Goal: Task Accomplishment & Management: Manage account settings

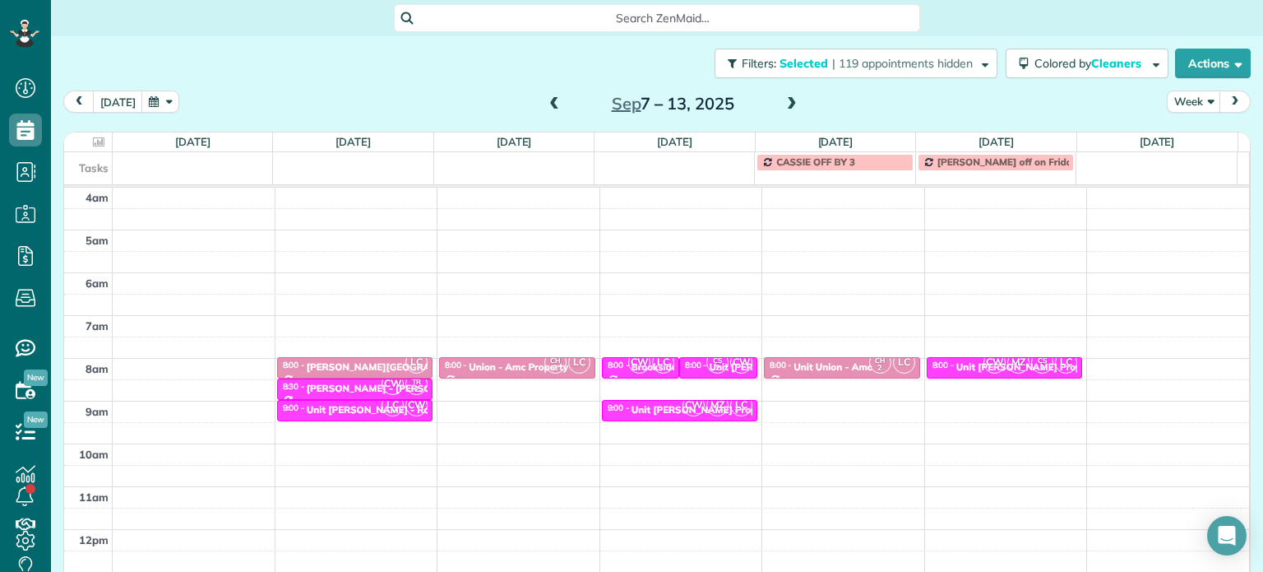
scroll to position [128, 0]
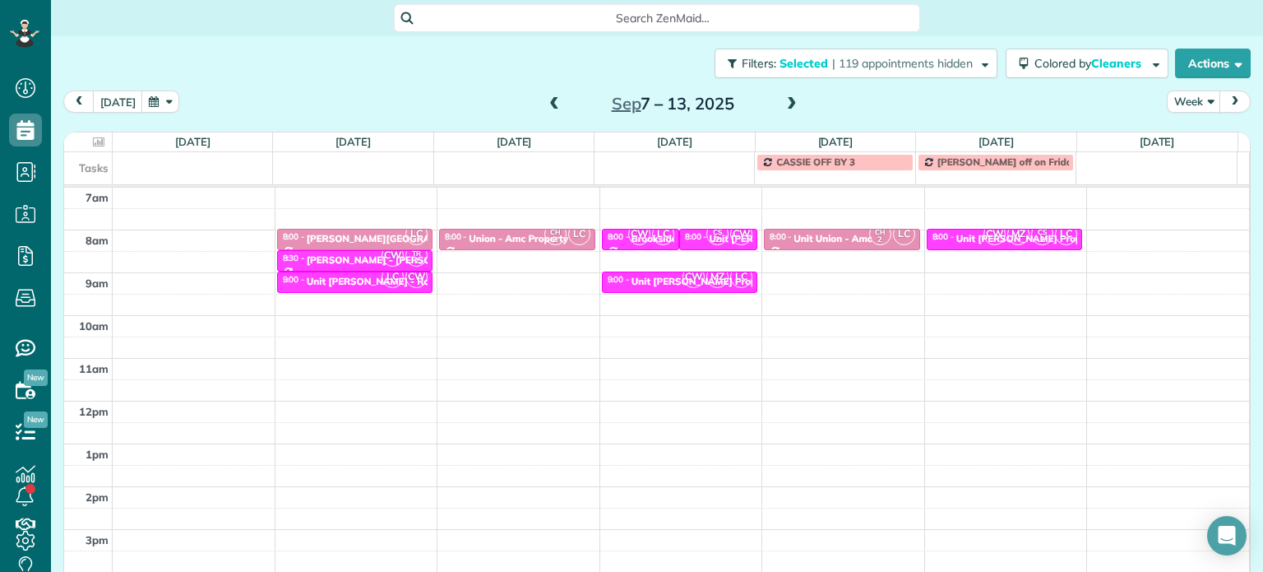
click at [549, 104] on span at bounding box center [554, 104] width 18 height 15
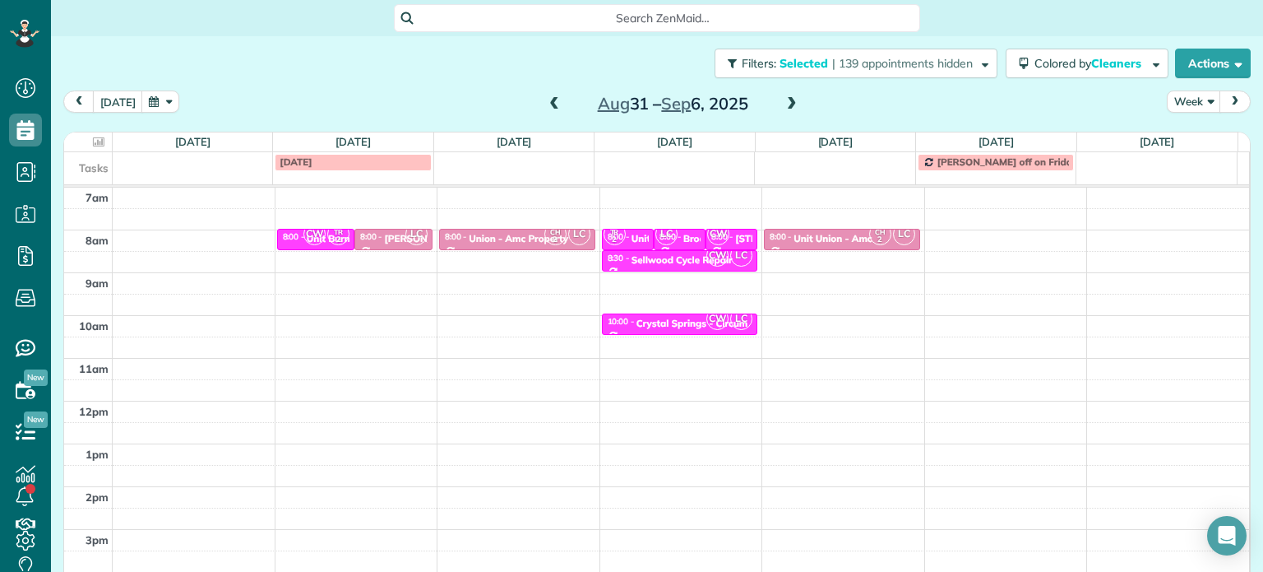
click at [549, 104] on span at bounding box center [554, 104] width 18 height 15
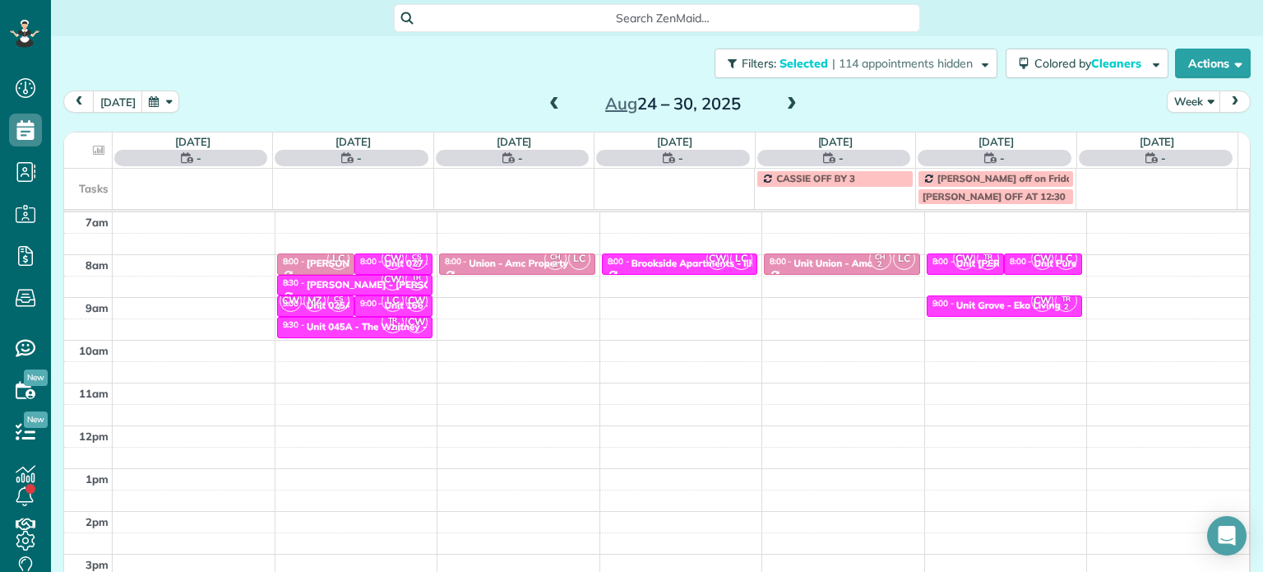
click at [549, 104] on span at bounding box center [554, 104] width 18 height 15
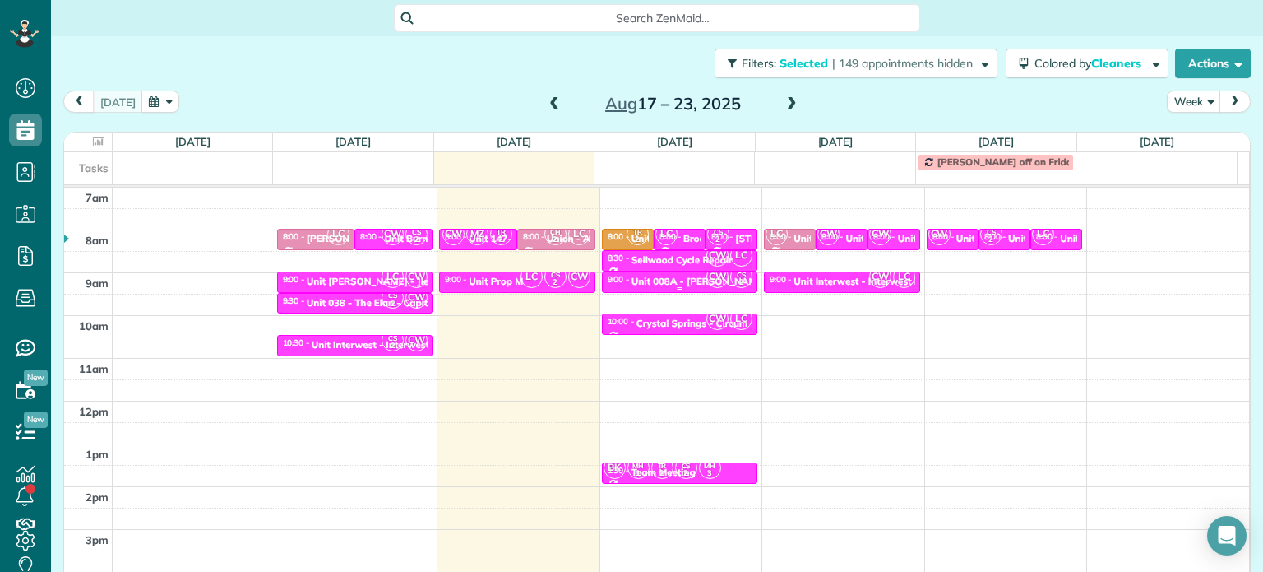
click at [682, 278] on div "Unit 008A - [PERSON_NAME] Arms - Capital" at bounding box center [734, 282] width 204 height 12
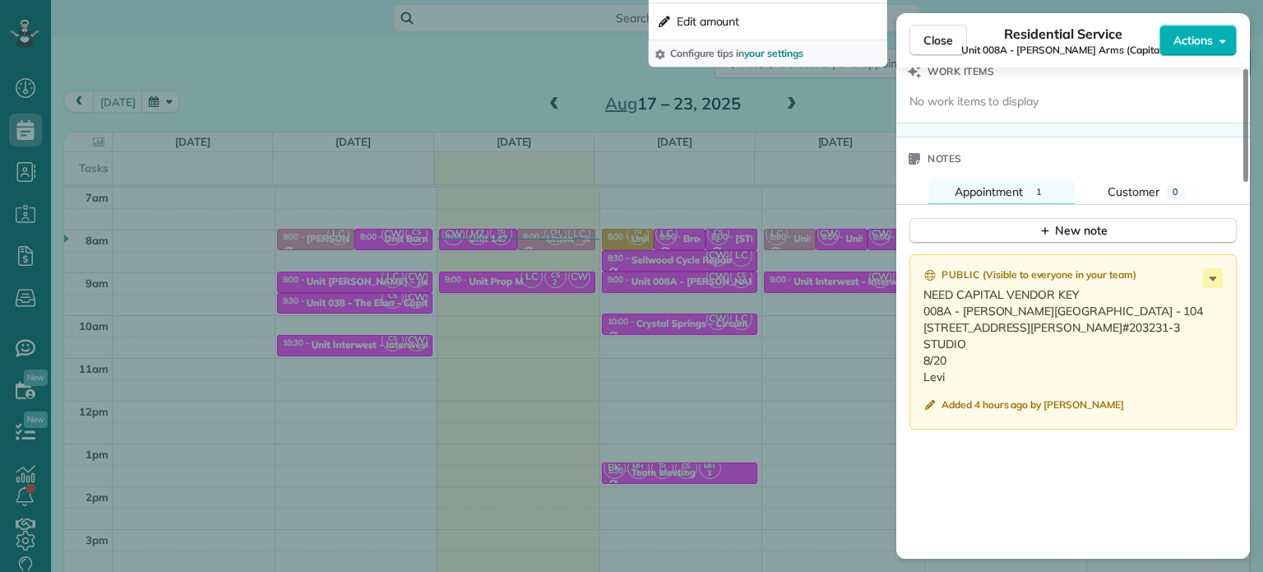
scroll to position [1316, 0]
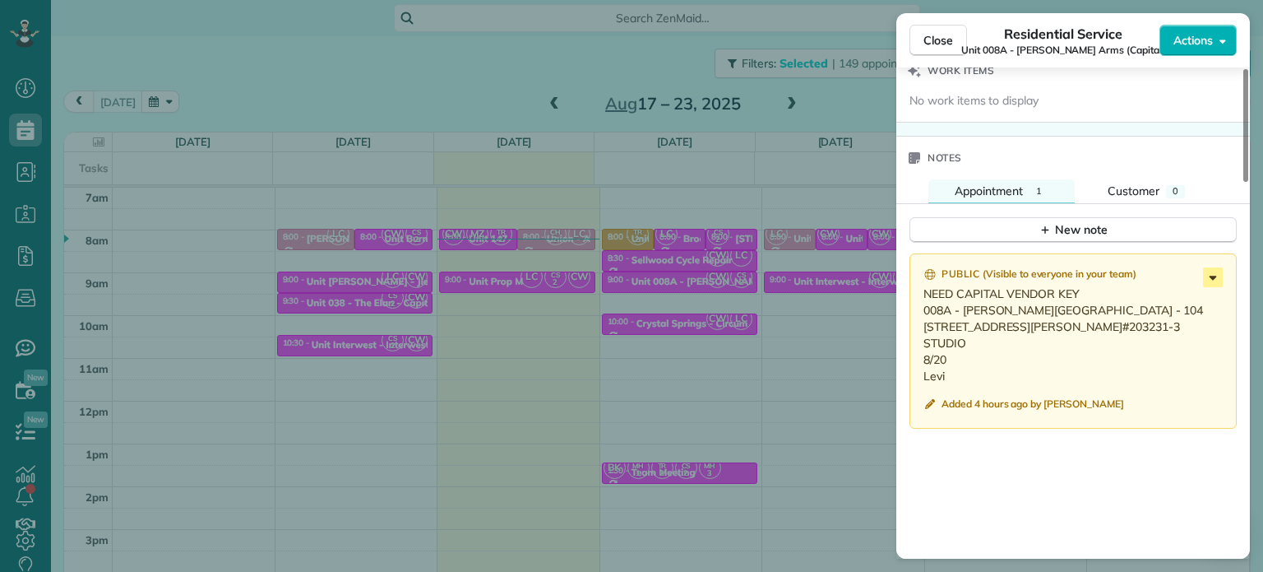
click at [1208, 267] on icon at bounding box center [1213, 277] width 20 height 20
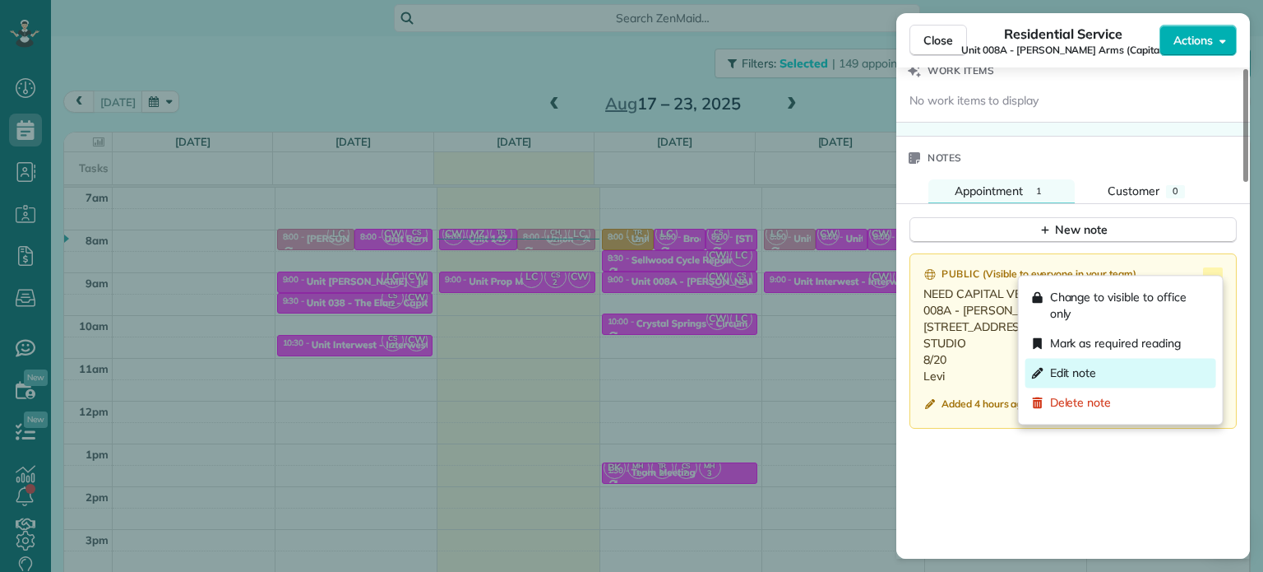
click at [1142, 370] on div "Edit note" at bounding box center [1121, 373] width 191 height 30
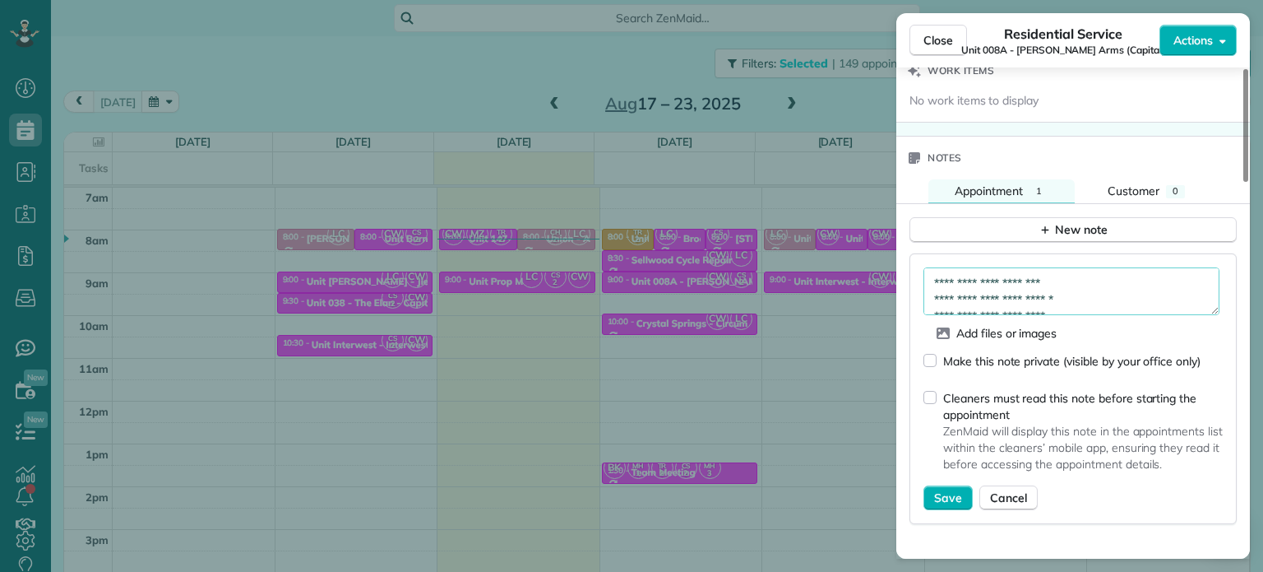
click at [1077, 281] on textarea "**********" at bounding box center [1072, 291] width 296 height 48
paste textarea "**********"
type textarea "**********"
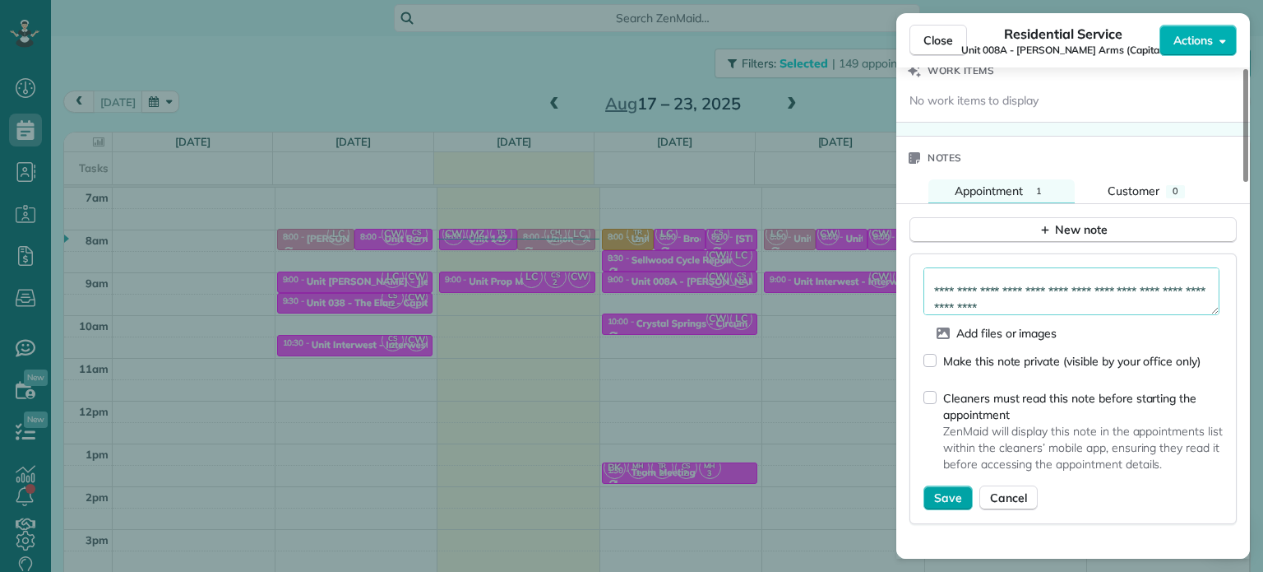
click at [950, 489] on span "Save" at bounding box center [948, 497] width 28 height 16
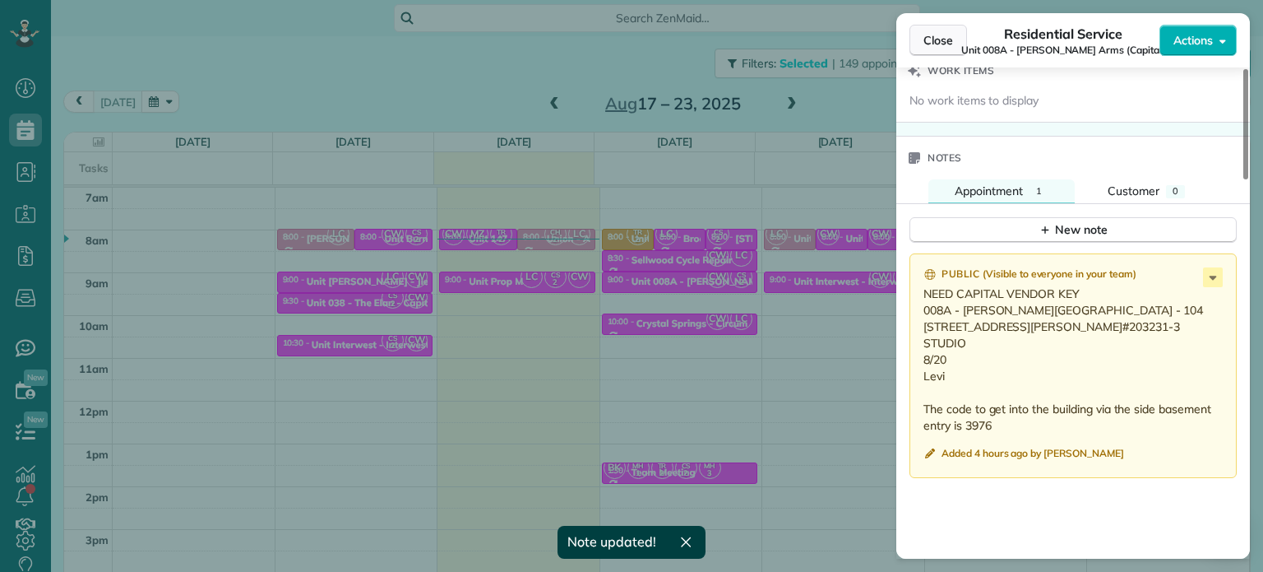
click at [938, 45] on span "Close" at bounding box center [939, 40] width 30 height 16
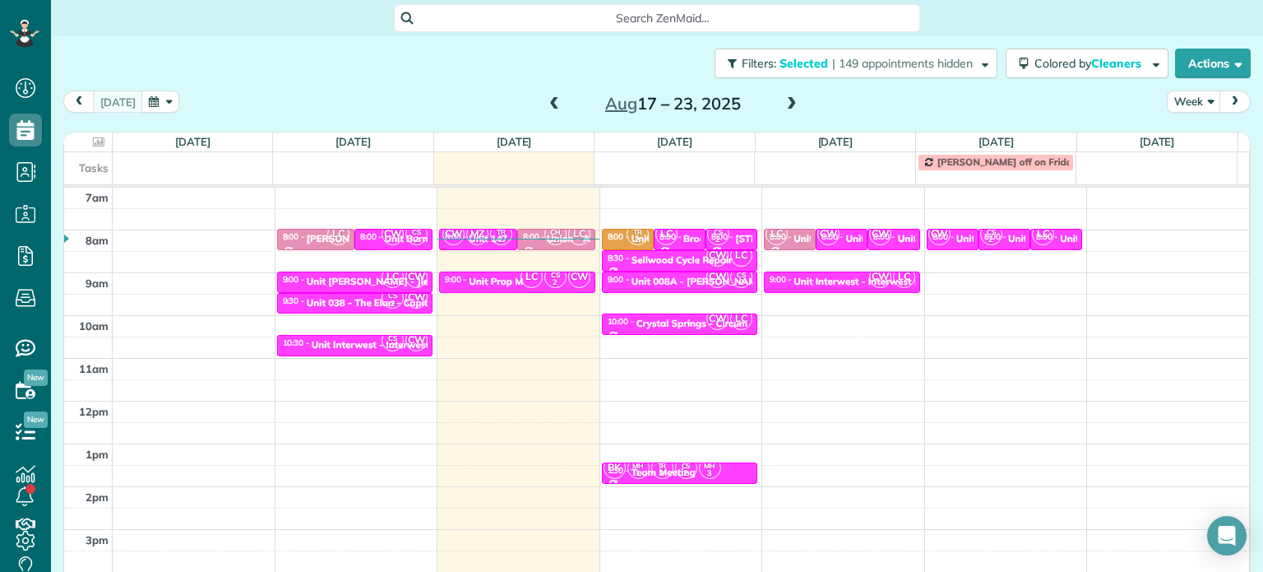
click at [786, 102] on span at bounding box center [792, 104] width 18 height 15
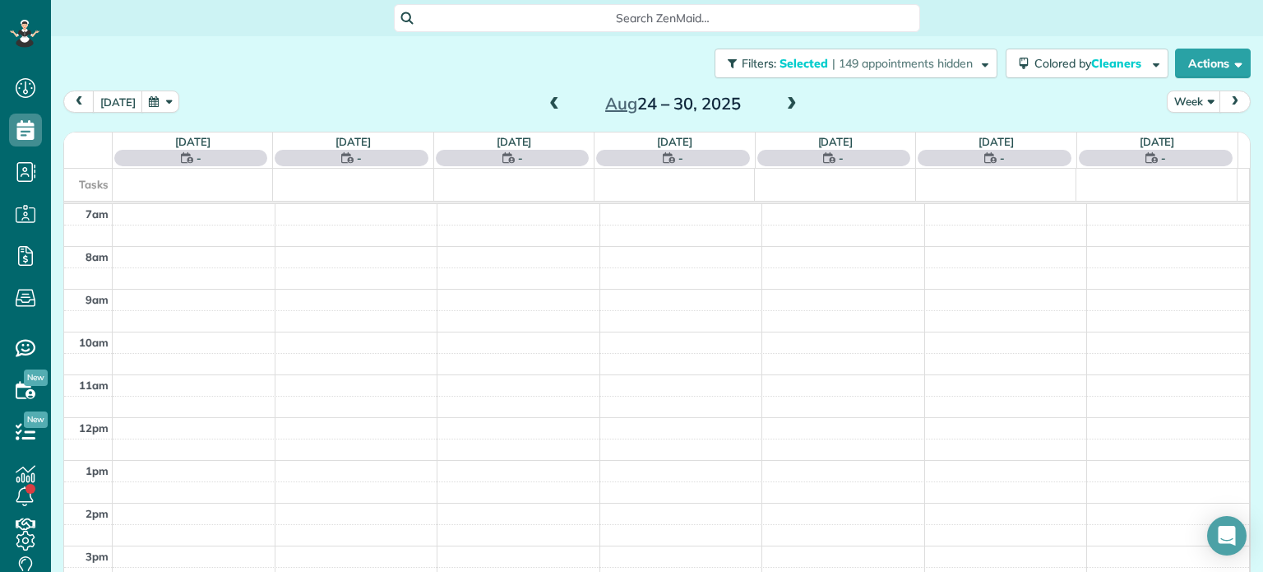
click at [786, 102] on span at bounding box center [792, 104] width 18 height 15
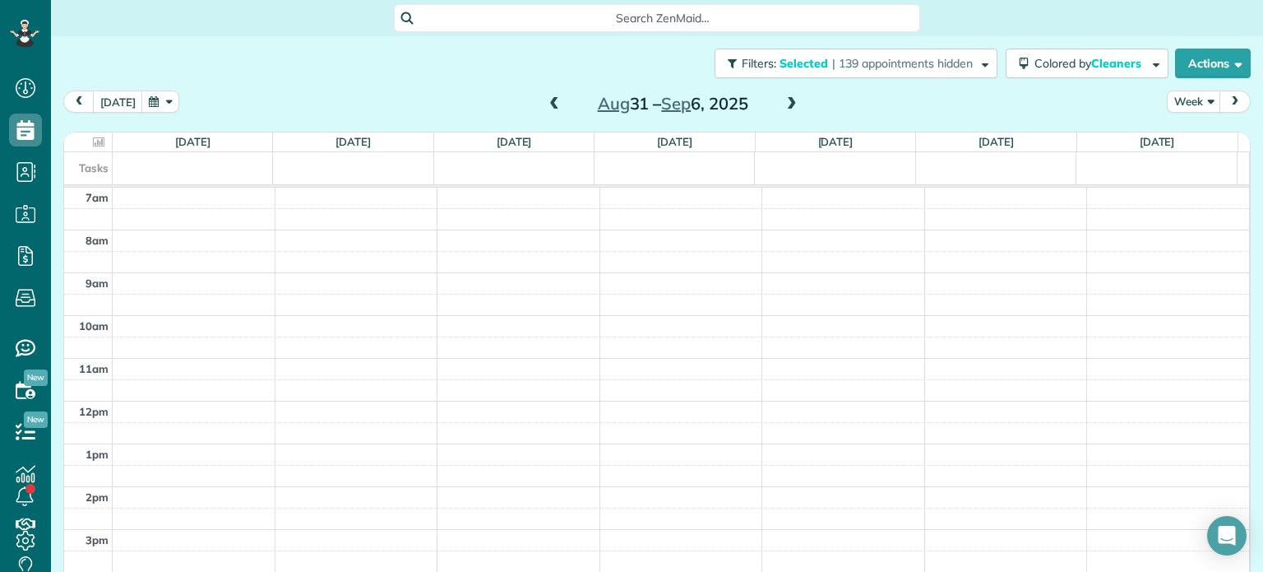
click at [550, 102] on span at bounding box center [554, 104] width 18 height 15
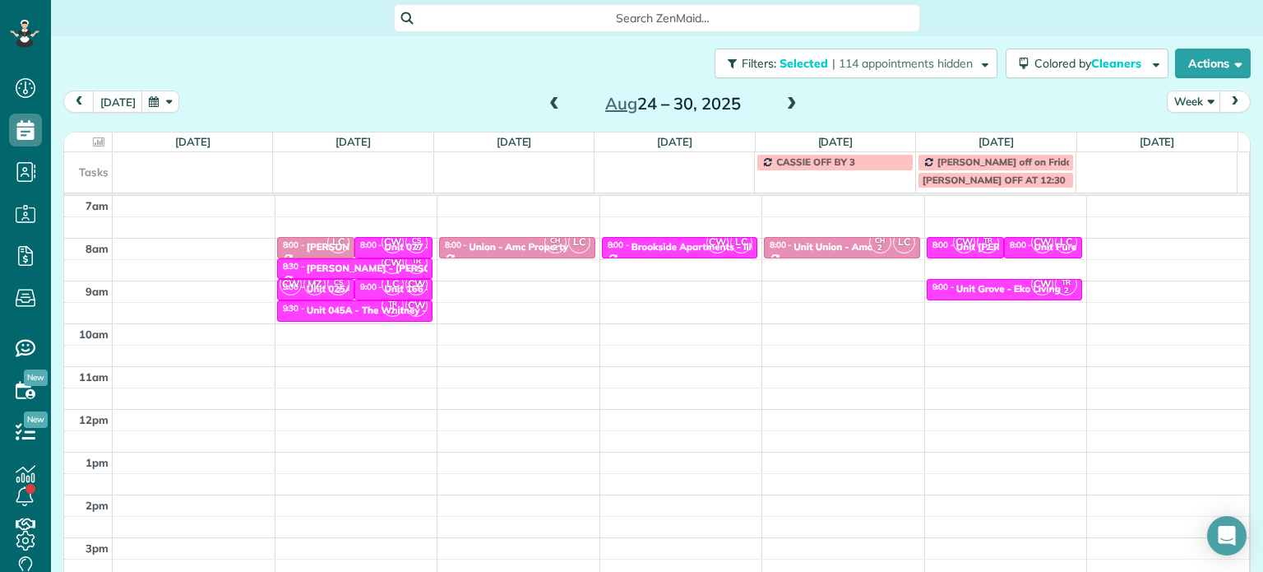
click at [783, 99] on span at bounding box center [792, 104] width 18 height 15
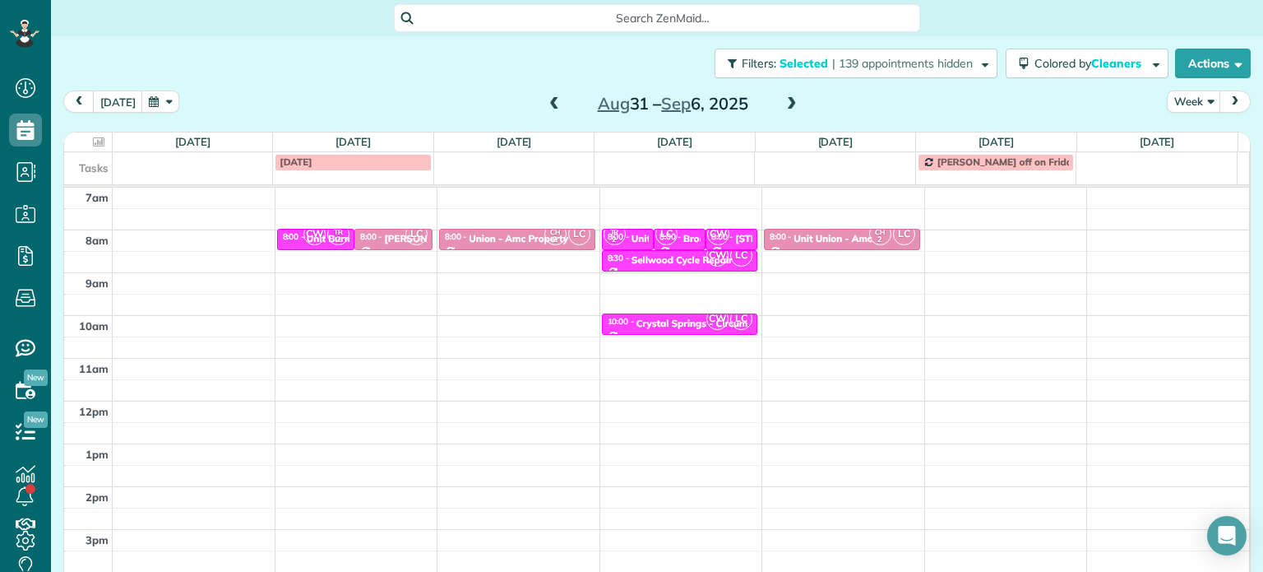
click at [544, 272] on div "4am 5am 6am 7am 8am 9am 10am 11am 12pm 1pm 2pm 3pm 4pm 5pm CW TR 2 8:00 - 8:30 …" at bounding box center [656, 358] width 1185 height 598
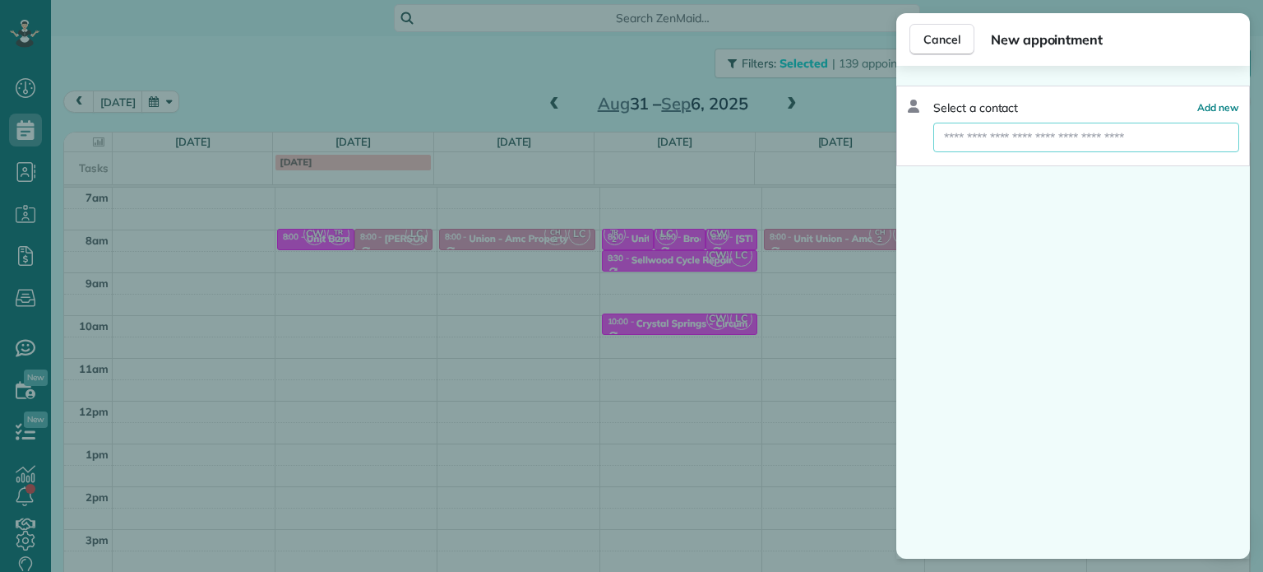
click at [961, 141] on input "text" at bounding box center [1086, 138] width 306 height 30
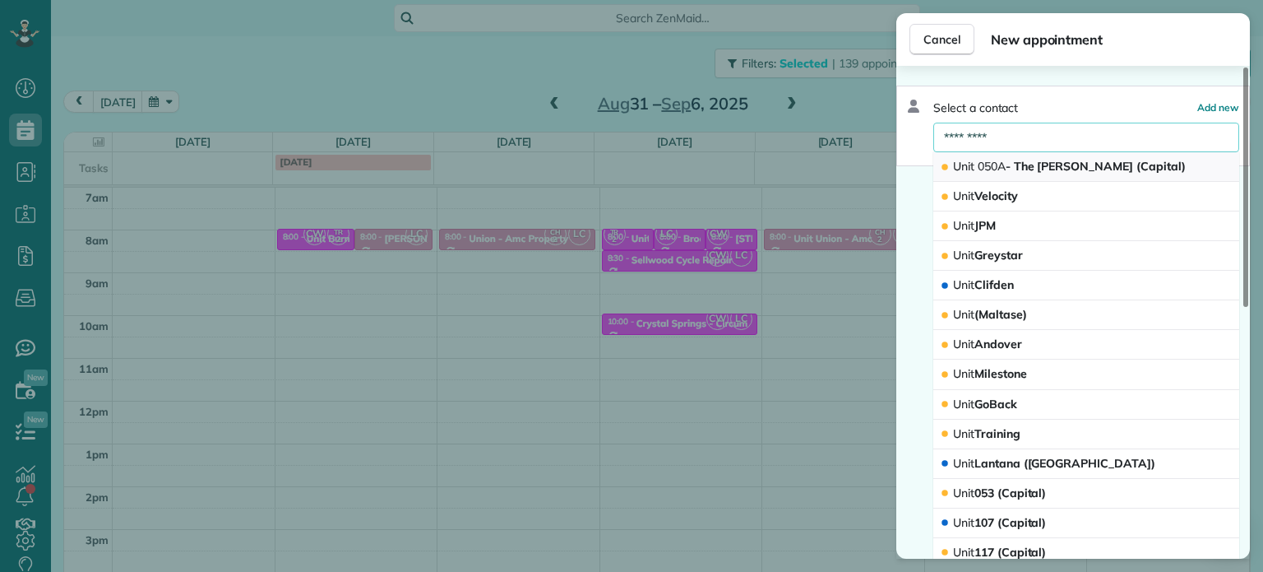
type input "*********"
click at [1055, 164] on span "Unit 050A - The [PERSON_NAME] (Capital)" at bounding box center [1069, 166] width 233 height 15
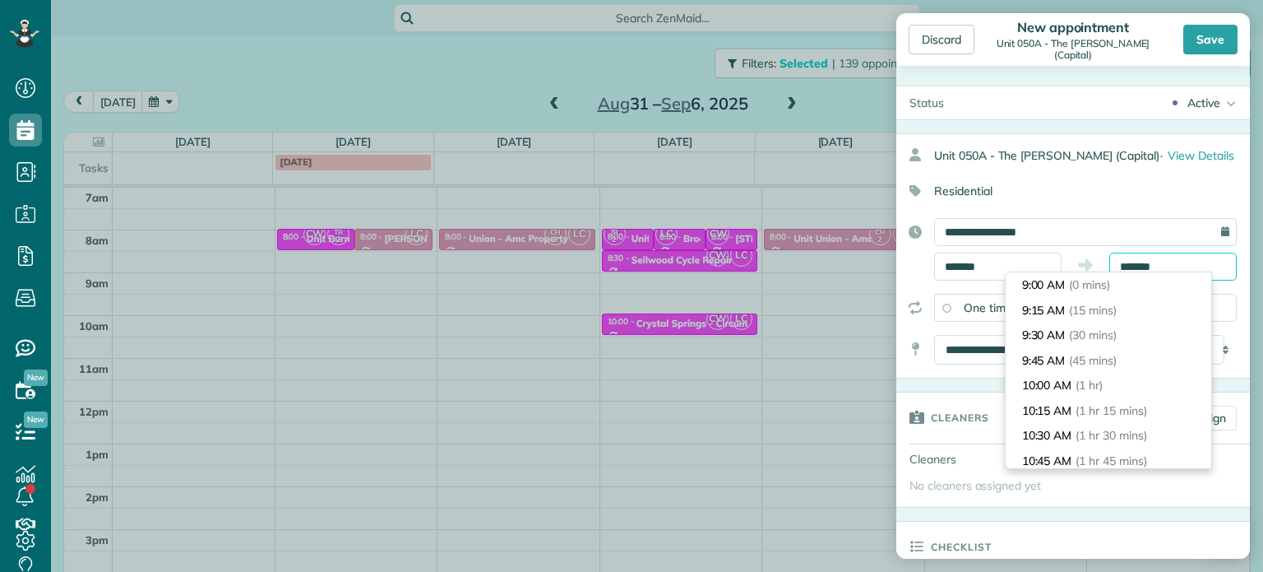
click at [1126, 271] on body "Dashboard Scheduling Calendar View List View Dispatch View - Weekly scheduling …" at bounding box center [631, 286] width 1263 height 572
type input "*******"
click at [1121, 338] on span "(30 mins)" at bounding box center [1095, 334] width 51 height 15
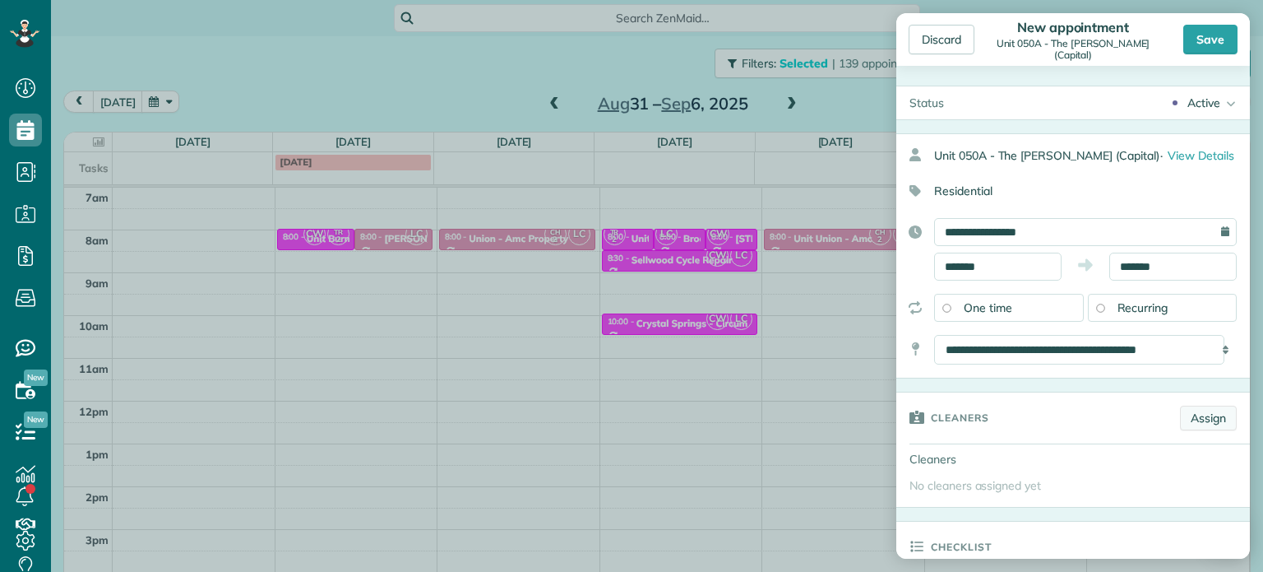
click at [1182, 405] on link "Assign" at bounding box center [1208, 417] width 57 height 25
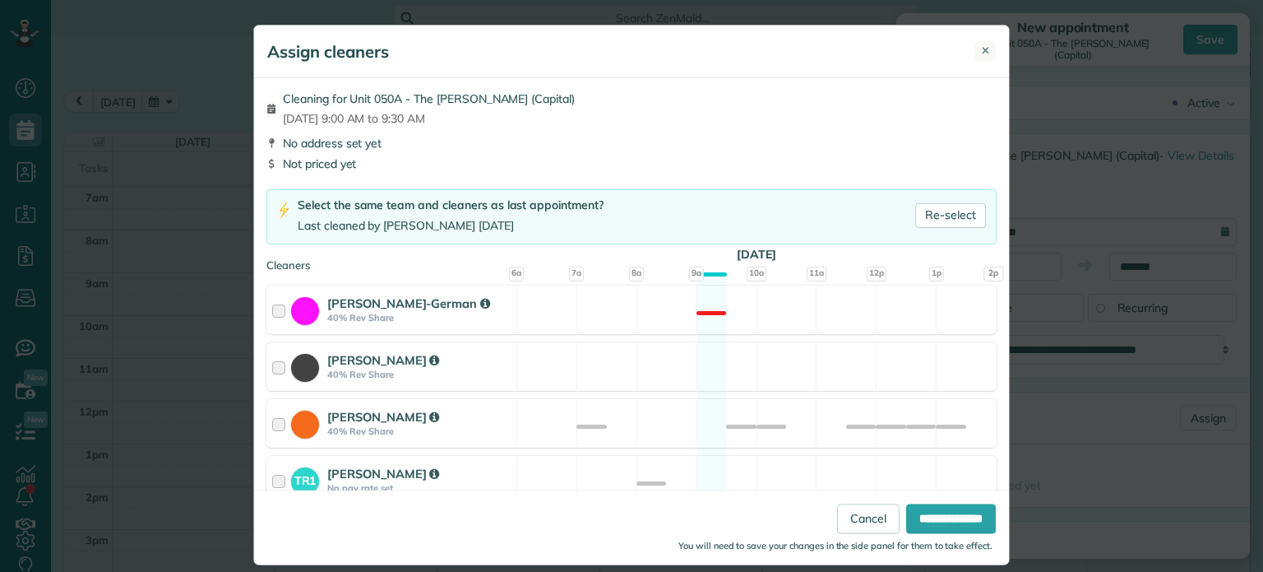
click at [981, 45] on span "✕" at bounding box center [985, 51] width 9 height 16
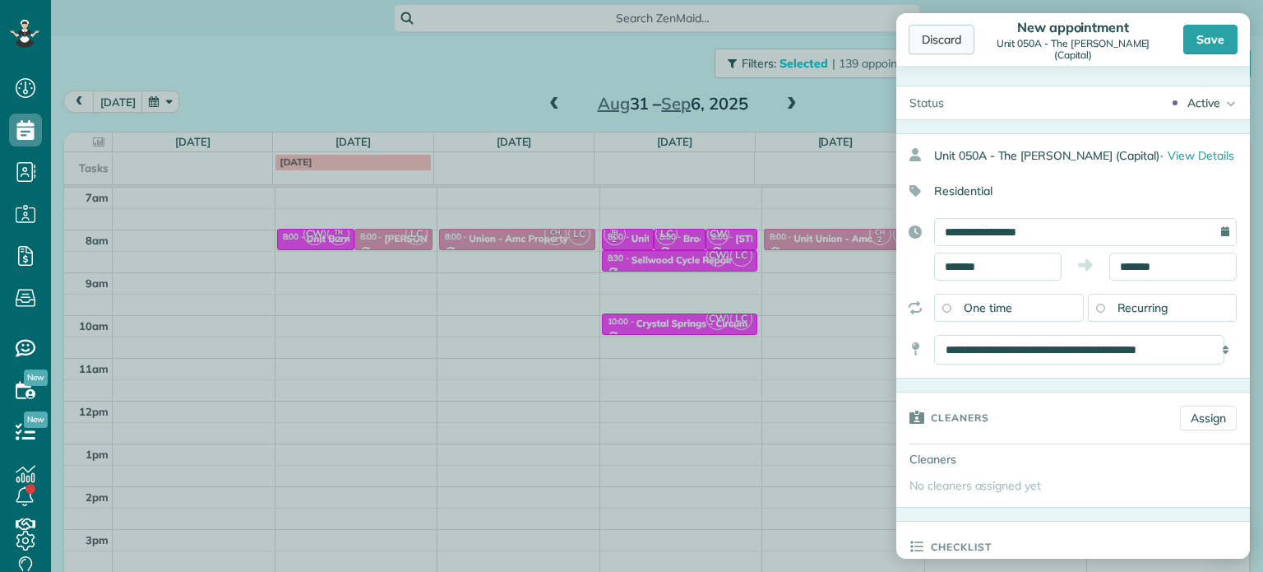
click at [938, 44] on div "Discard" at bounding box center [942, 40] width 66 height 30
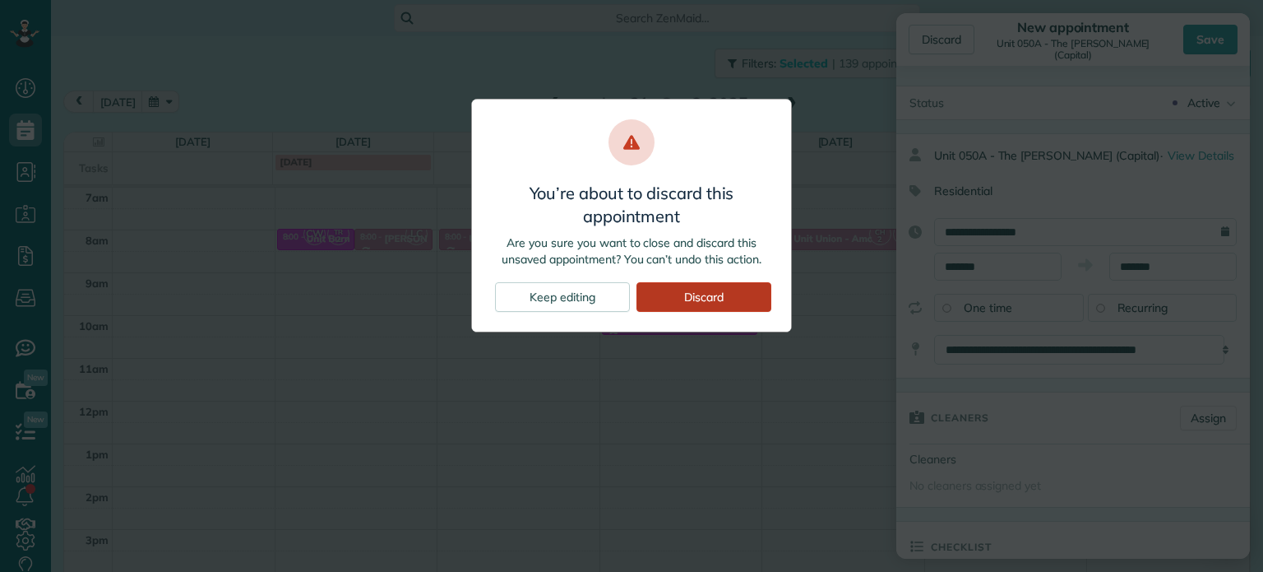
click at [683, 294] on div "Discard" at bounding box center [704, 297] width 135 height 30
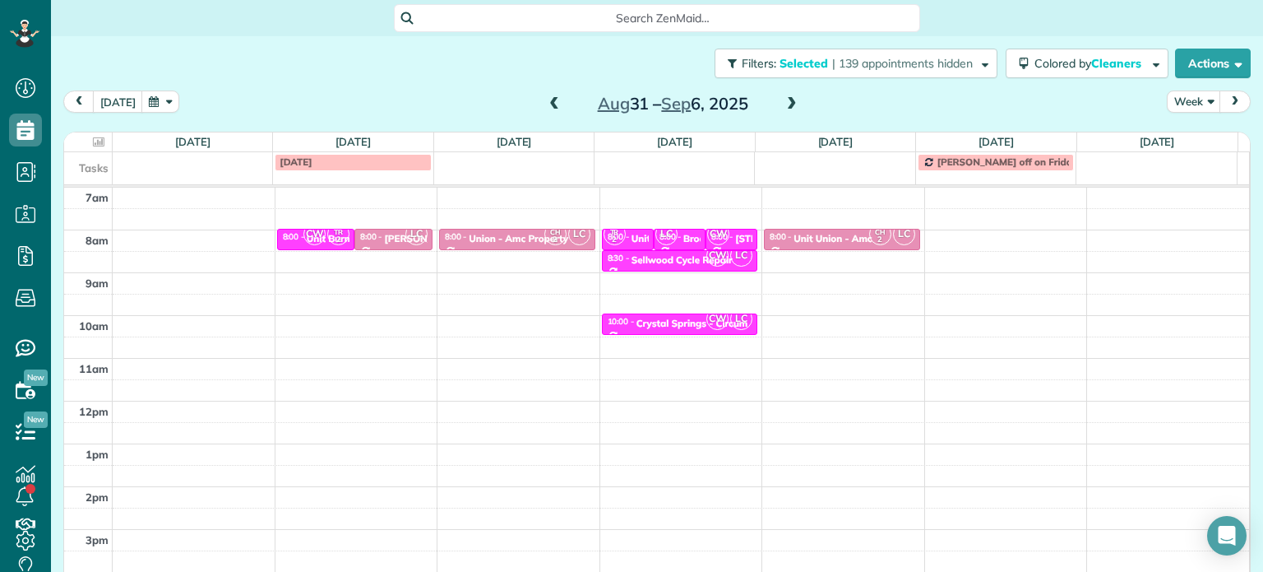
click at [785, 103] on span at bounding box center [792, 104] width 18 height 15
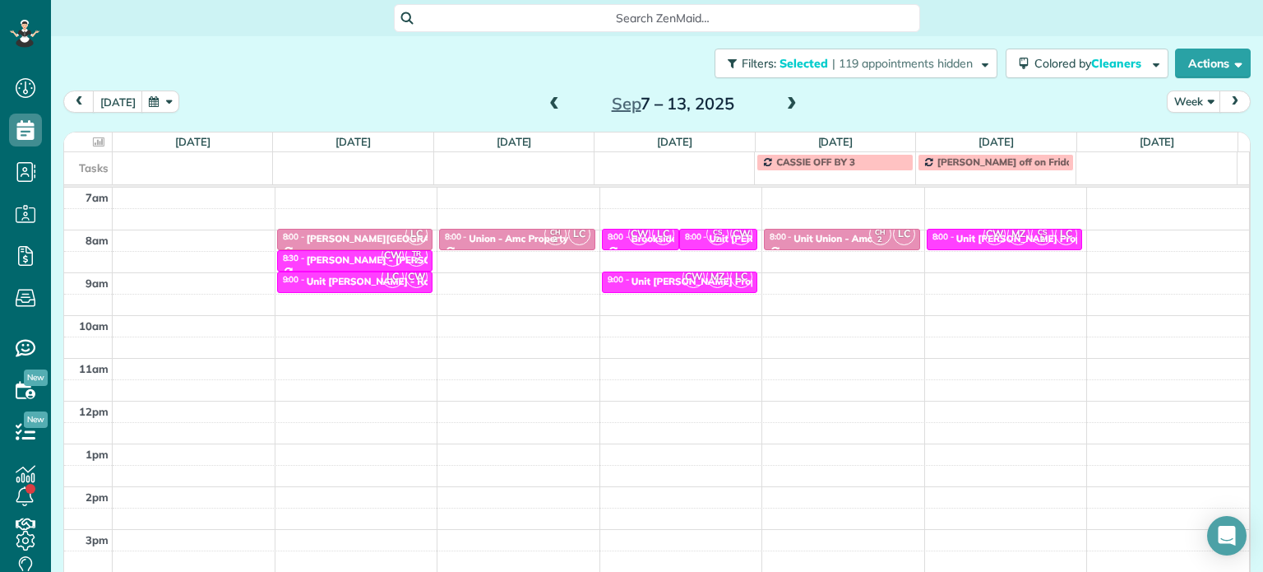
click at [547, 95] on span at bounding box center [554, 104] width 18 height 25
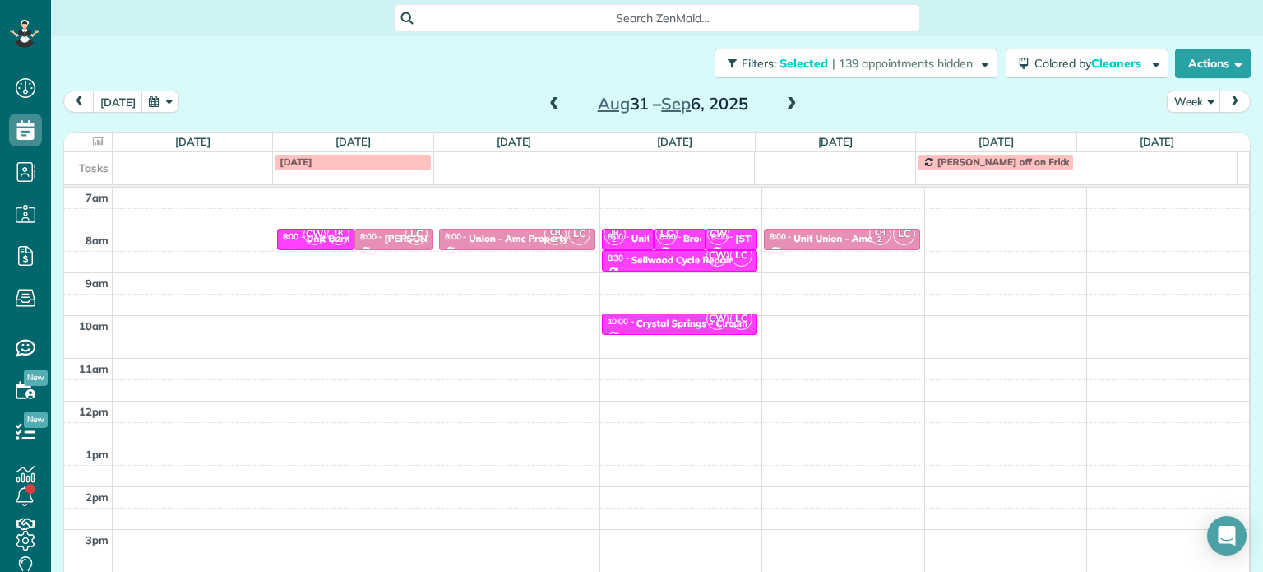
click at [547, 95] on span at bounding box center [554, 104] width 18 height 25
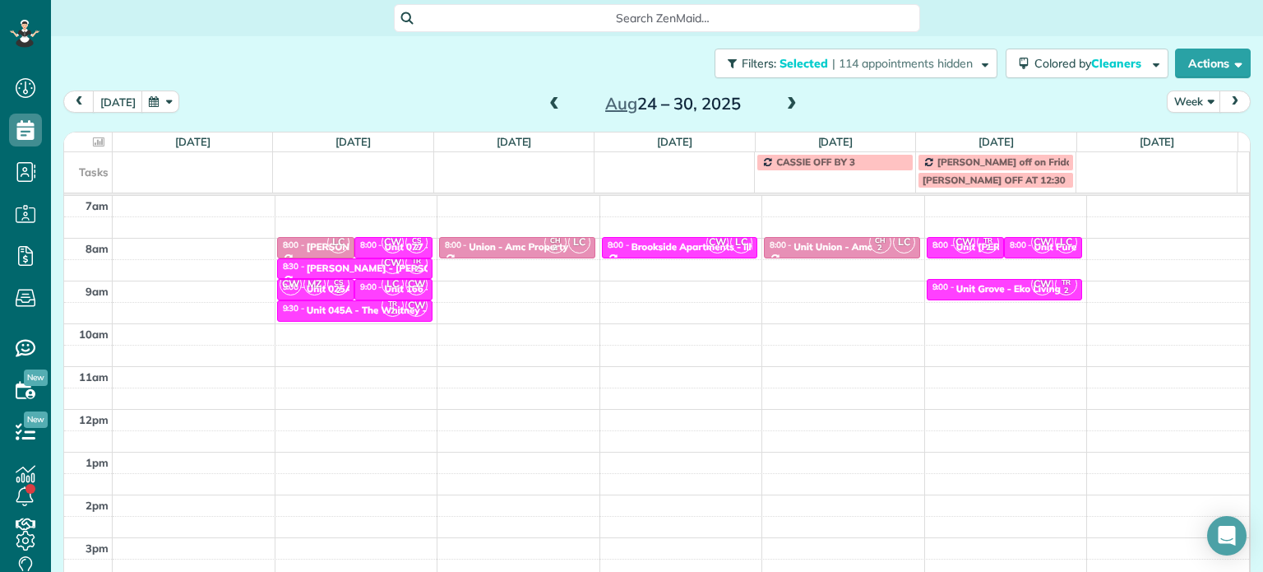
click at [547, 95] on span at bounding box center [554, 104] width 18 height 25
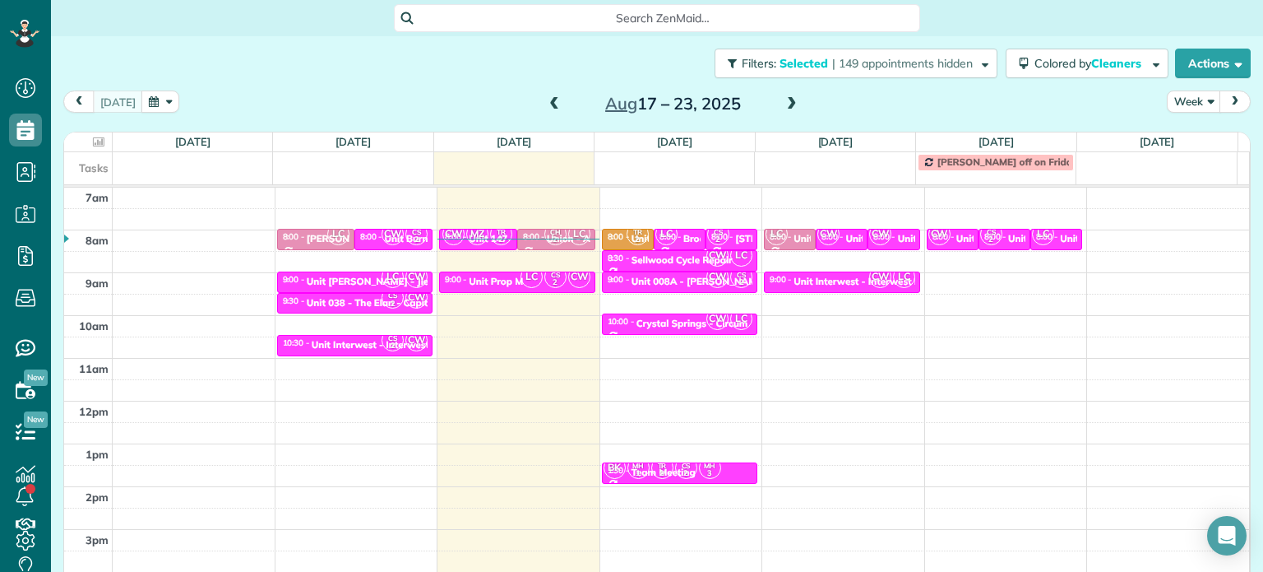
click at [783, 101] on span at bounding box center [792, 104] width 18 height 15
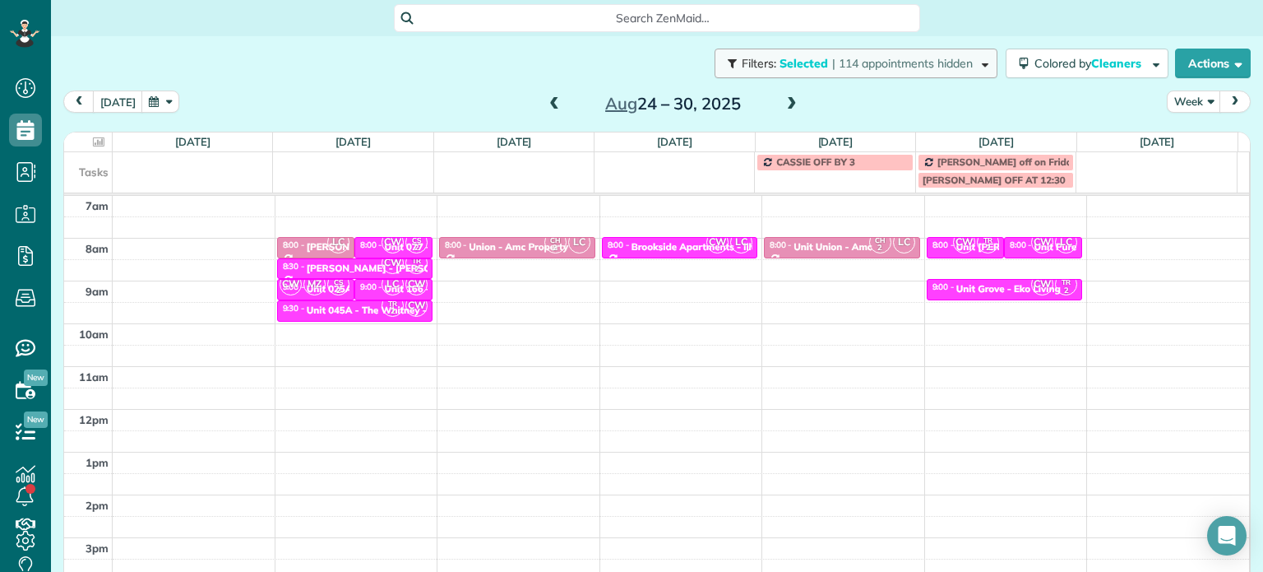
click at [832, 58] on span "| 114 appointments hidden" at bounding box center [902, 63] width 141 height 15
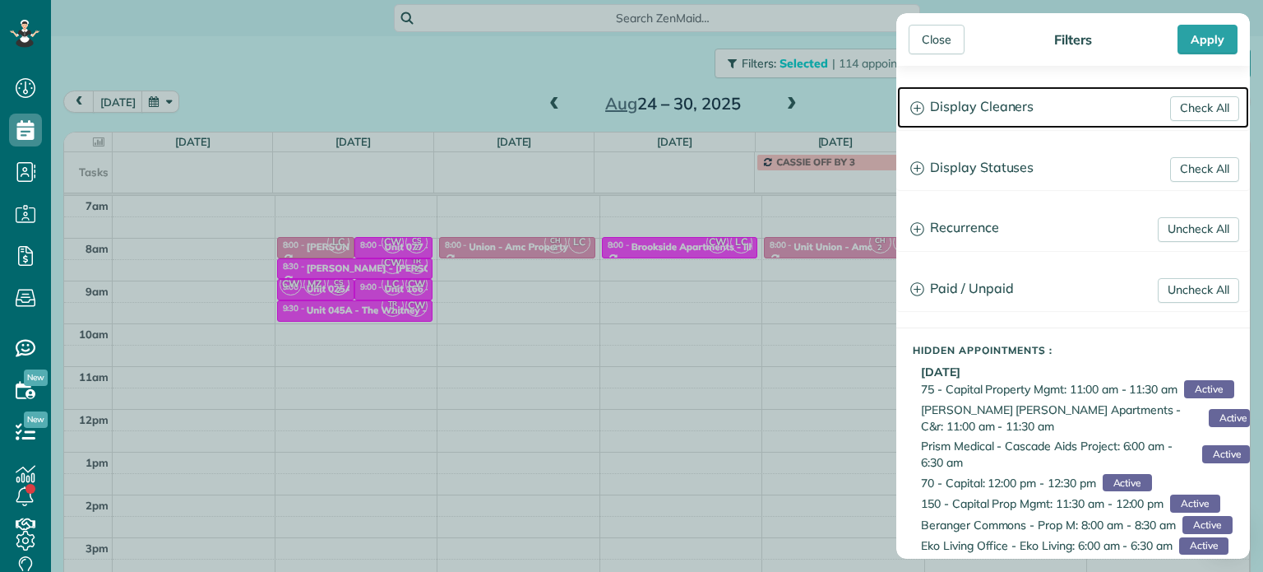
click at [1002, 111] on h3 "Display Cleaners" at bounding box center [1073, 107] width 352 height 42
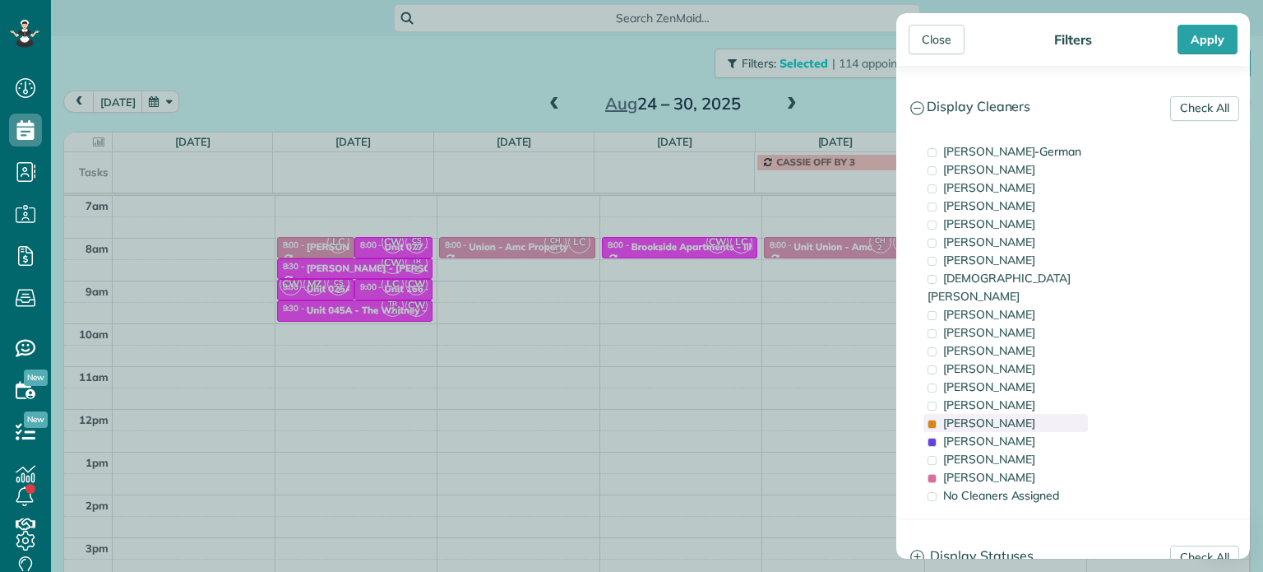
click at [1021, 414] on div "[PERSON_NAME]" at bounding box center [1006, 423] width 164 height 18
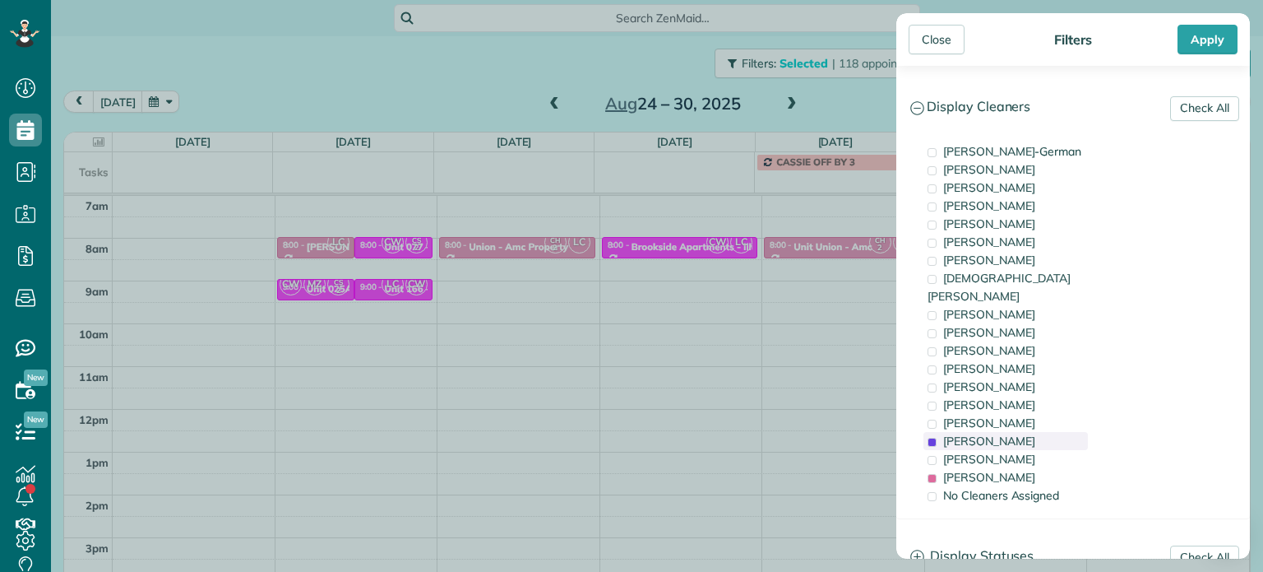
click at [1023, 432] on div "[PERSON_NAME]" at bounding box center [1006, 441] width 164 height 18
click at [1029, 468] on div "[PERSON_NAME]" at bounding box center [1006, 477] width 164 height 18
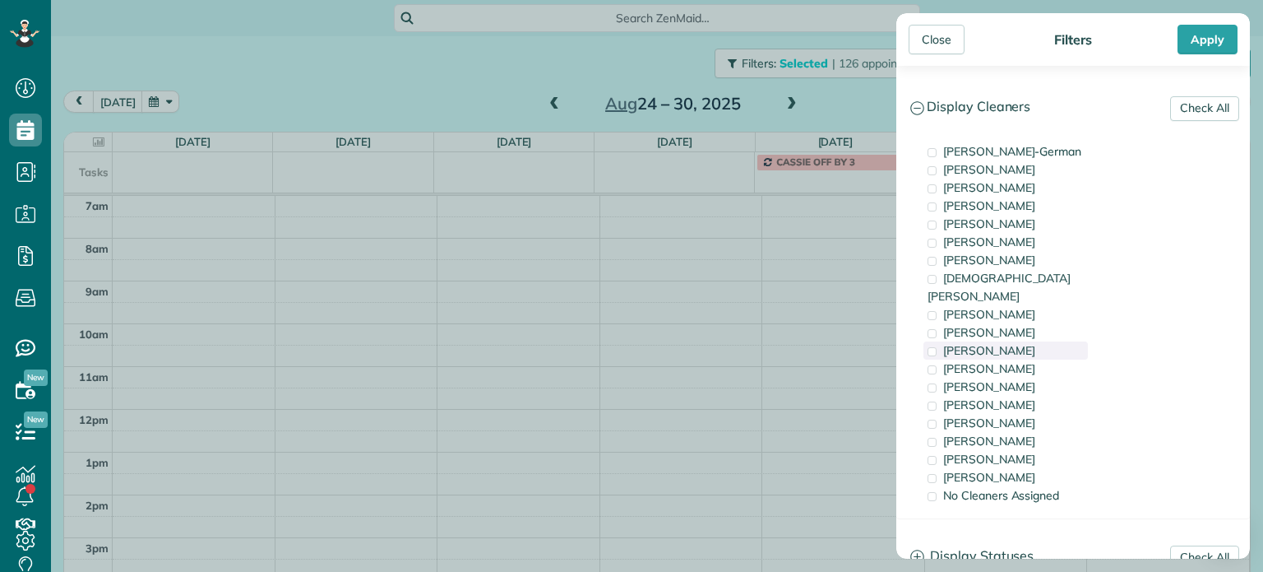
click at [1030, 341] on div "[PERSON_NAME]" at bounding box center [1006, 350] width 164 height 18
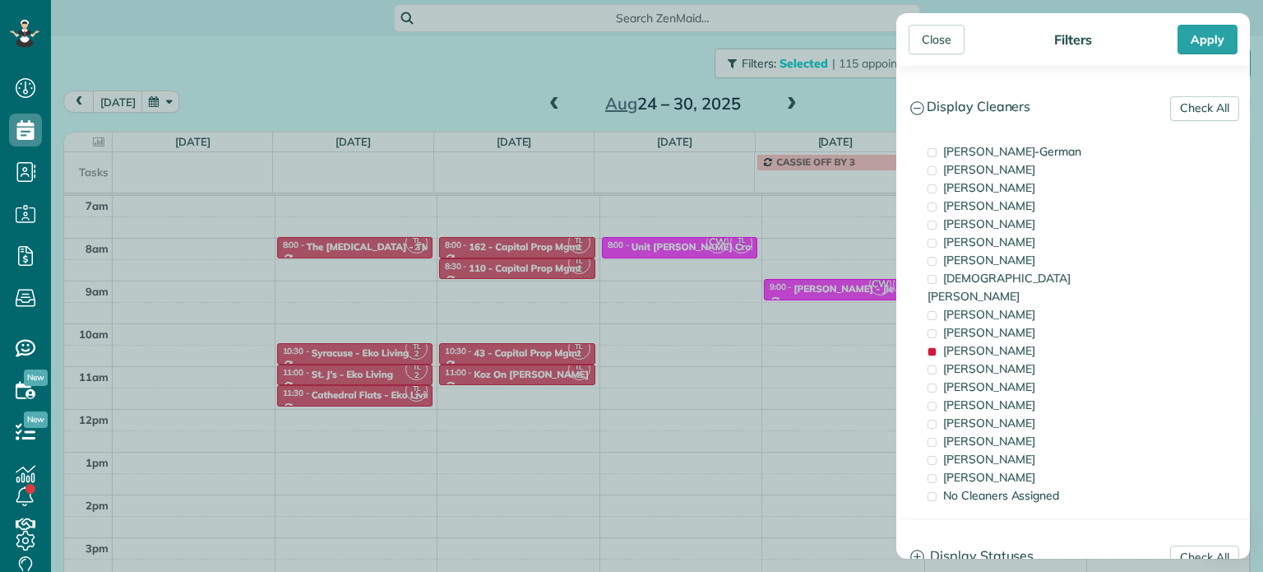
click at [684, 251] on div "Close Filters Apply Check All Display Cleaners [PERSON_NAME]-German [PERSON_NAM…" at bounding box center [631, 286] width 1263 height 572
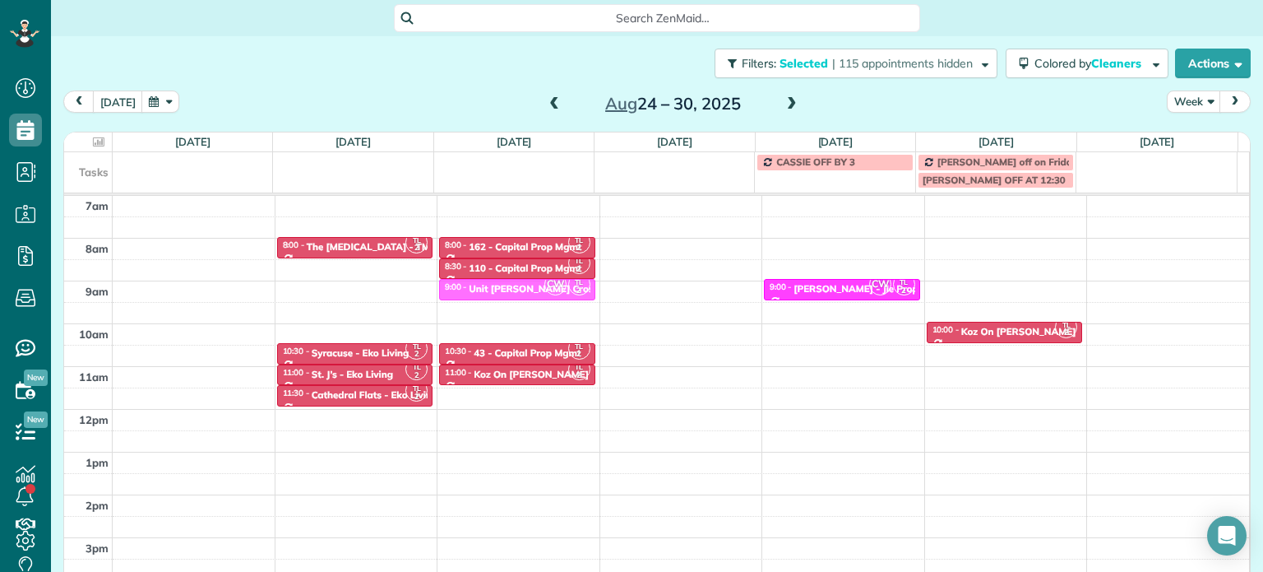
drag, startPoint x: 674, startPoint y: 241, endPoint x: 580, endPoint y: 287, distance: 105.2
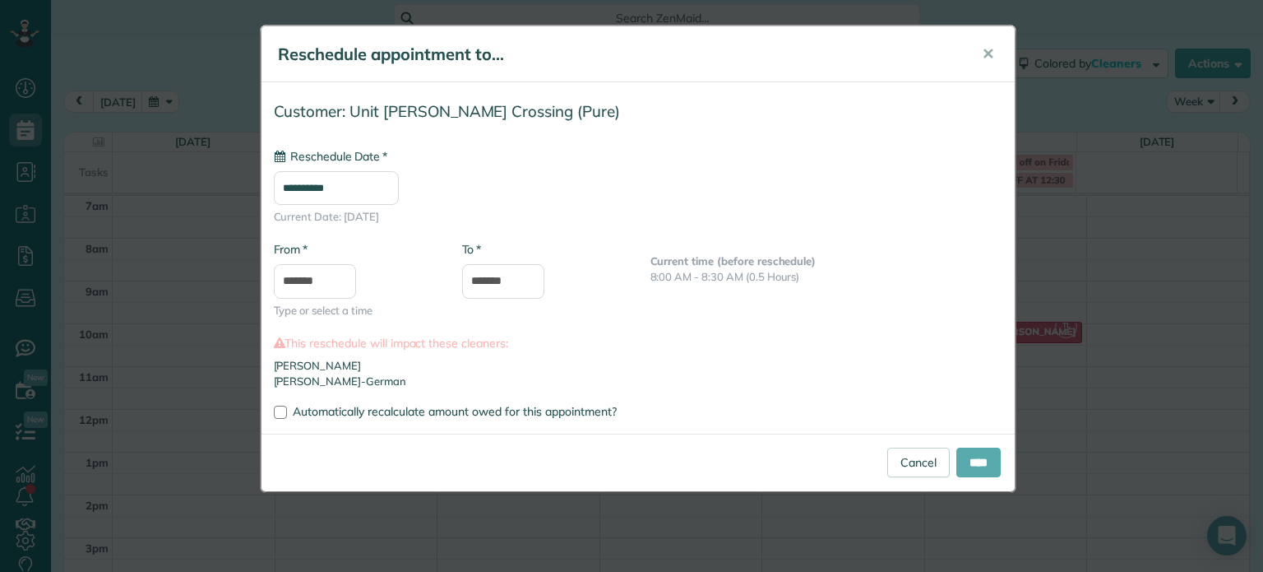
type input "**********"
click at [977, 459] on input "****" at bounding box center [978, 462] width 44 height 30
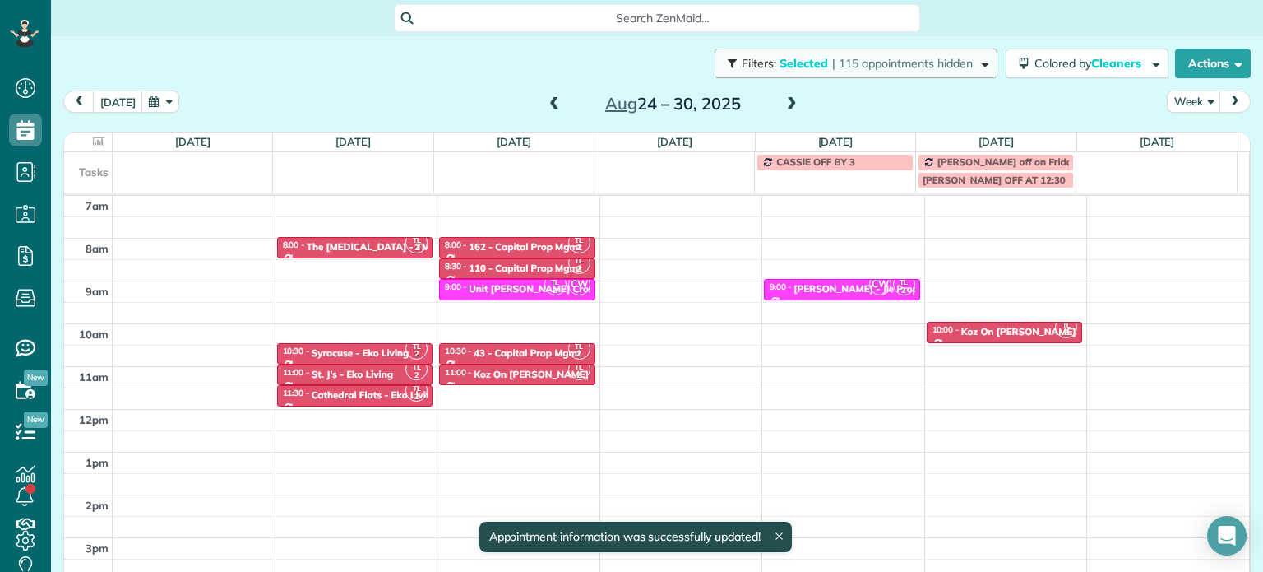
click at [910, 72] on button "Filters: Selected | 115 appointments hidden" at bounding box center [856, 64] width 283 height 30
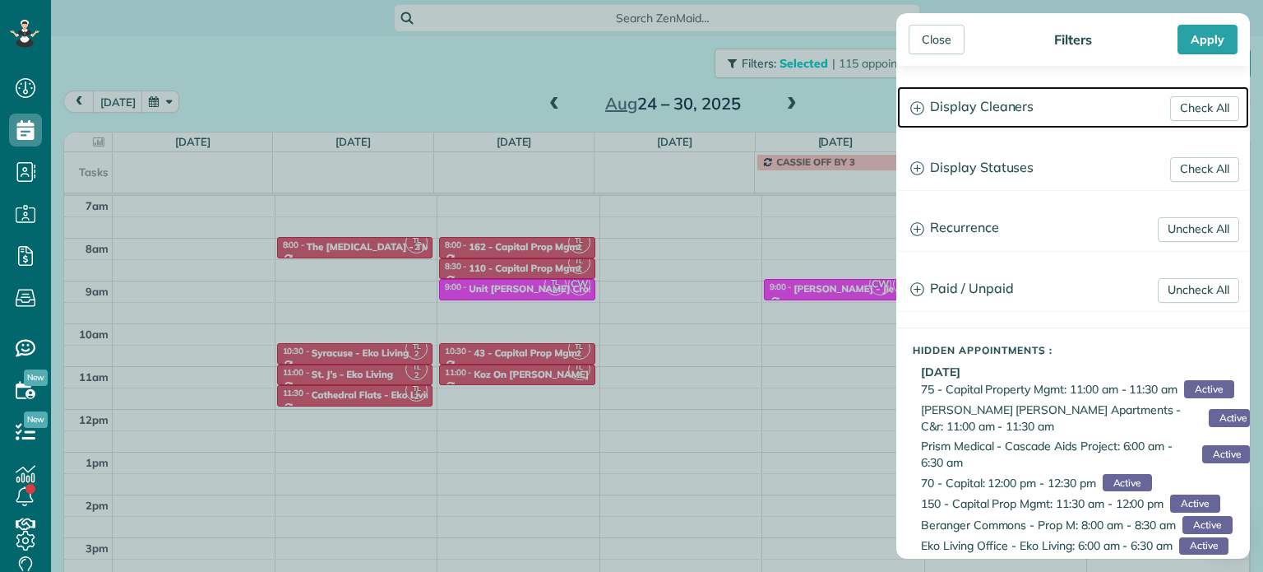
click at [996, 114] on h3 "Display Cleaners" at bounding box center [1073, 107] width 352 height 42
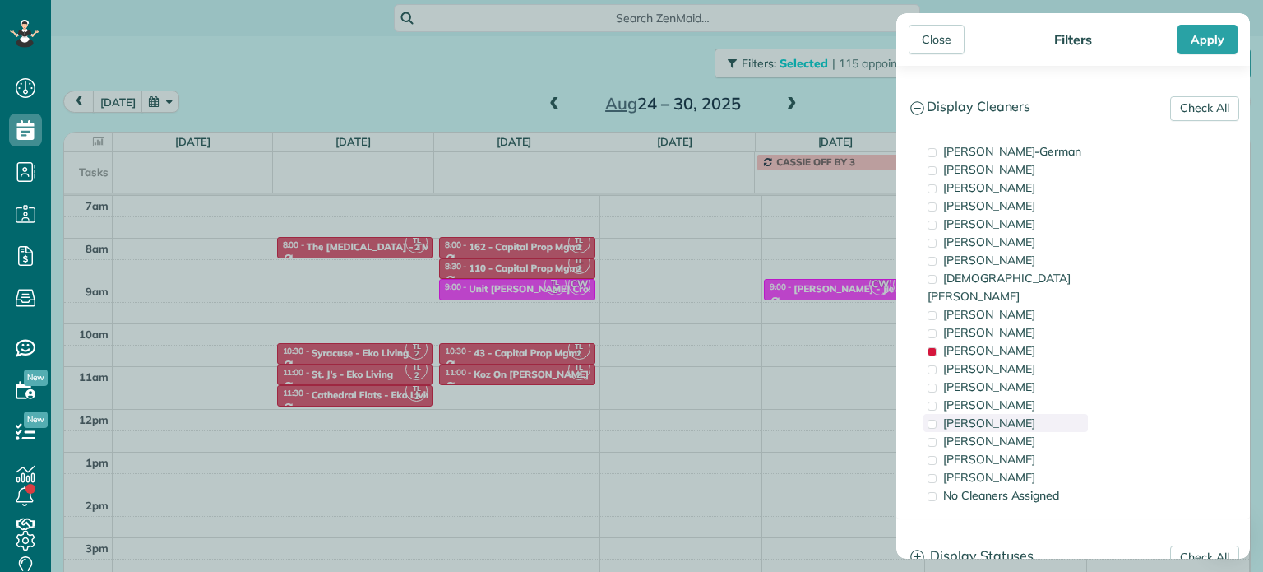
click at [1013, 414] on div "[PERSON_NAME]" at bounding box center [1006, 423] width 164 height 18
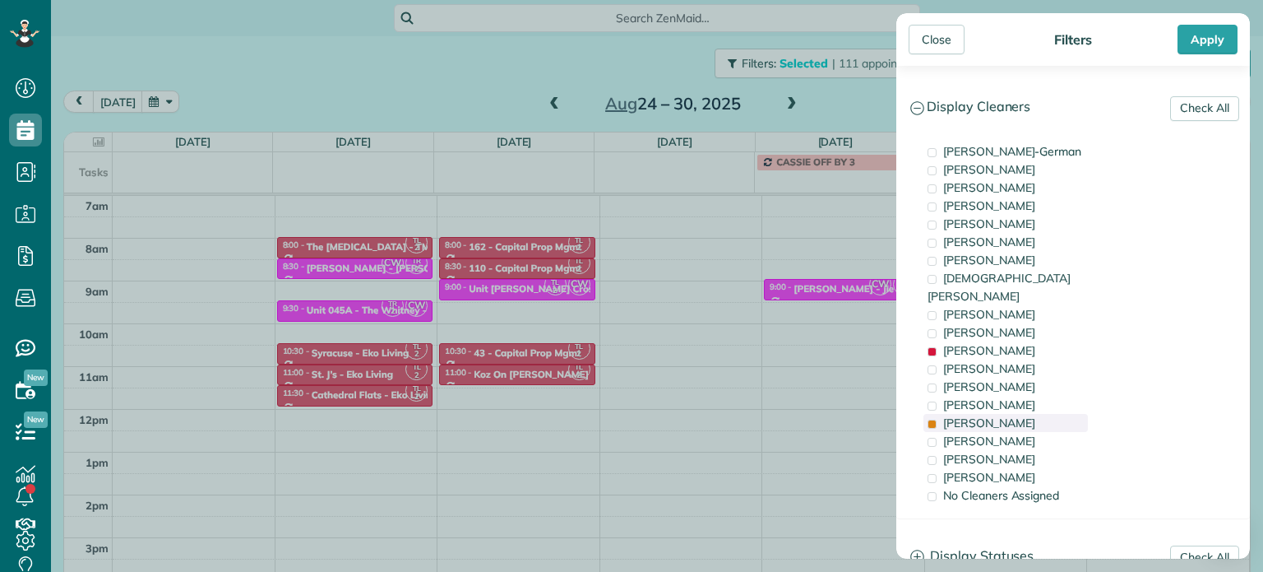
click at [1013, 414] on div "[PERSON_NAME]" at bounding box center [1006, 423] width 164 height 18
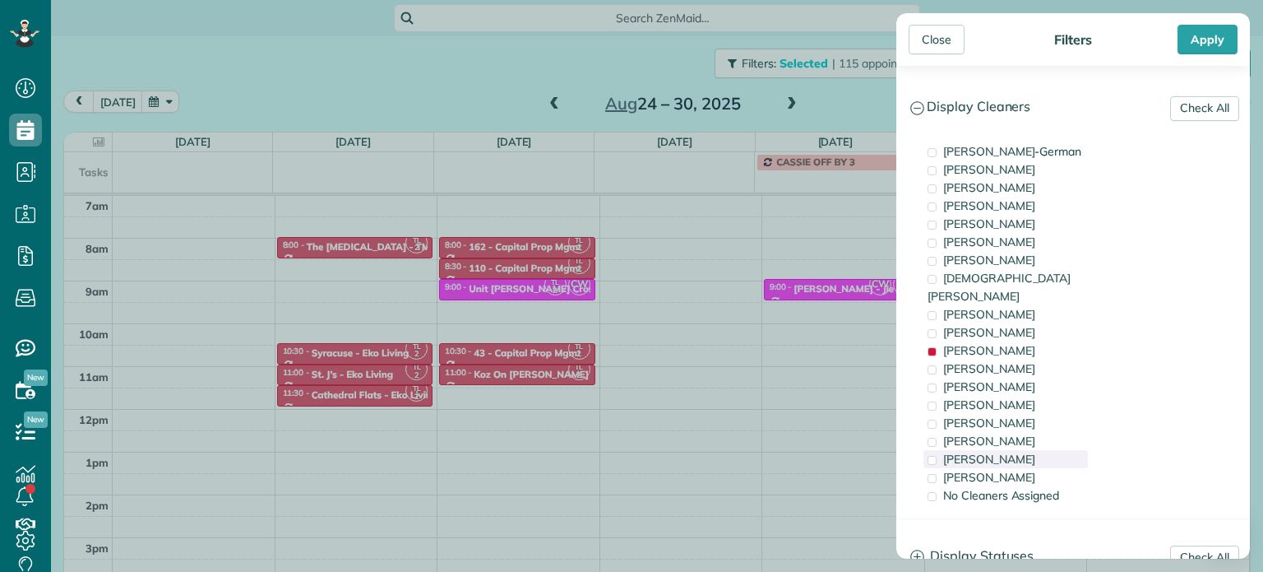
click at [1018, 452] on span "[PERSON_NAME]" at bounding box center [989, 459] width 92 height 15
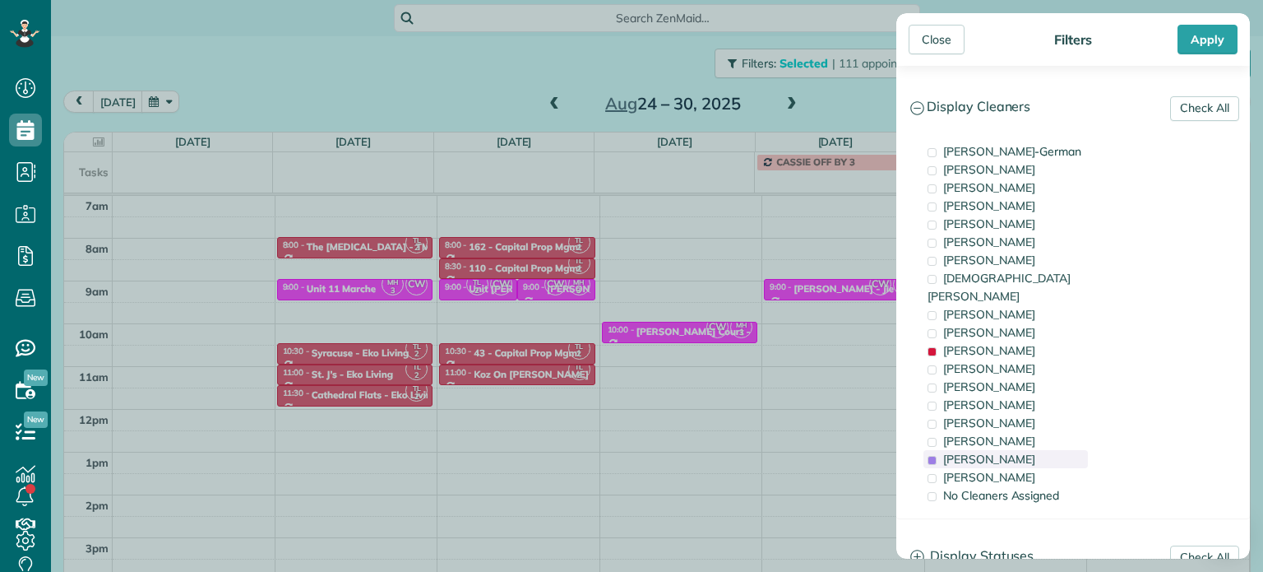
click at [1018, 452] on span "[PERSON_NAME]" at bounding box center [989, 459] width 92 height 15
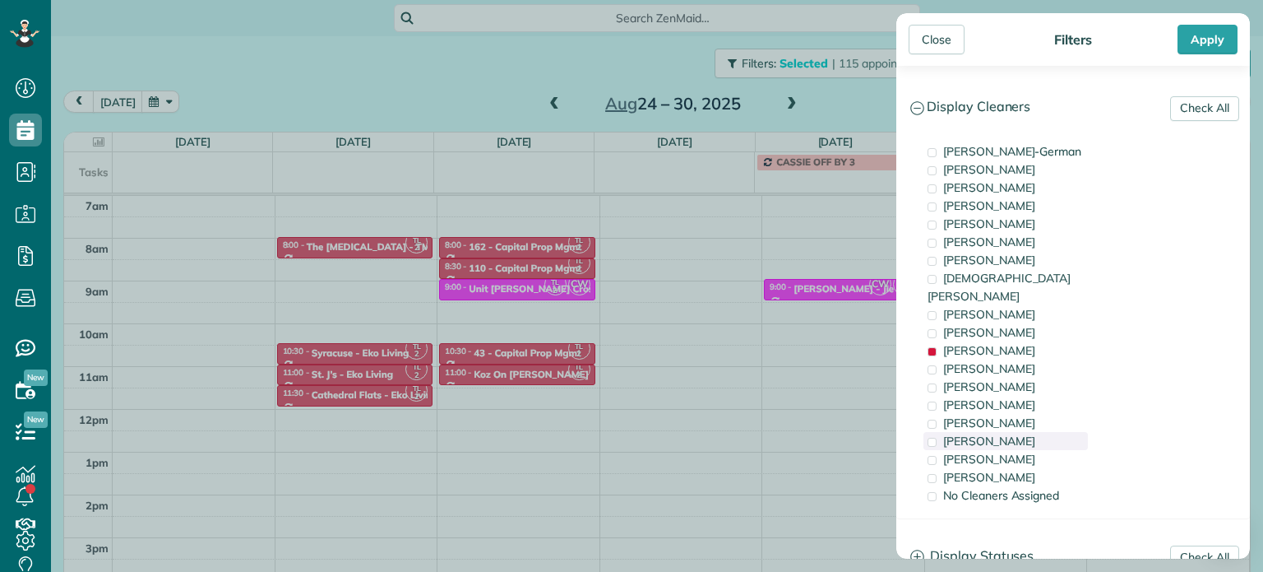
click at [1010, 433] on span "[PERSON_NAME]" at bounding box center [989, 440] width 92 height 15
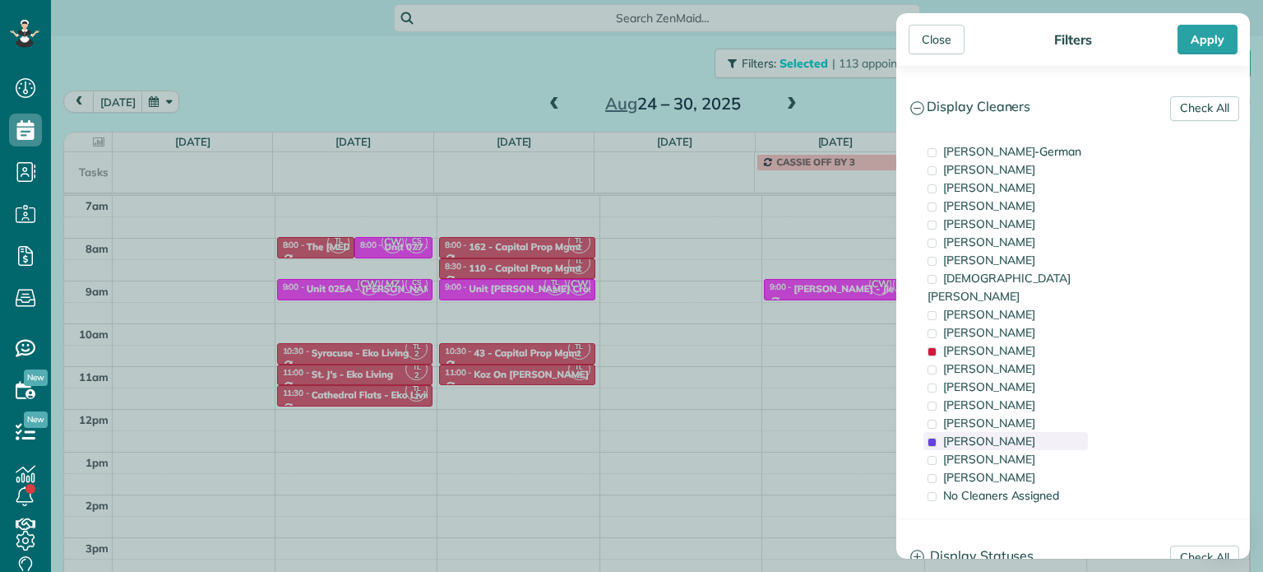
click at [1010, 433] on span "[PERSON_NAME]" at bounding box center [989, 440] width 92 height 15
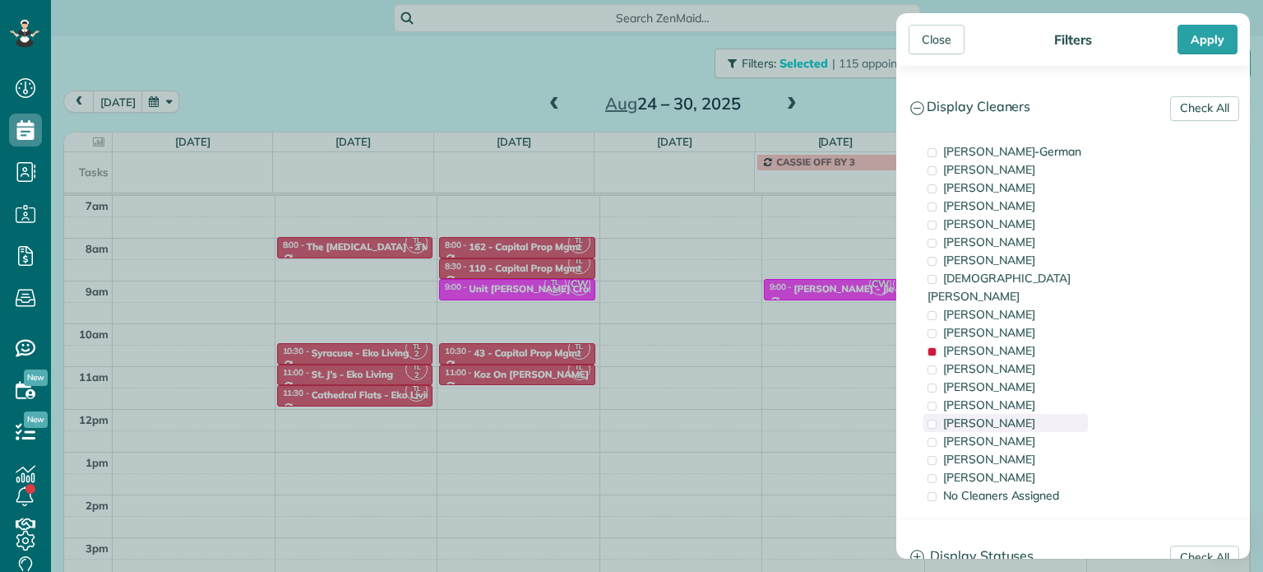
click at [1010, 414] on div "[PERSON_NAME]" at bounding box center [1006, 423] width 164 height 18
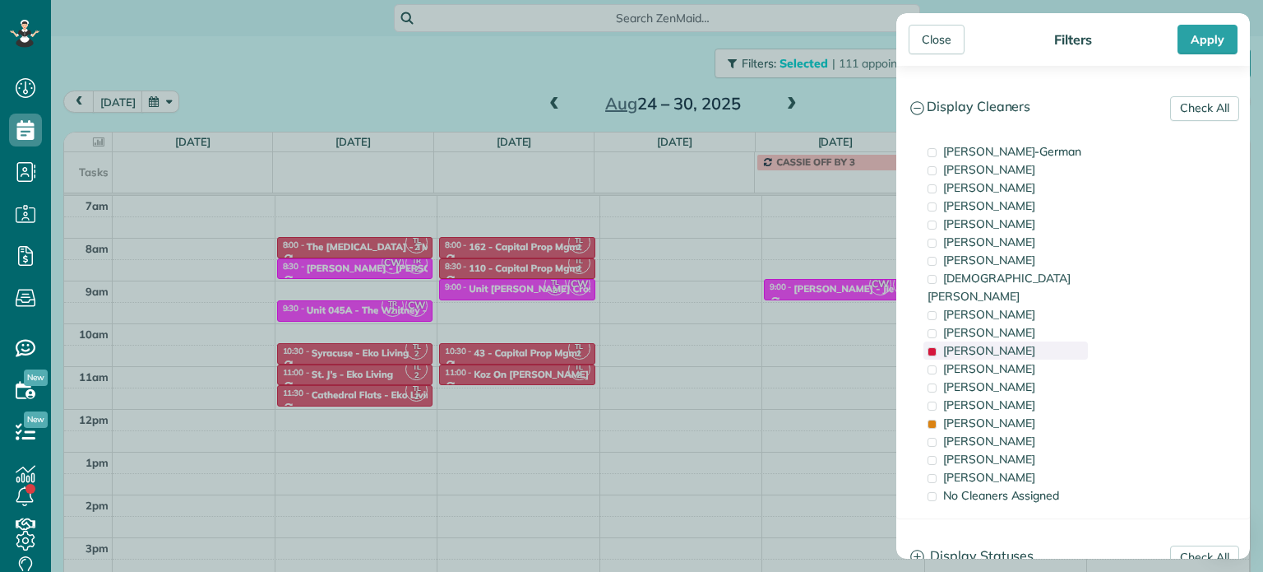
click at [1006, 343] on span "[PERSON_NAME]" at bounding box center [989, 350] width 92 height 15
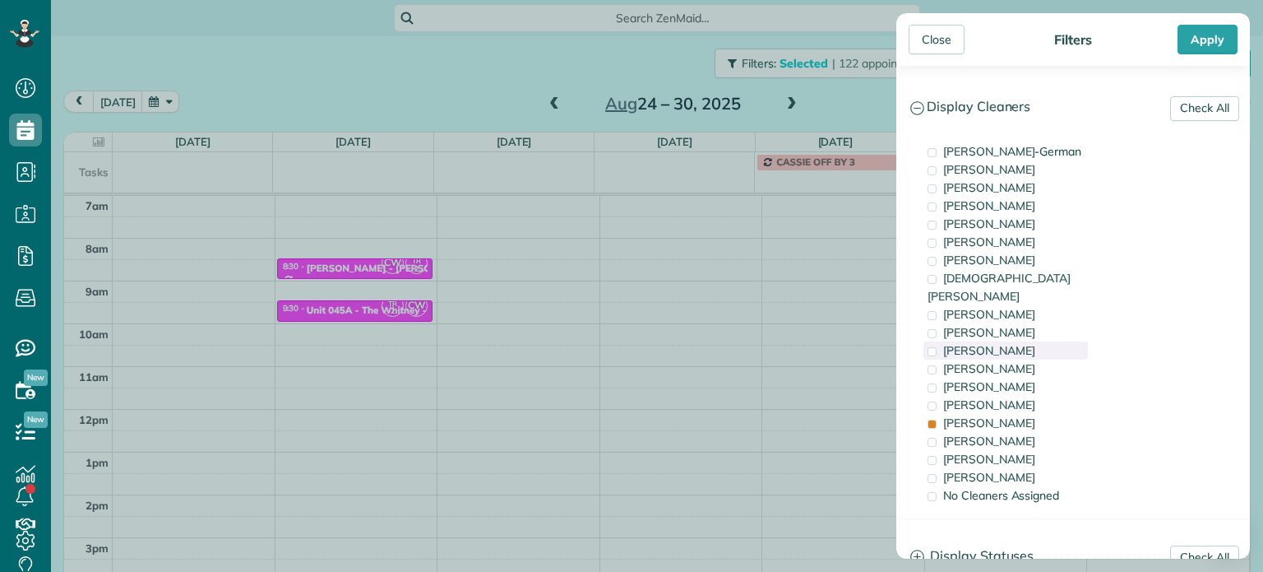
click at [1017, 343] on span "[PERSON_NAME]" at bounding box center [989, 350] width 92 height 15
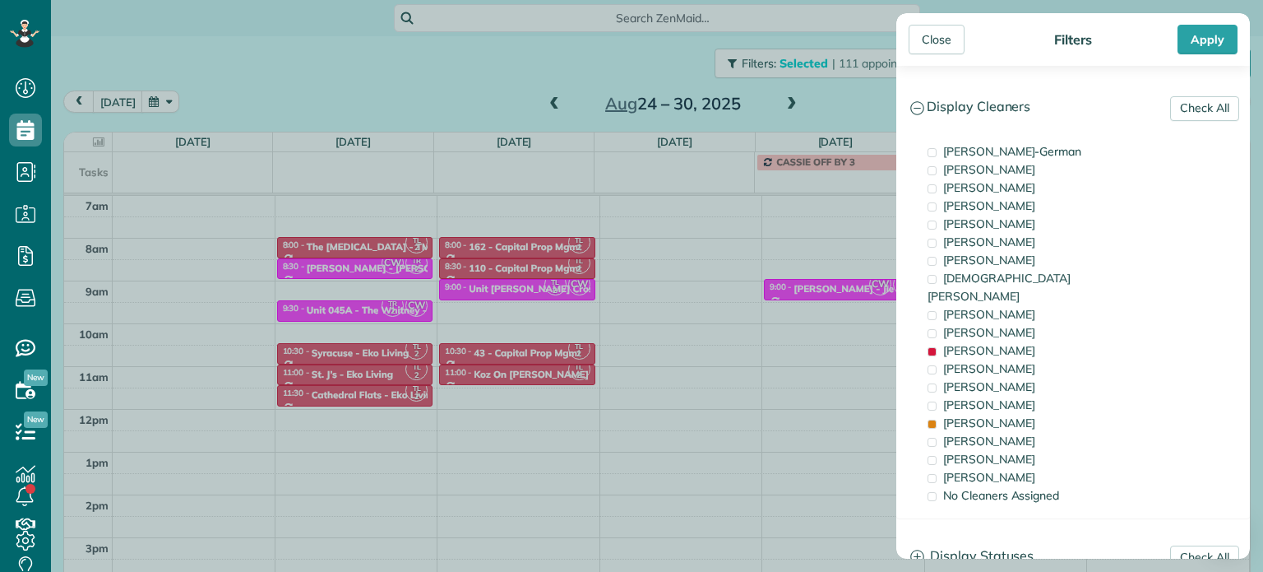
click at [573, 283] on div "Close Filters Apply Check All Display Cleaners [PERSON_NAME]-German [PERSON_NAM…" at bounding box center [631, 286] width 1263 height 572
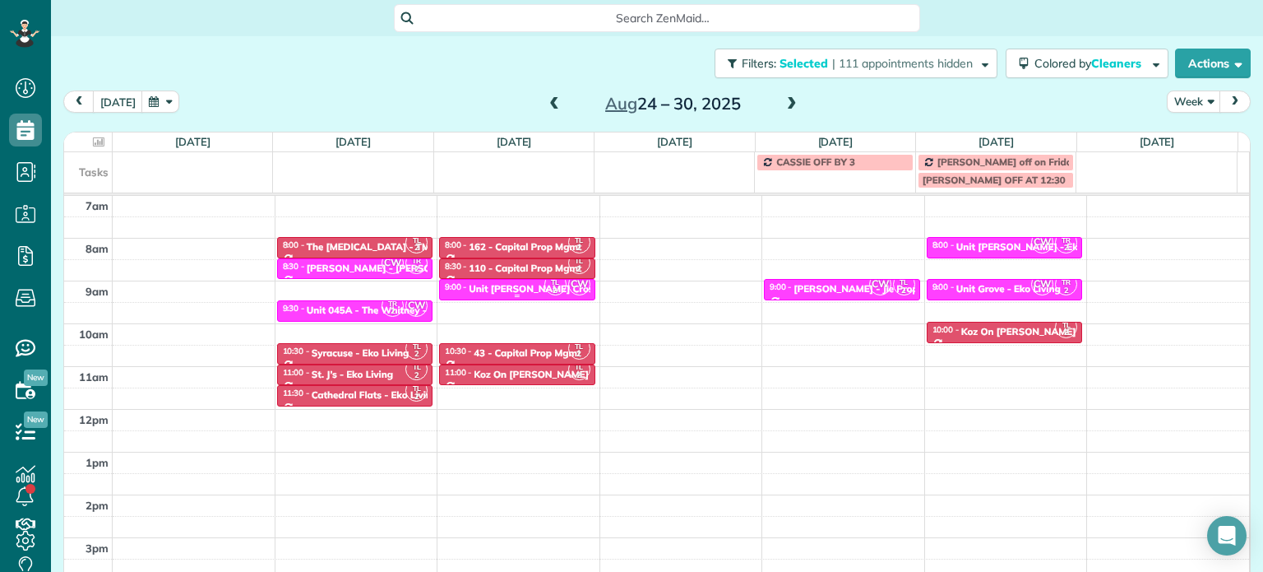
click at [521, 283] on div "Unit [PERSON_NAME] Crossing - Pure" at bounding box center [556, 289] width 174 height 12
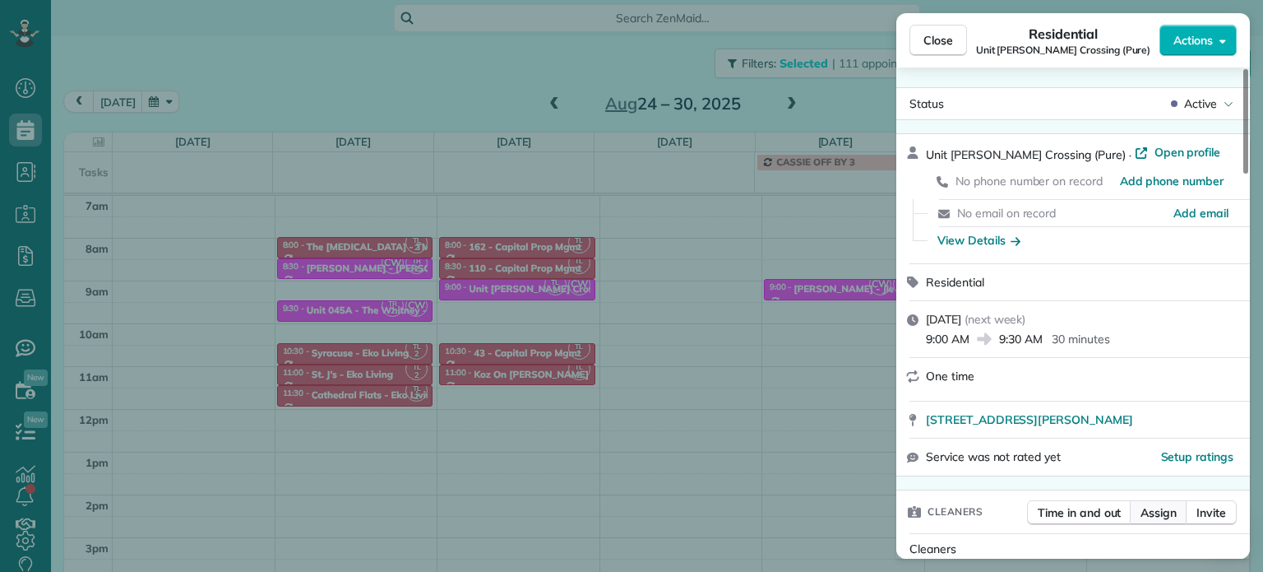
scroll to position [167, 0]
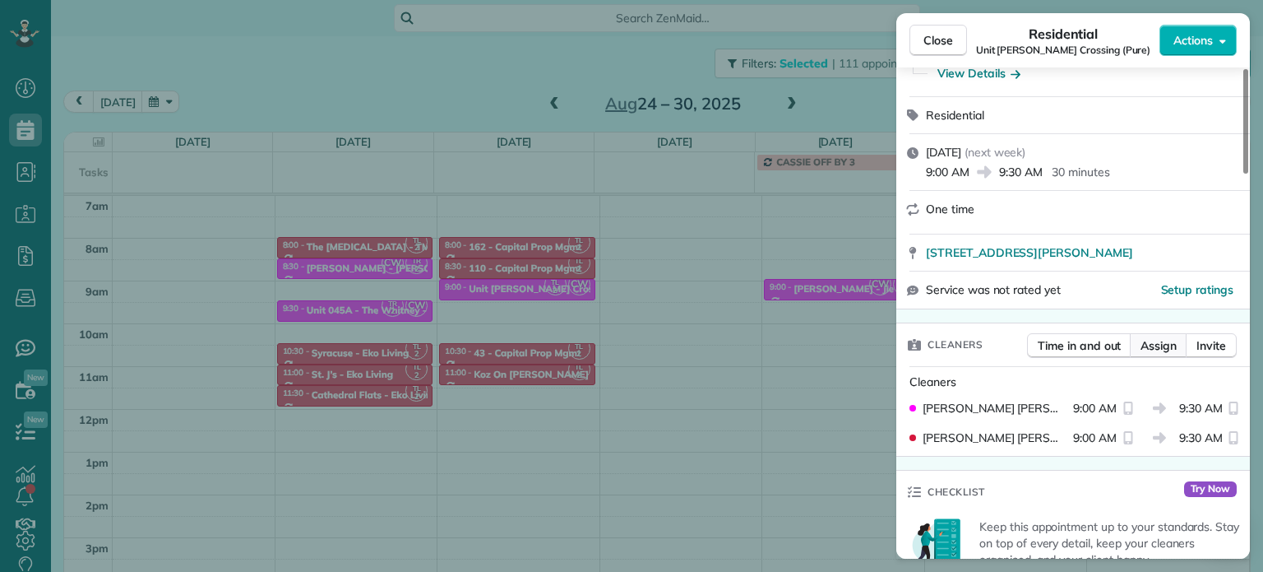
click at [1151, 358] on button "Assign" at bounding box center [1159, 345] width 58 height 25
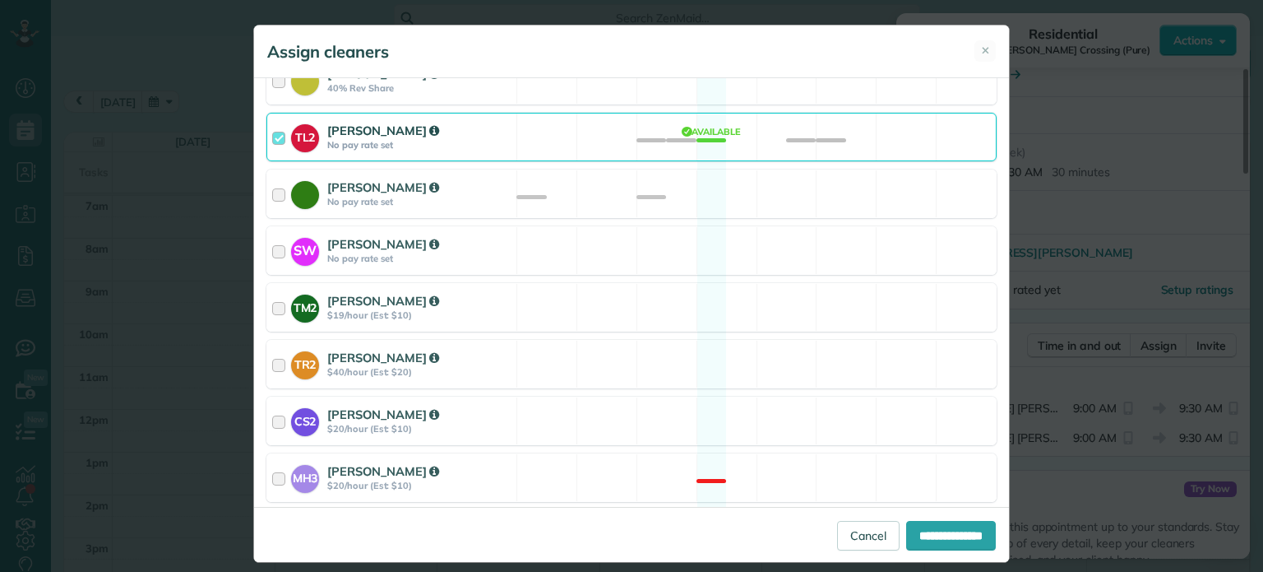
scroll to position [593, 0]
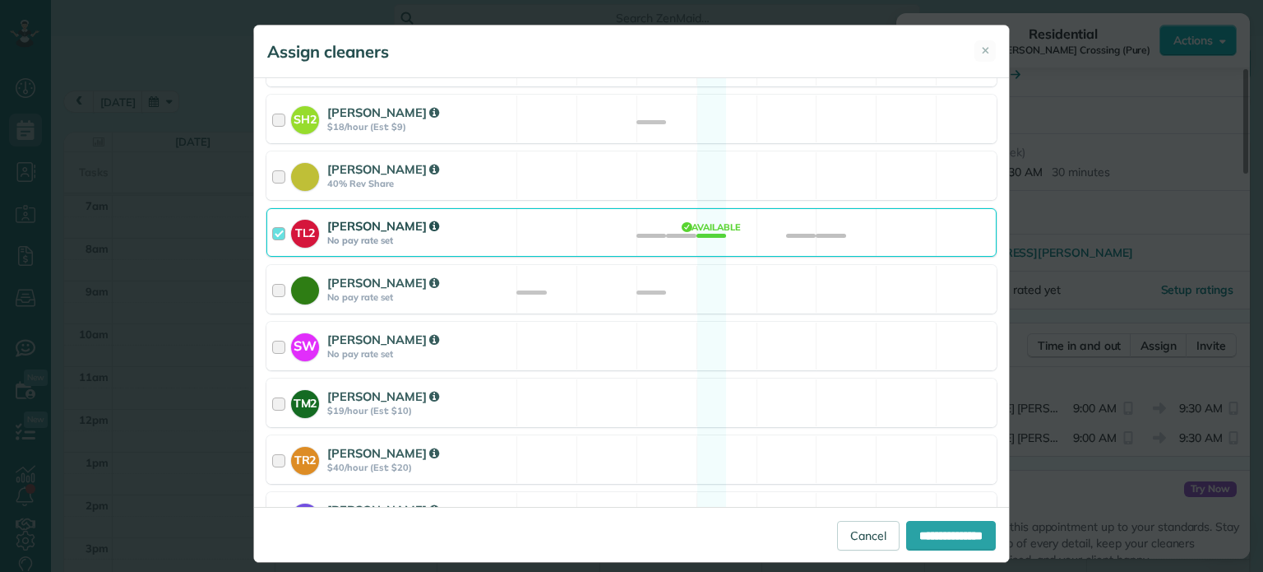
click at [725, 220] on div "TL2 [PERSON_NAME] No pay rate set Available" at bounding box center [631, 232] width 730 height 49
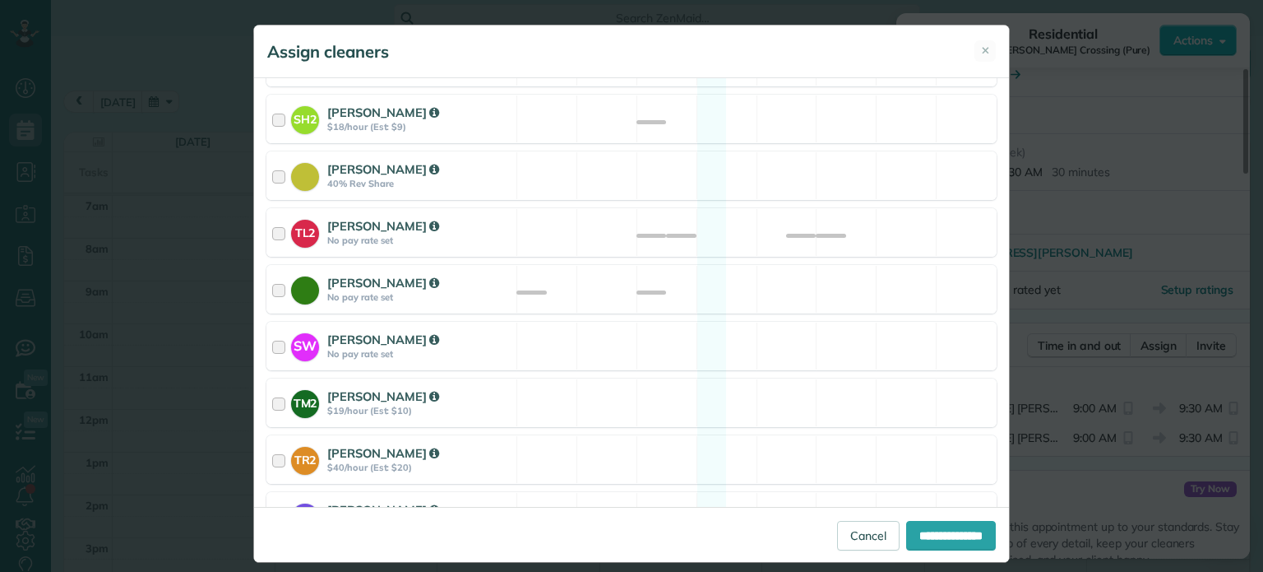
scroll to position [757, 0]
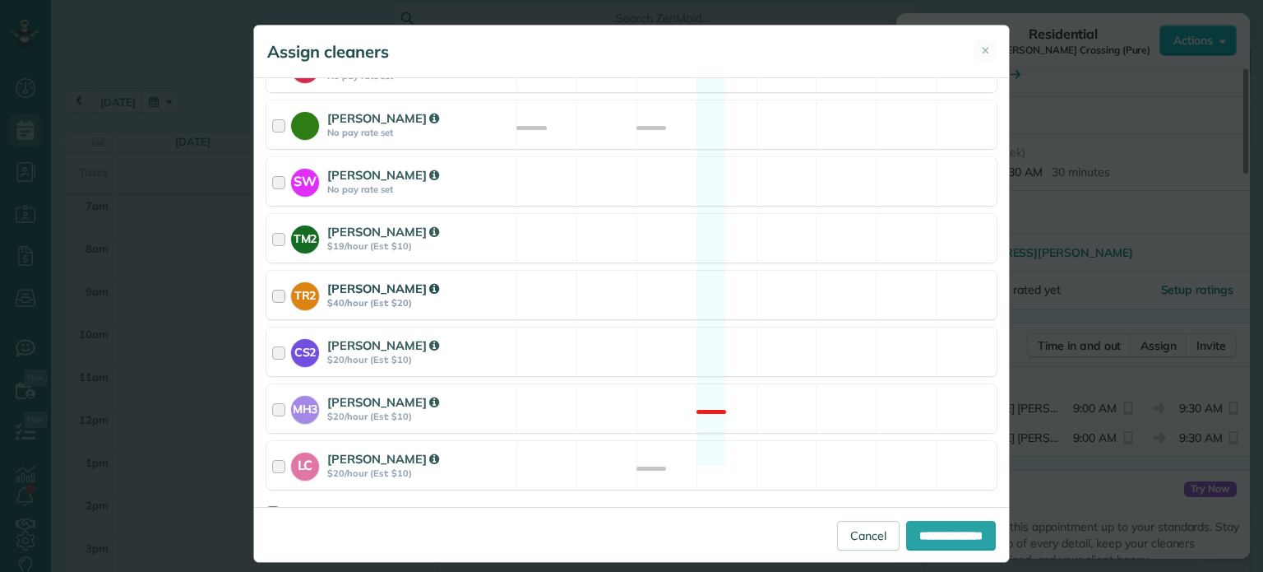
click at [739, 279] on div "TR2 [PERSON_NAME] $40/hour (Est: $20) Available" at bounding box center [631, 295] width 730 height 49
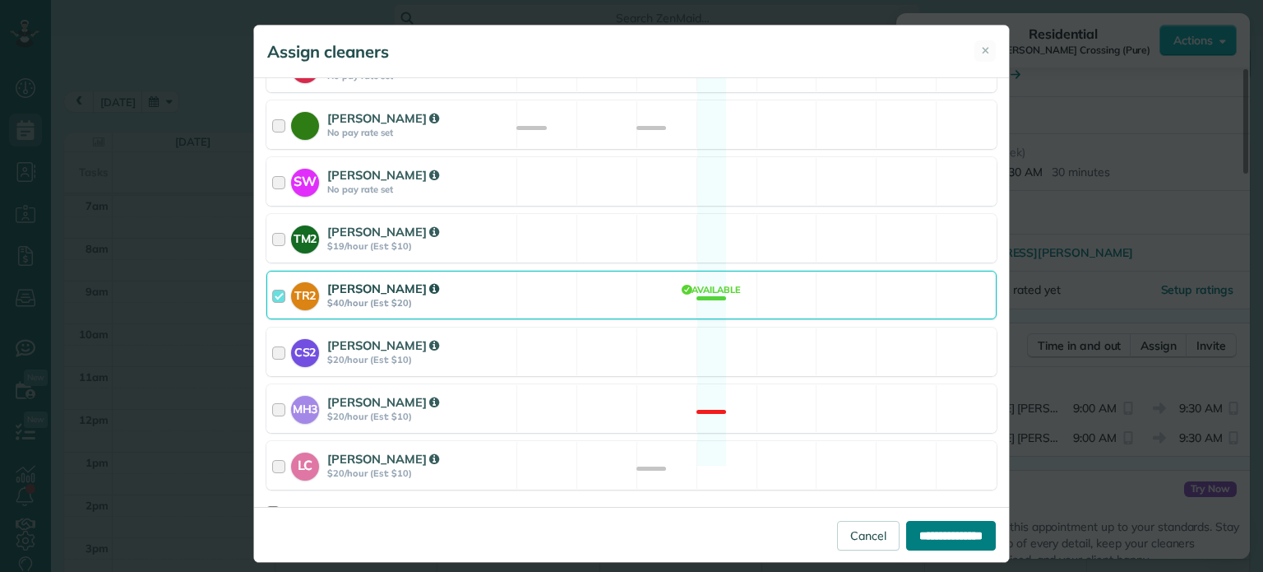
click at [943, 540] on input "**********" at bounding box center [951, 536] width 90 height 30
type input "**********"
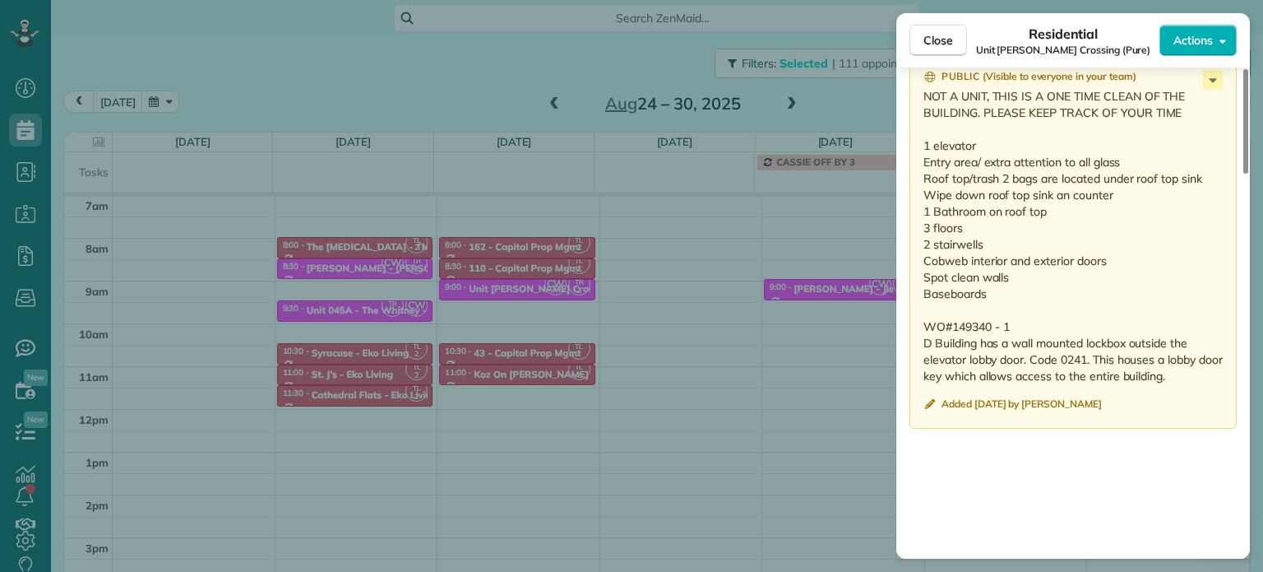
scroll to position [1413, 0]
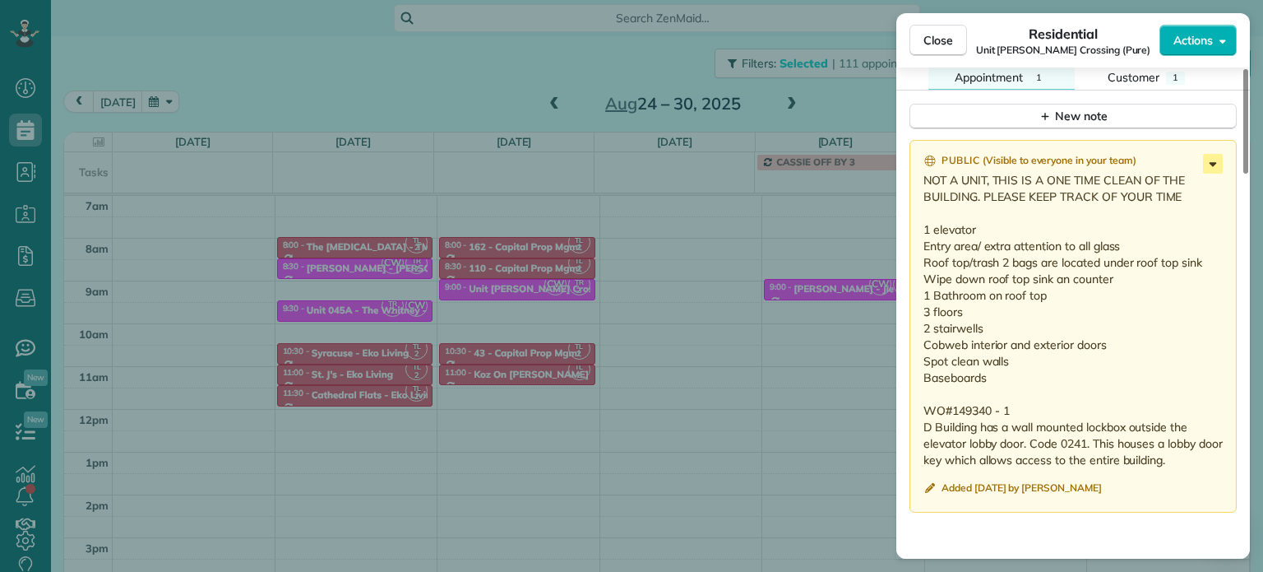
click at [1211, 166] on icon at bounding box center [1213, 164] width 7 height 4
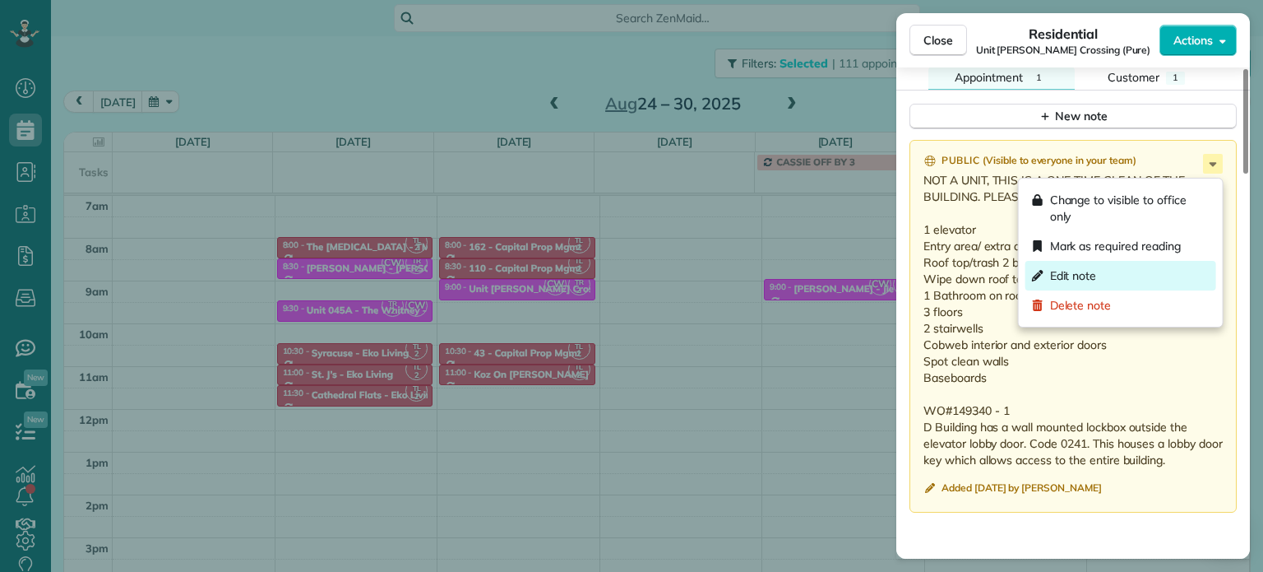
click at [1166, 271] on div "Edit note" at bounding box center [1121, 276] width 191 height 30
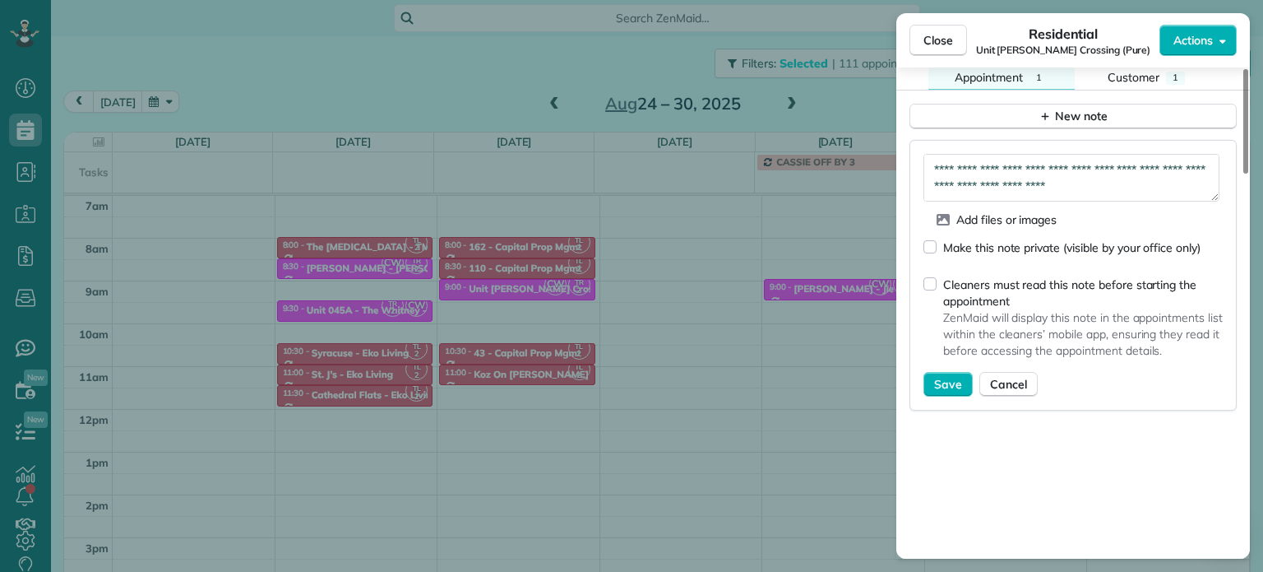
click at [683, 292] on div "Close Residential Unit [PERSON_NAME] Crossing (Pure) Actions Status Active Unit…" at bounding box center [631, 286] width 1263 height 572
type textarea "**********"
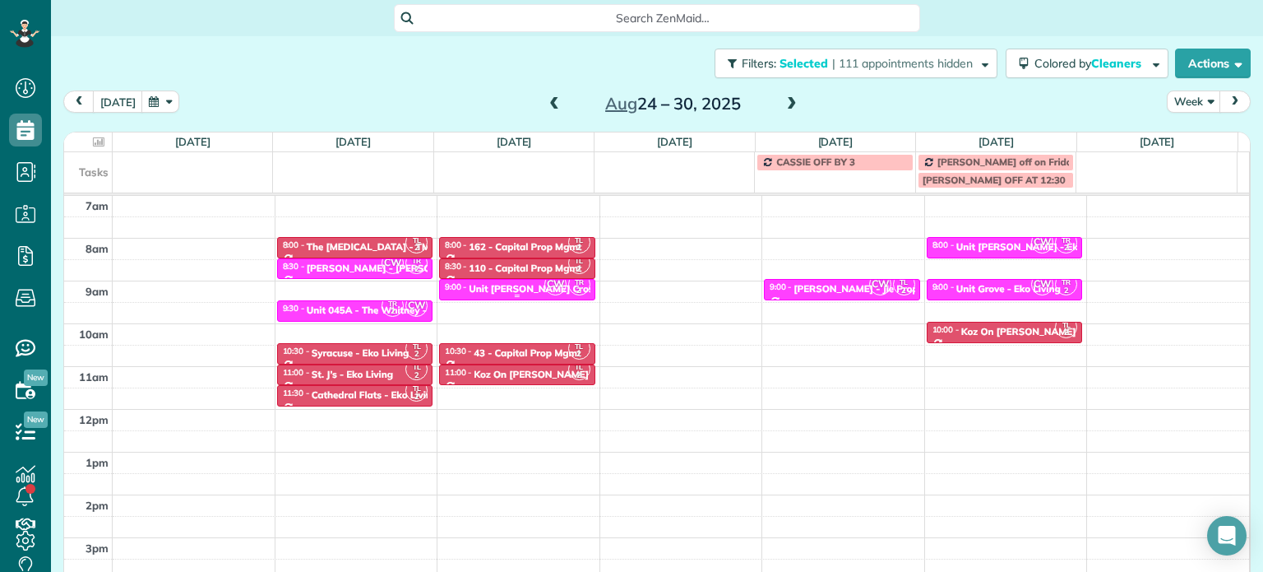
click at [569, 291] on small "2" at bounding box center [579, 291] width 21 height 16
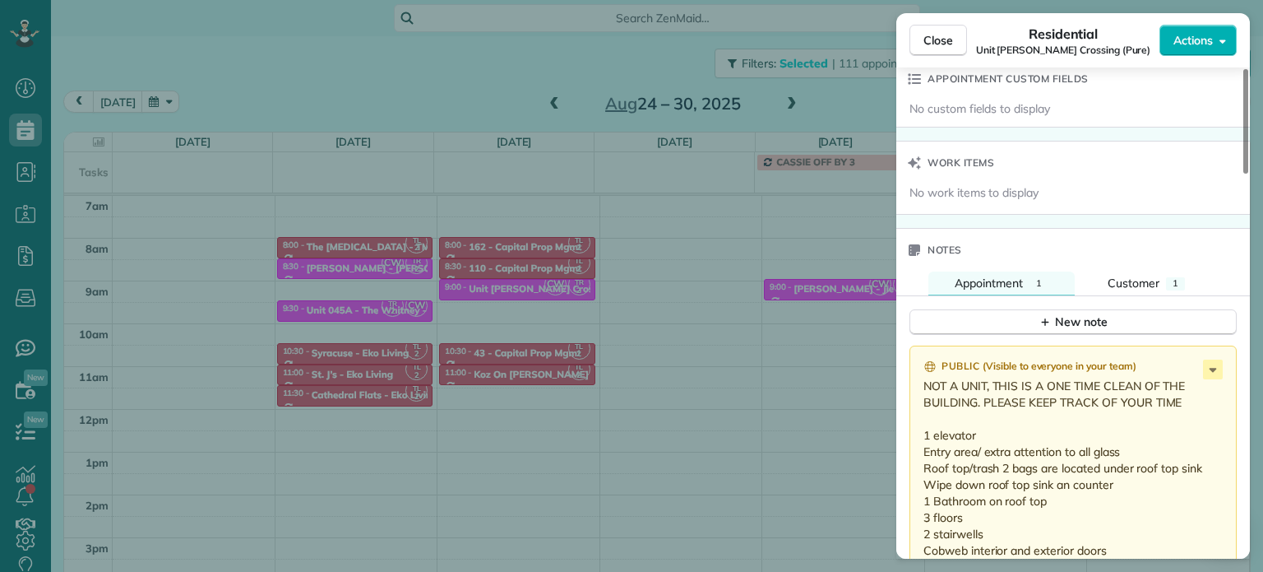
scroll to position [1157, 0]
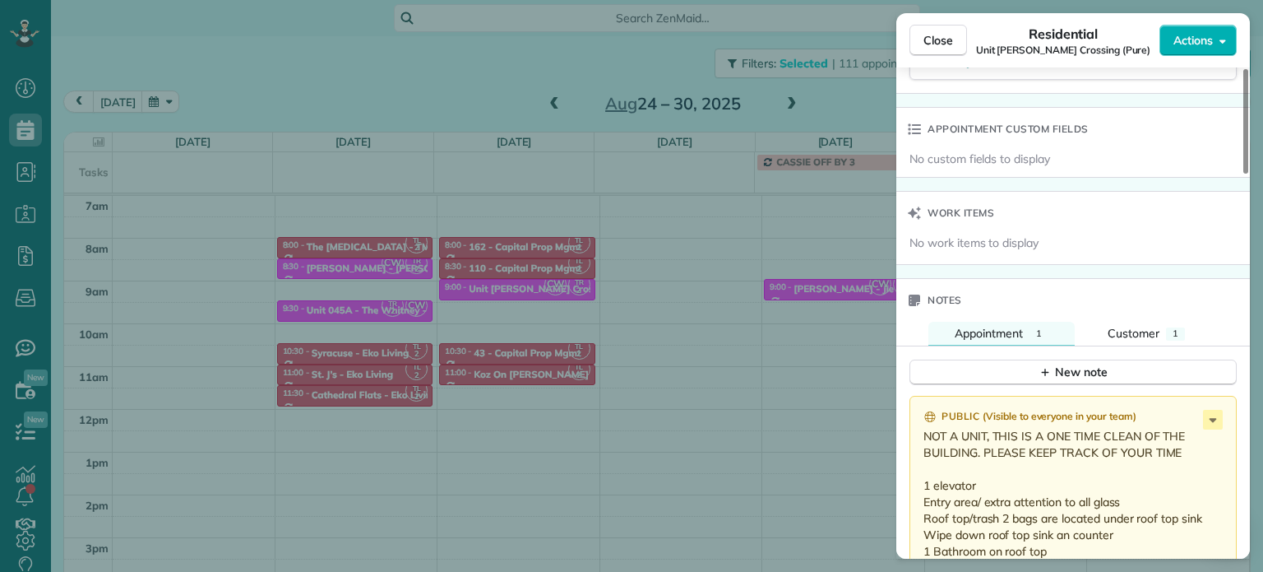
drag, startPoint x: 1168, startPoint y: 308, endPoint x: 926, endPoint y: 447, distance: 278.5
click at [926, 447] on p "NOT A UNIT, THIS IS A ONE TIME CLEAN OF THE BUILDING. PLEASE KEEP TRACK OF YOUR…" at bounding box center [1075, 576] width 303 height 296
click at [790, 346] on div "Close Residential Unit [PERSON_NAME] Crossing (Pure) Actions Status Active Unit…" at bounding box center [631, 286] width 1263 height 572
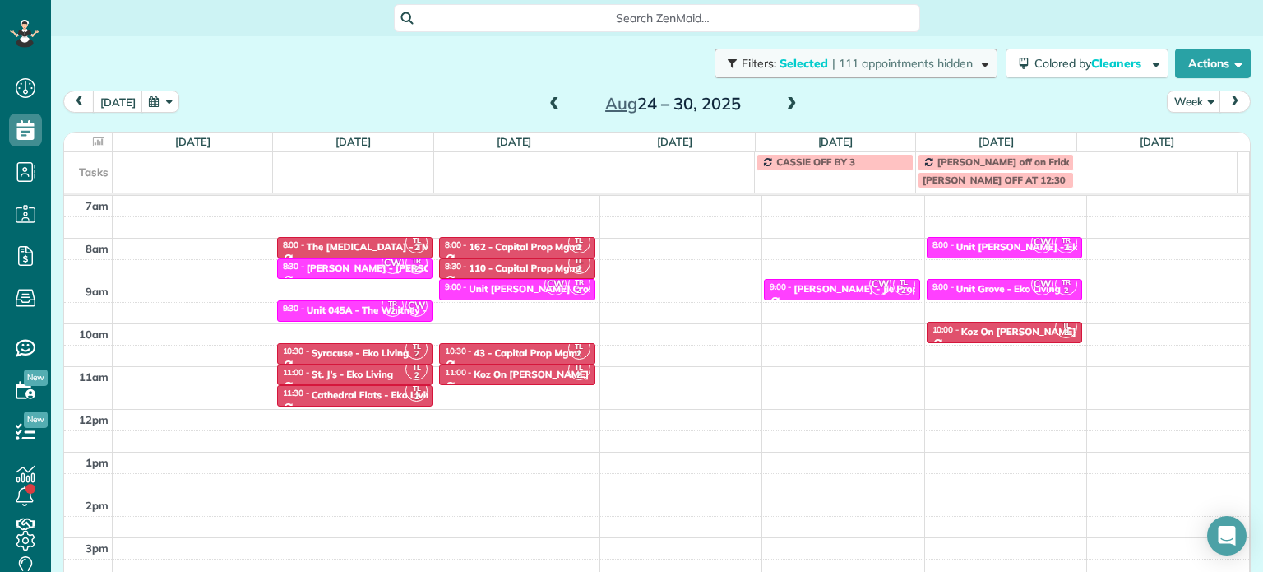
click at [910, 72] on button "Filters: Selected | 111 appointments hidden" at bounding box center [856, 64] width 283 height 30
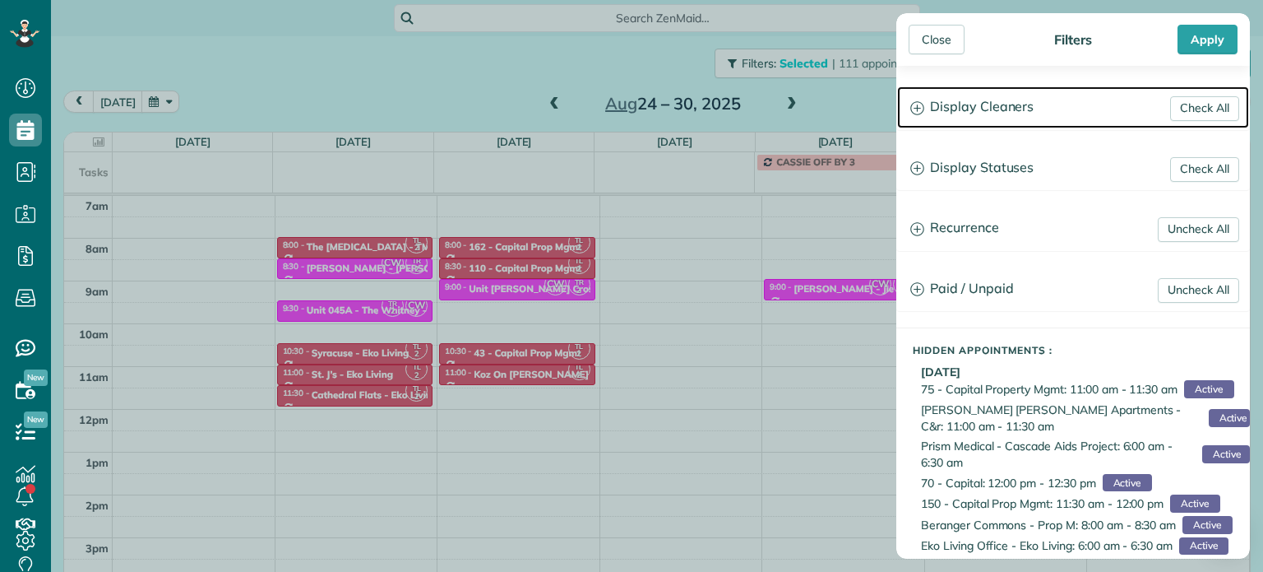
click at [1003, 112] on h3 "Display Cleaners" at bounding box center [1073, 107] width 352 height 42
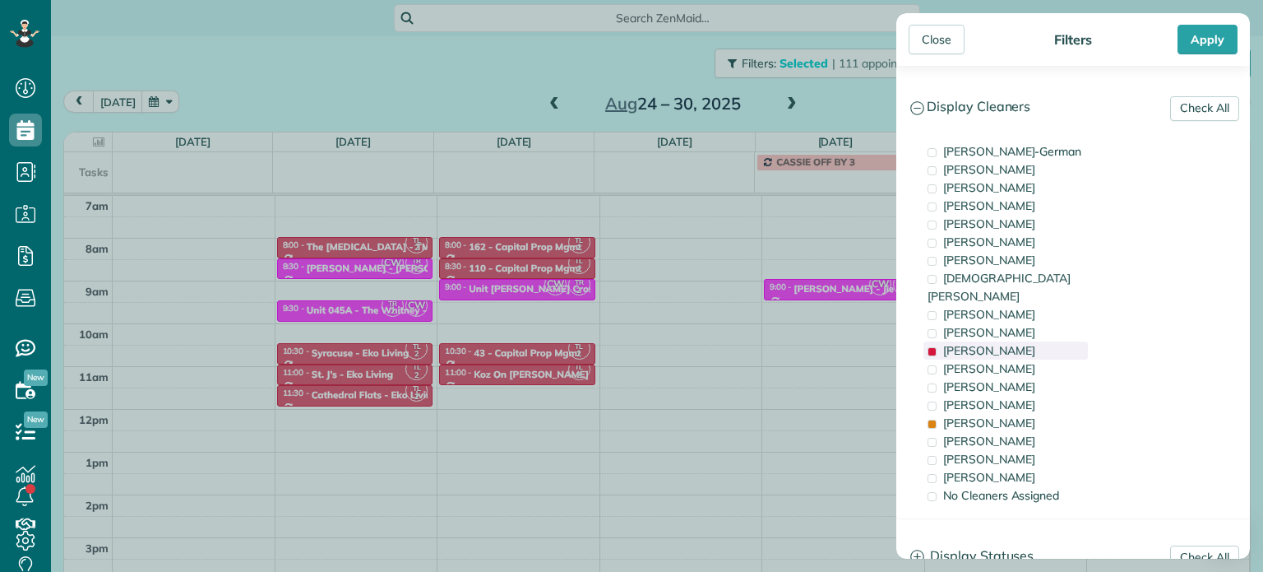
click at [1046, 341] on div "[PERSON_NAME]" at bounding box center [1006, 350] width 164 height 18
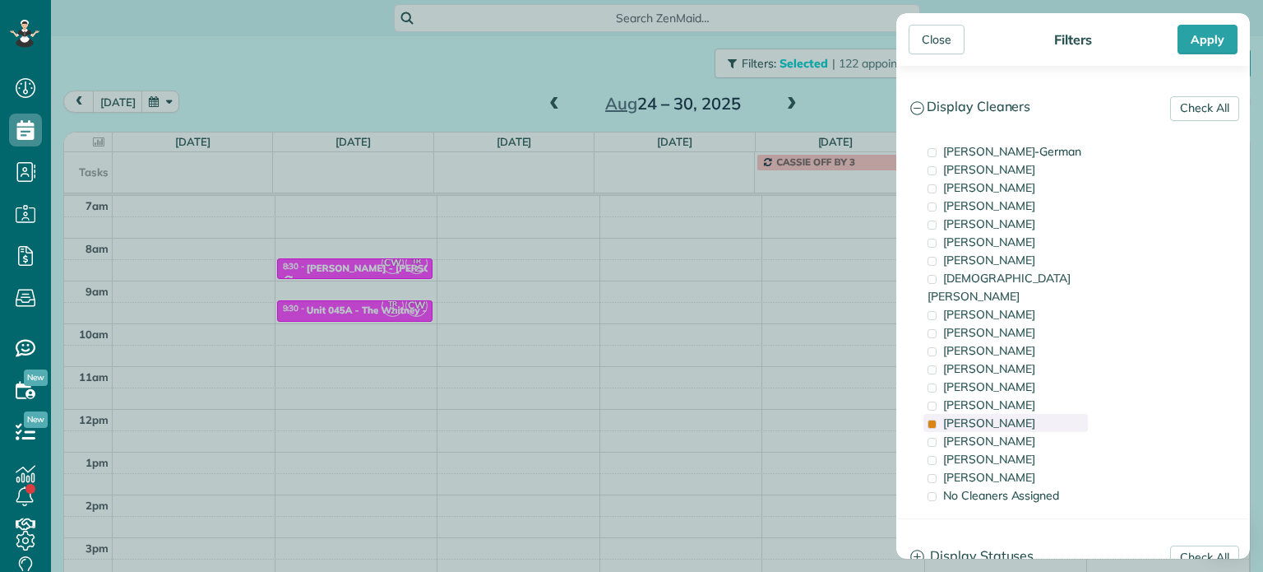
click at [1049, 414] on div "[PERSON_NAME]" at bounding box center [1006, 423] width 164 height 18
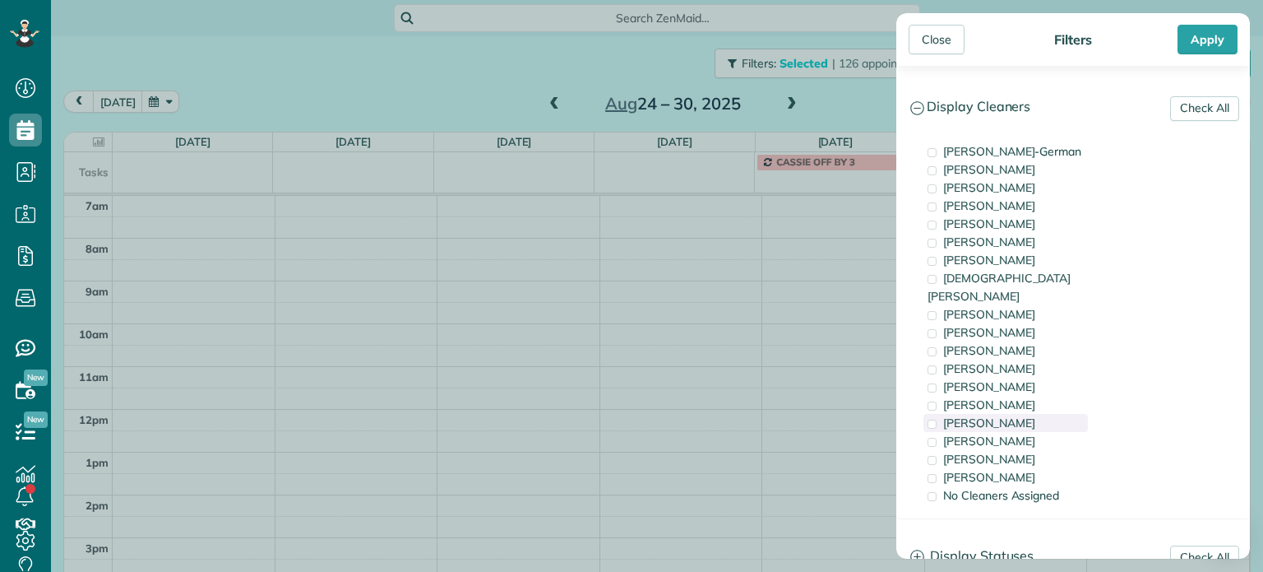
click at [1049, 414] on div "[PERSON_NAME]" at bounding box center [1006, 423] width 164 height 18
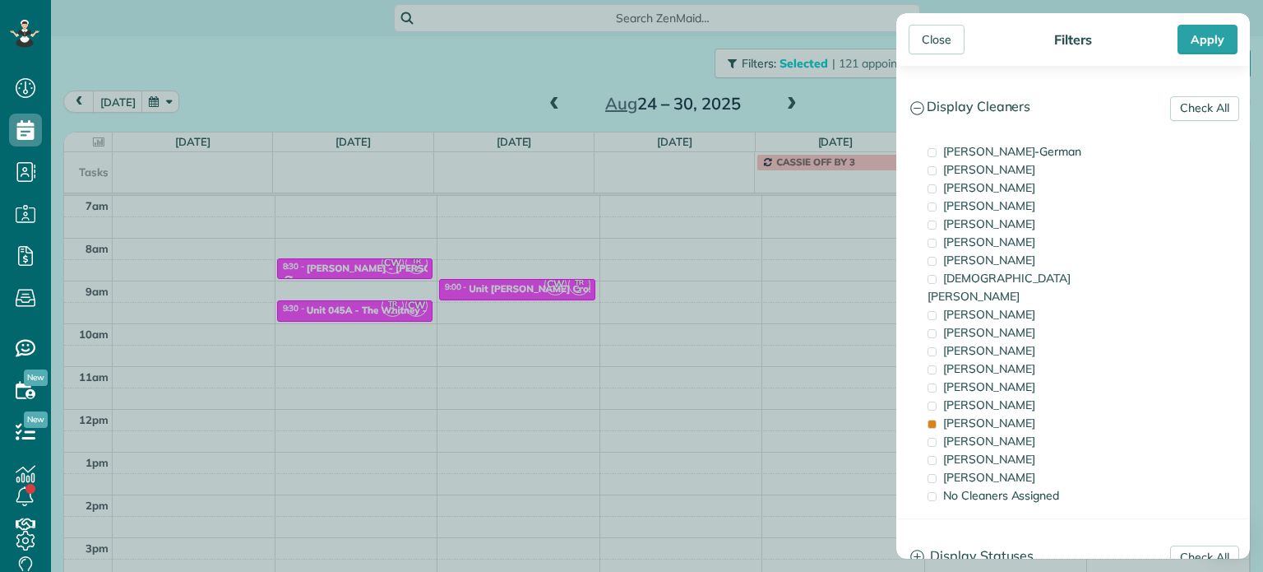
click at [707, 277] on div "Close Filters Apply Check All Display Cleaners [PERSON_NAME]-German [PERSON_NAM…" at bounding box center [631, 286] width 1263 height 572
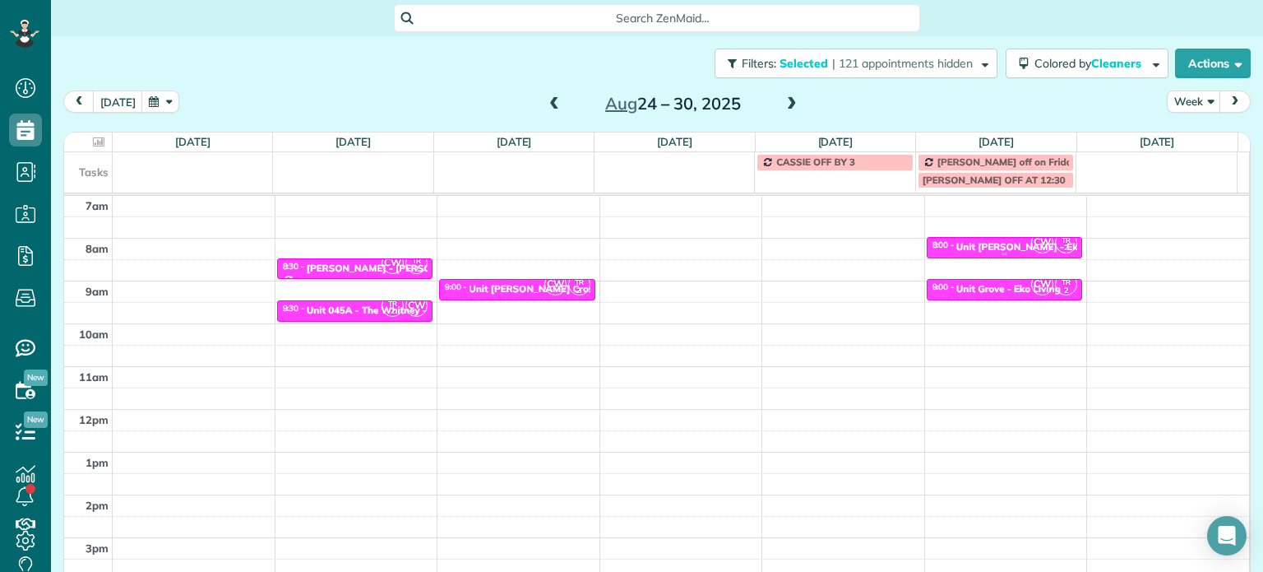
click at [988, 248] on div "Unit [PERSON_NAME] - Eko Living" at bounding box center [1034, 247] width 157 height 12
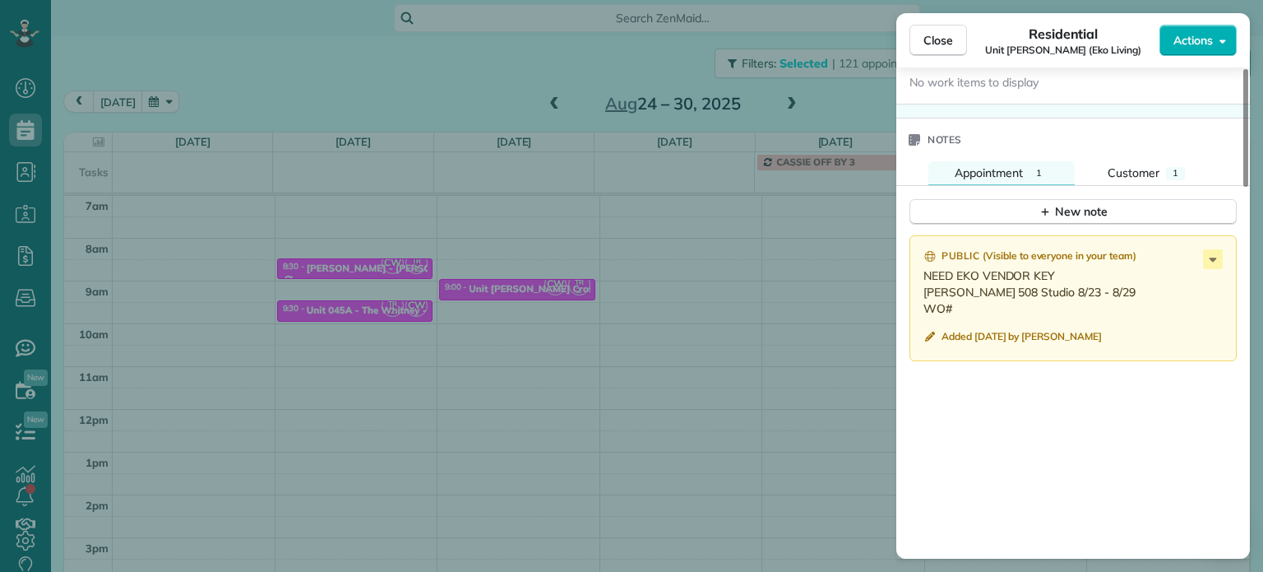
scroll to position [1324, 0]
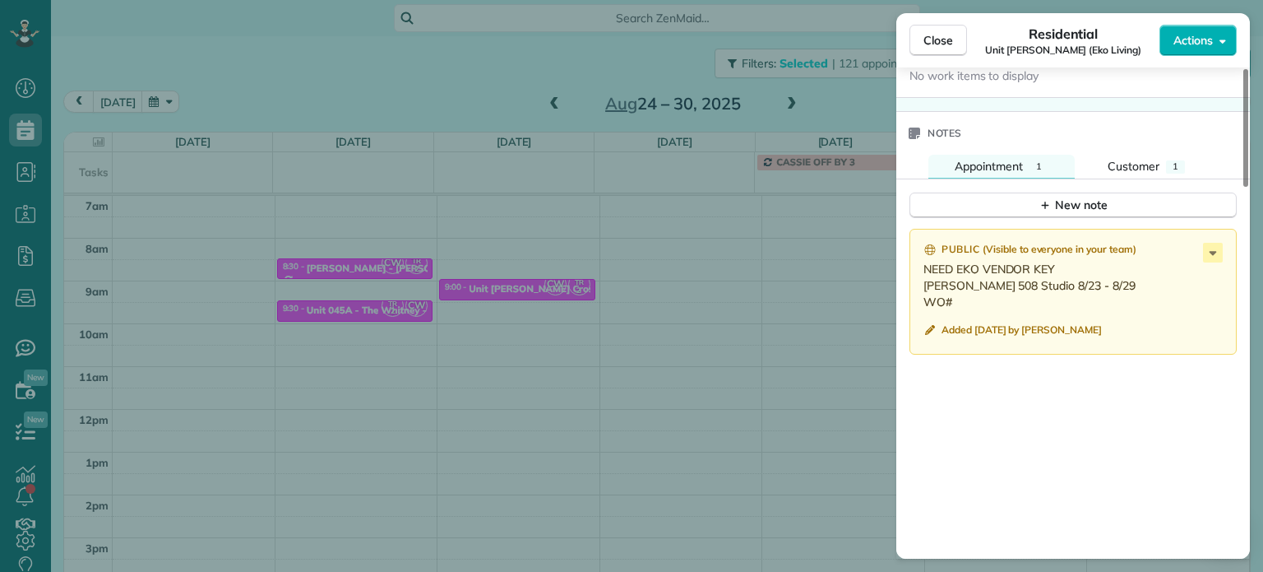
click at [835, 289] on div "Close Residential Unit [PERSON_NAME] (Eko Living) Actions Status Active Unit [P…" at bounding box center [631, 286] width 1263 height 572
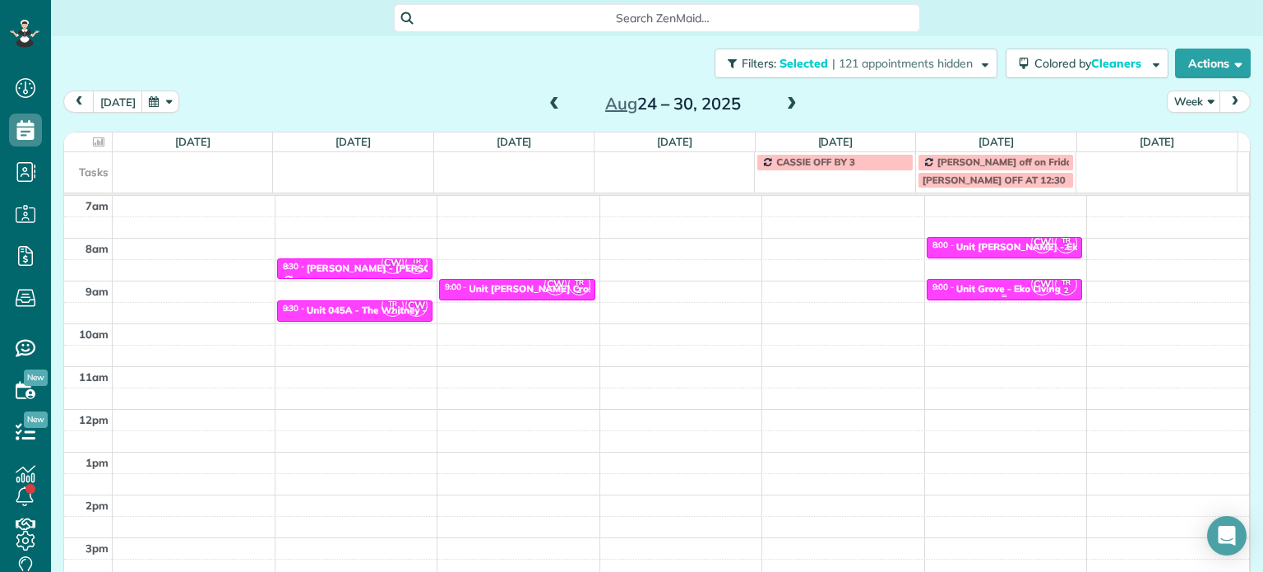
click at [1030, 294] on div "CW TR 2" at bounding box center [1054, 284] width 48 height 24
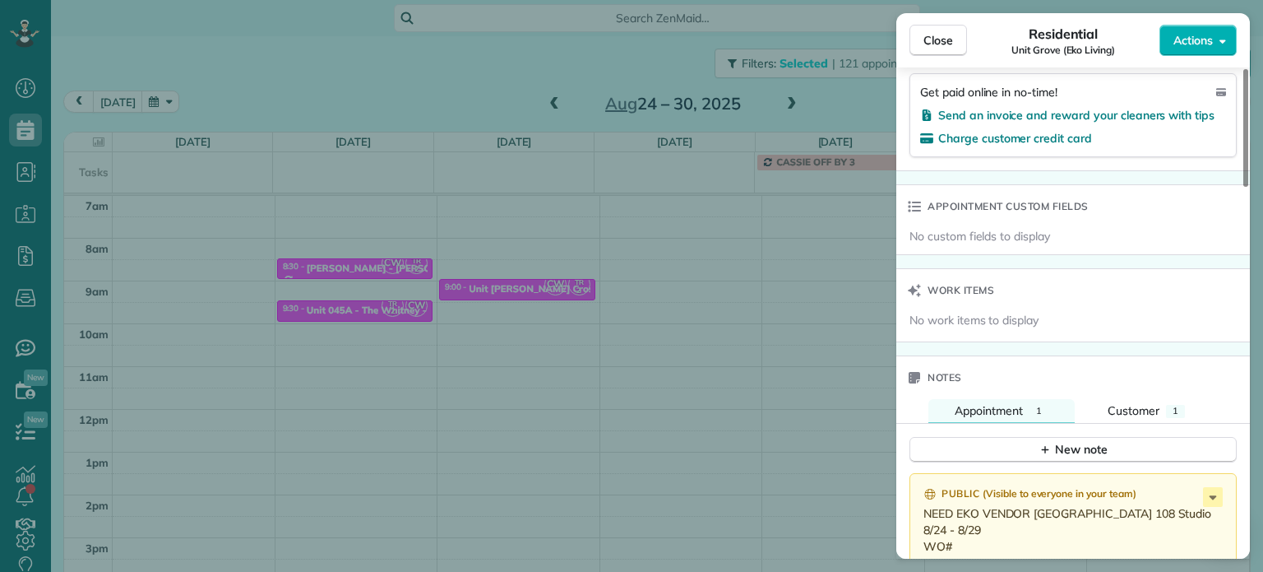
scroll to position [1164, 0]
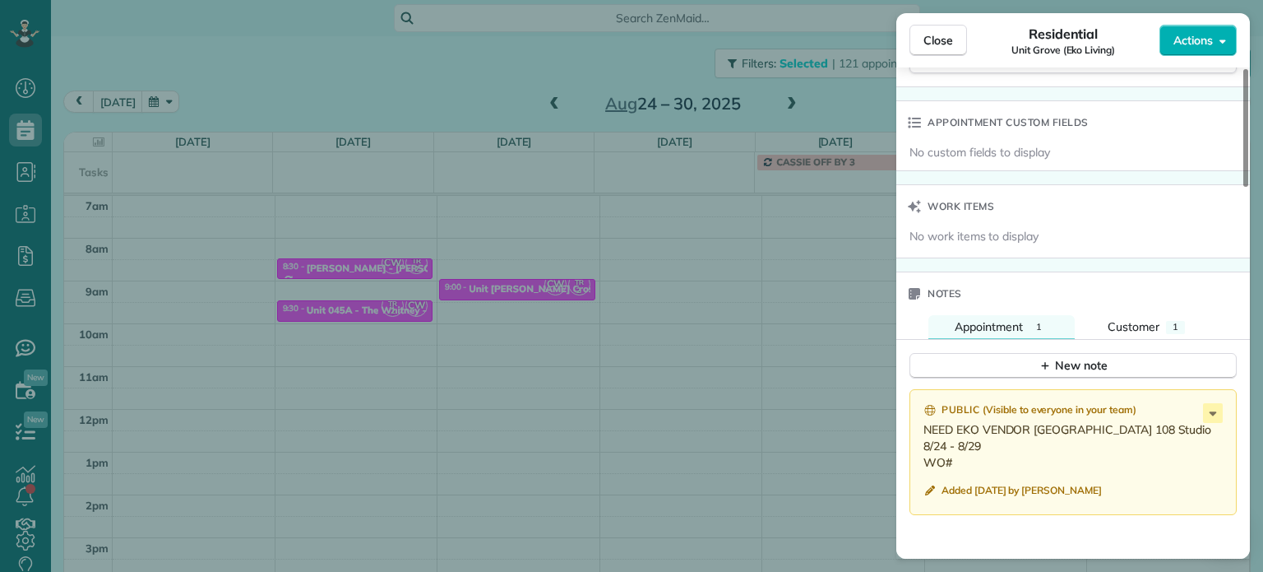
click at [754, 312] on div "Close Residential [GEOGRAPHIC_DATA] (Eko Living) Actions Status Active [GEOGRAP…" at bounding box center [631, 286] width 1263 height 572
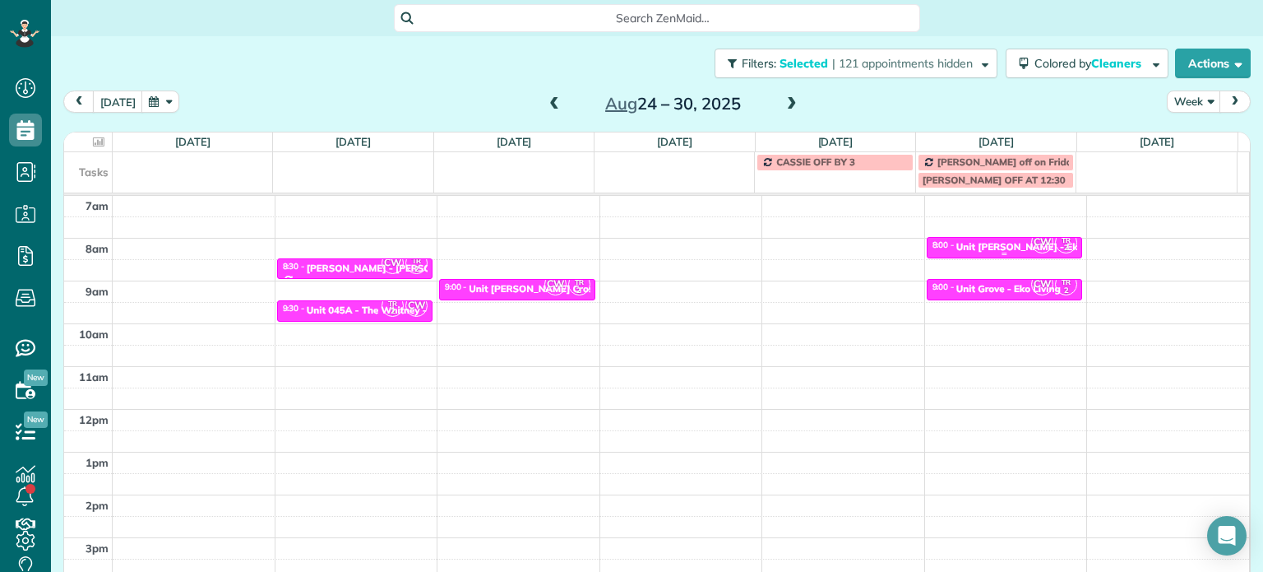
click at [1000, 252] on div at bounding box center [1005, 254] width 155 height 7
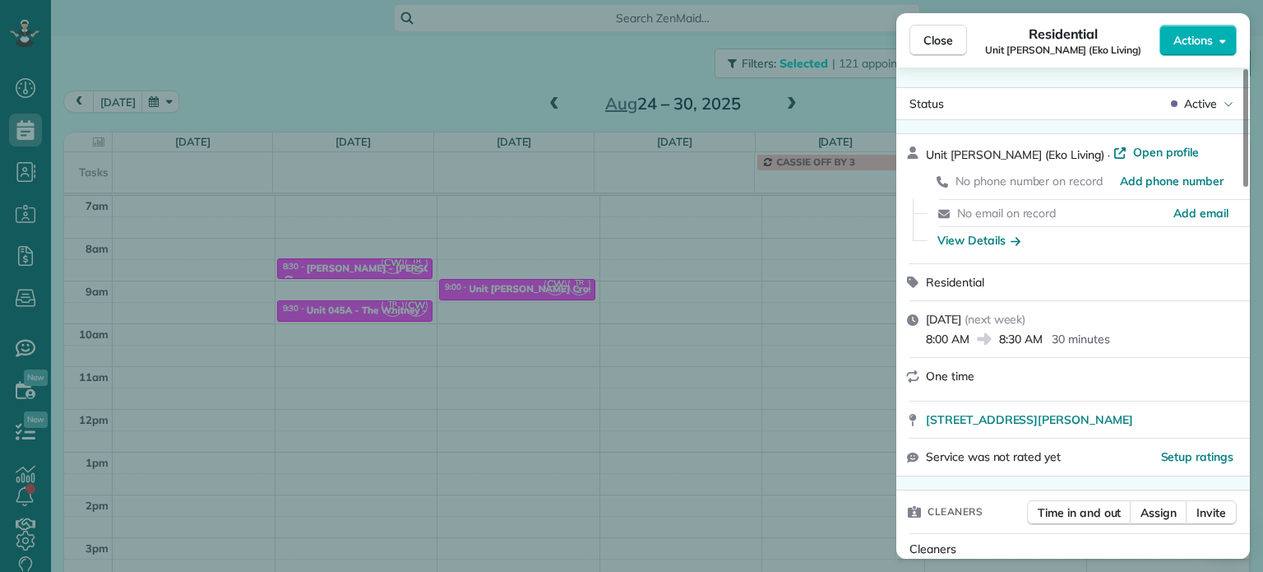
scroll to position [250, 0]
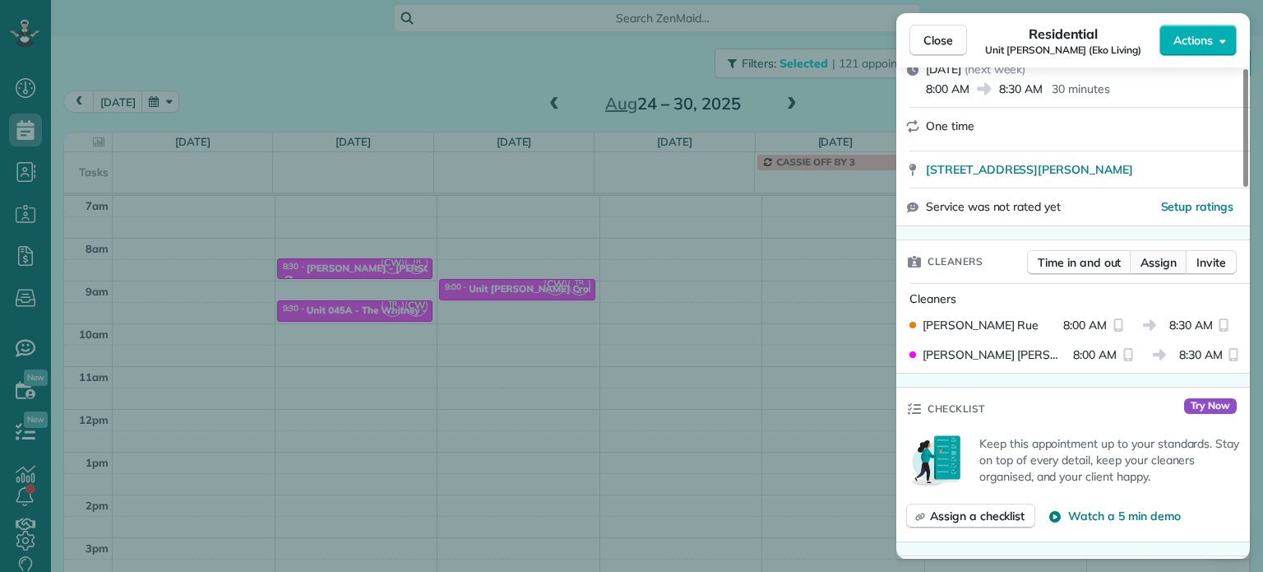
click at [1165, 268] on span "Assign" at bounding box center [1159, 262] width 36 height 16
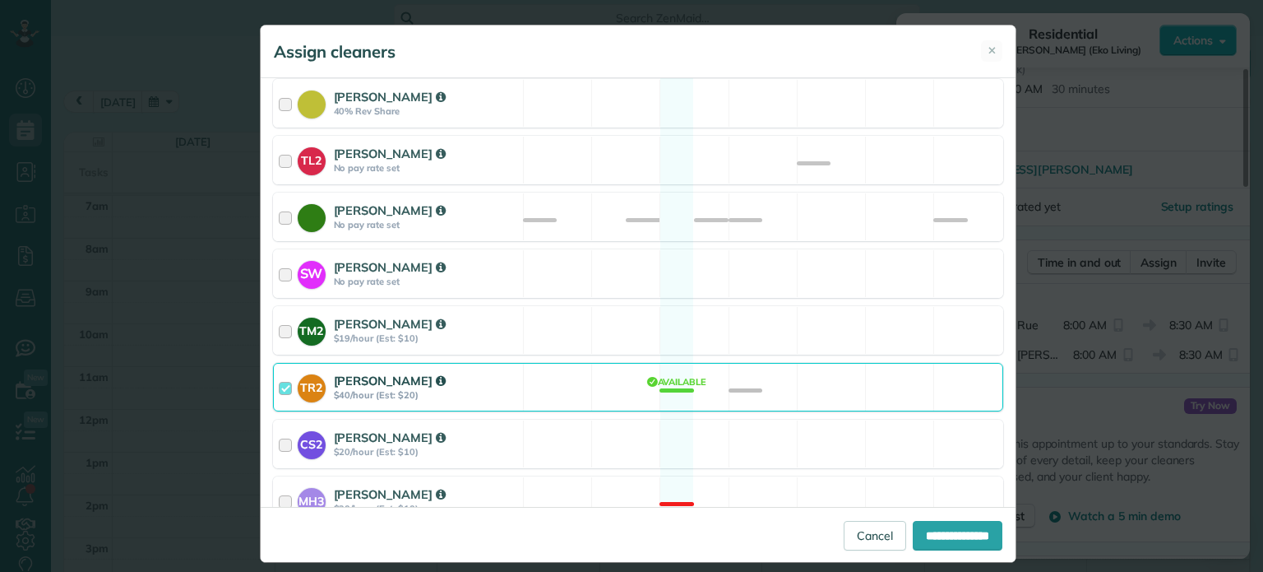
scroll to position [822, 0]
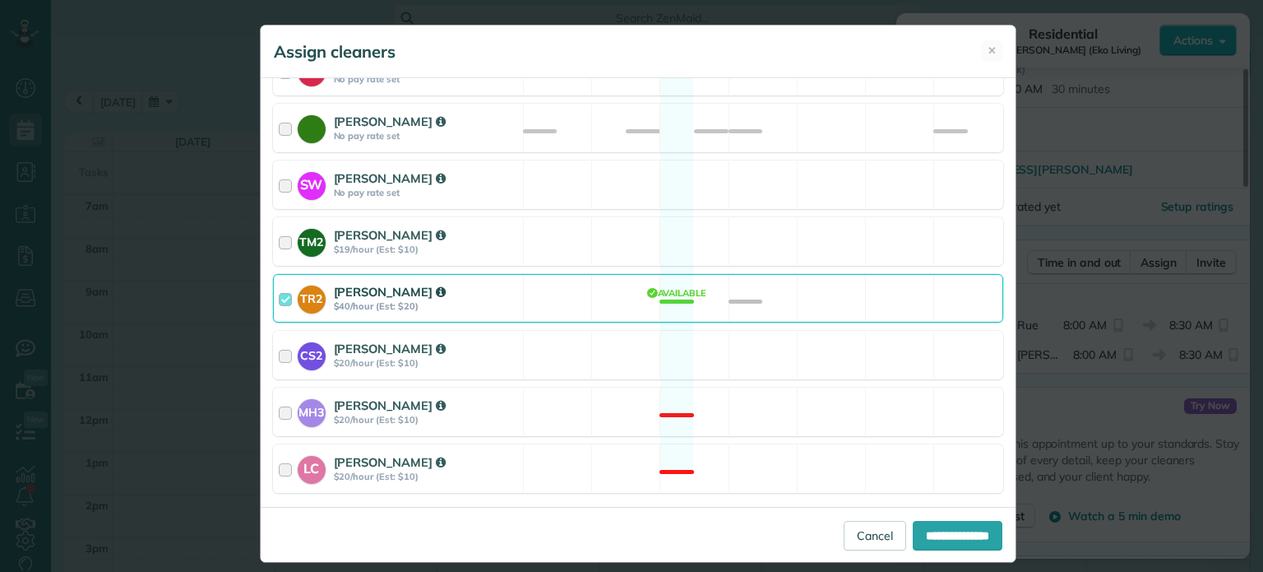
click at [796, 279] on div "TR2 [PERSON_NAME] $40/hour (Est: $20) Available" at bounding box center [638, 298] width 730 height 49
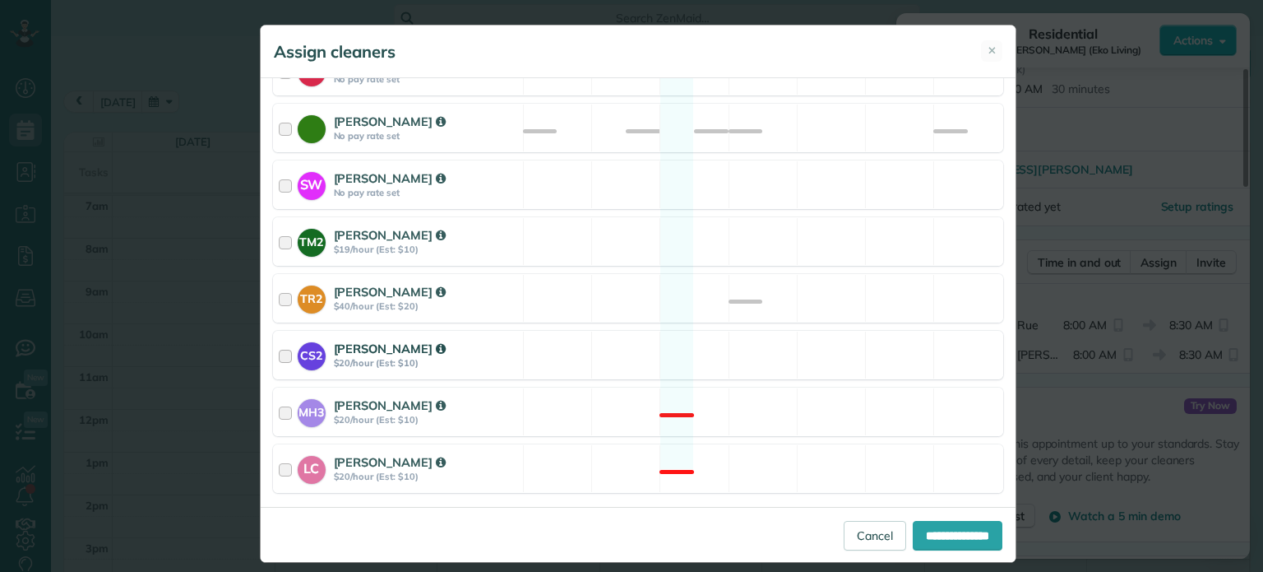
click at [798, 334] on div "CS2 [PERSON_NAME] $20/hour (Est: $10) Available" at bounding box center [638, 355] width 730 height 49
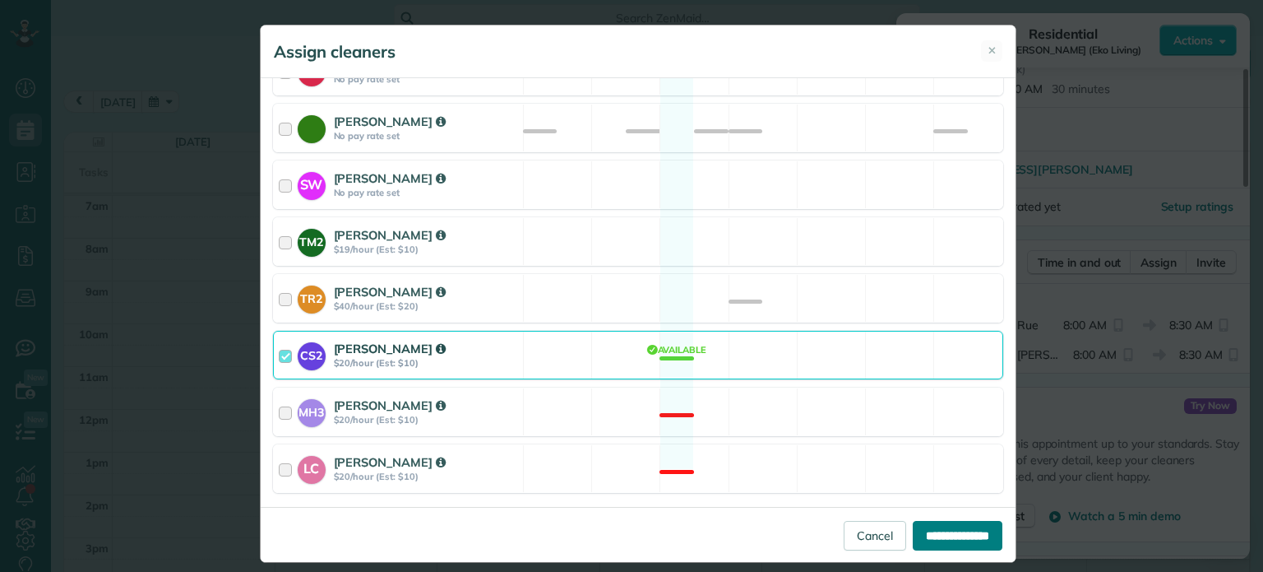
click at [944, 522] on input "**********" at bounding box center [958, 536] width 90 height 30
type input "**********"
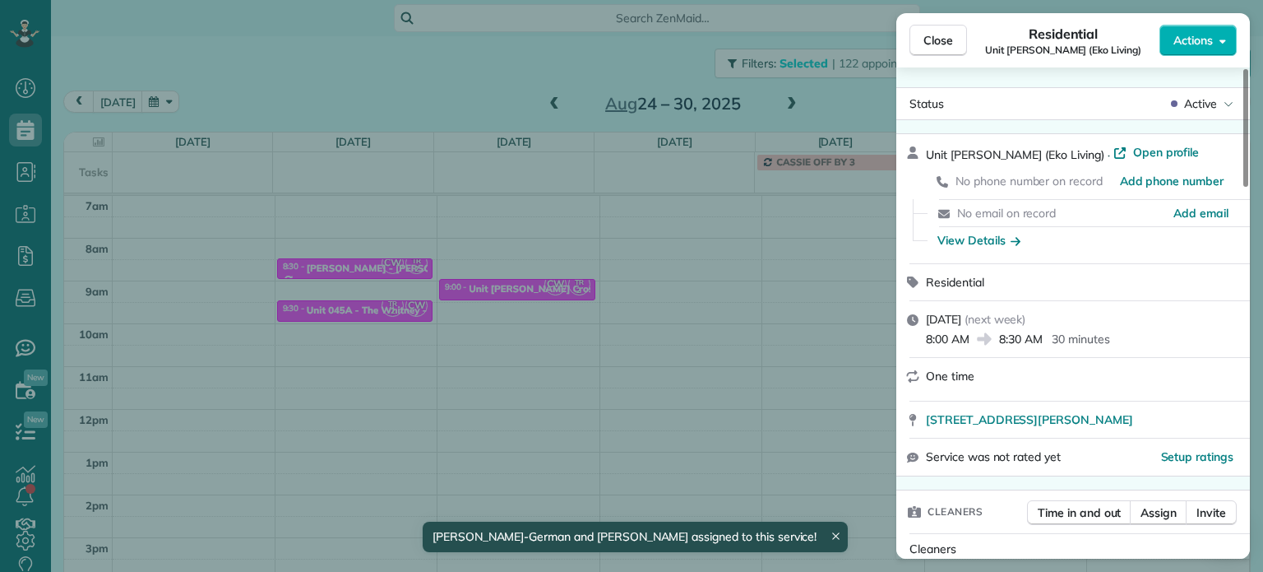
click at [801, 322] on div "Close Residential Unit [PERSON_NAME] (Eko Living) Actions Status Active Unit [P…" at bounding box center [631, 286] width 1263 height 572
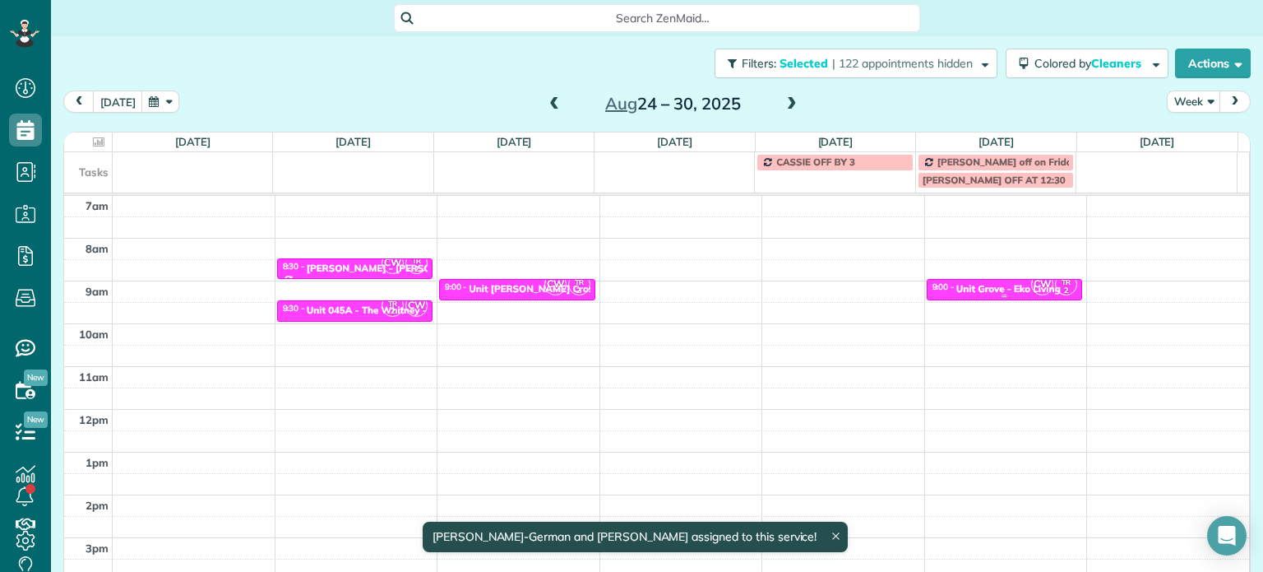
click at [987, 286] on div "Unit Grove - Eko Living" at bounding box center [1008, 289] width 104 height 12
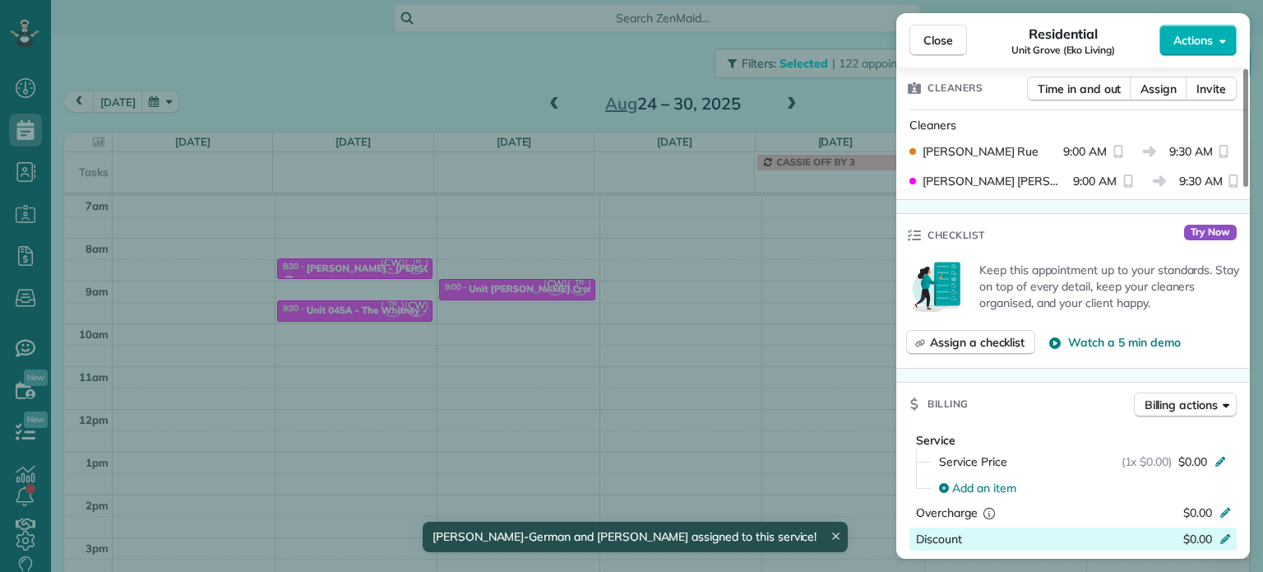
scroll to position [329, 0]
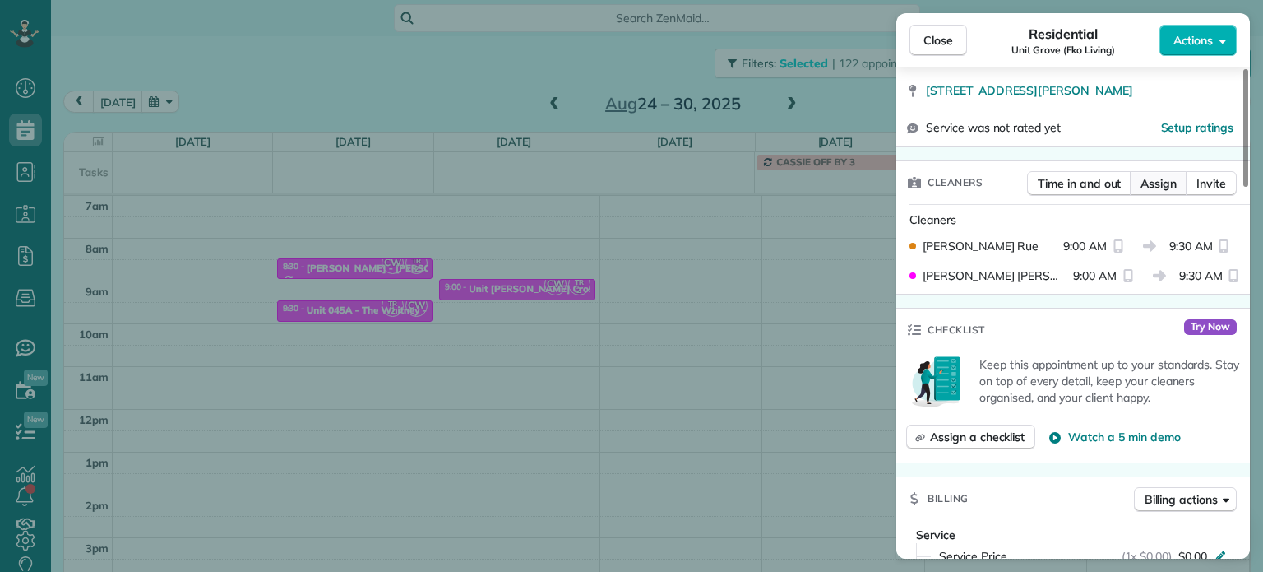
click at [1161, 183] on span "Assign" at bounding box center [1159, 183] width 36 height 16
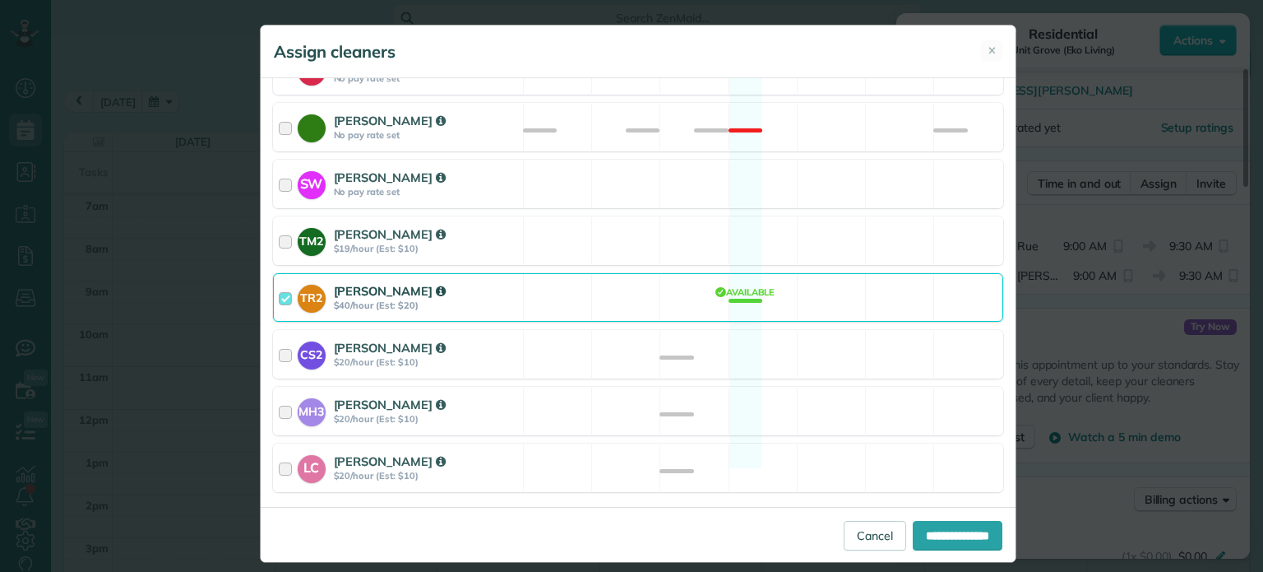
scroll to position [826, 0]
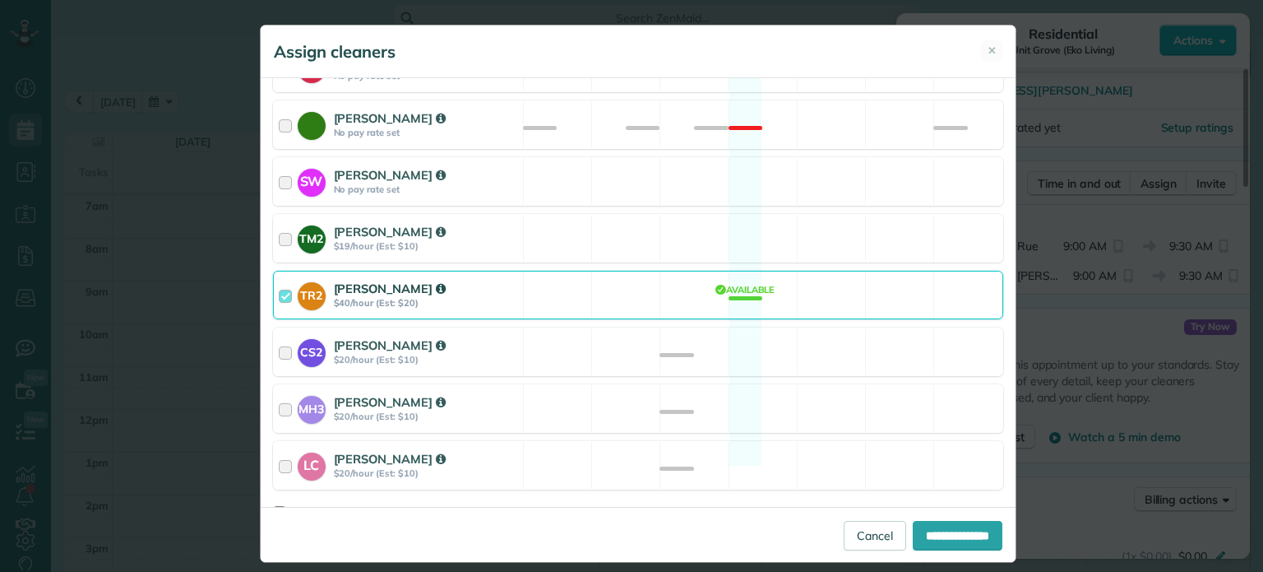
click at [668, 276] on div "TR2 [PERSON_NAME] $40/hour (Est: $20) Available" at bounding box center [638, 295] width 730 height 49
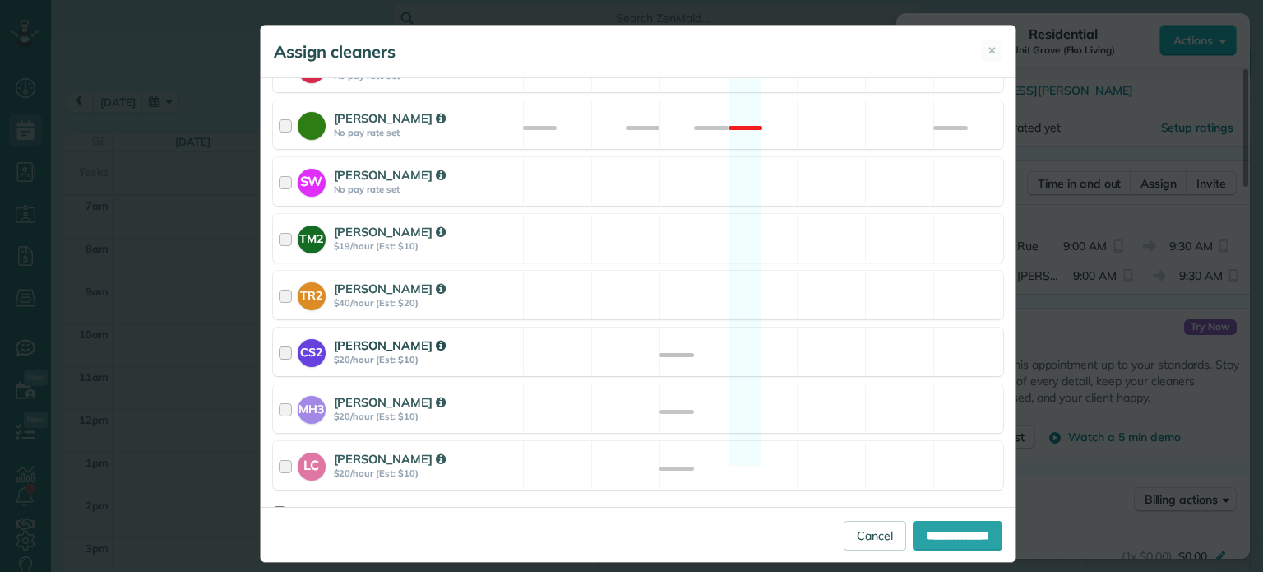
click at [733, 327] on div "CS2 [PERSON_NAME] $20/hour (Est: $10) Available" at bounding box center [638, 351] width 730 height 49
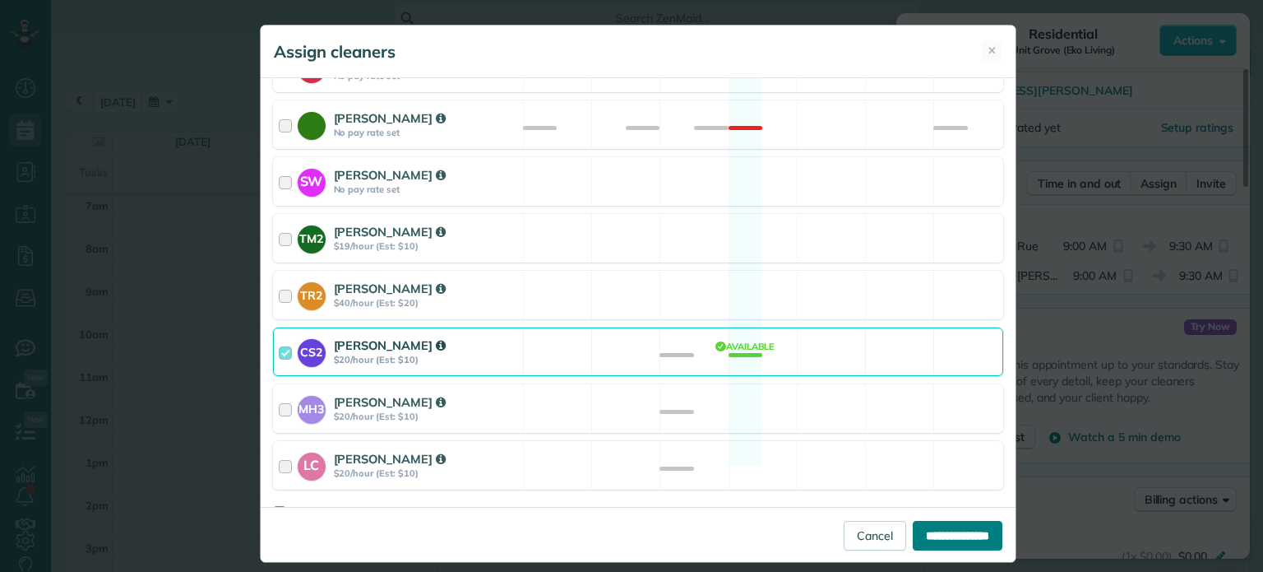
click at [948, 535] on input "**********" at bounding box center [958, 536] width 90 height 30
type input "**********"
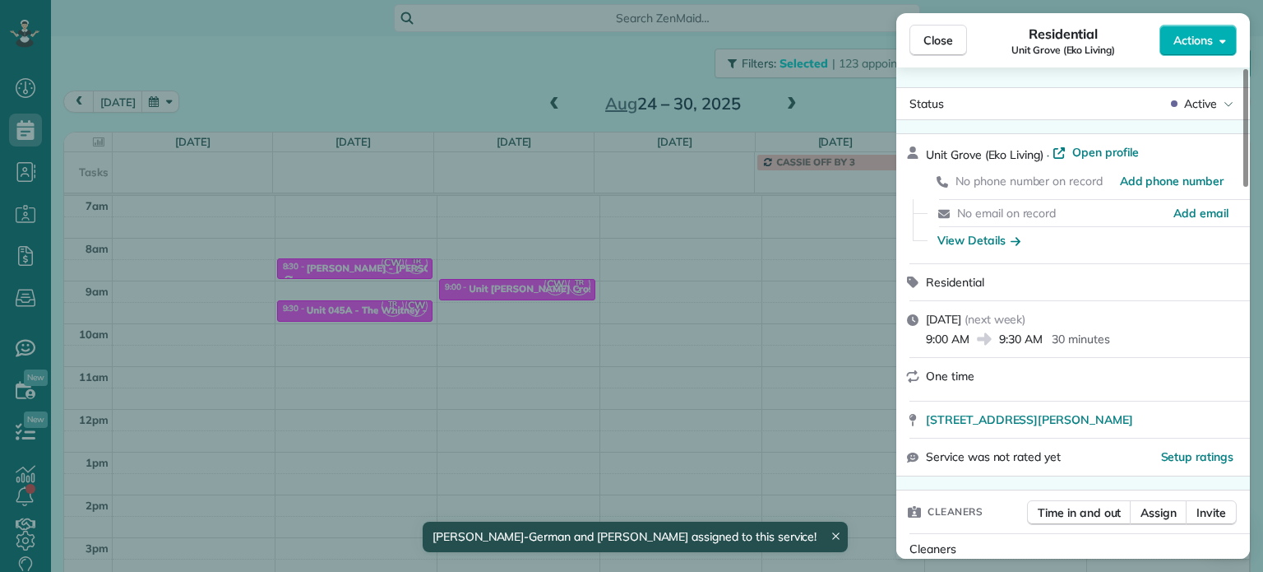
click at [773, 391] on div "Close Residential [GEOGRAPHIC_DATA] (Eko Living) Actions Status Active [GEOGRAP…" at bounding box center [631, 286] width 1263 height 572
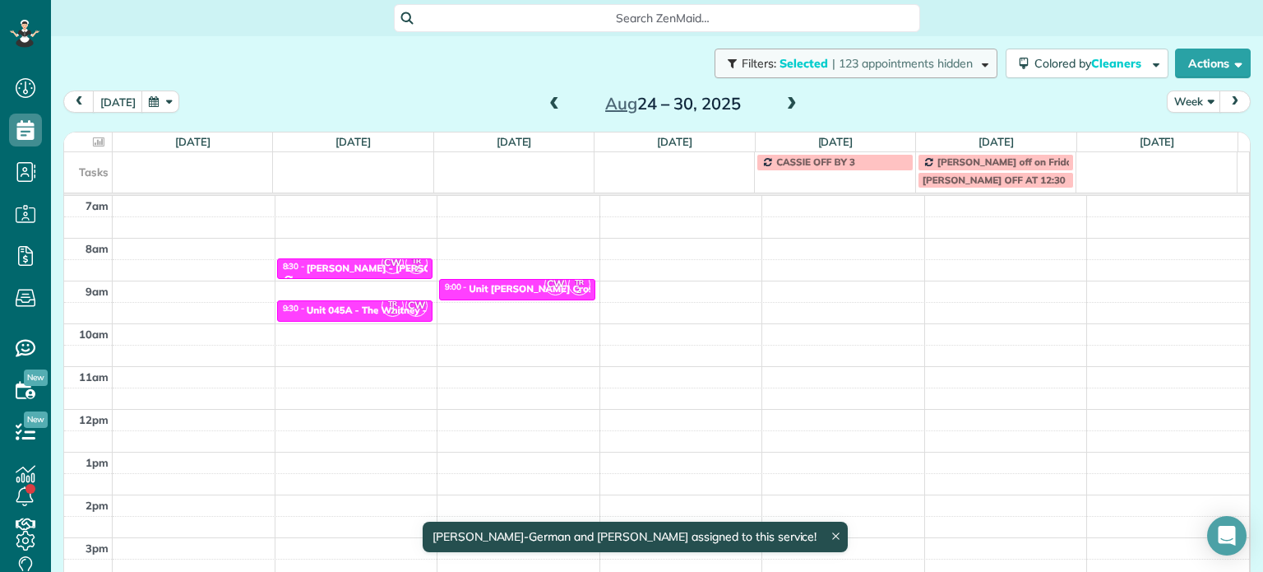
click at [905, 67] on span "| 123 appointments hidden" at bounding box center [902, 63] width 141 height 15
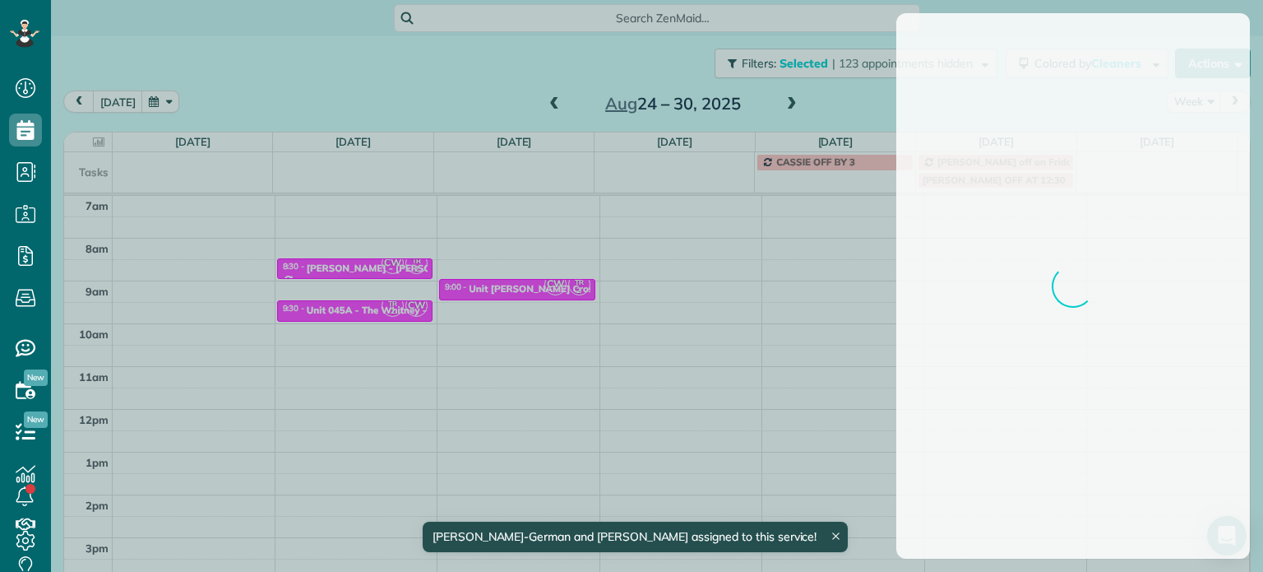
click at [655, 247] on div at bounding box center [631, 286] width 1263 height 572
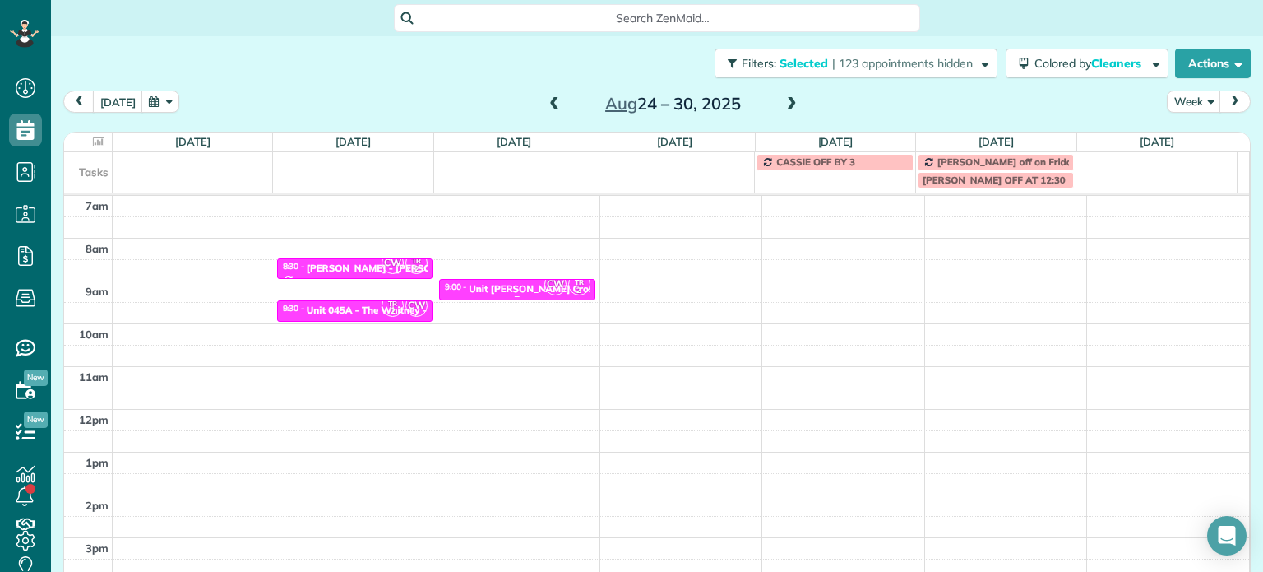
click at [544, 286] on span "CW" at bounding box center [555, 284] width 22 height 22
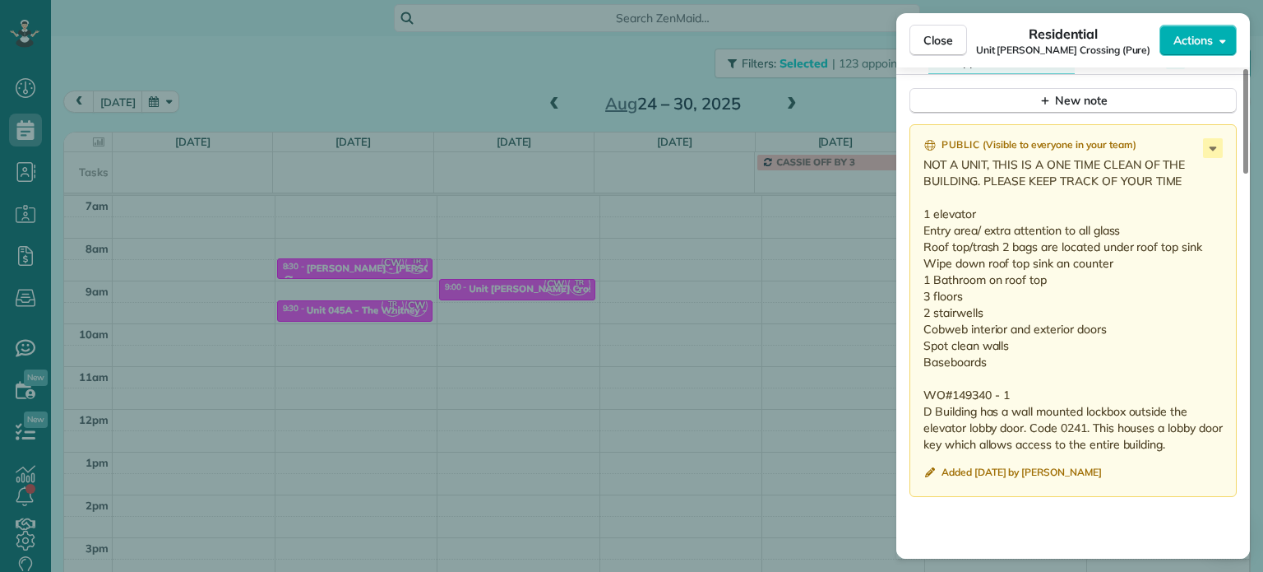
scroll to position [1409, 0]
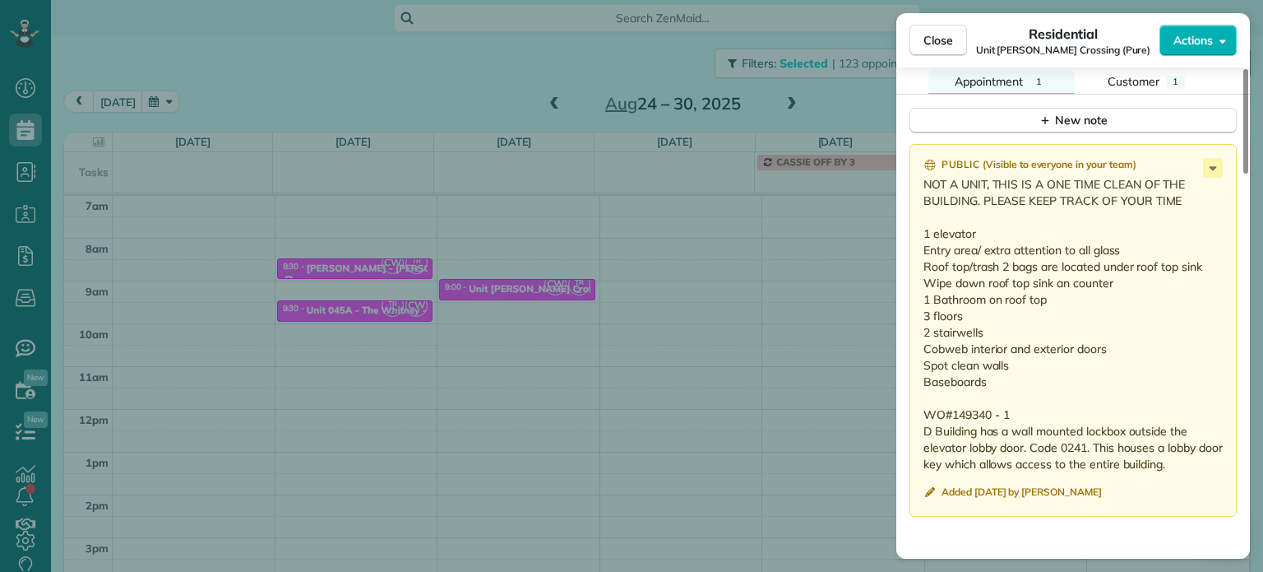
click at [702, 276] on div "Close Residential Unit [PERSON_NAME] Crossing (Pure) Actions Status Active Unit…" at bounding box center [631, 286] width 1263 height 572
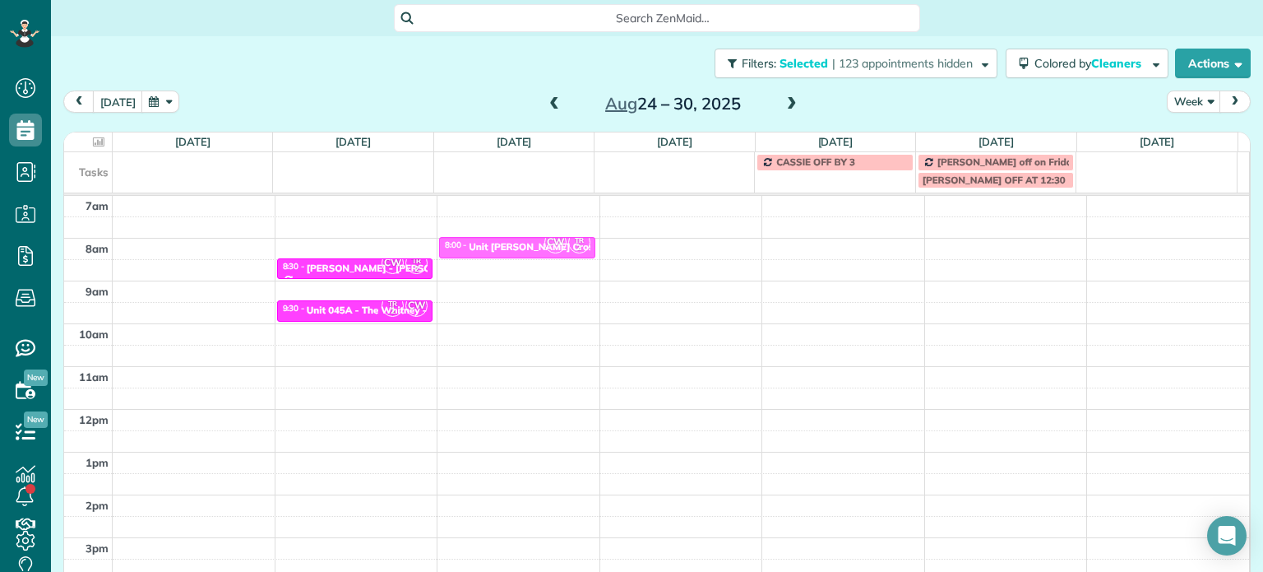
drag, startPoint x: 535, startPoint y: 292, endPoint x: 537, endPoint y: 245, distance: 46.9
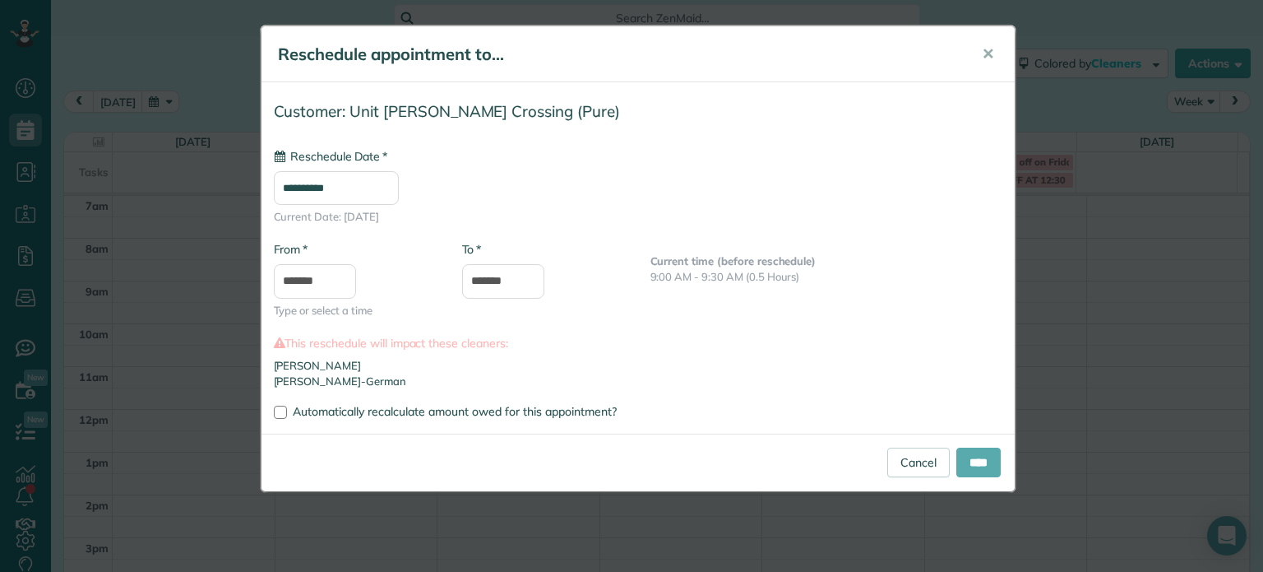
type input "**********"
click at [961, 458] on input "****" at bounding box center [978, 462] width 44 height 30
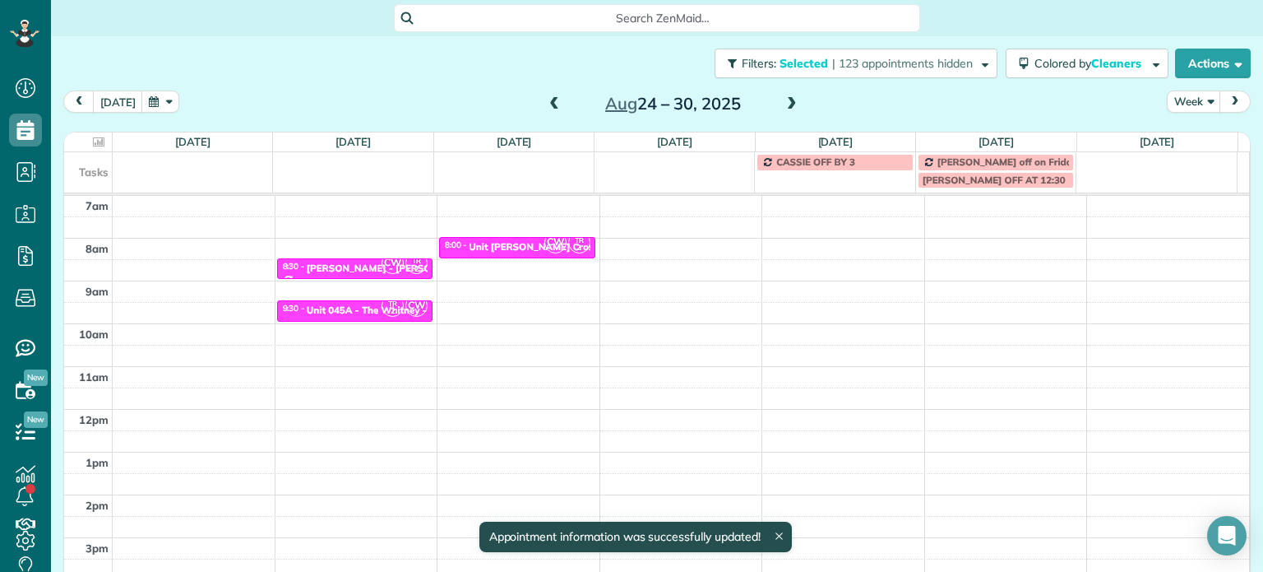
click at [965, 240] on div "4am 5am 6am 7am 8am 9am 10am 11am 12pm 1pm 2pm 3pm 4pm 5pm CW TR 2 8:30 - 9:00 …" at bounding box center [656, 366] width 1185 height 598
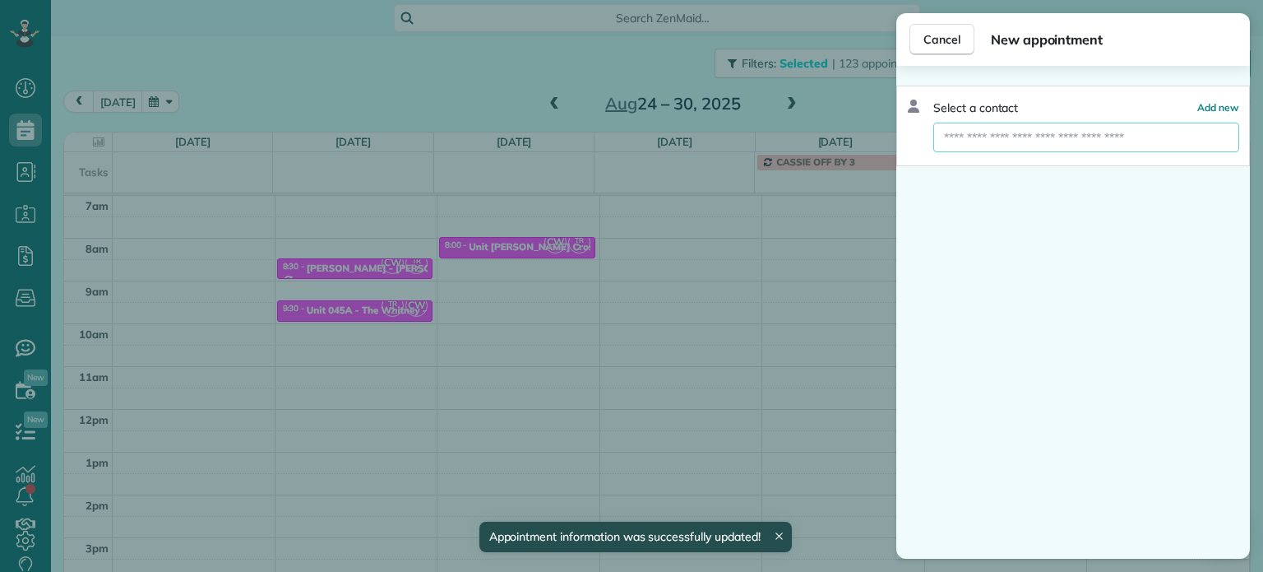
click at [1046, 140] on input "text" at bounding box center [1086, 138] width 306 height 30
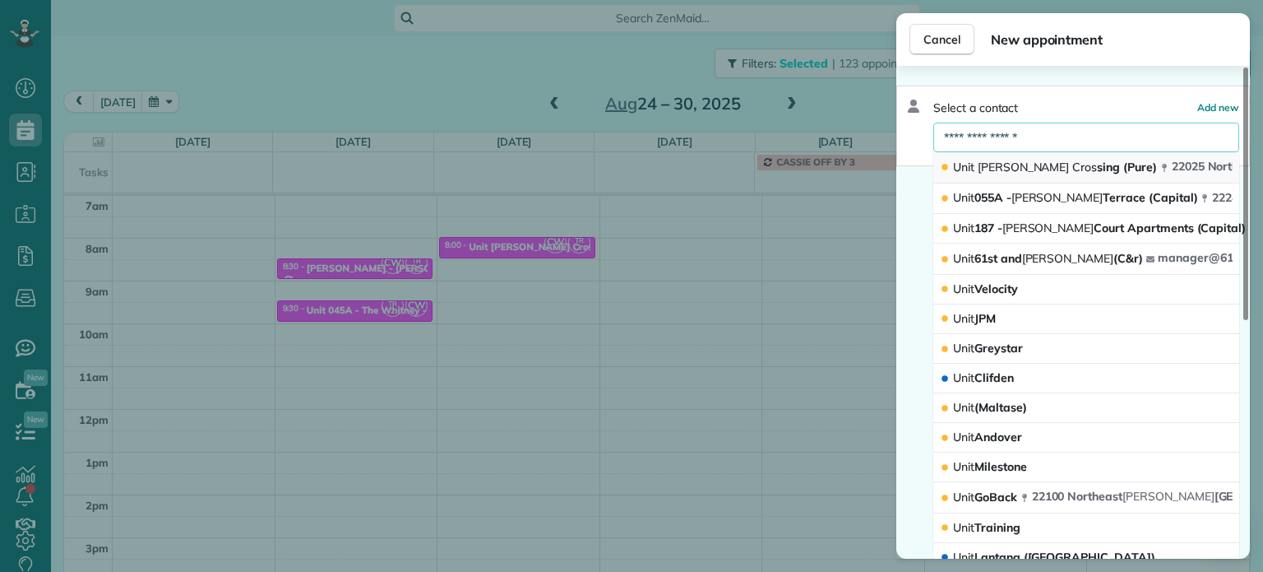
type input "**********"
click at [1072, 164] on span "Cros" at bounding box center [1084, 167] width 25 height 15
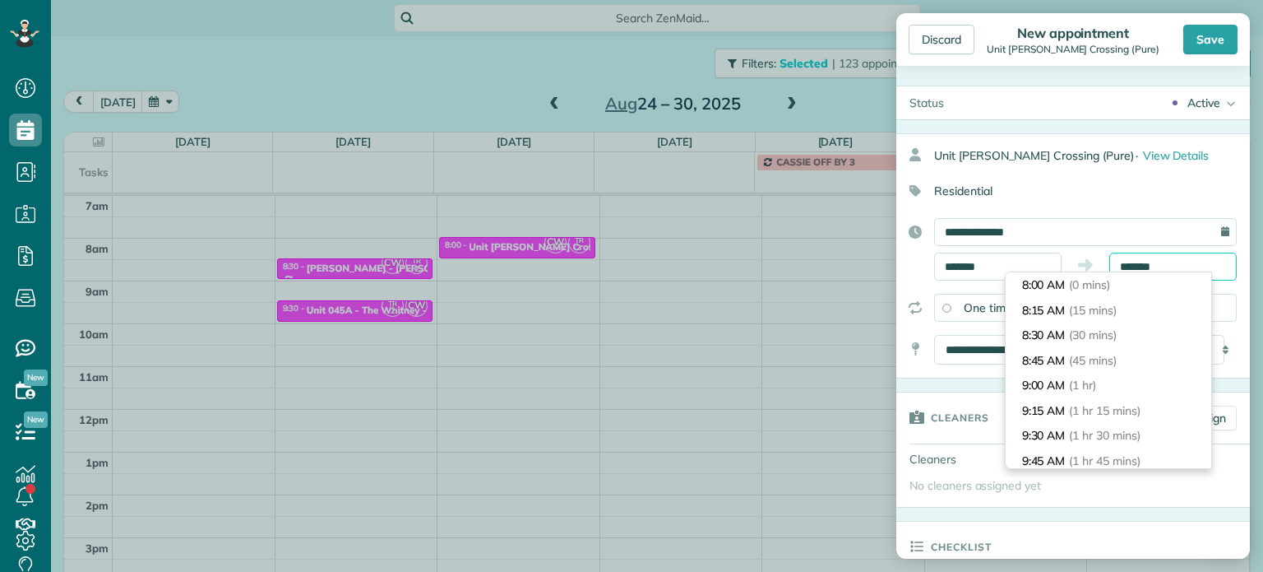
click at [1129, 259] on input "*******" at bounding box center [1172, 266] width 127 height 28
type input "*******"
click at [1122, 323] on li "8:30 AM (30 mins)" at bounding box center [1109, 334] width 206 height 25
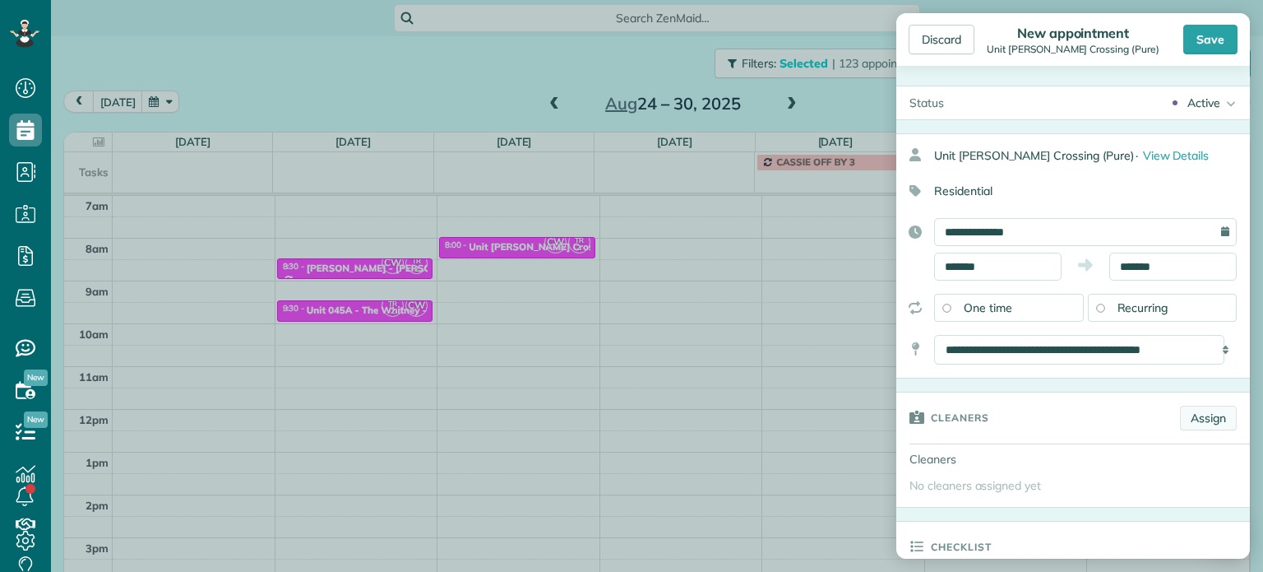
click at [1188, 406] on link "Assign" at bounding box center [1208, 417] width 57 height 25
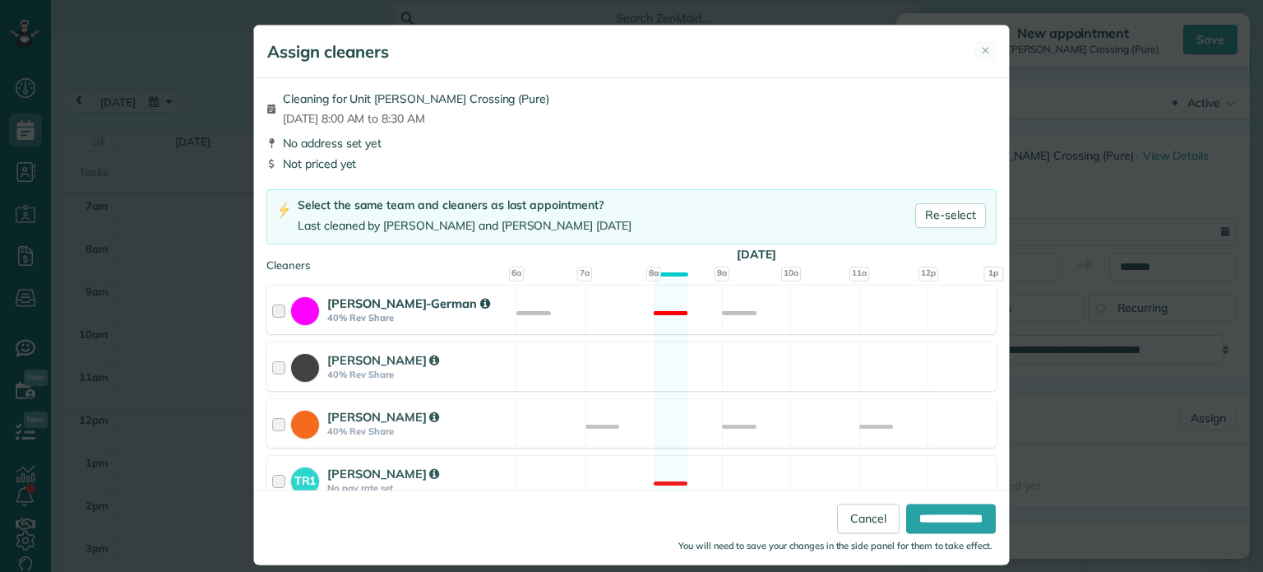
click at [743, 312] on div "[PERSON_NAME]-German 40% Rev Share Not available" at bounding box center [631, 309] width 730 height 49
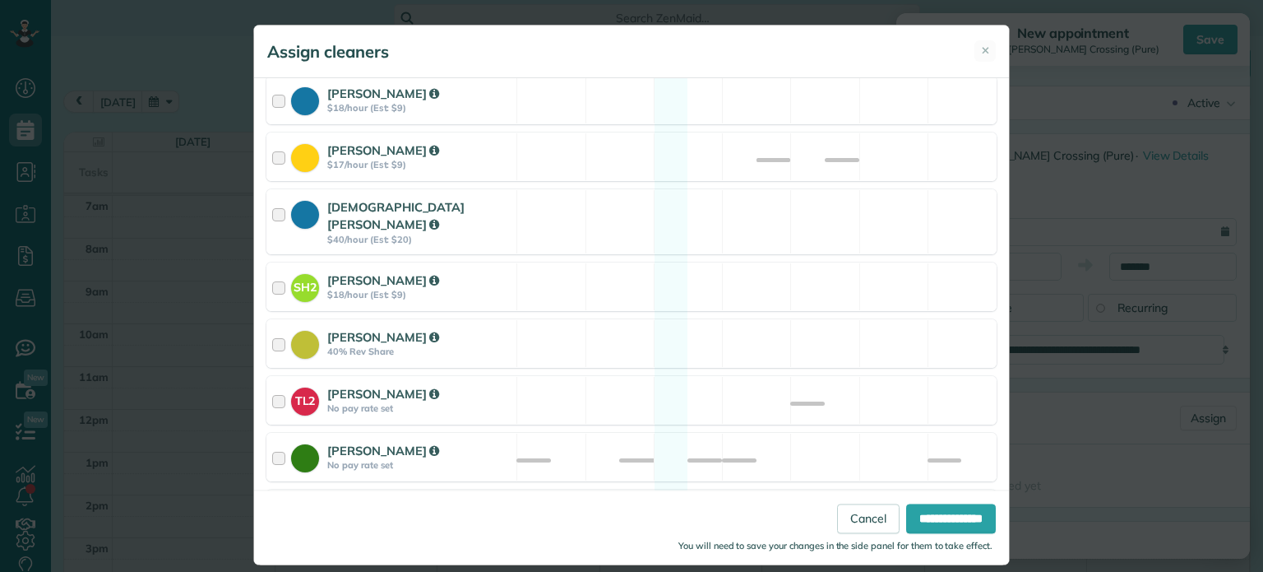
scroll to position [806, 0]
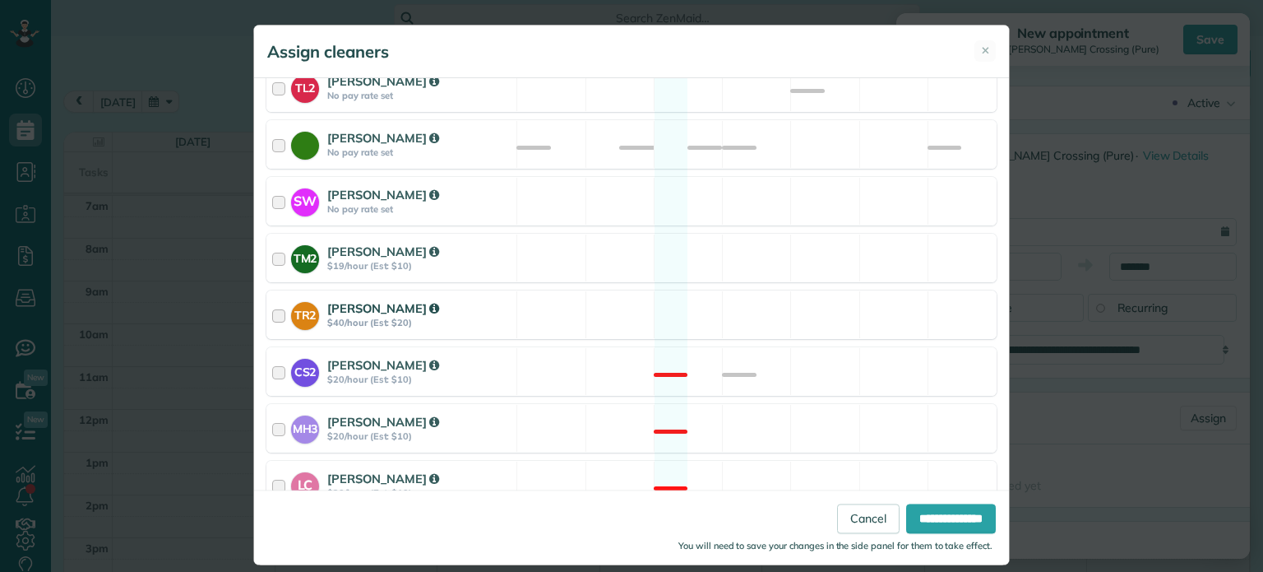
click at [749, 299] on div "TR2 [PERSON_NAME] $40/hour (Est: $20) Available" at bounding box center [631, 314] width 730 height 49
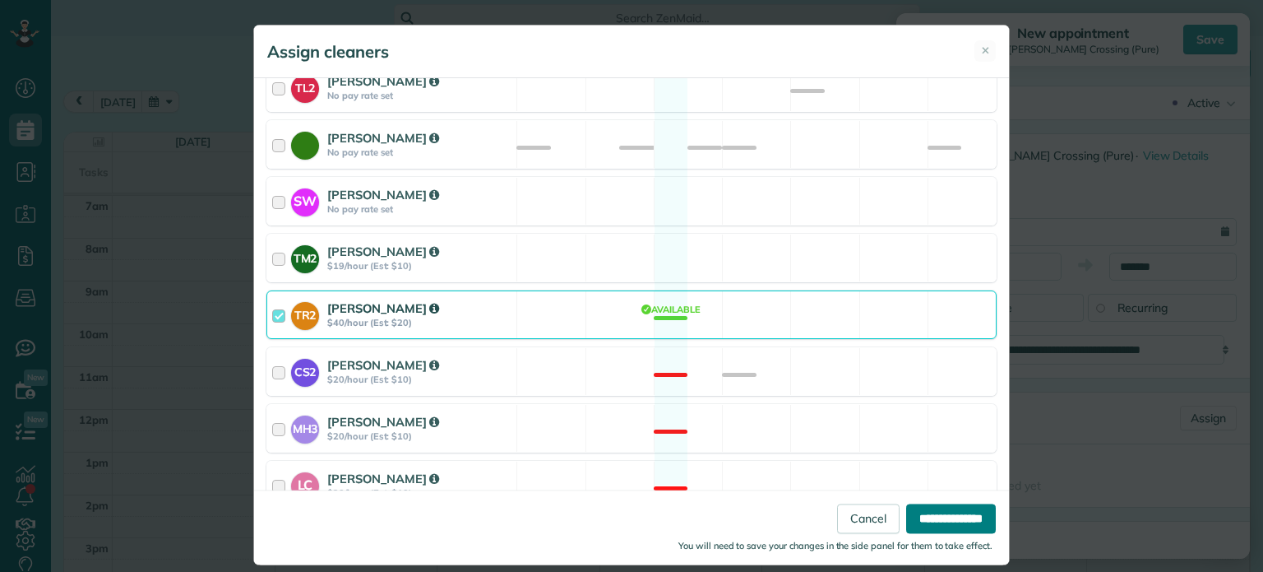
click at [953, 515] on input "**********" at bounding box center [951, 519] width 90 height 30
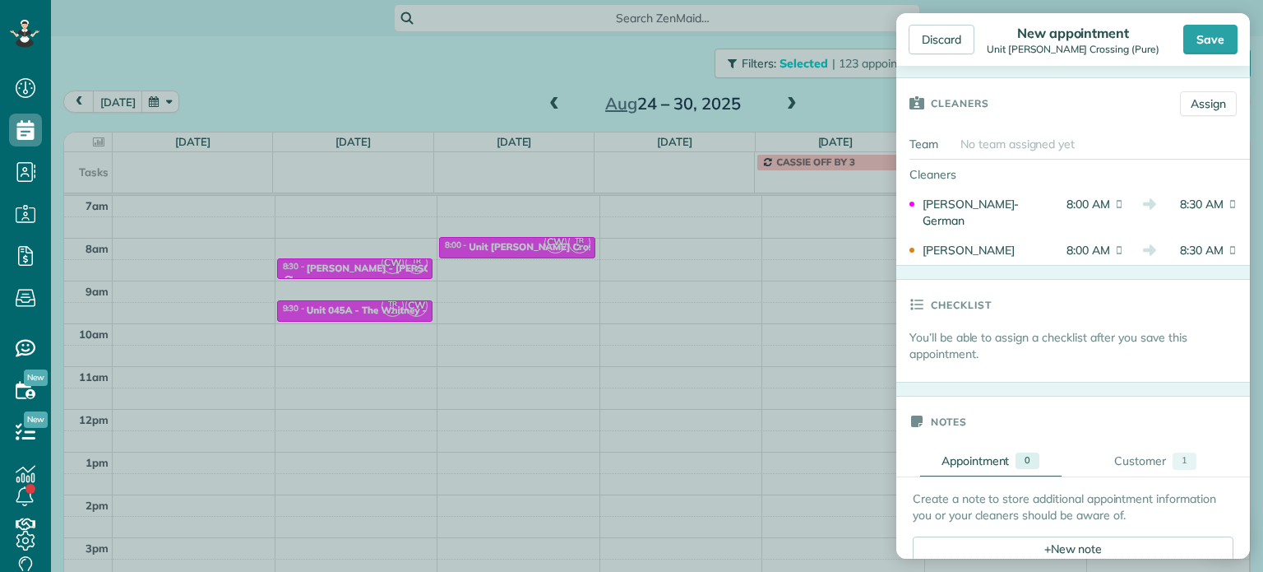
scroll to position [411, 0]
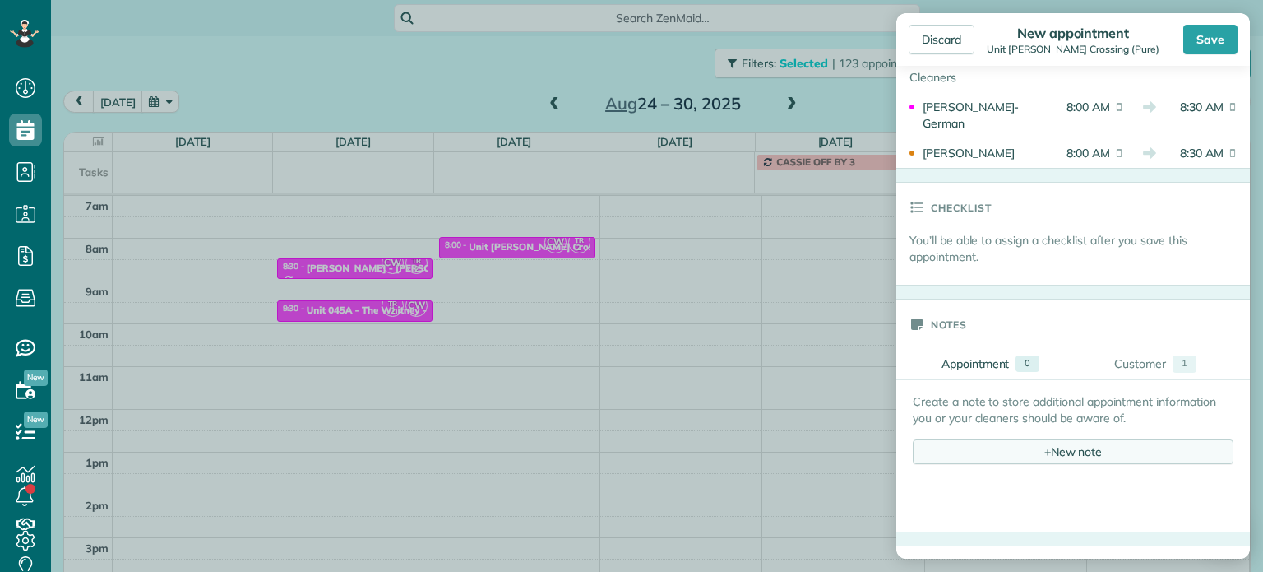
click at [1081, 450] on div "+ New note" at bounding box center [1073, 451] width 321 height 25
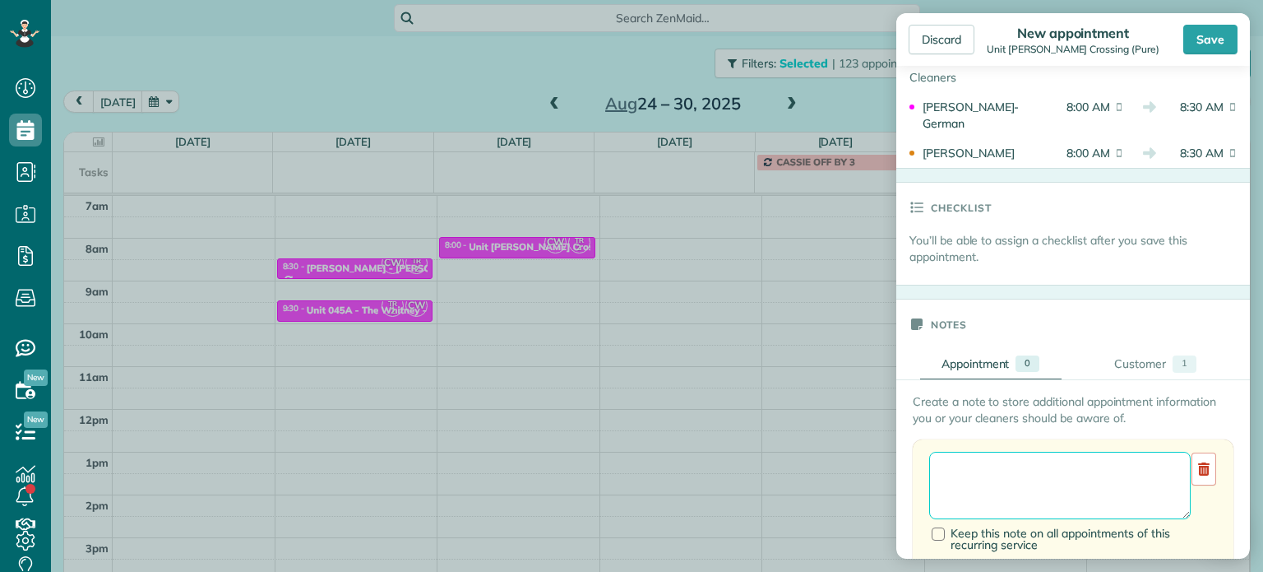
click at [1080, 464] on textarea at bounding box center [1060, 485] width 262 height 67
paste textarea "**********"
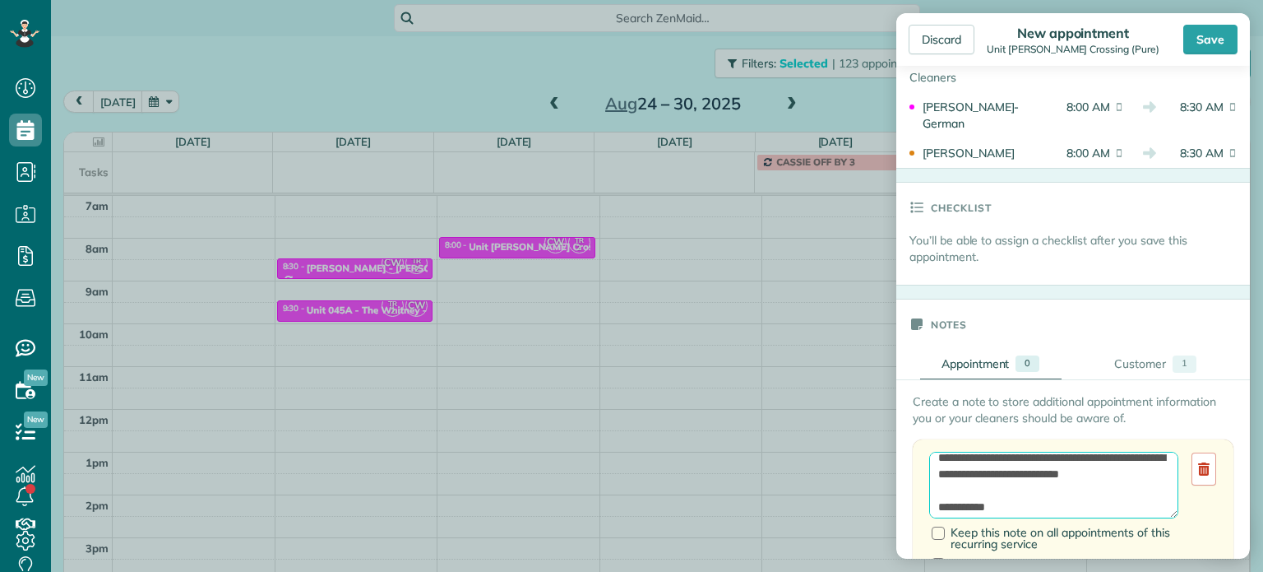
scroll to position [0, 0]
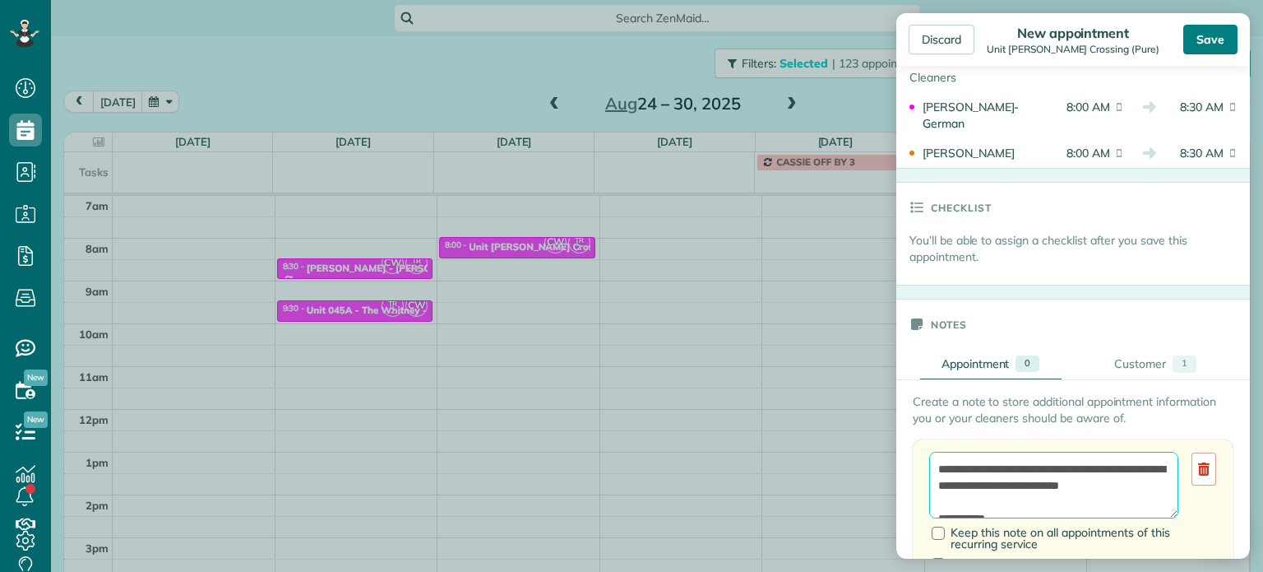
type textarea "**********"
click at [1198, 47] on div "Save" at bounding box center [1210, 40] width 54 height 30
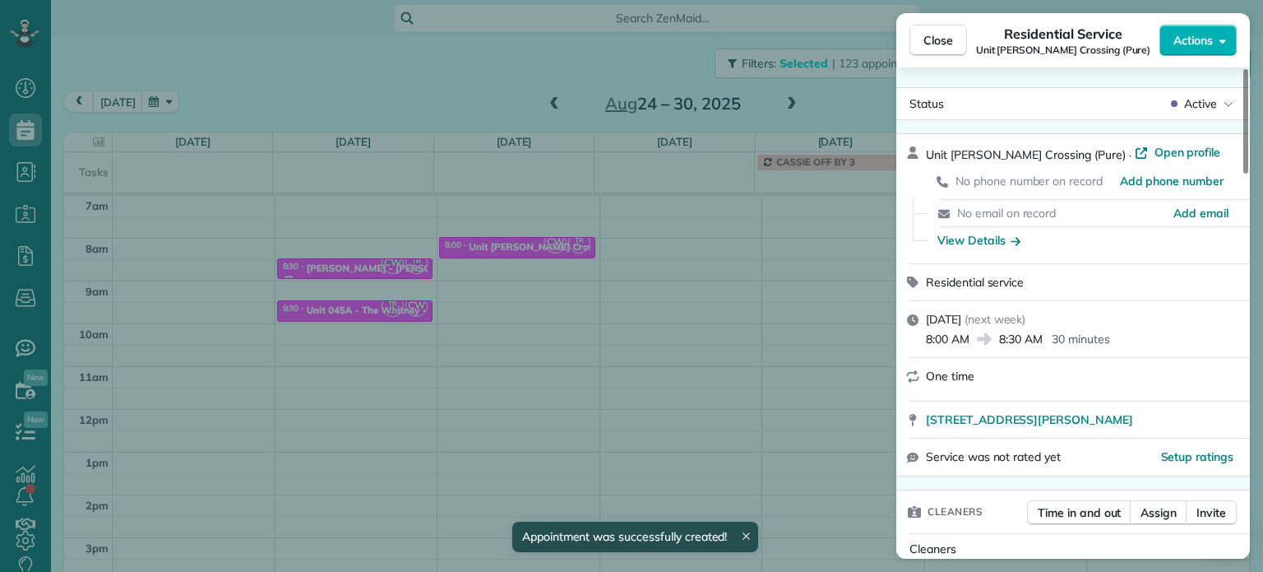
click at [641, 295] on div "Close Residential Service Unit [PERSON_NAME] Crossing (Pure) Actions Status Act…" at bounding box center [631, 286] width 1263 height 572
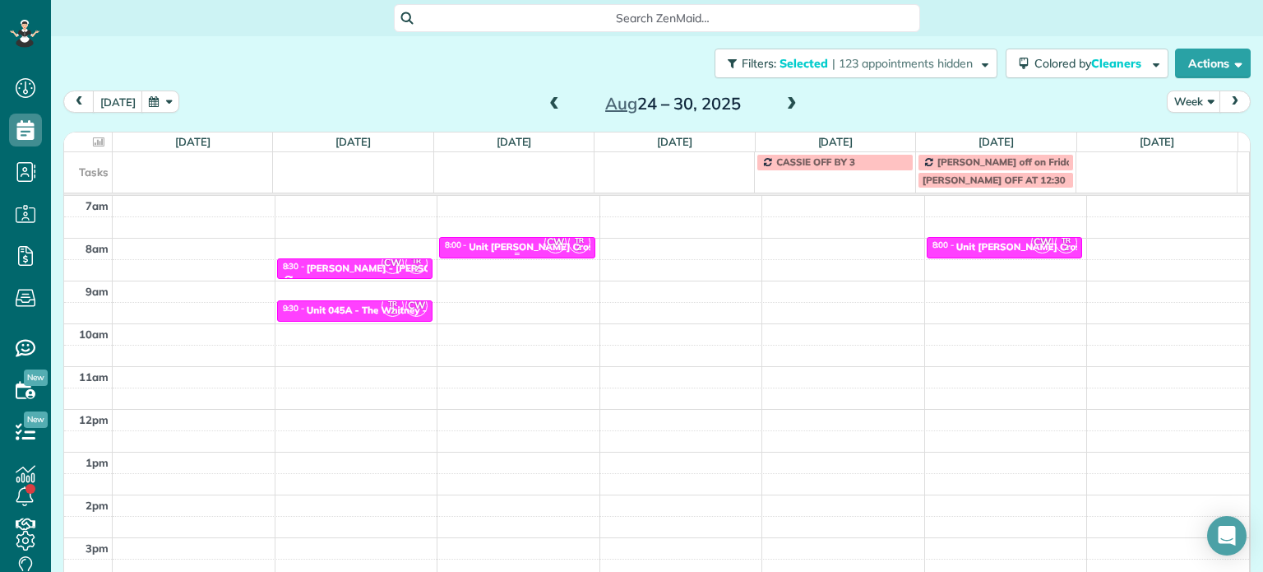
click at [516, 246] on div "Unit [PERSON_NAME] Crossing - Pure" at bounding box center [556, 247] width 174 height 12
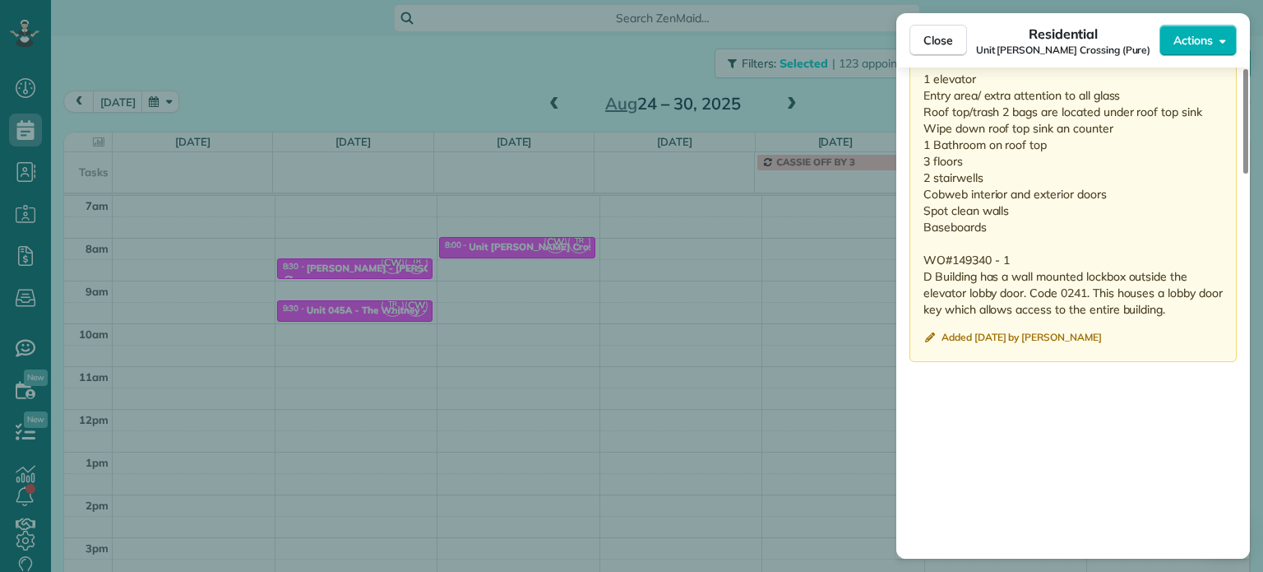
scroll to position [1396, 0]
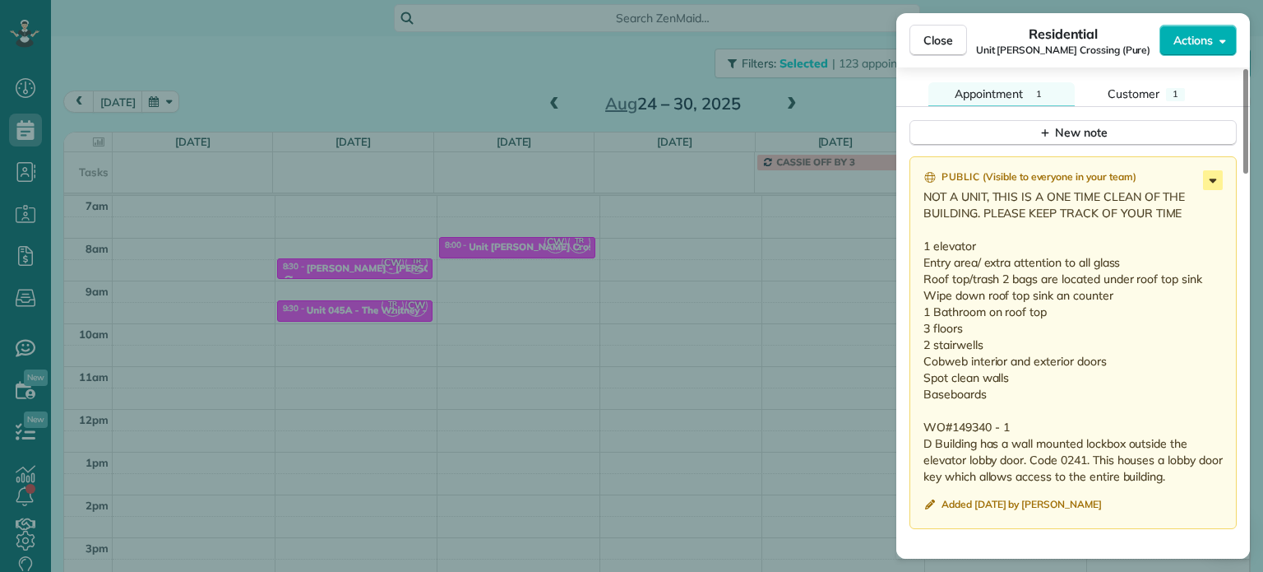
click at [1213, 180] on icon at bounding box center [1213, 180] width 20 height 20
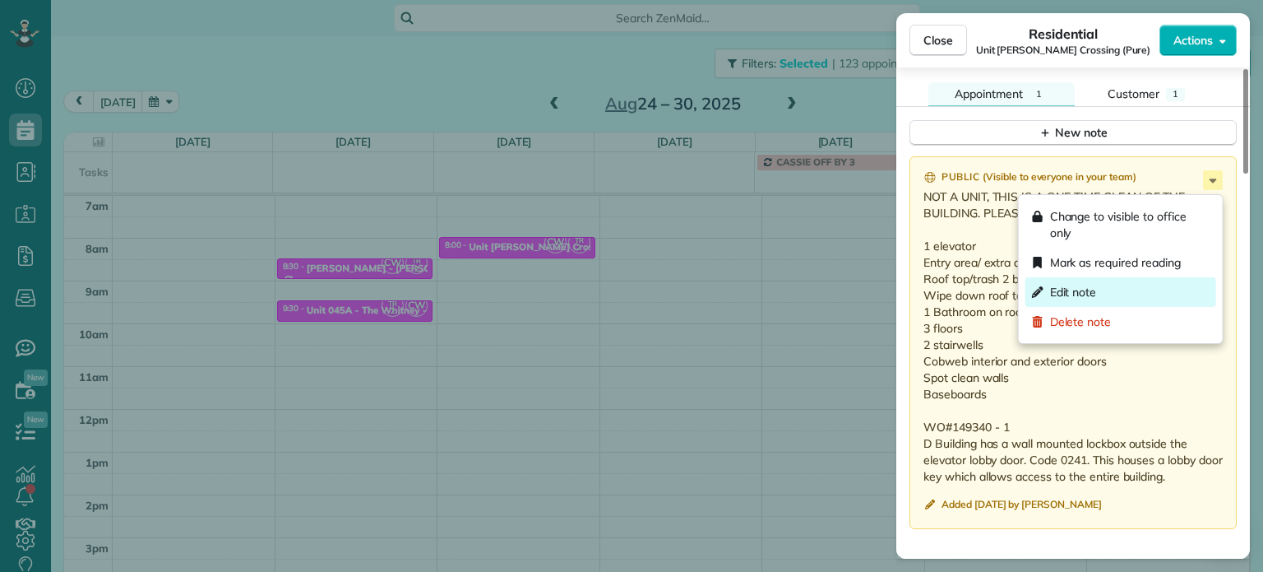
click at [1156, 294] on div "Edit note" at bounding box center [1121, 292] width 191 height 30
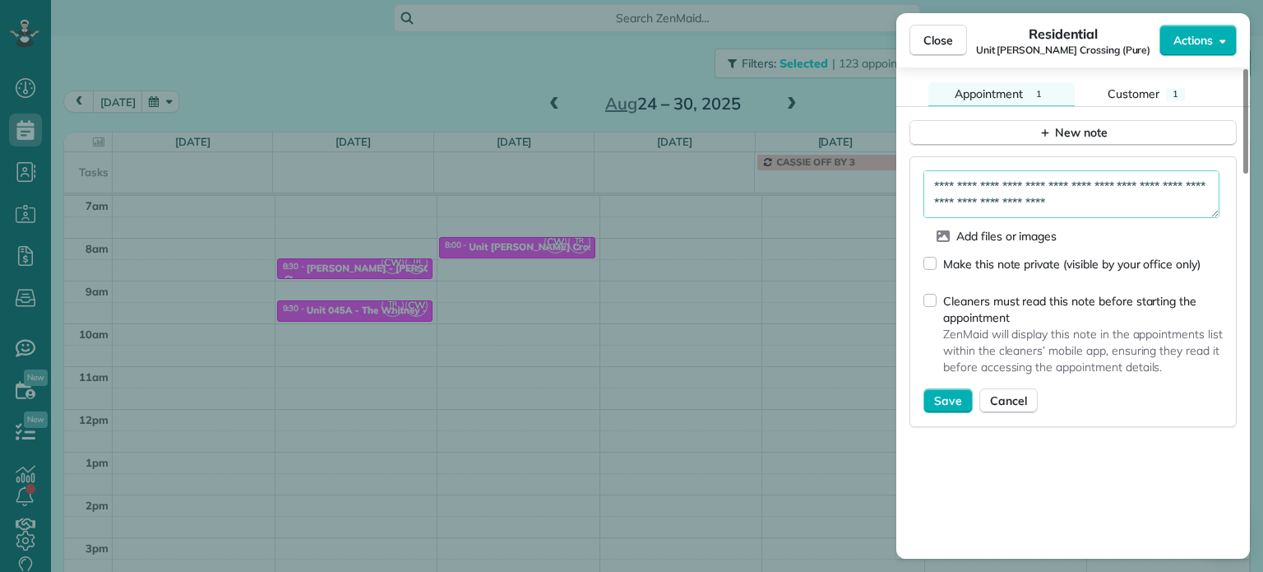
click at [1188, 211] on textarea "**********" at bounding box center [1072, 194] width 296 height 48
type textarea "**********"
click at [967, 404] on button "Save" at bounding box center [948, 400] width 49 height 25
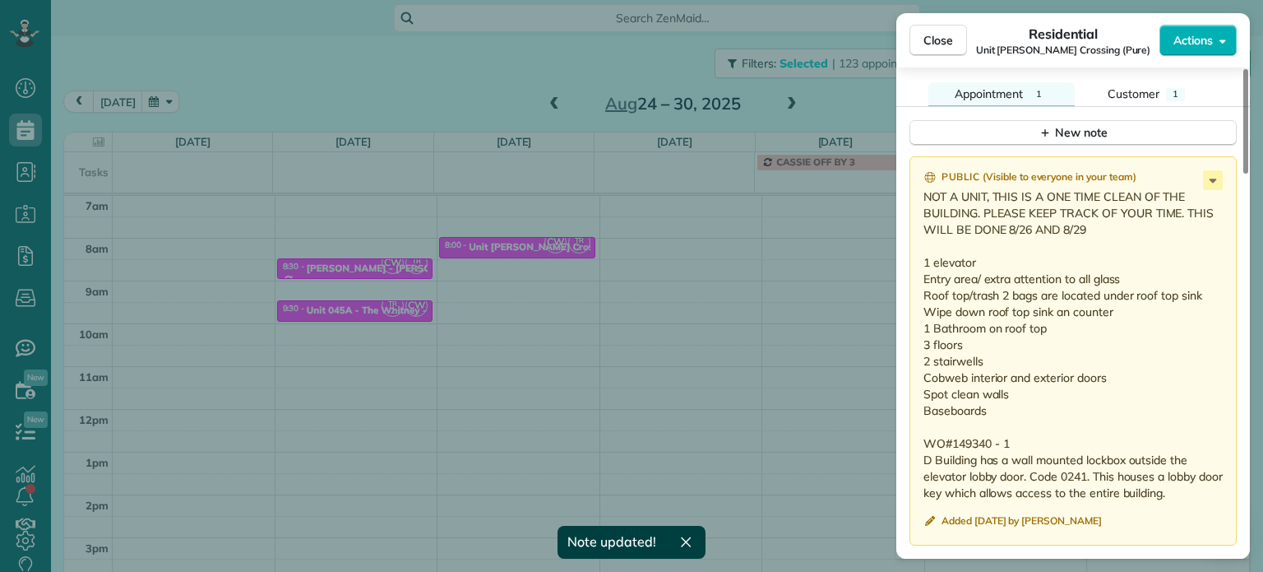
click at [720, 247] on div "Close Residential Unit [PERSON_NAME] Crossing (Pure) Actions Status Active Unit…" at bounding box center [631, 286] width 1263 height 572
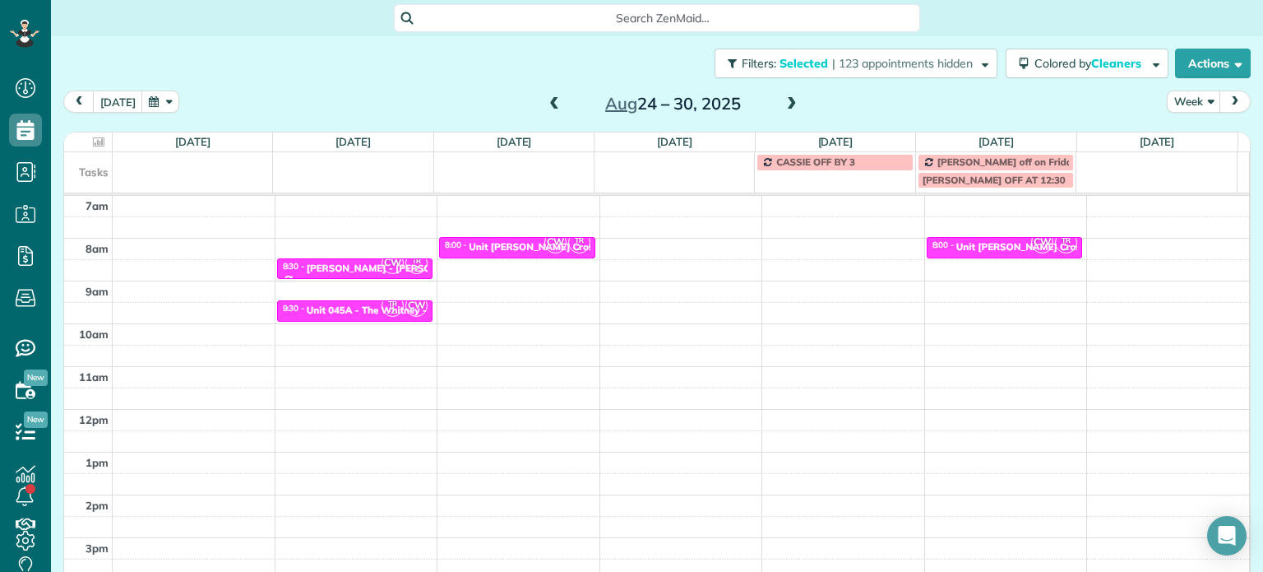
click at [545, 104] on span at bounding box center [554, 104] width 18 height 15
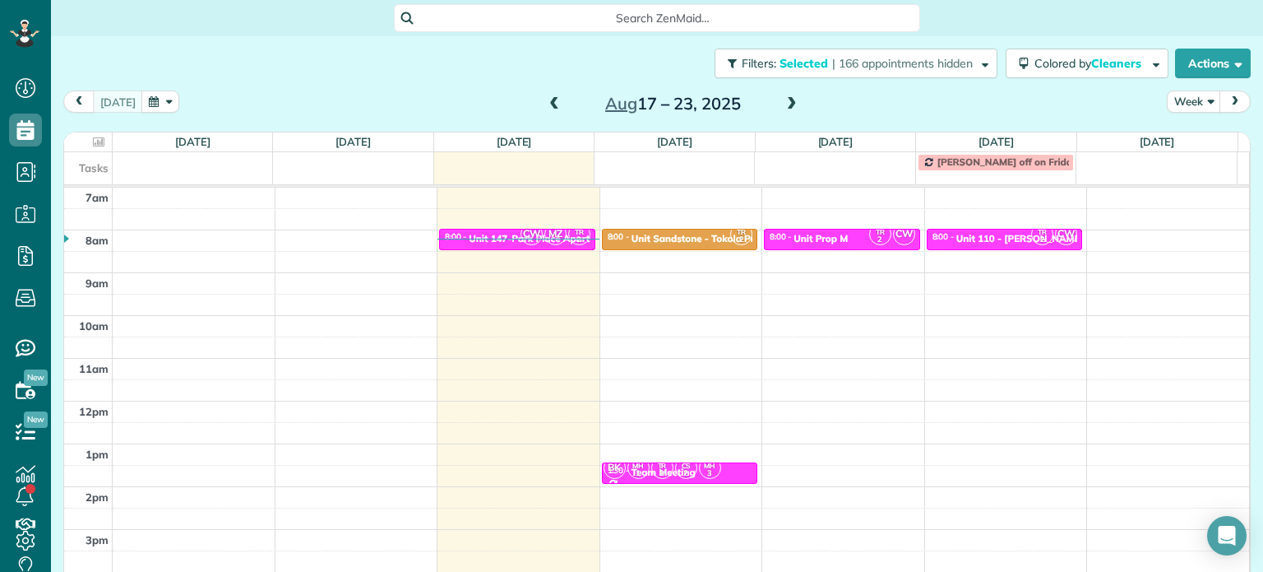
click at [787, 100] on span at bounding box center [792, 104] width 18 height 15
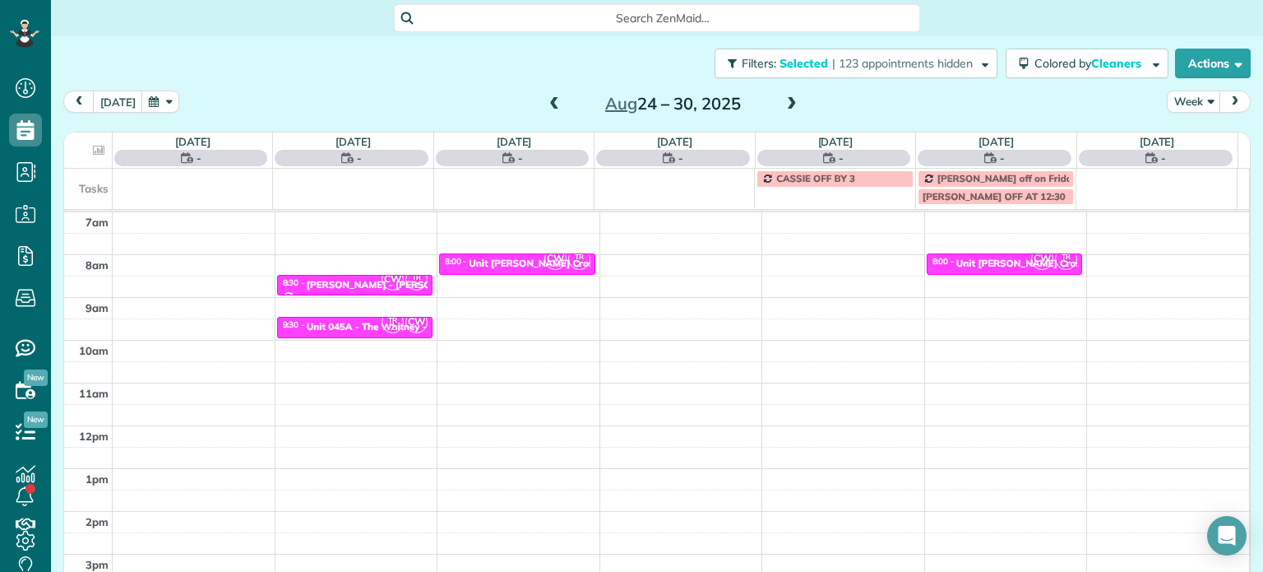
click at [787, 100] on span at bounding box center [792, 104] width 18 height 15
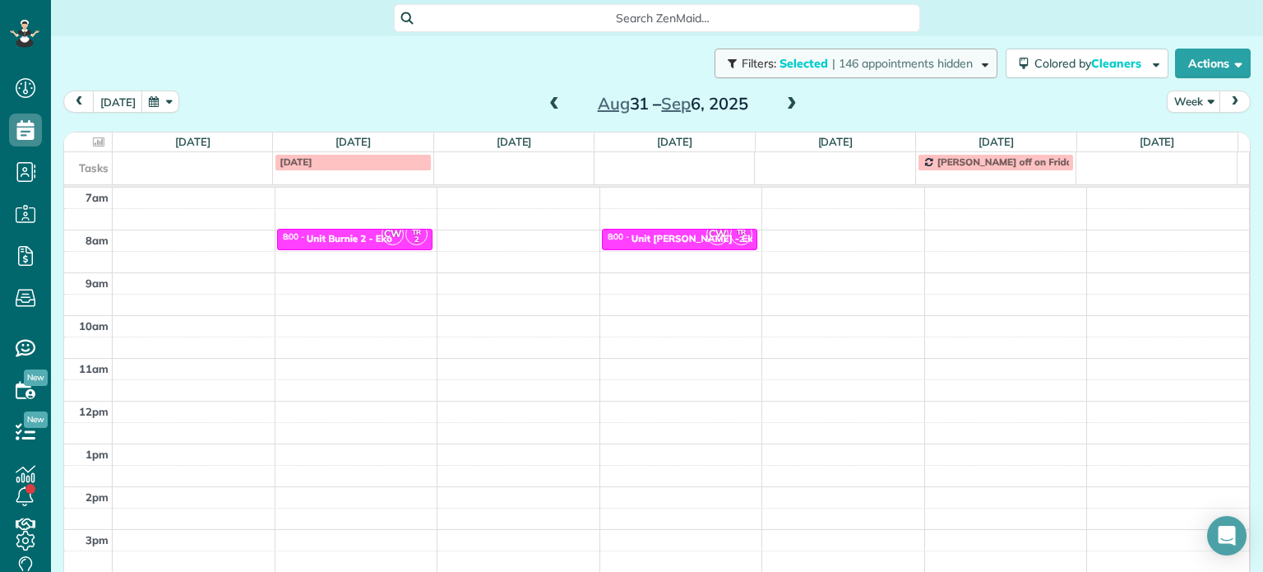
click at [862, 61] on span "| 146 appointments hidden" at bounding box center [902, 63] width 141 height 15
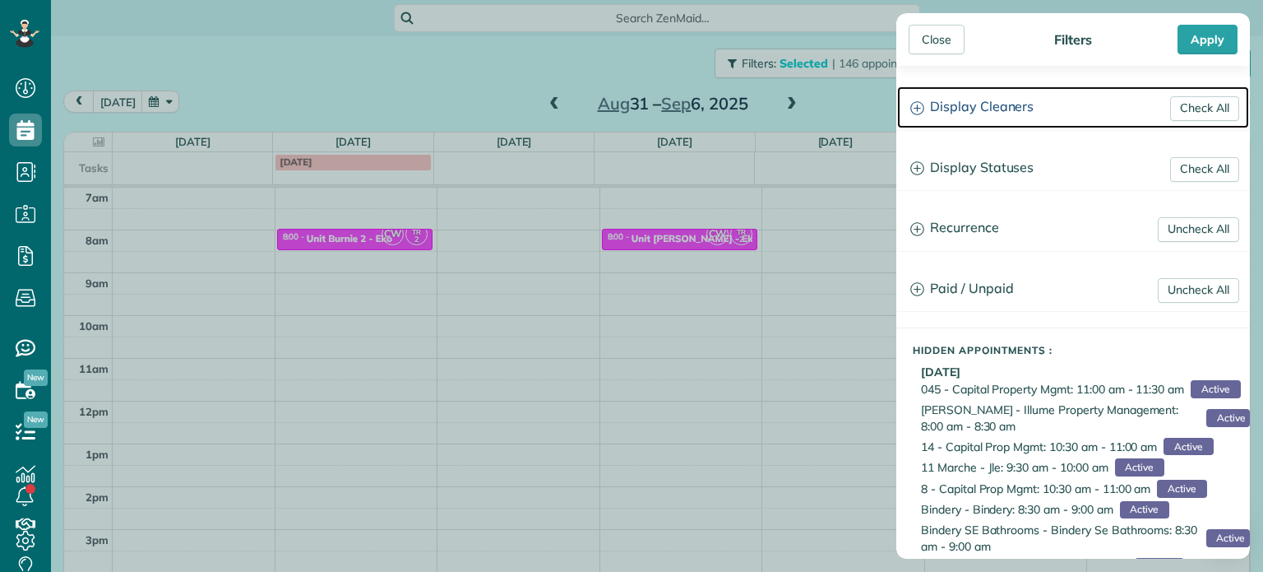
click at [970, 104] on h3 "Display Cleaners" at bounding box center [1073, 107] width 352 height 42
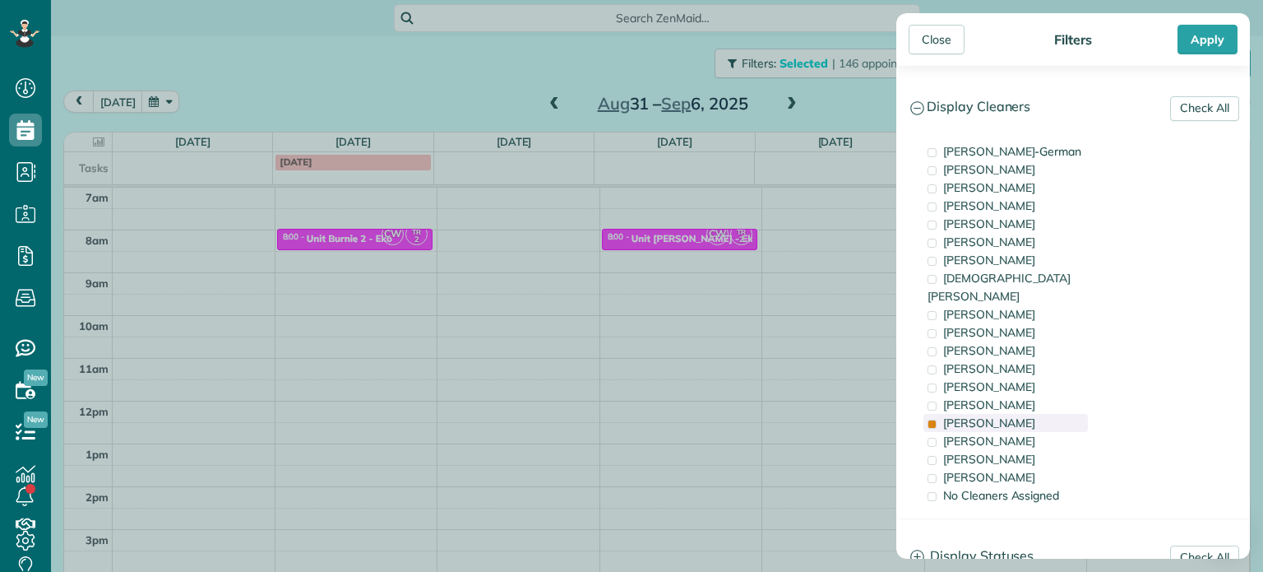
click at [982, 415] on span "[PERSON_NAME]" at bounding box center [989, 422] width 92 height 15
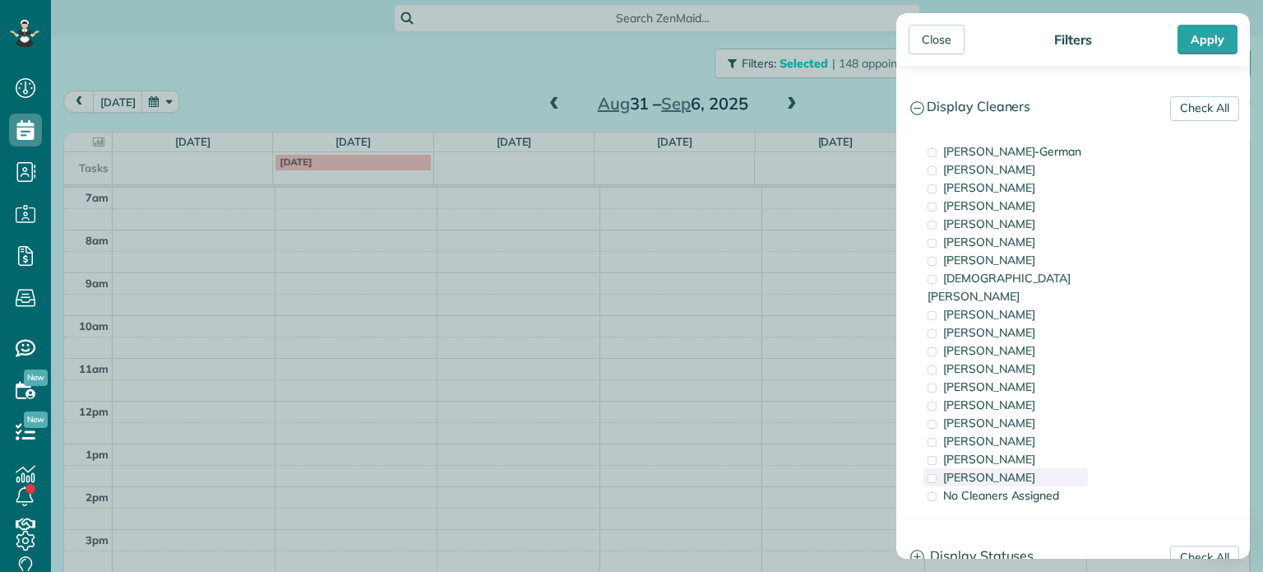
click at [1000, 468] on div "[PERSON_NAME]" at bounding box center [1006, 477] width 164 height 18
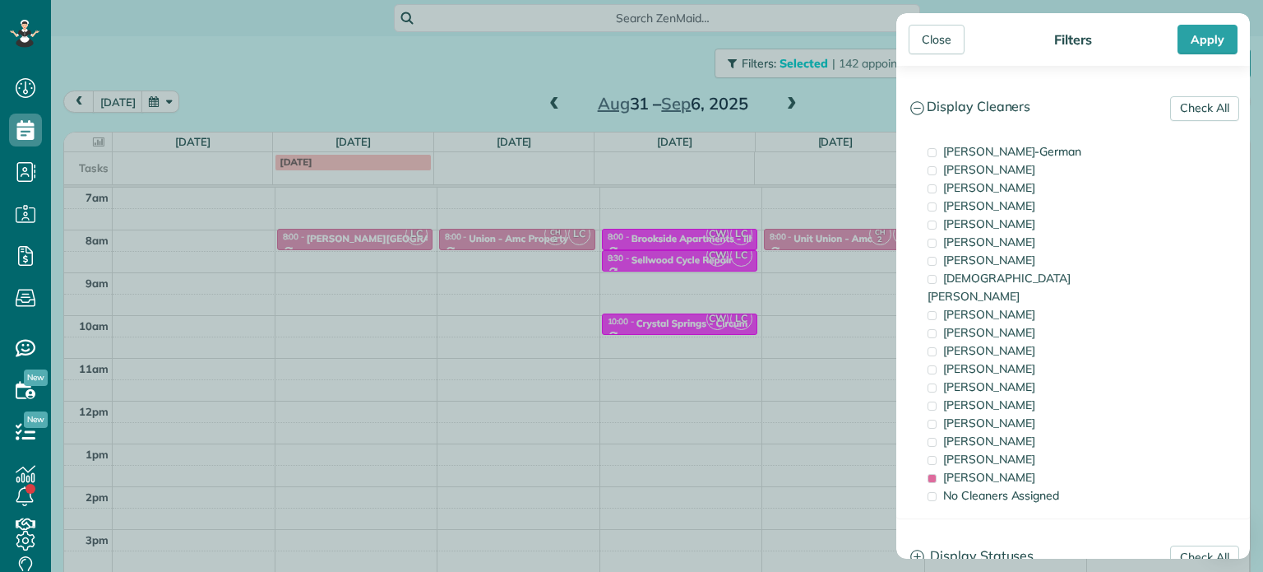
click at [526, 286] on div "Close Filters Apply Check All Display Cleaners [PERSON_NAME]-German [PERSON_NAM…" at bounding box center [631, 286] width 1263 height 572
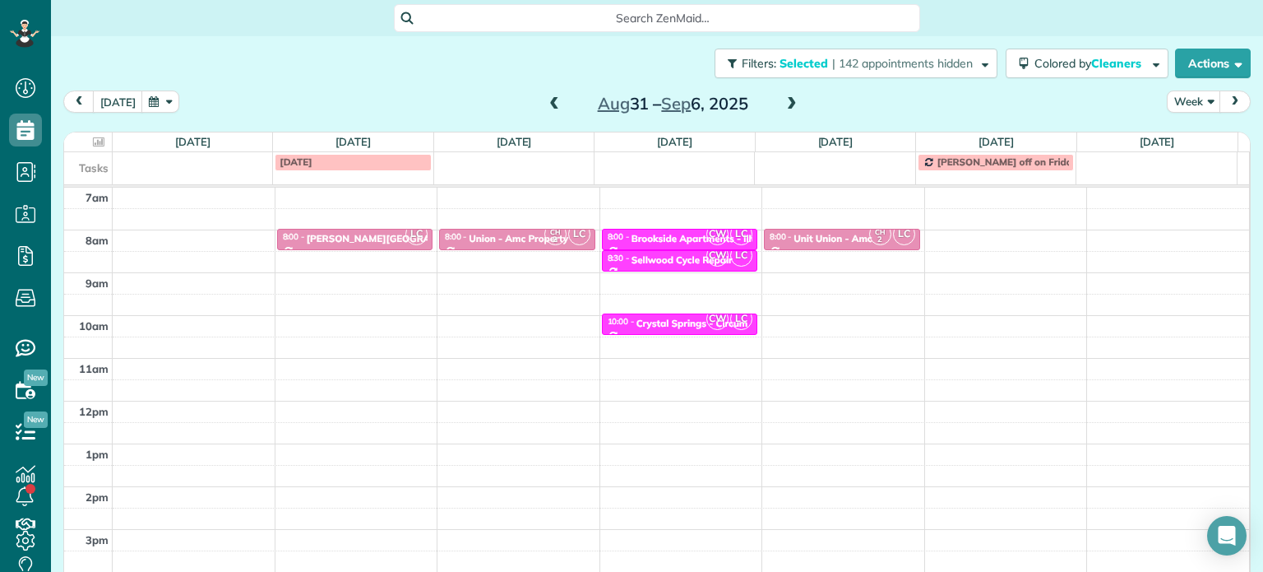
click at [518, 272] on div "4am 5am 6am 7am 8am 9am 10am 11am 12pm 1pm 2pm 3pm 4pm 5pm LC 8:00 - 8:30 [PERS…" at bounding box center [656, 358] width 1185 height 598
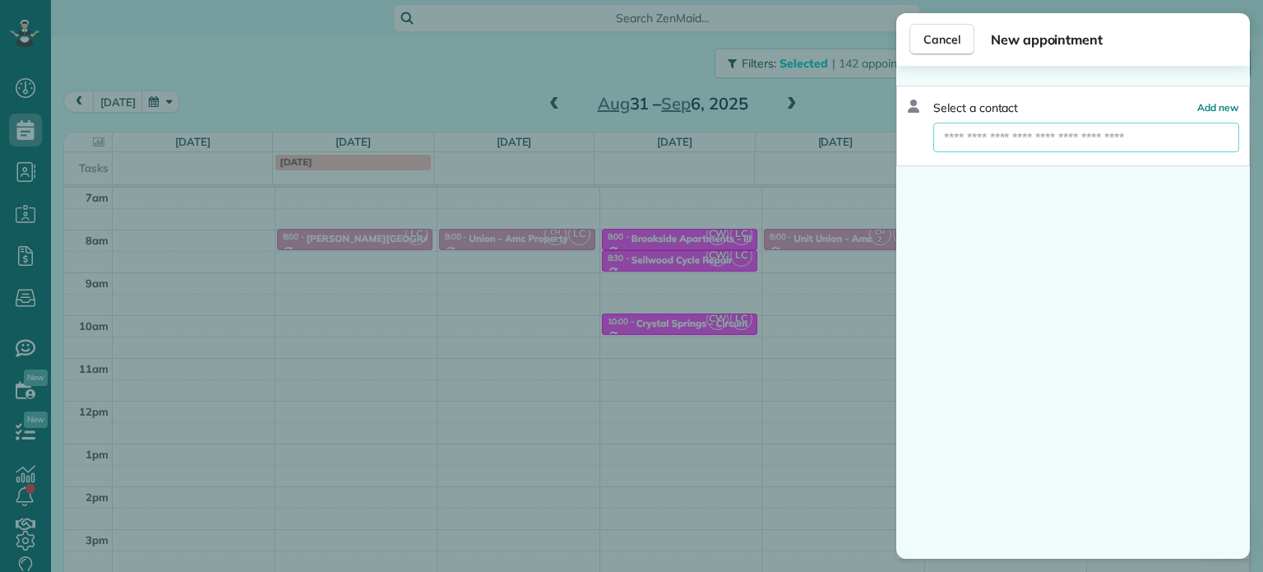
drag, startPoint x: 1040, startPoint y: 141, endPoint x: 1059, endPoint y: 151, distance: 21.3
click at [1040, 141] on input "text" at bounding box center [1086, 138] width 306 height 30
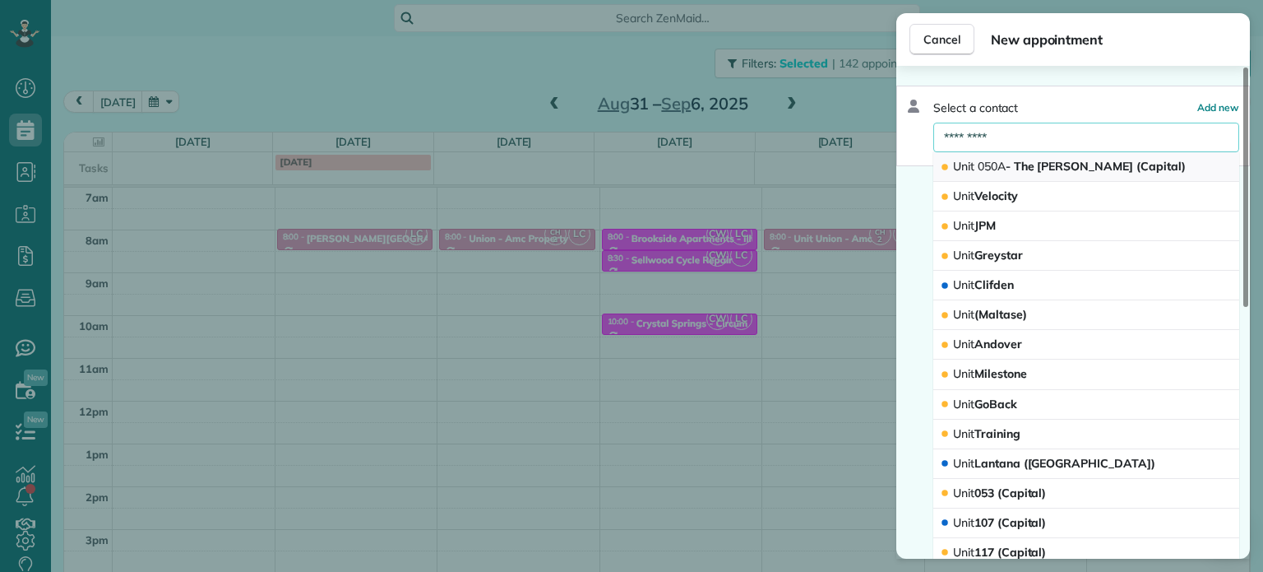
type input "*********"
click at [1067, 167] on span "Unit 050A - The [PERSON_NAME] (Capital)" at bounding box center [1069, 166] width 233 height 15
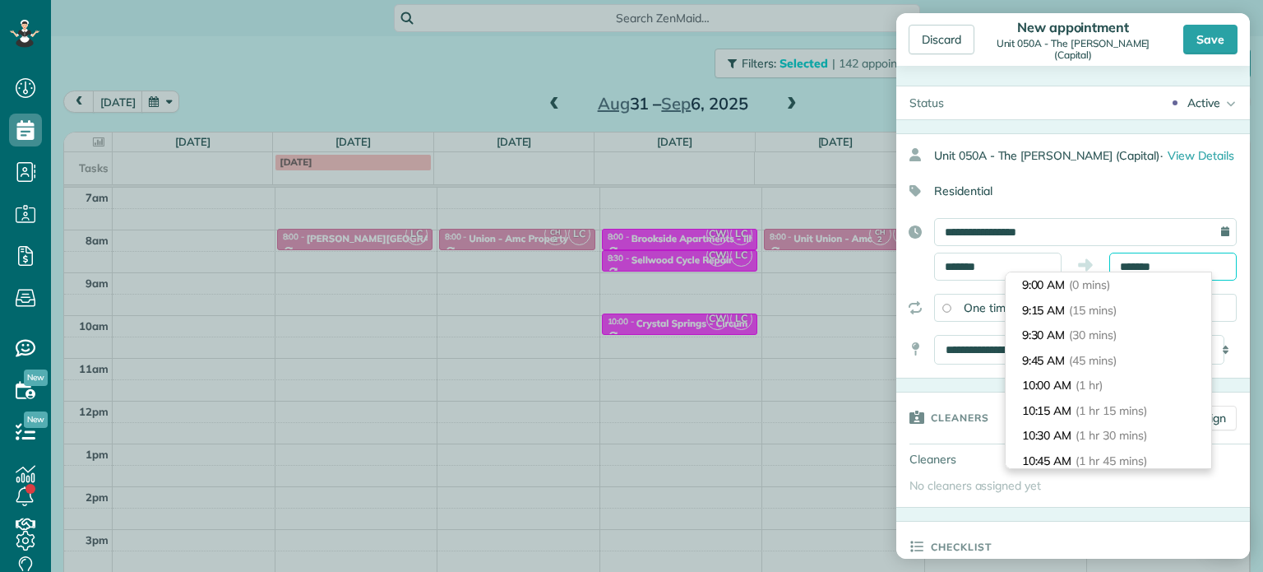
click at [1138, 267] on input "*******" at bounding box center [1172, 266] width 127 height 28
type input "*******"
click at [1098, 335] on span "(30 mins)" at bounding box center [1095, 334] width 51 height 15
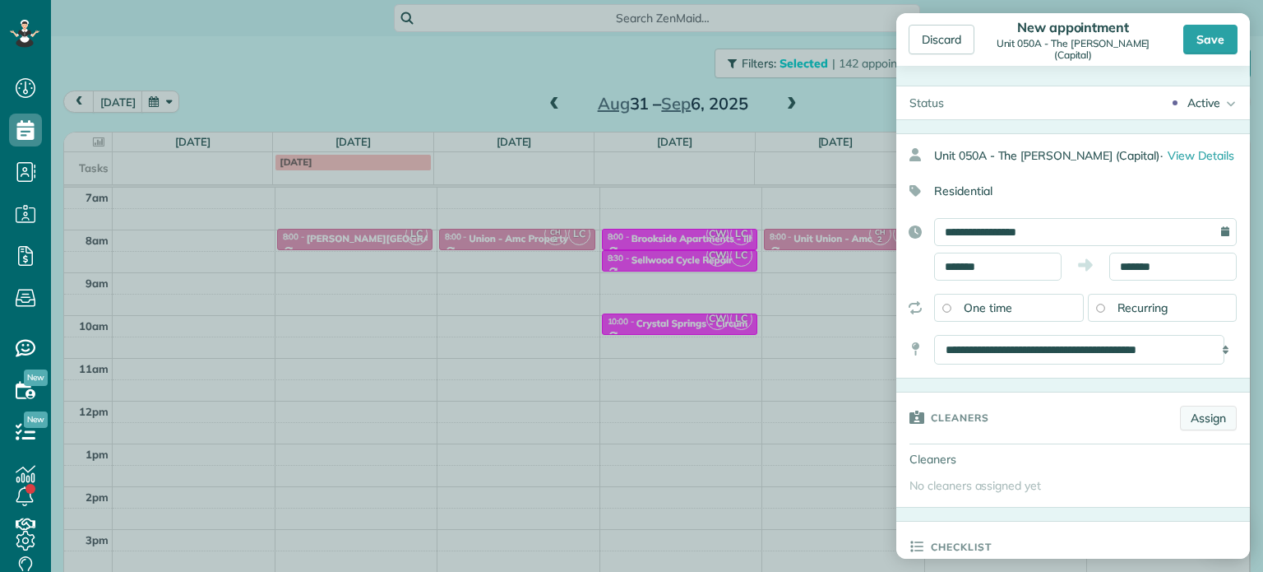
click at [1195, 414] on link "Assign" at bounding box center [1208, 417] width 57 height 25
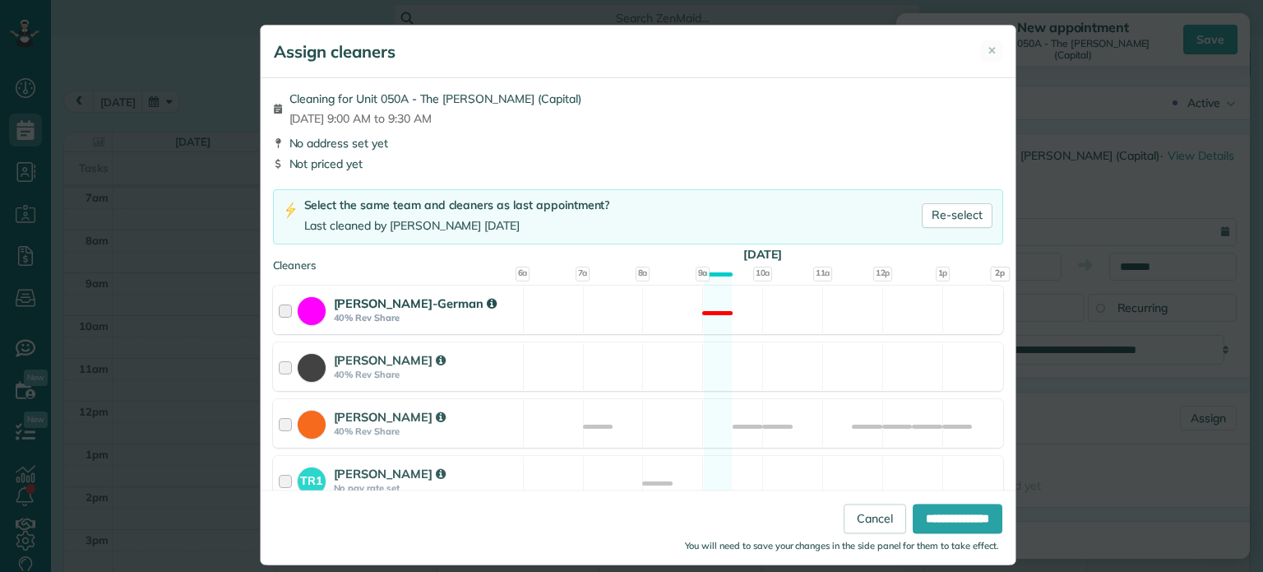
click at [771, 312] on div "[PERSON_NAME]-German 40% Rev Share Not available" at bounding box center [638, 309] width 730 height 49
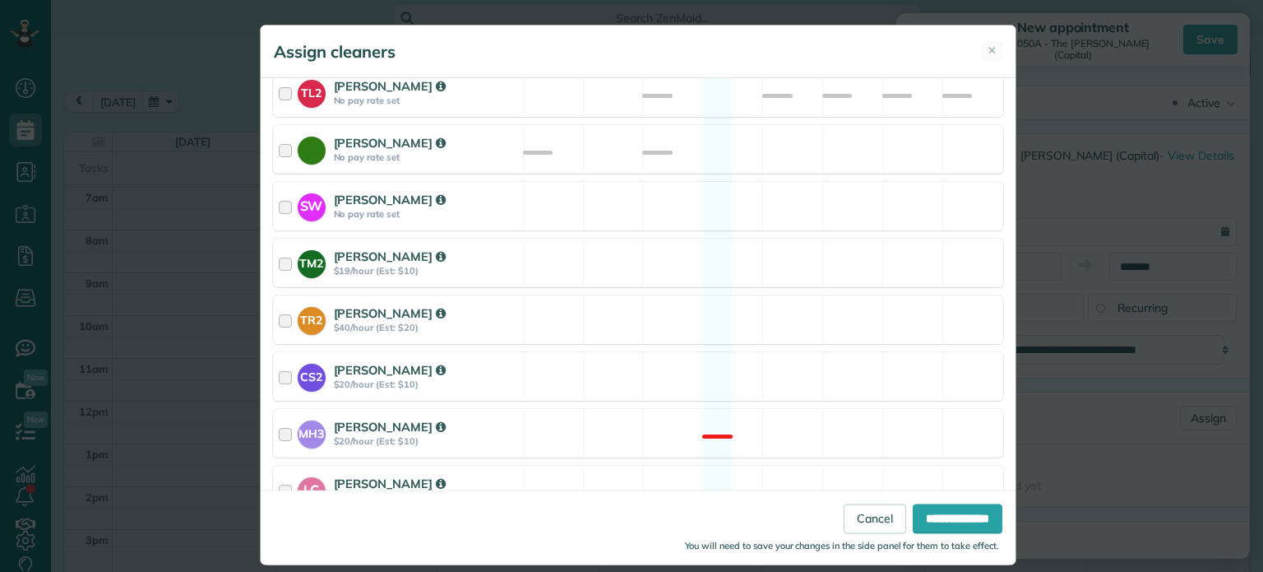
scroll to position [806, 0]
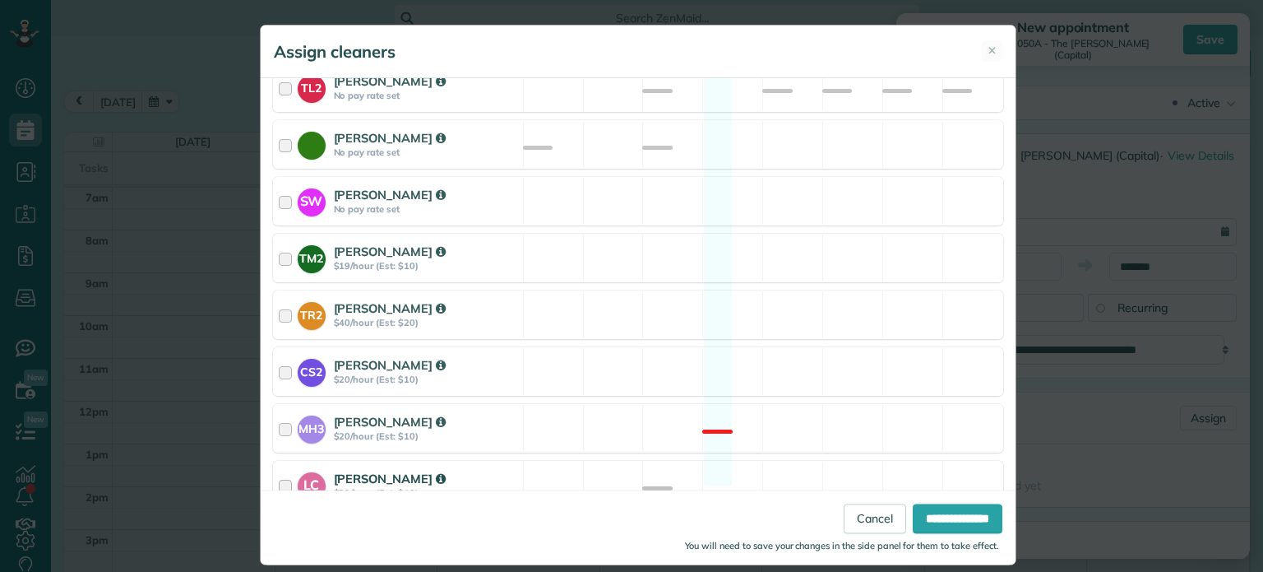
click at [814, 465] on div "LC [PERSON_NAME] $20/hour (Est: $10) Available" at bounding box center [638, 485] width 730 height 49
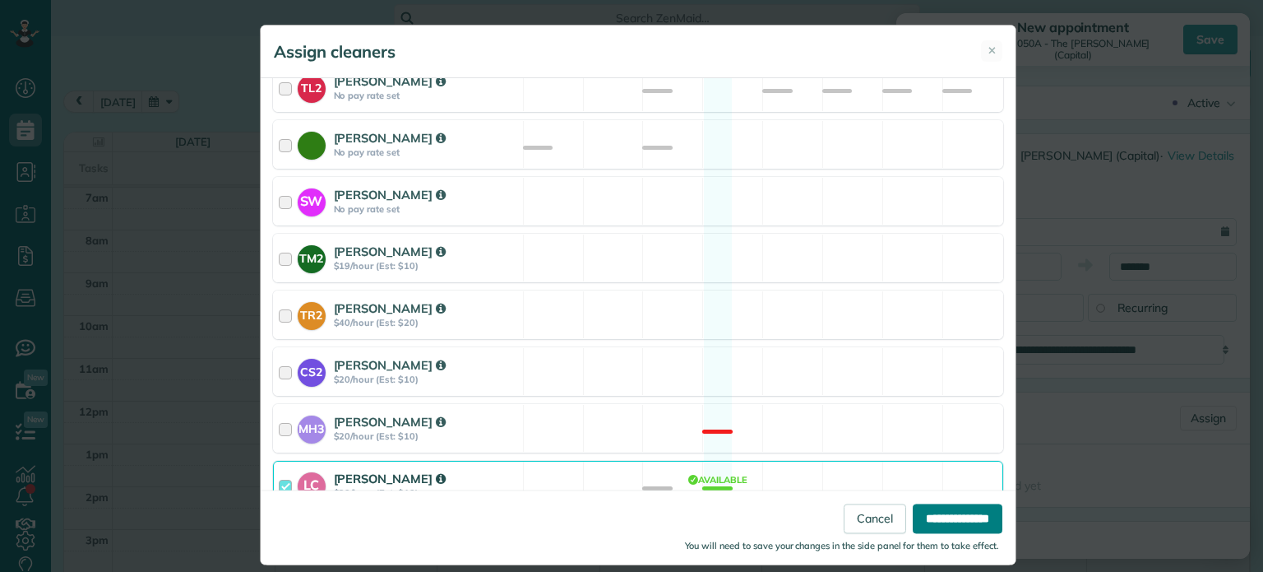
click at [958, 512] on input "**********" at bounding box center [958, 519] width 90 height 30
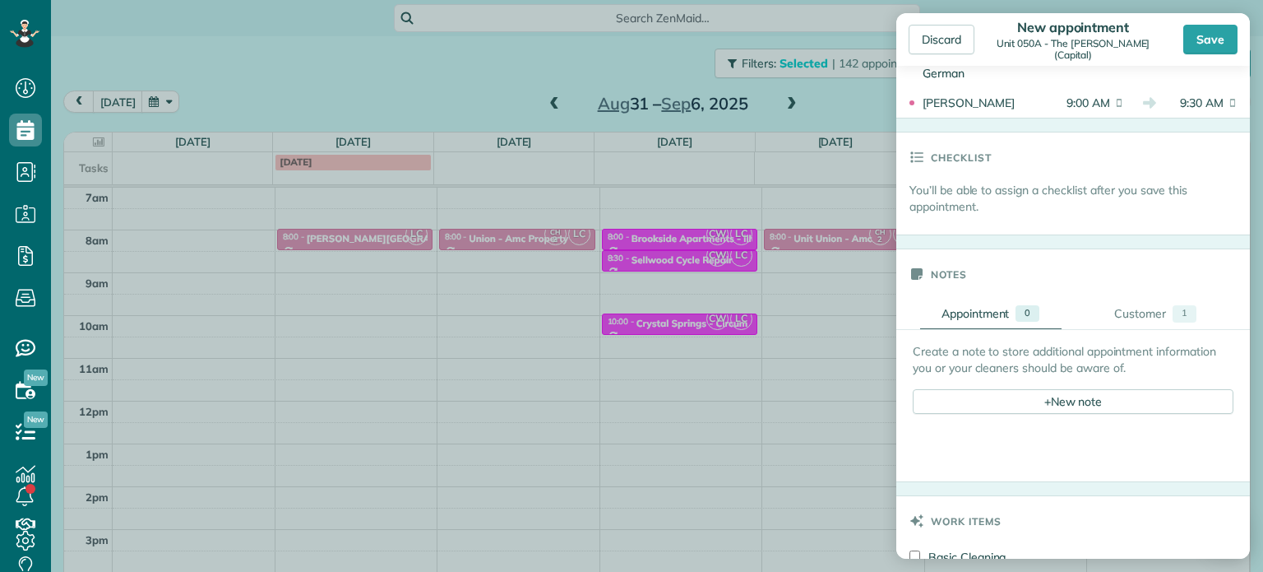
scroll to position [576, 0]
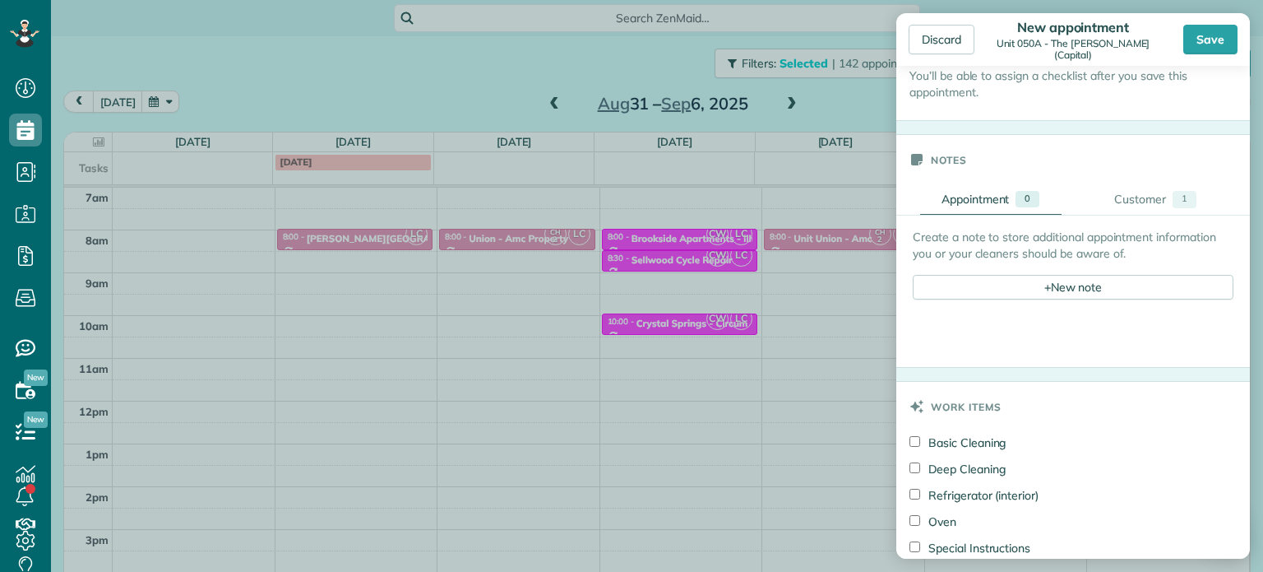
click at [1072, 263] on div "Create a note to store additional appointment information you or your cleaners …" at bounding box center [1073, 264] width 321 height 71
click at [1070, 278] on div "+ New note" at bounding box center [1073, 287] width 321 height 25
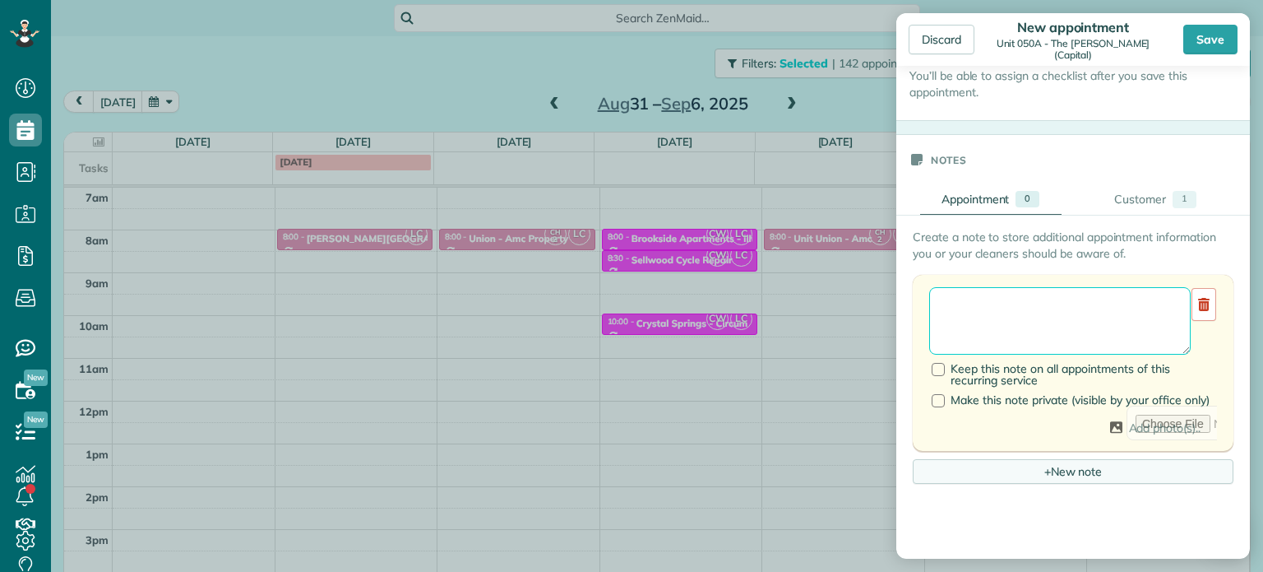
click at [1070, 295] on textarea at bounding box center [1060, 320] width 262 height 67
paste textarea "**********"
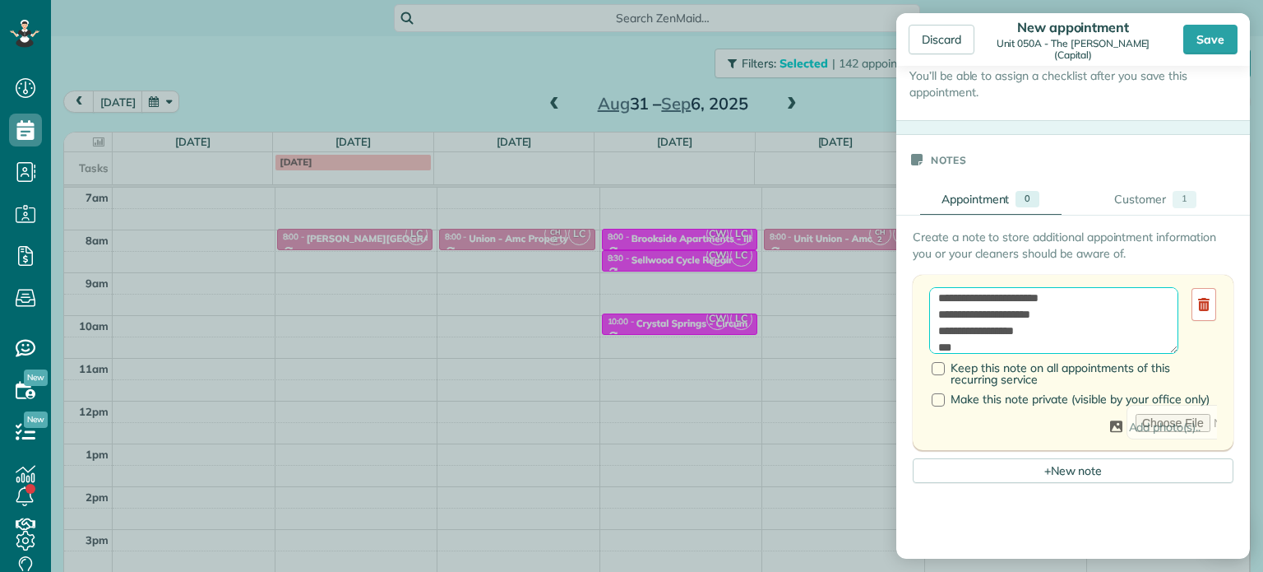
paste textarea "********"
paste textarea "**********"
click at [956, 300] on textarea "**********" at bounding box center [1053, 320] width 249 height 67
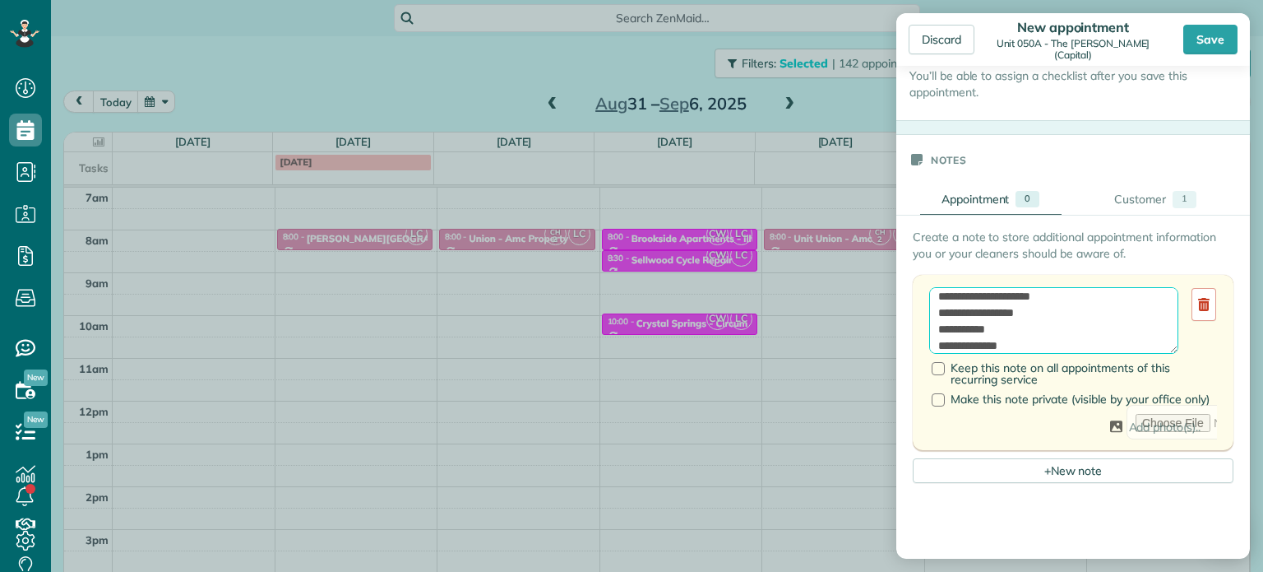
scroll to position [0, 0]
type textarea "**********"
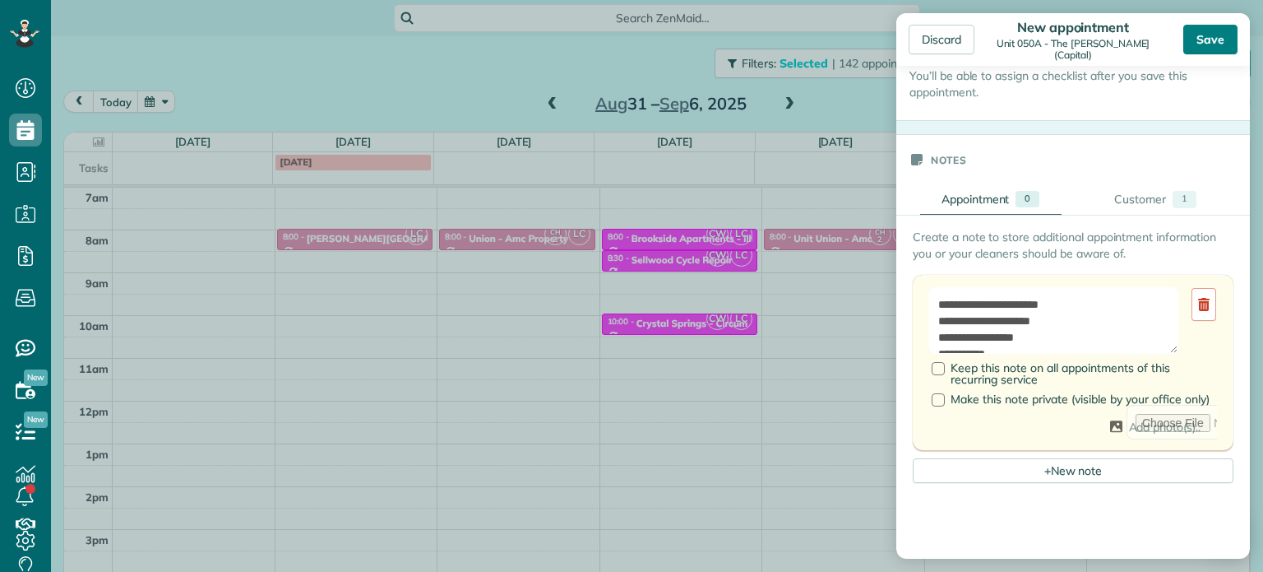
click at [1207, 39] on div "Save" at bounding box center [1210, 40] width 54 height 30
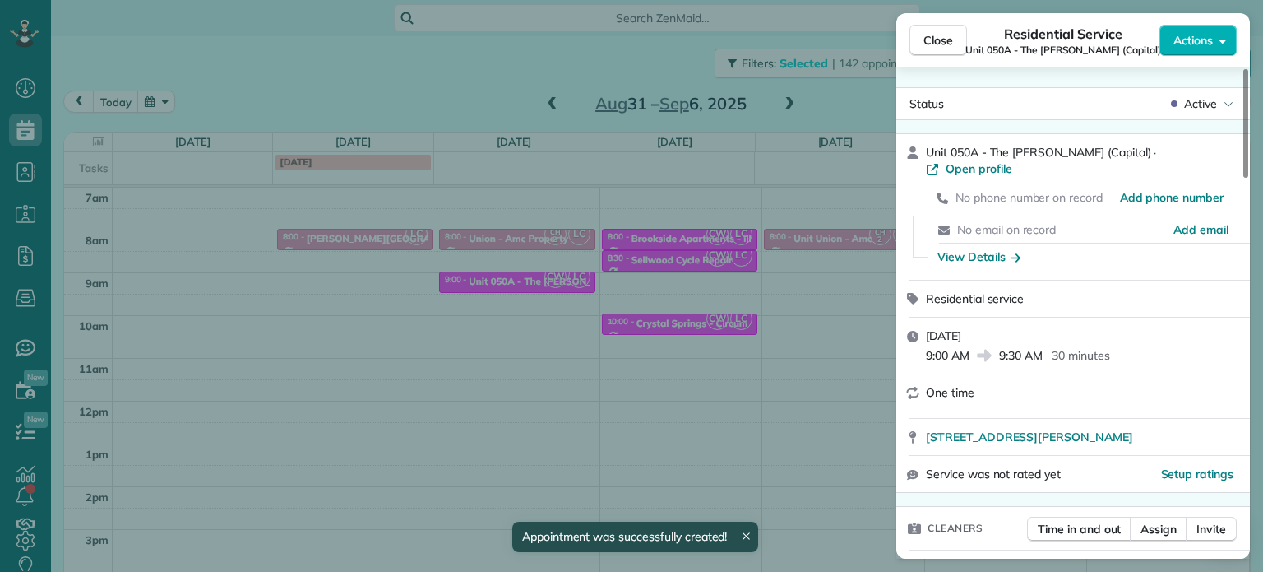
click at [557, 373] on div "Close Residential Service Unit 050A - The [PERSON_NAME] (Capital) Actions Statu…" at bounding box center [631, 286] width 1263 height 572
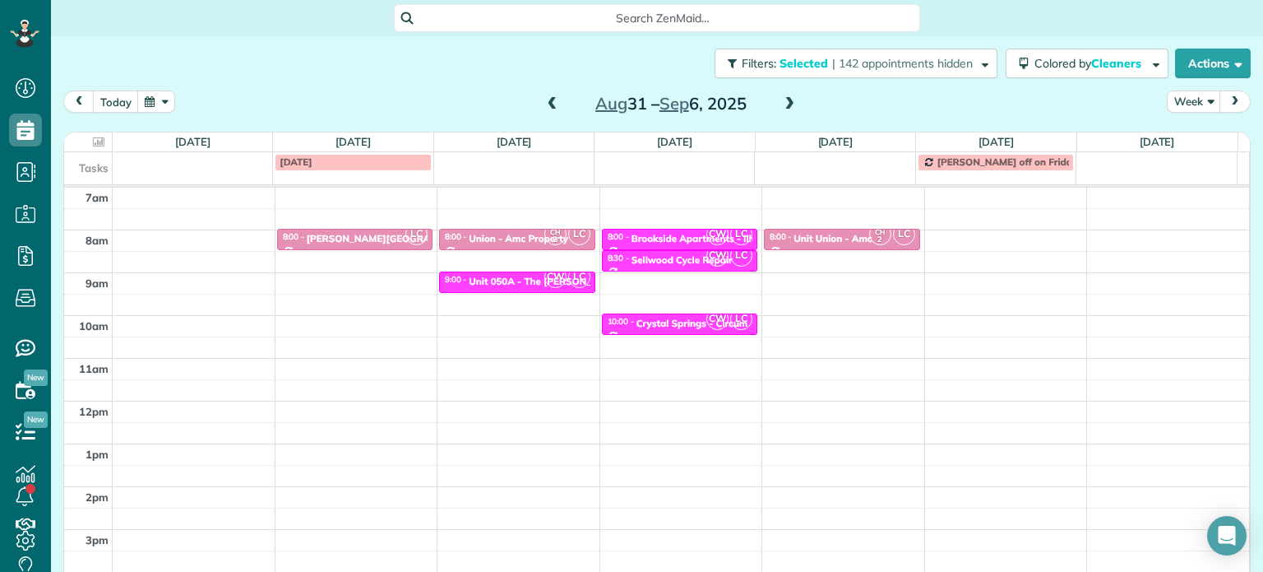
click at [550, 101] on span at bounding box center [554, 104] width 18 height 15
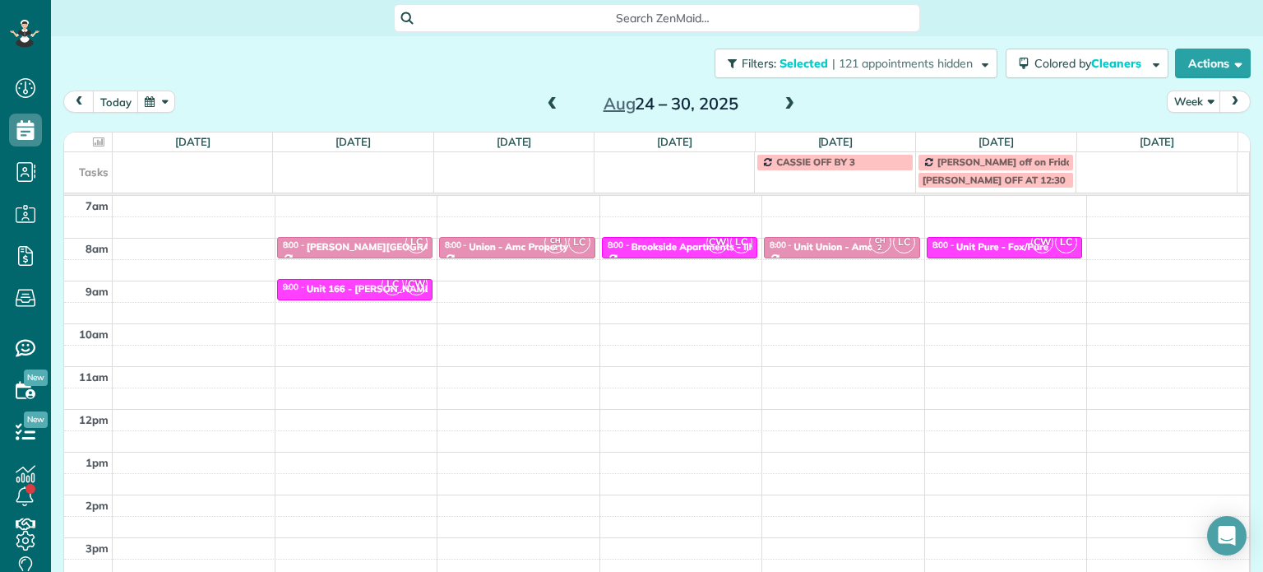
click at [545, 108] on span at bounding box center [554, 104] width 18 height 15
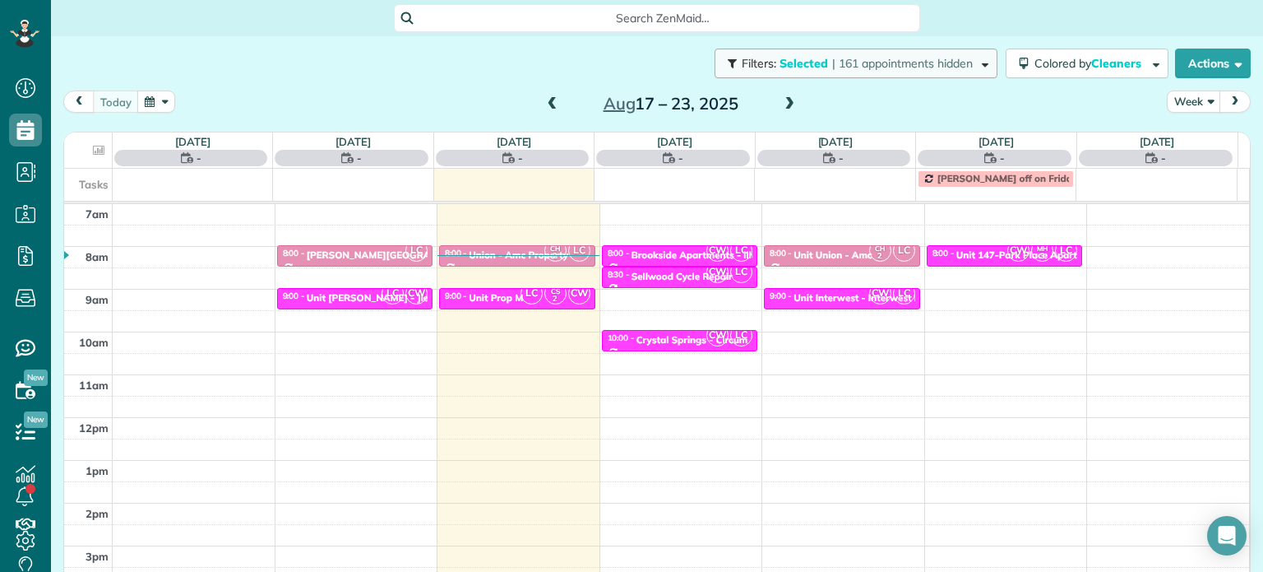
click at [924, 63] on span "| 161 appointments hidden" at bounding box center [902, 63] width 141 height 15
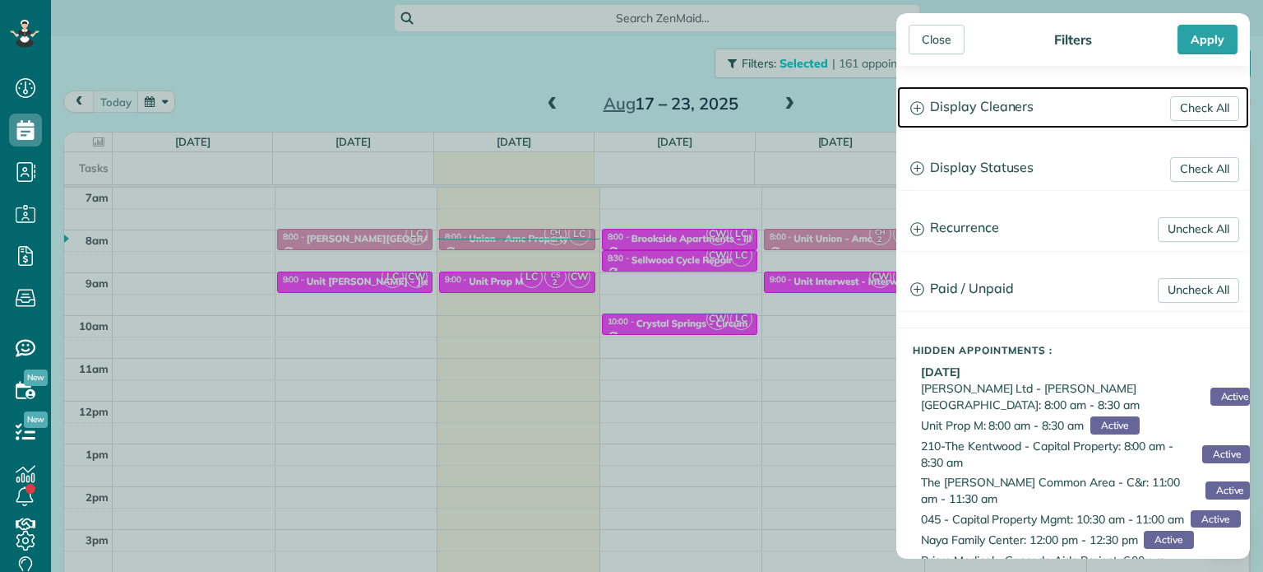
click at [1011, 108] on h3 "Display Cleaners" at bounding box center [1073, 107] width 352 height 42
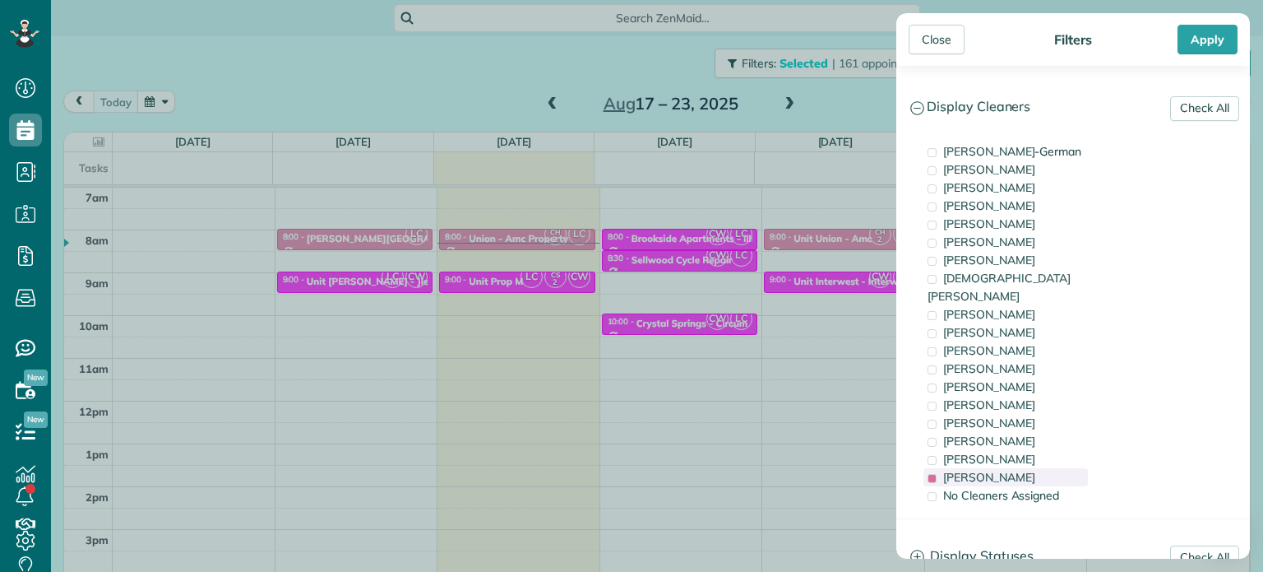
click at [1014, 470] on span "[PERSON_NAME]" at bounding box center [989, 477] width 92 height 15
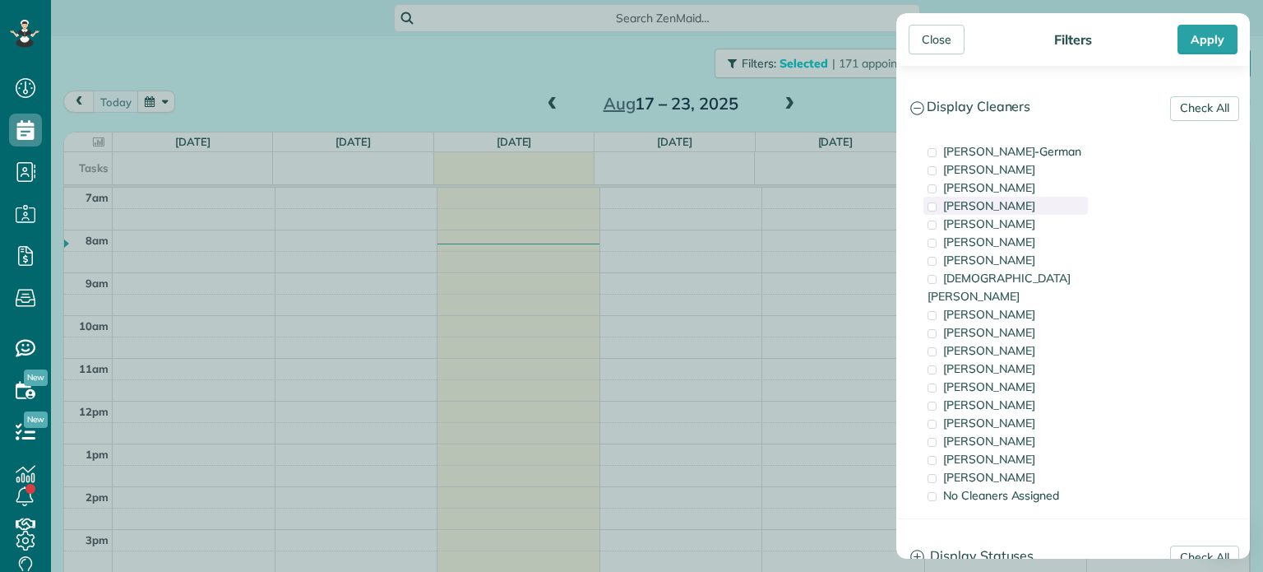
click at [1026, 202] on span "[PERSON_NAME]" at bounding box center [989, 205] width 92 height 15
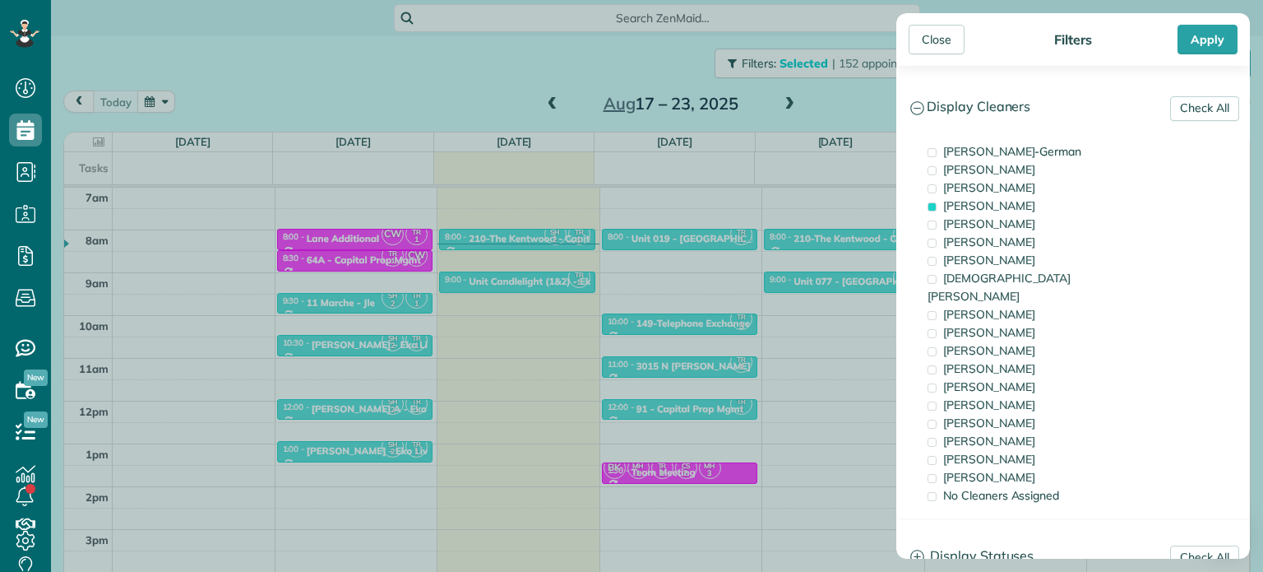
click at [770, 279] on div "Close Filters Apply Check All Display Cleaners [PERSON_NAME]-German [PERSON_NAM…" at bounding box center [631, 286] width 1263 height 572
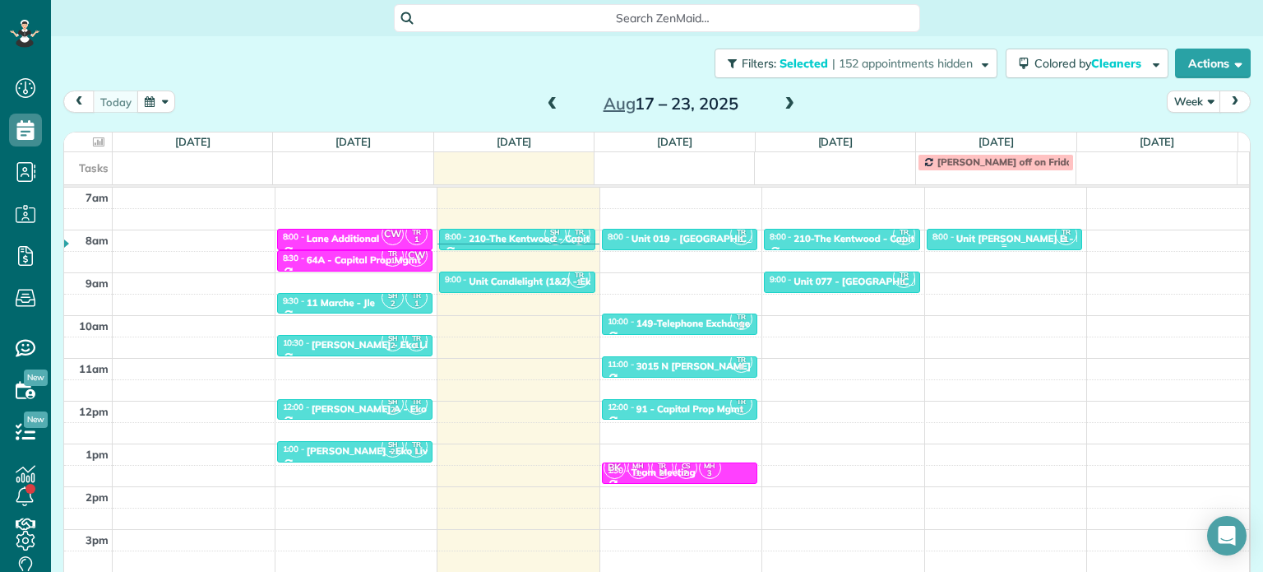
click at [974, 229] on div at bounding box center [1005, 239] width 155 height 20
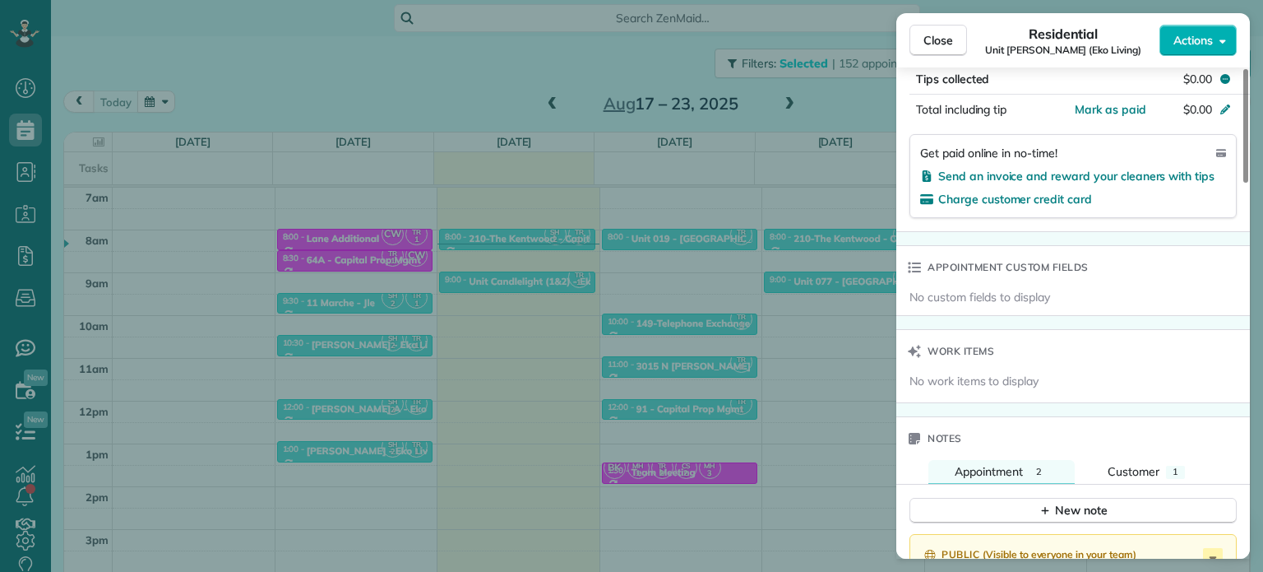
scroll to position [1239, 0]
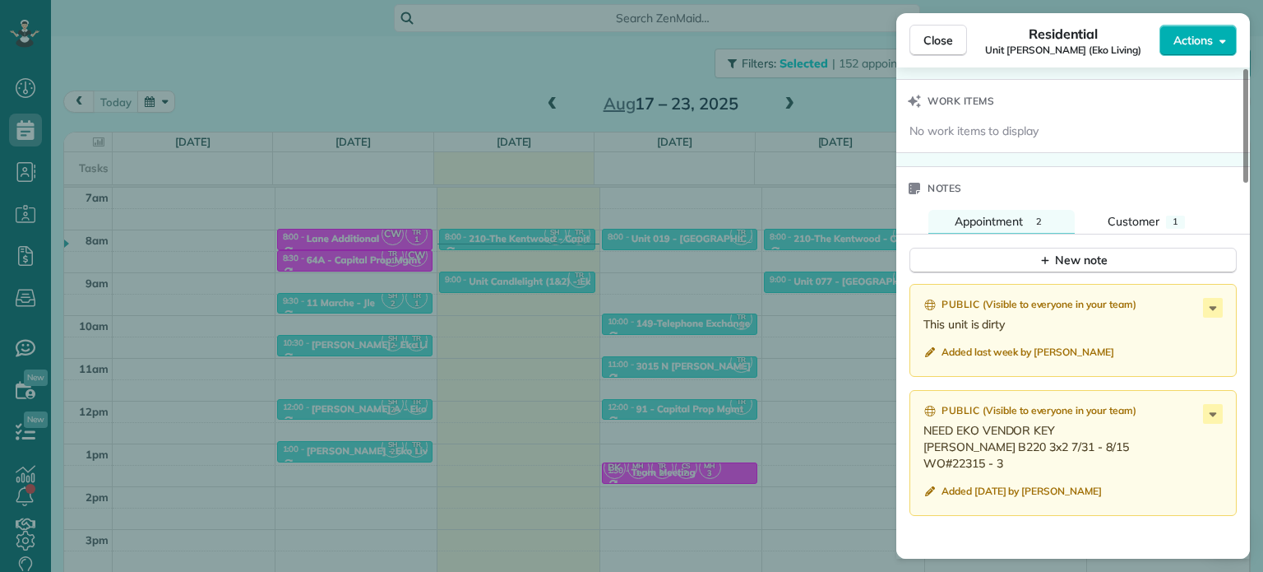
click at [569, 62] on div "Close Residential Unit [PERSON_NAME] (Eko Living) Actions Status Active Unit [P…" at bounding box center [631, 286] width 1263 height 572
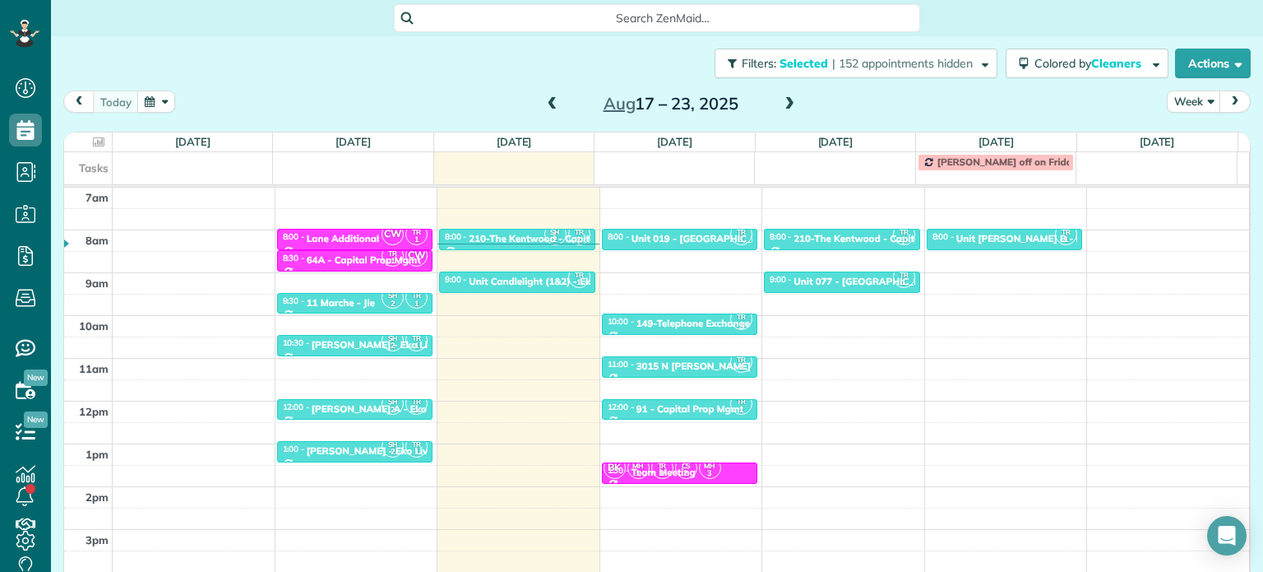
click at [551, 100] on span at bounding box center [554, 104] width 18 height 15
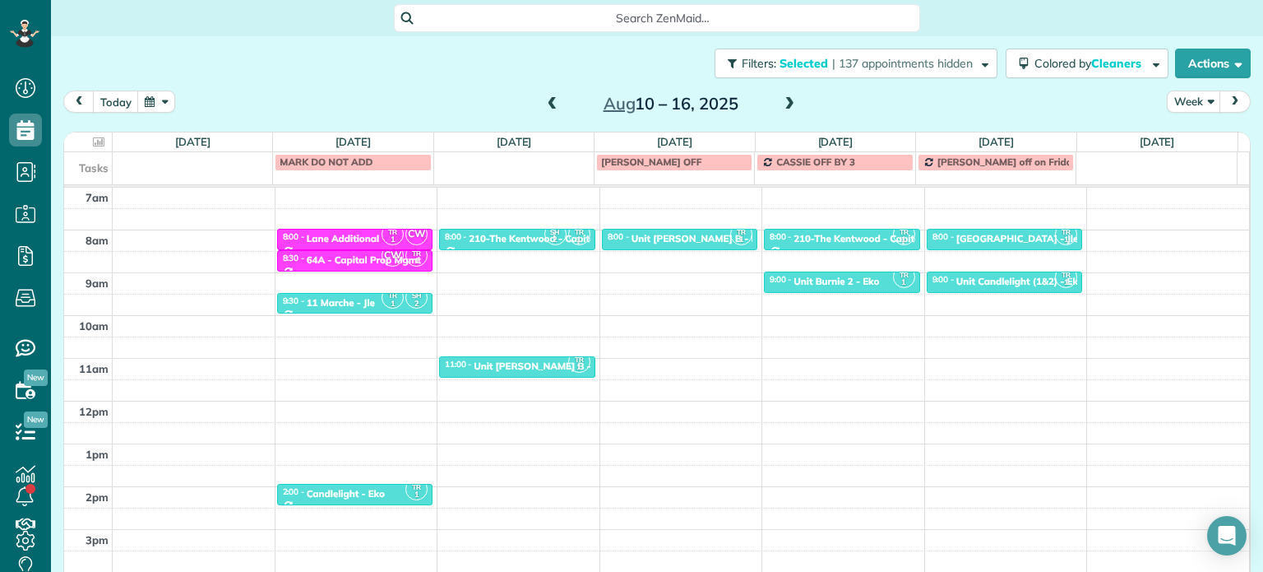
click at [551, 100] on span at bounding box center [554, 104] width 18 height 15
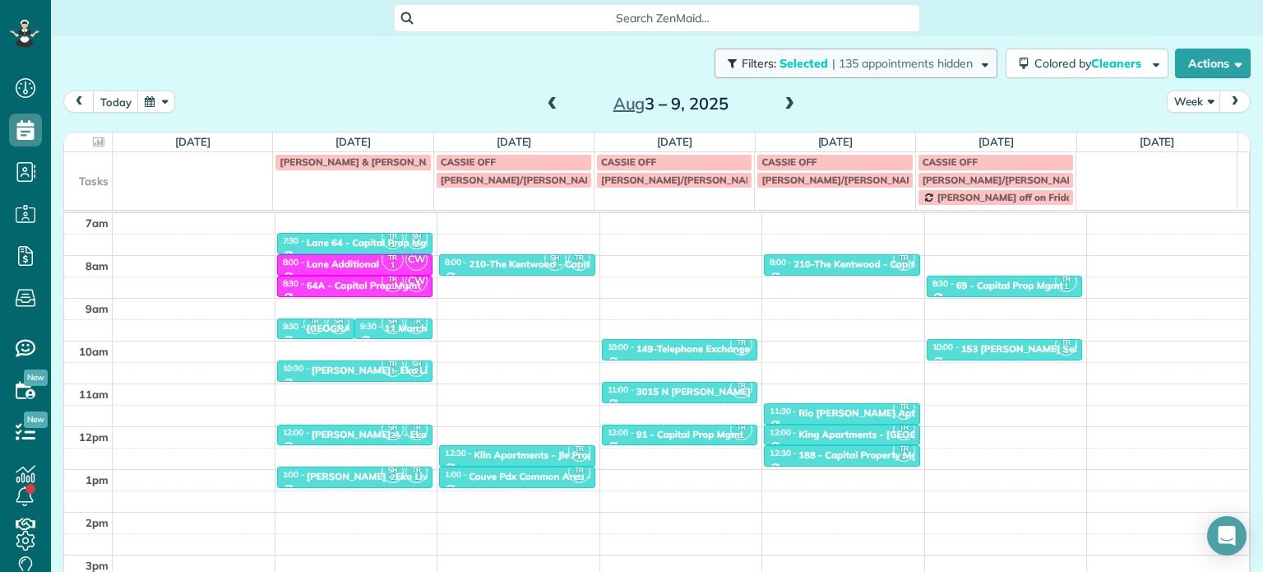
click at [933, 54] on button "Filters: Selected | 135 appointments hidden" at bounding box center [856, 64] width 283 height 30
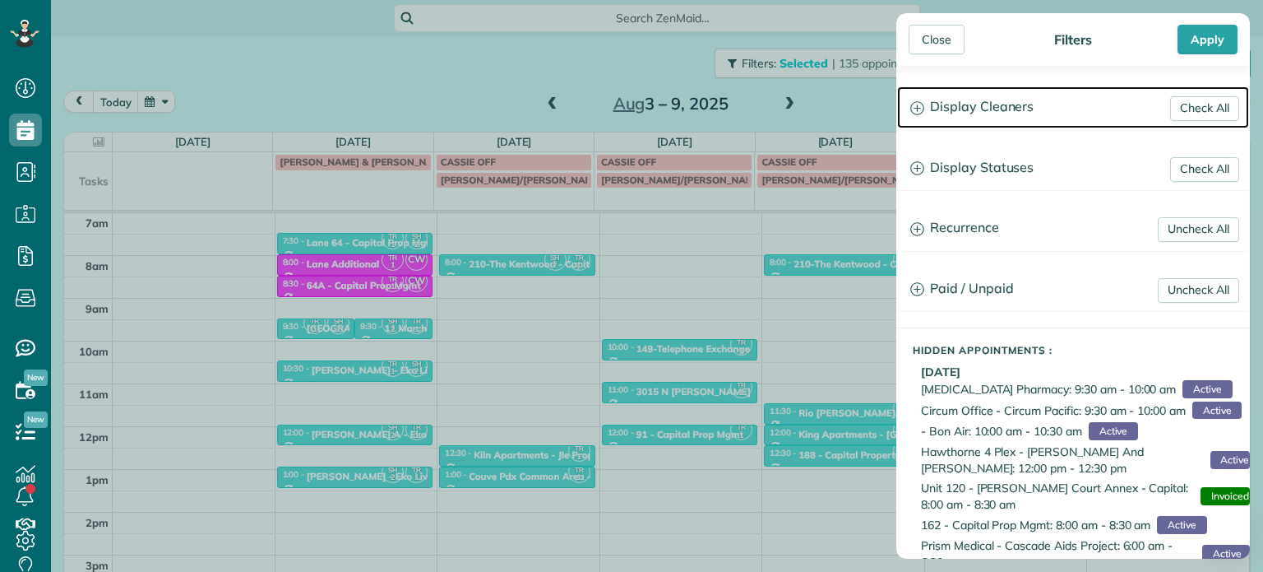
click at [980, 111] on h3 "Display Cleaners" at bounding box center [1073, 107] width 352 height 42
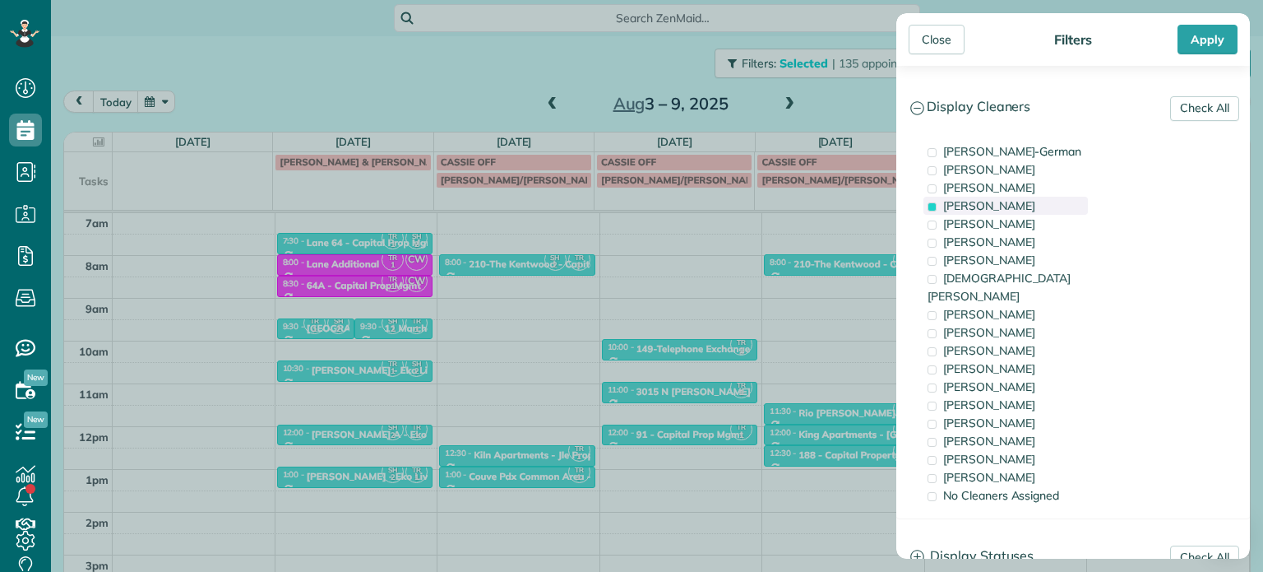
click at [1006, 199] on span "[PERSON_NAME]" at bounding box center [989, 205] width 92 height 15
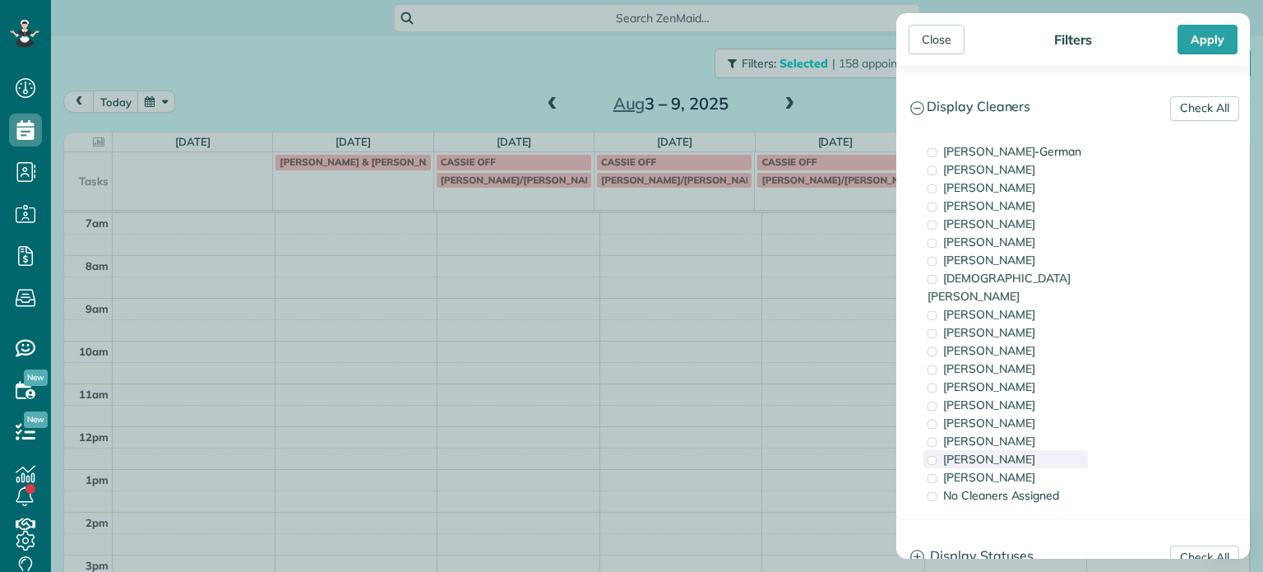
click at [1018, 452] on span "[PERSON_NAME]" at bounding box center [989, 459] width 92 height 15
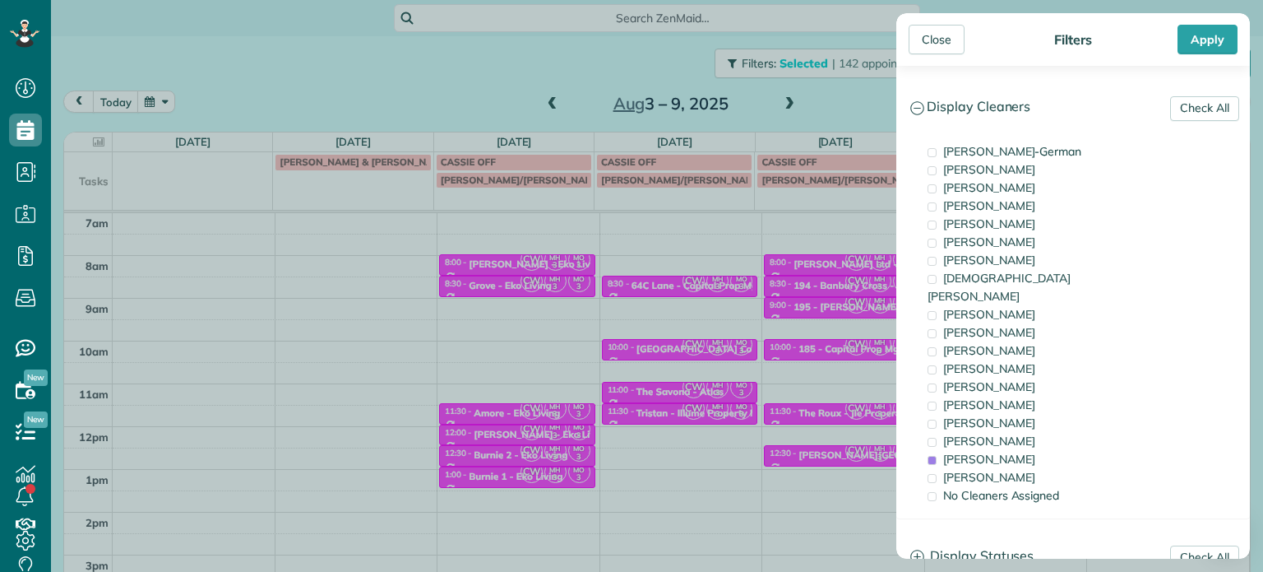
click at [793, 298] on div "Close Filters Apply Check All Display Cleaners [PERSON_NAME]-German [PERSON_NAM…" at bounding box center [631, 286] width 1263 height 572
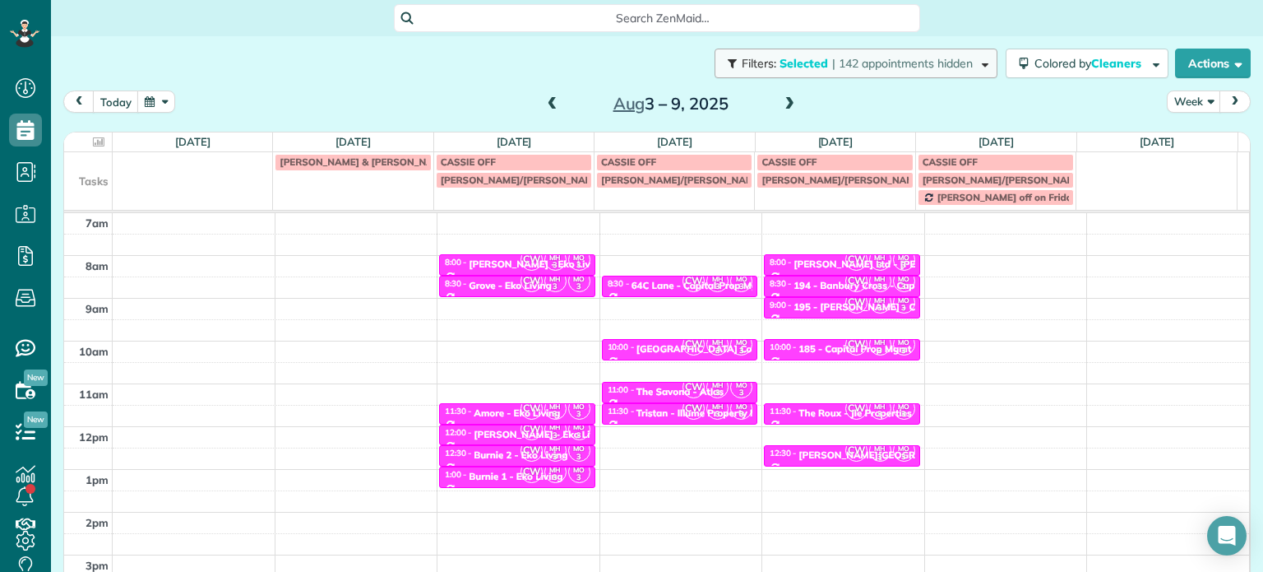
click at [918, 69] on span "| 142 appointments hidden" at bounding box center [902, 63] width 141 height 15
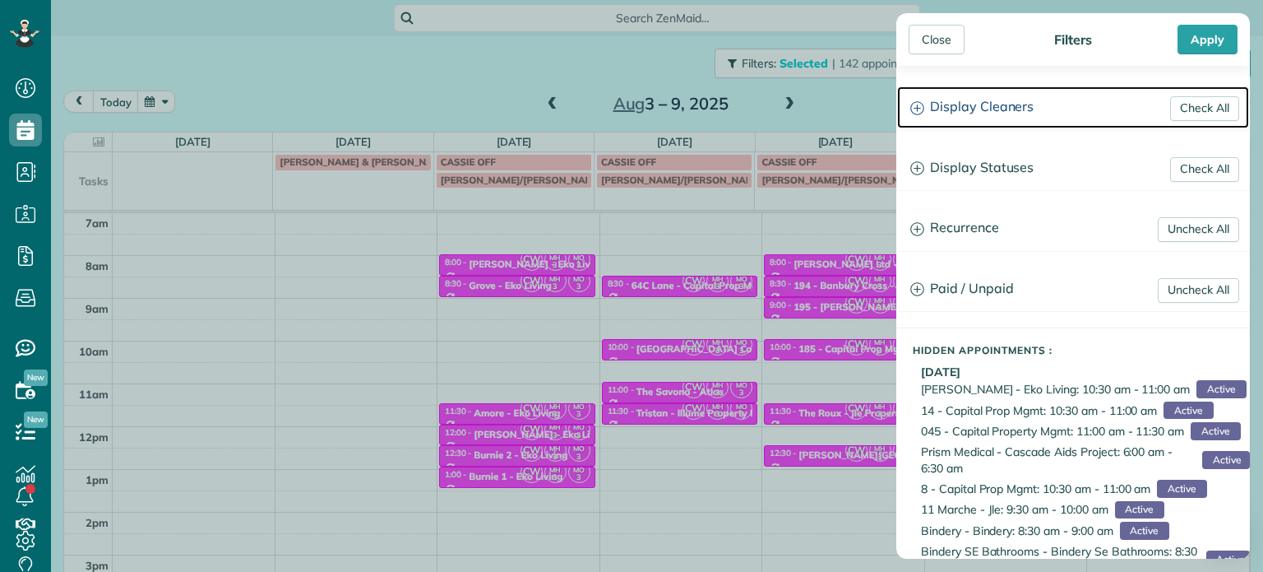
click at [993, 111] on h3 "Display Cleaners" at bounding box center [1073, 107] width 352 height 42
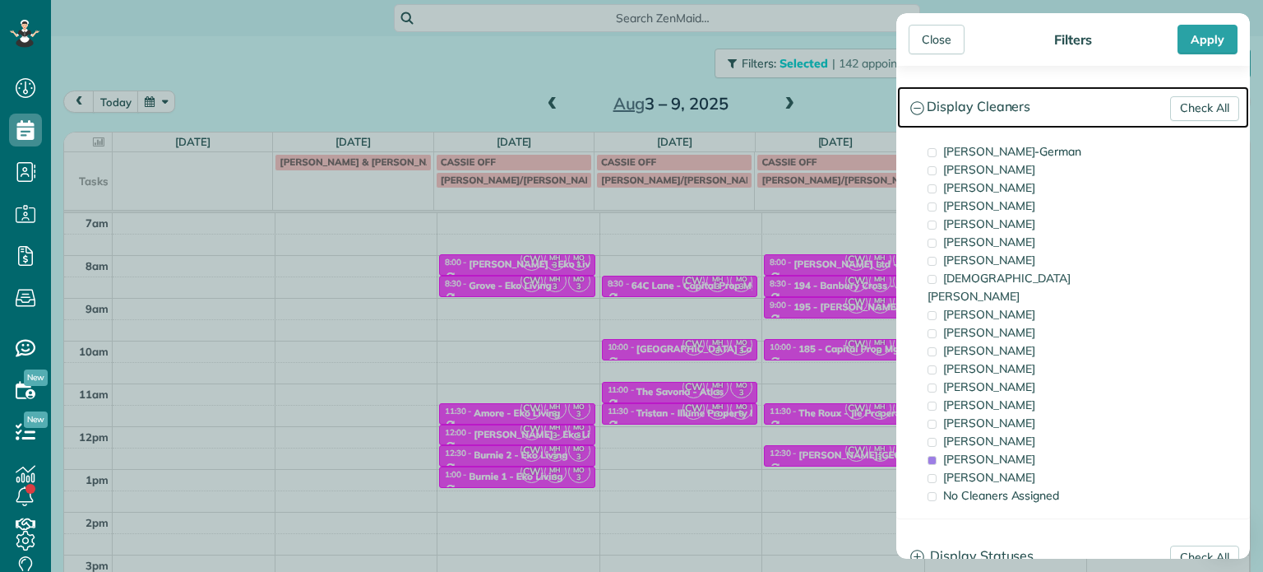
click at [1040, 105] on h3 "Display Cleaners" at bounding box center [1073, 107] width 352 height 42
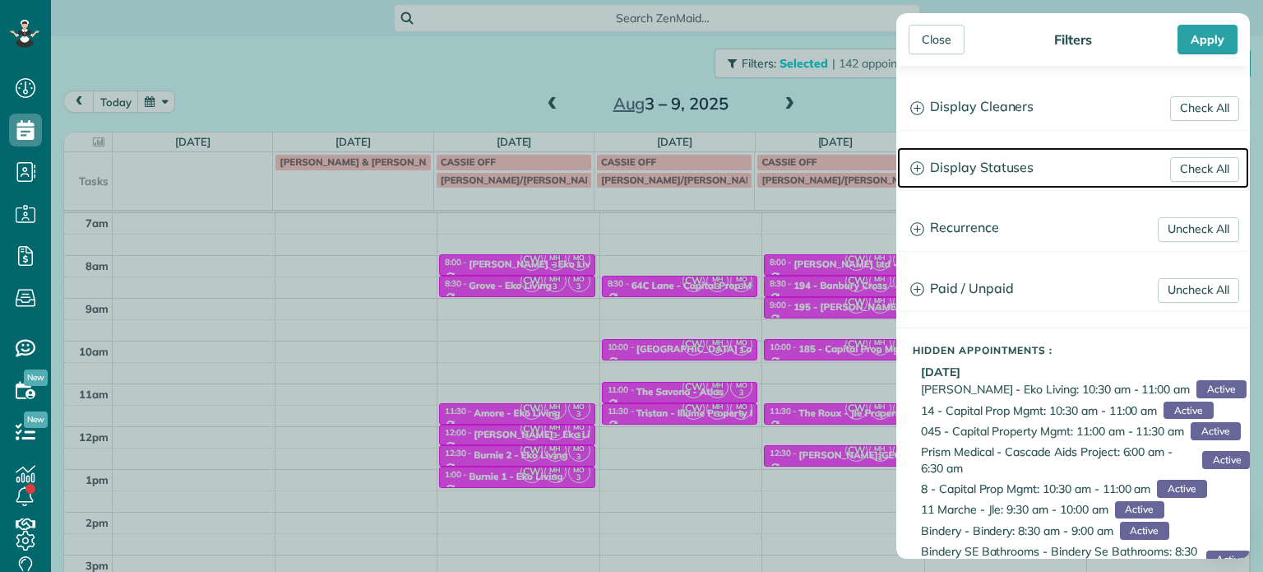
click at [1020, 174] on h3 "Display Statuses" at bounding box center [1073, 168] width 352 height 42
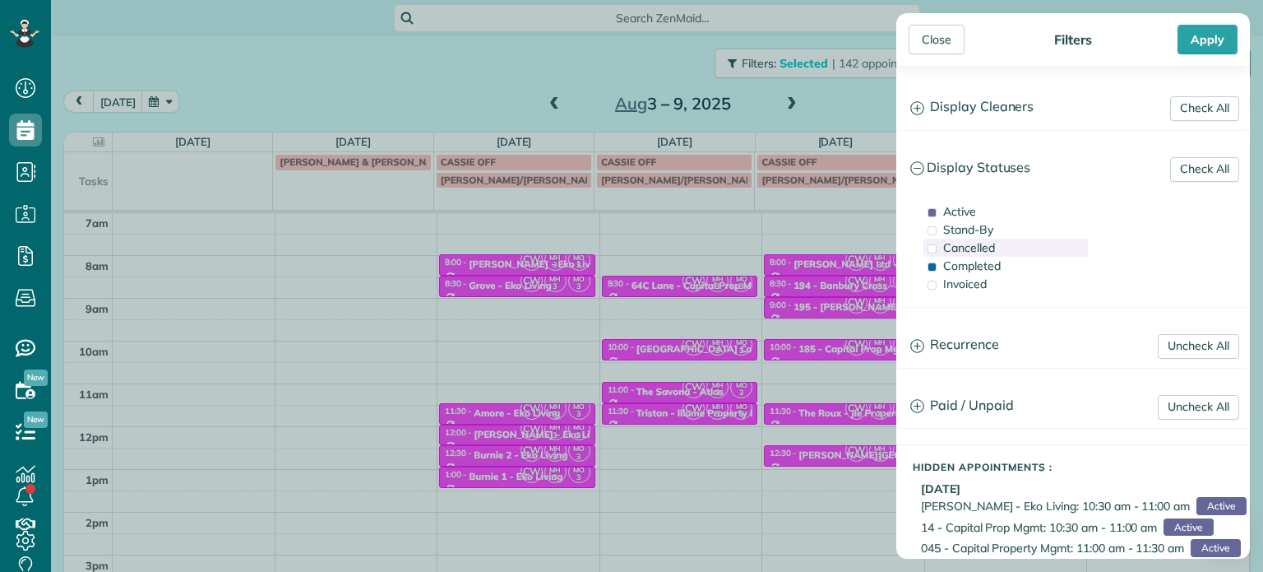
click at [992, 246] on span "Cancelled" at bounding box center [969, 247] width 52 height 15
click at [862, 229] on div "Close Filters Apply Check All Display Cleaners [PERSON_NAME]-German [PERSON_NAM…" at bounding box center [631, 286] width 1263 height 572
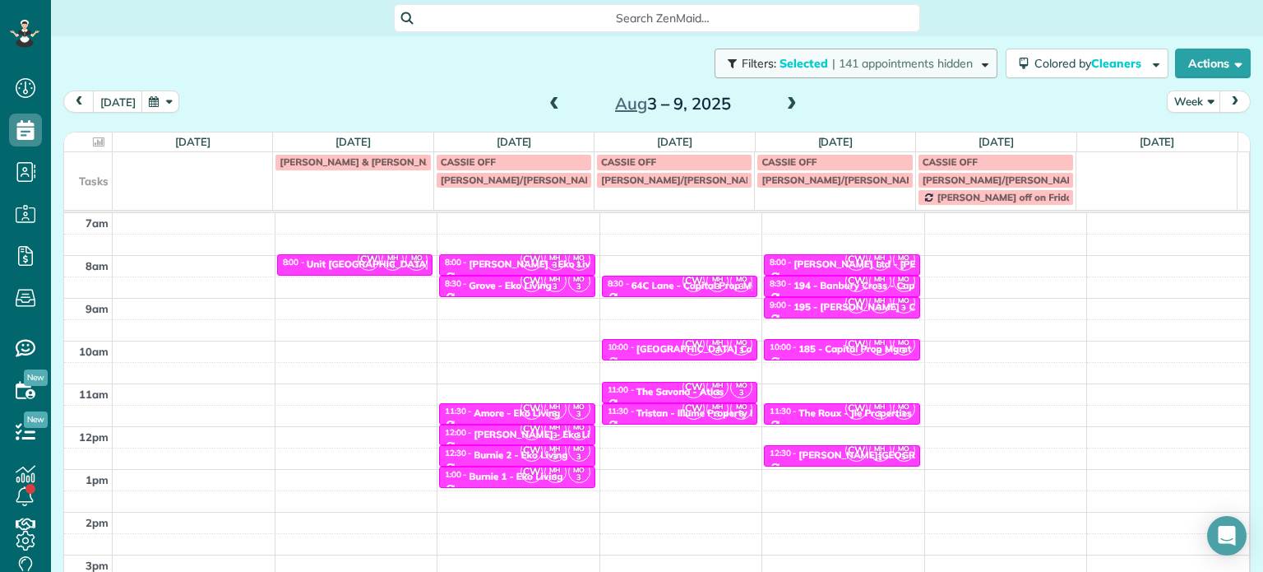
click at [934, 67] on span "| 141 appointments hidden" at bounding box center [902, 63] width 141 height 15
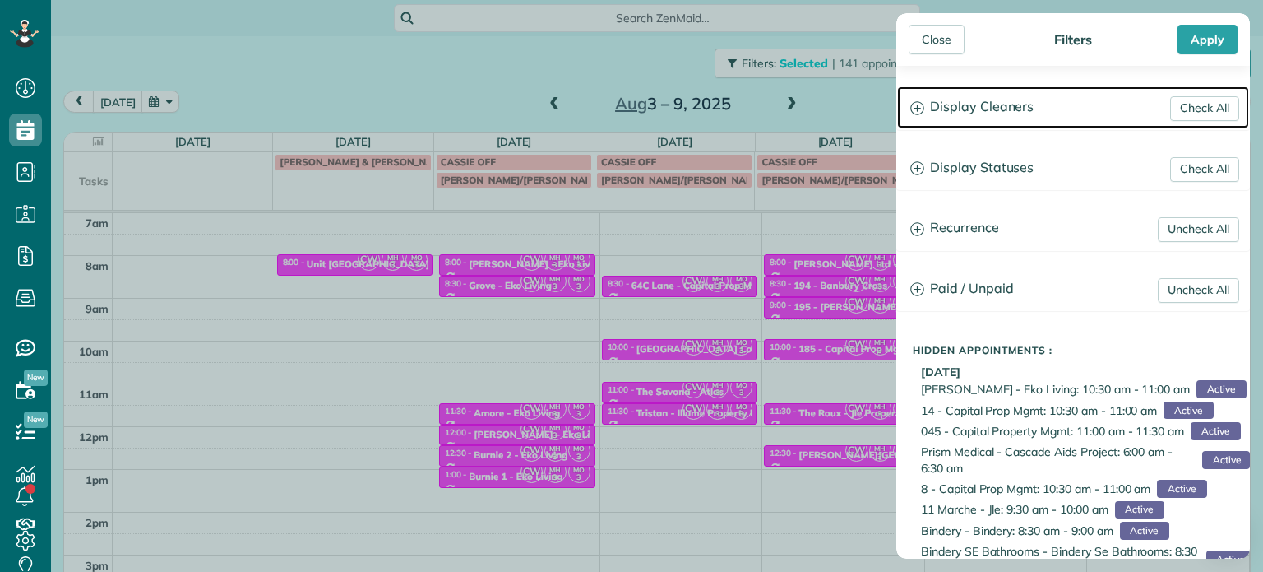
click at [1003, 100] on h3 "Display Cleaners" at bounding box center [1073, 107] width 352 height 42
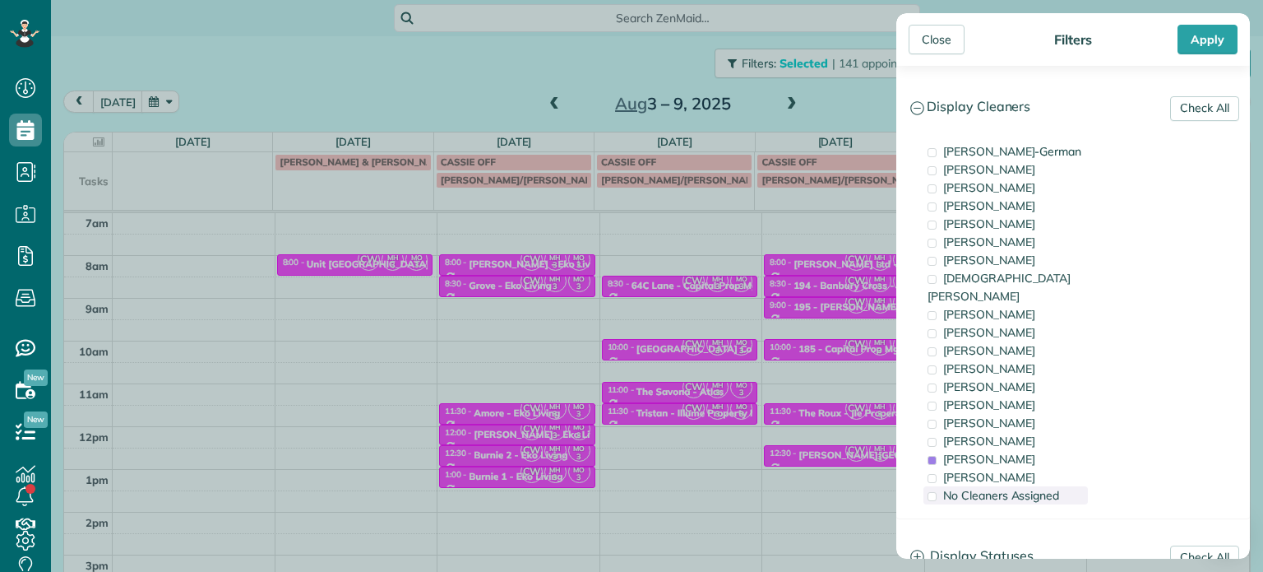
click at [1045, 488] on span "No Cleaners Assigned" at bounding box center [1001, 495] width 116 height 15
click at [747, 374] on div "Close Filters Apply Check All Display Cleaners [PERSON_NAME]-German [PERSON_NAM…" at bounding box center [631, 286] width 1263 height 572
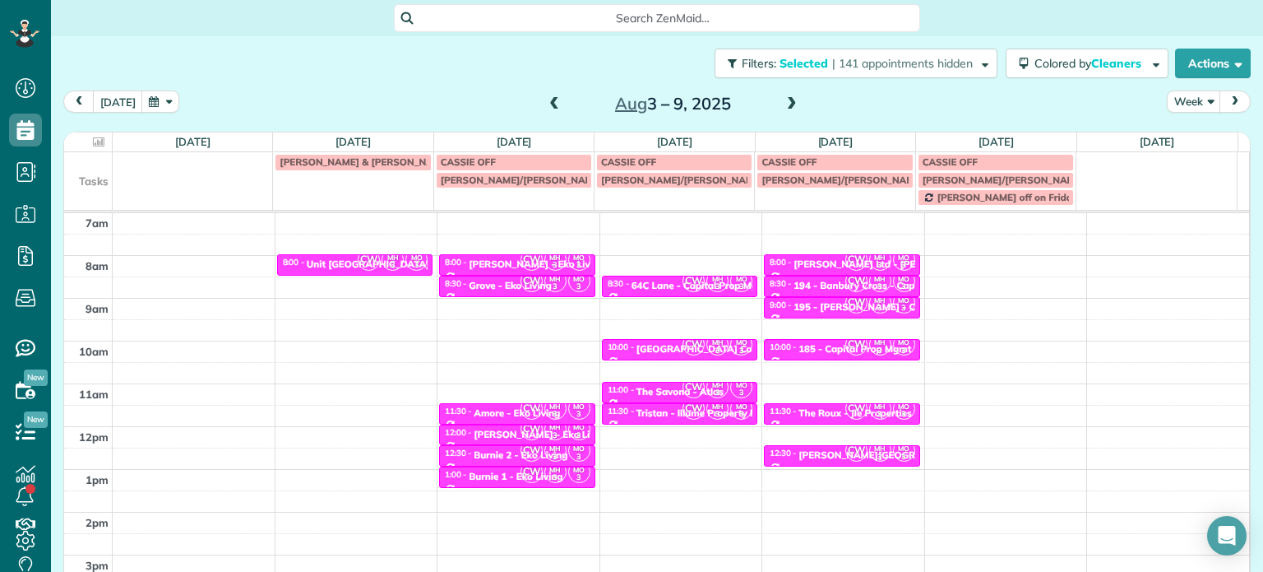
click at [928, 47] on div "Filters: Selected | 141 appointments hidden Colored by Cleaners Color by Cleane…" at bounding box center [657, 63] width 1212 height 54
click at [937, 62] on span "| 141 appointments hidden" at bounding box center [902, 63] width 141 height 15
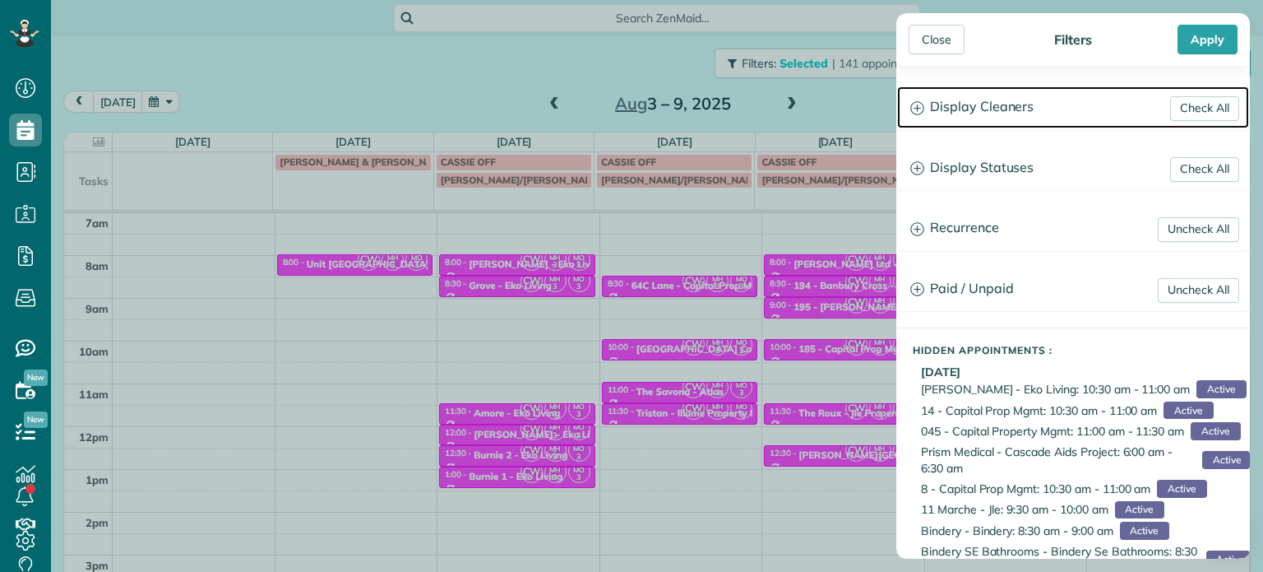
click at [1007, 118] on h3 "Display Cleaners" at bounding box center [1073, 107] width 352 height 42
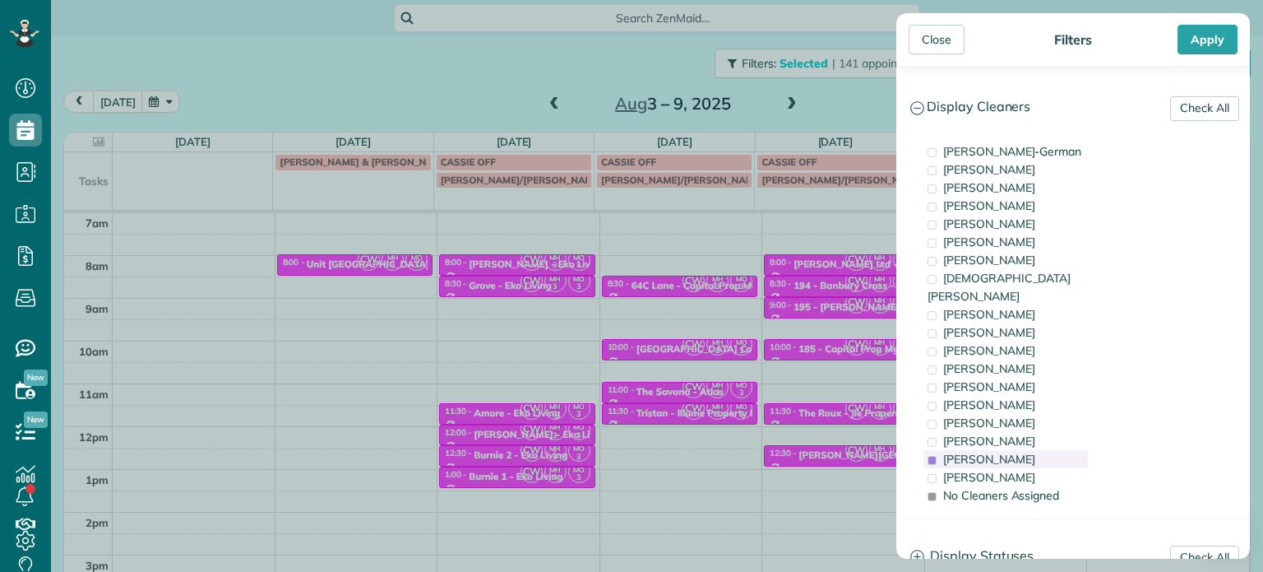
click at [1021, 452] on span "[PERSON_NAME]" at bounding box center [989, 459] width 92 height 15
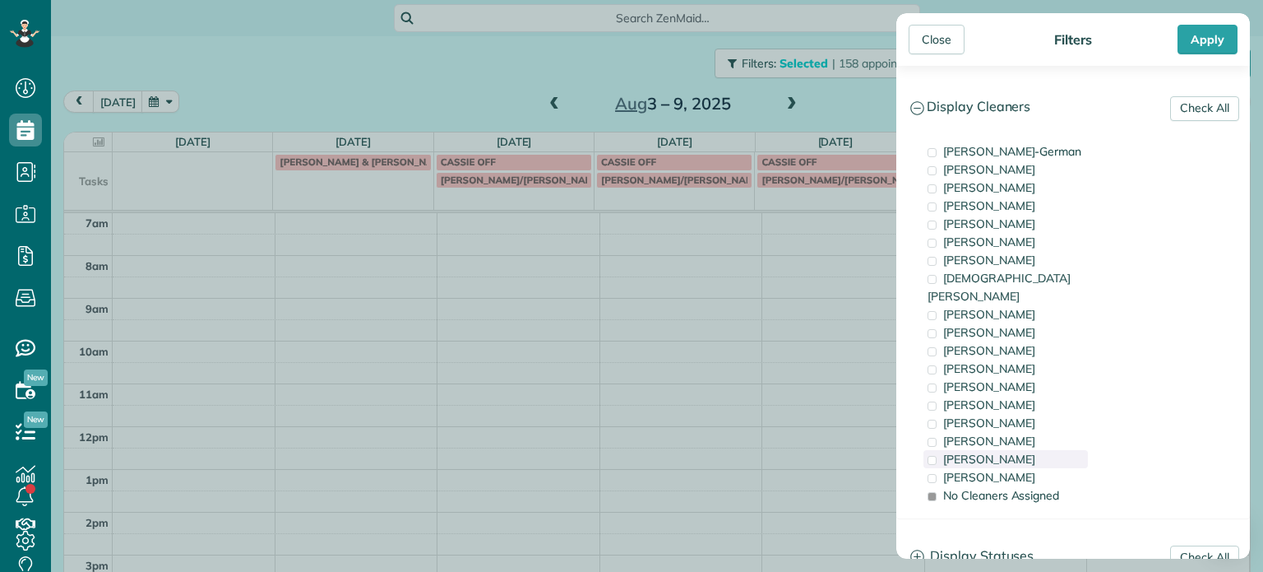
click at [1022, 450] on div "[PERSON_NAME]" at bounding box center [1006, 459] width 164 height 18
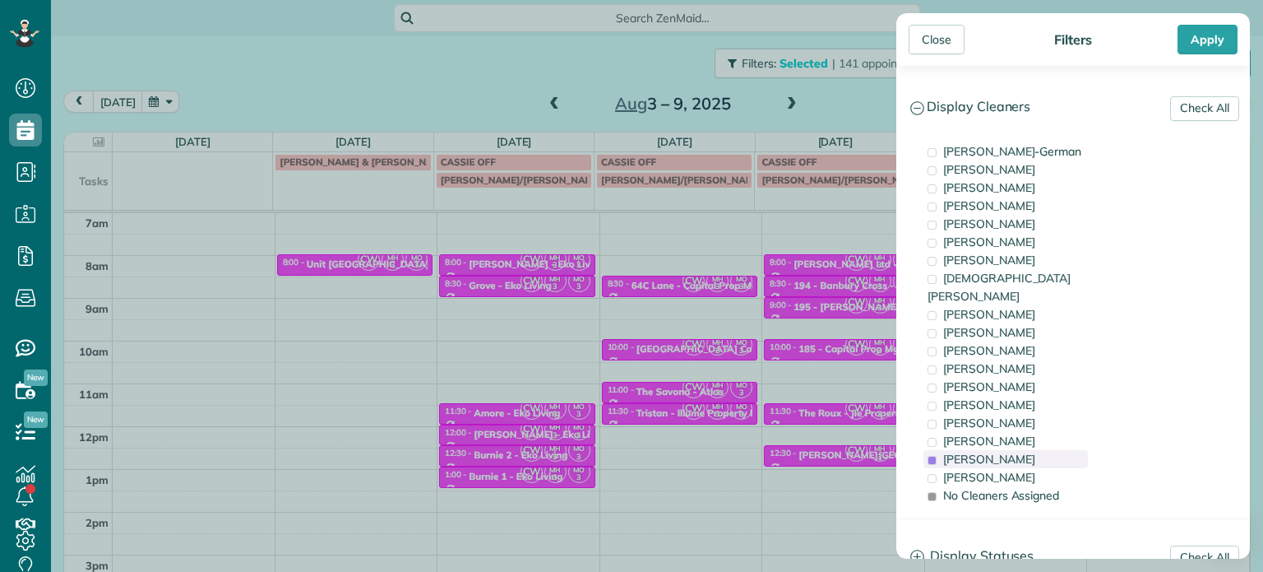
click at [1022, 450] on div "[PERSON_NAME]" at bounding box center [1006, 459] width 164 height 18
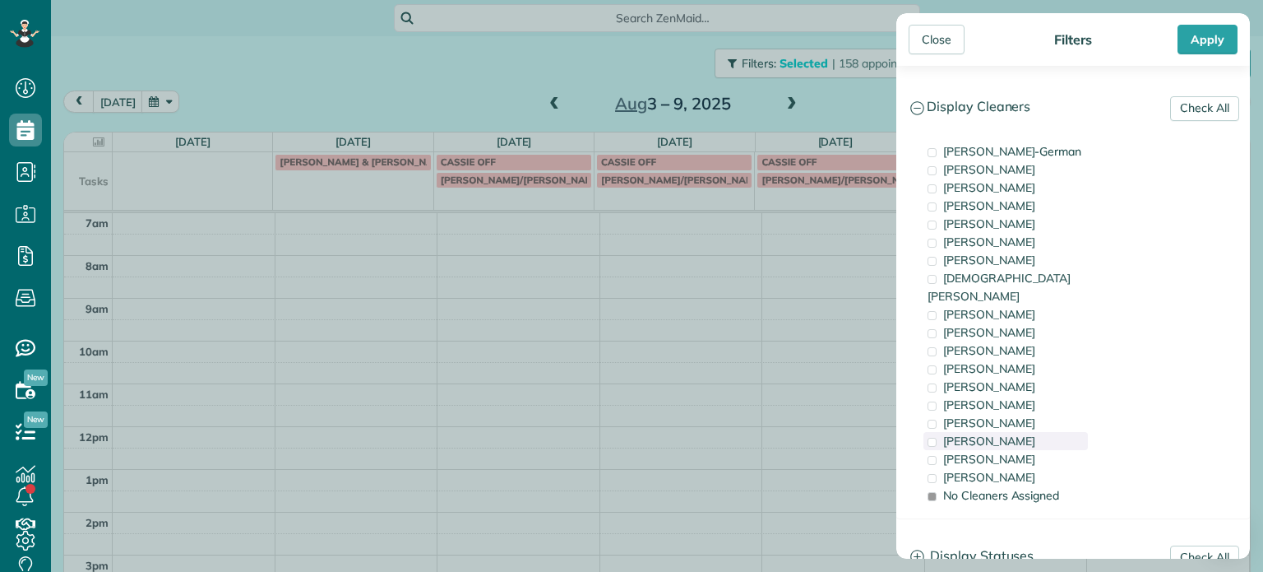
click at [1017, 432] on div "[PERSON_NAME]" at bounding box center [1006, 441] width 164 height 18
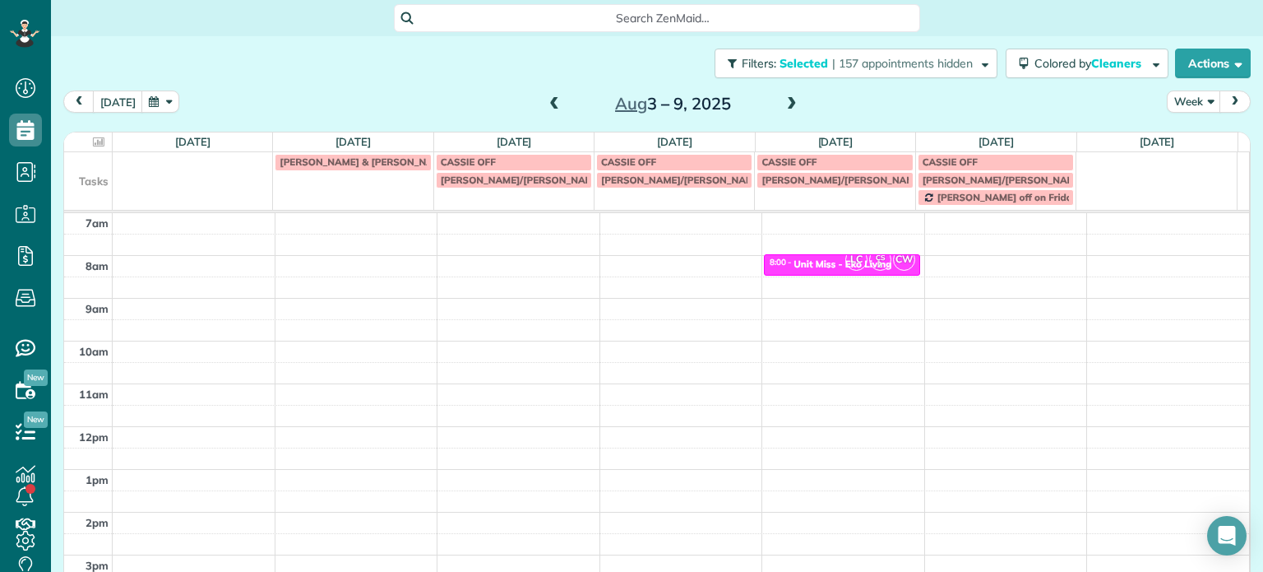
click at [771, 345] on div "Close Filters Apply Check All Display Cleaners [PERSON_NAME]-German [PERSON_NAM…" at bounding box center [631, 286] width 1263 height 572
click at [944, 62] on span "| 157 appointments hidden" at bounding box center [902, 63] width 141 height 15
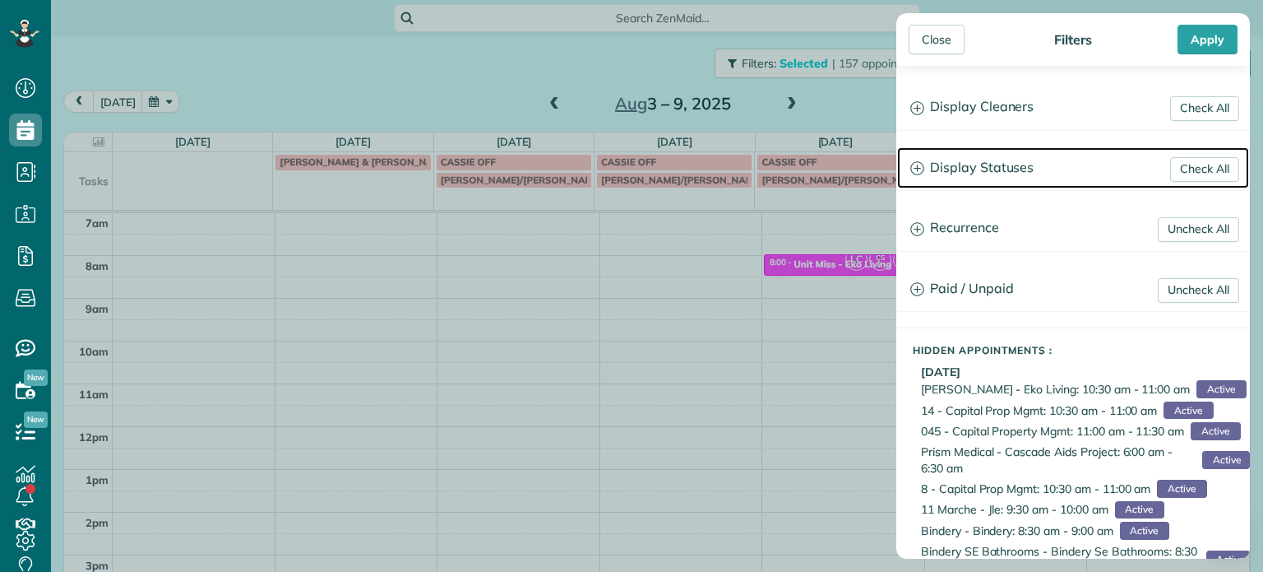
click at [1021, 166] on h3 "Display Statuses" at bounding box center [1073, 168] width 352 height 42
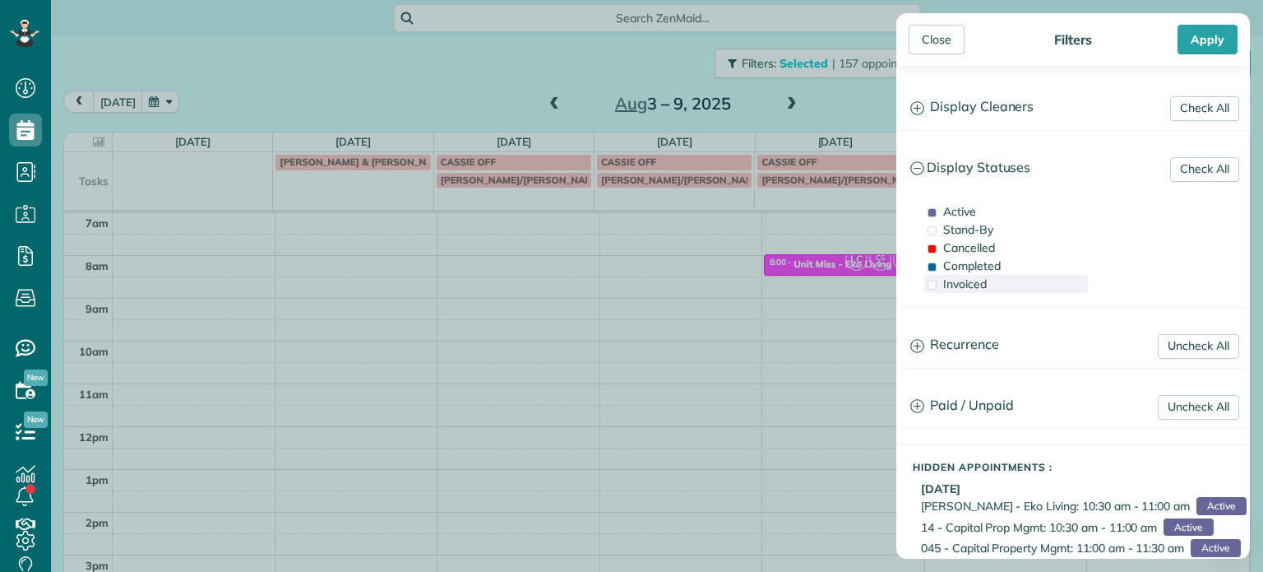
click at [995, 279] on div "Invoiced" at bounding box center [1006, 284] width 164 height 18
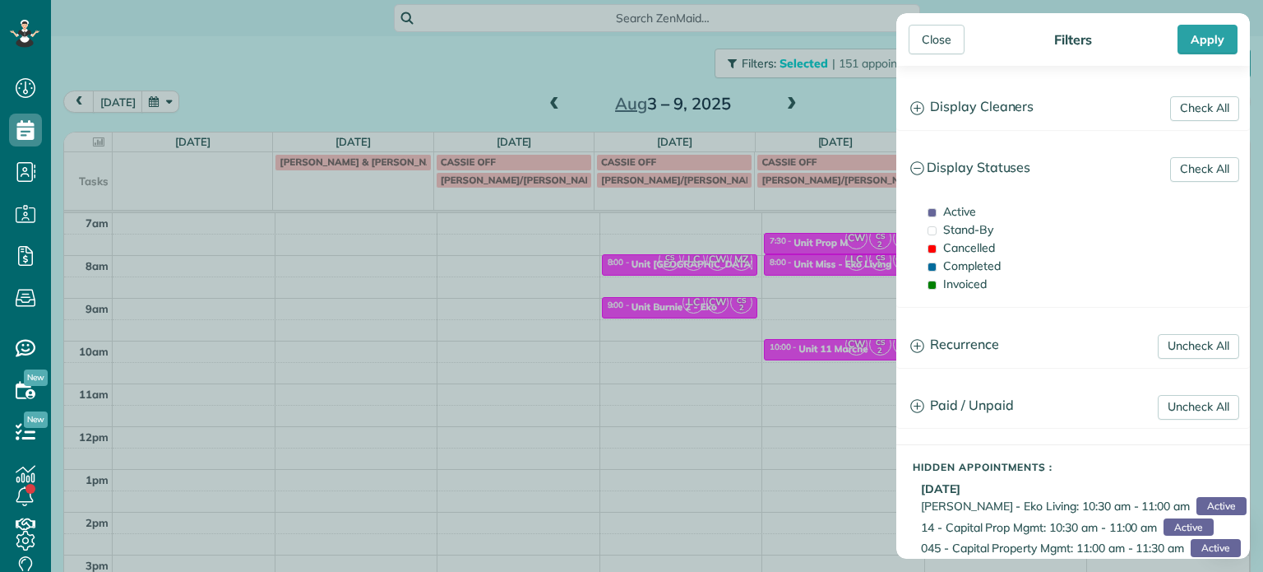
click at [831, 296] on div "Close Filters Apply Check All Display Cleaners [PERSON_NAME]-German [PERSON_NAM…" at bounding box center [631, 286] width 1263 height 572
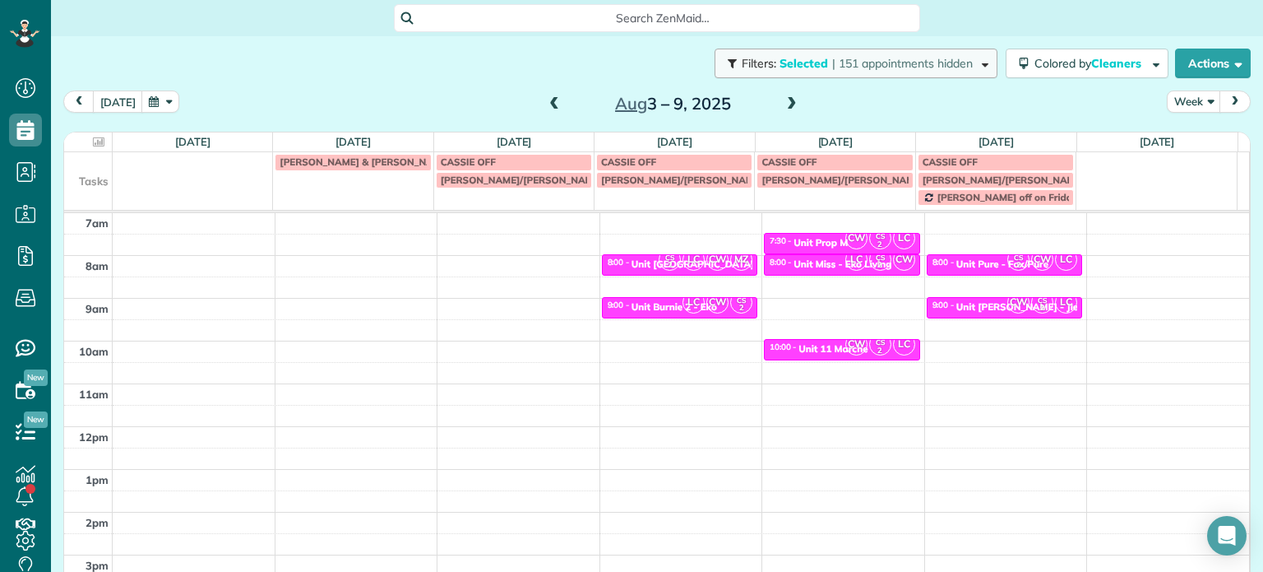
click at [932, 68] on span "| 151 appointments hidden" at bounding box center [902, 63] width 141 height 15
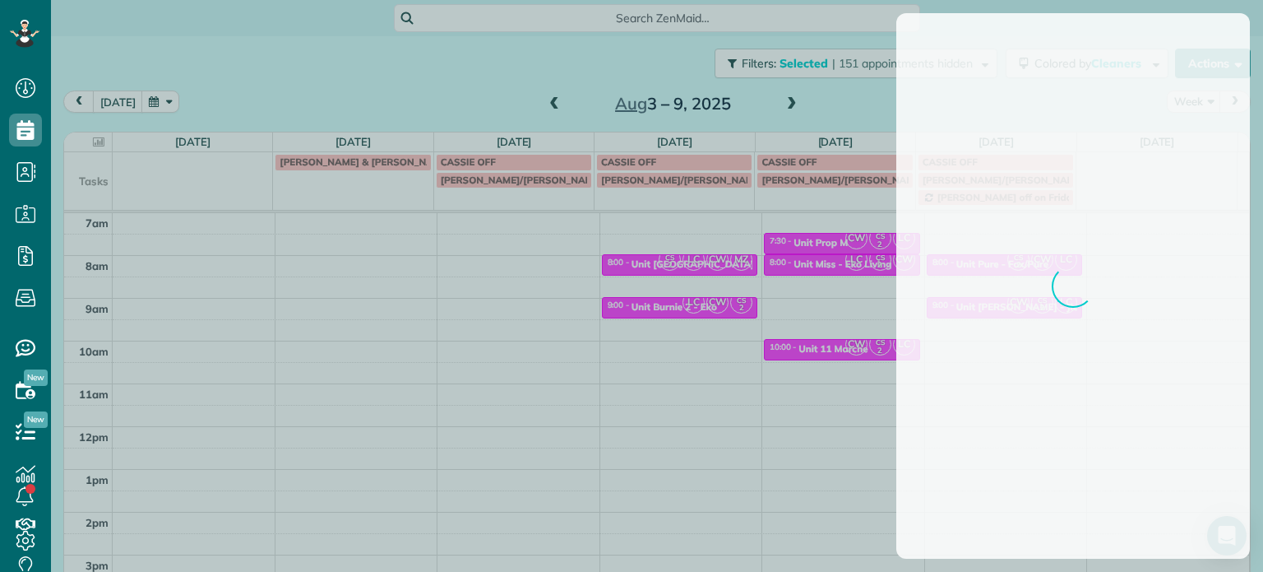
click at [680, 290] on div at bounding box center [631, 286] width 1263 height 572
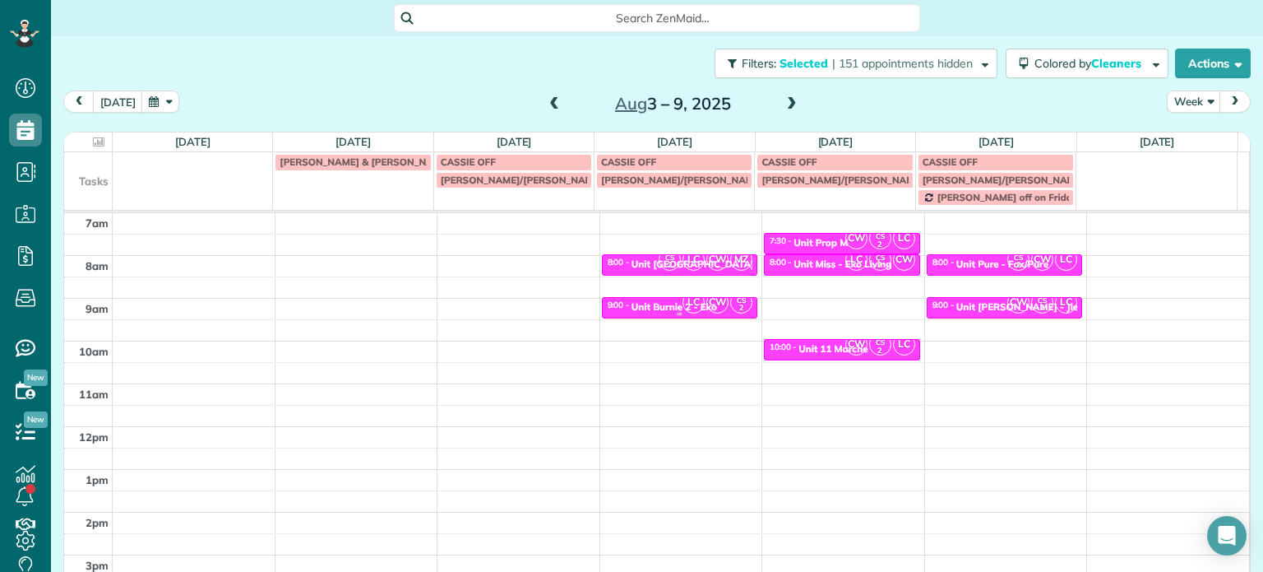
click at [688, 303] on span "LC" at bounding box center [694, 302] width 22 height 22
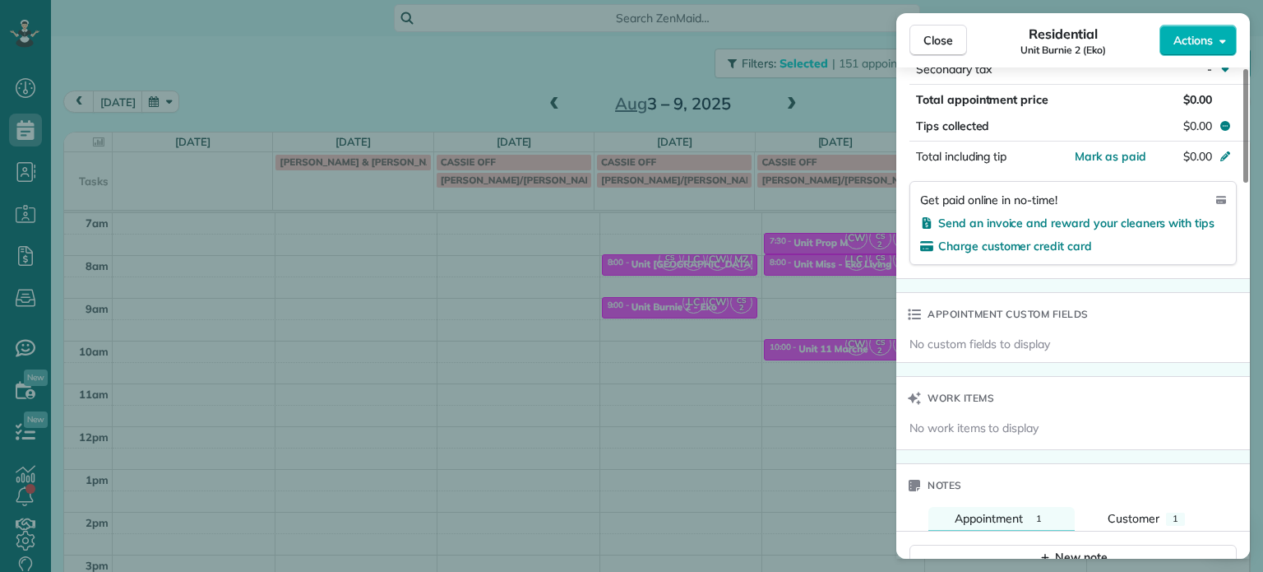
scroll to position [1151, 0]
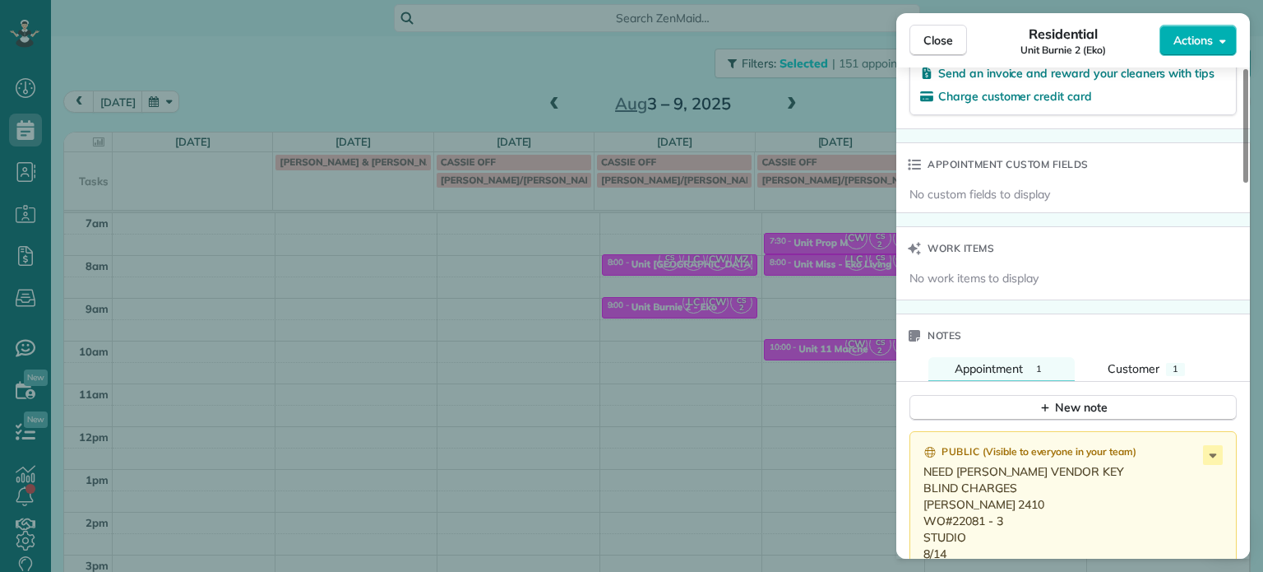
click at [819, 301] on div "Close Residential Unit Burnie 2 (Eko) Actions Status Invoiced Unit Burnie 2 (Ek…" at bounding box center [631, 286] width 1263 height 572
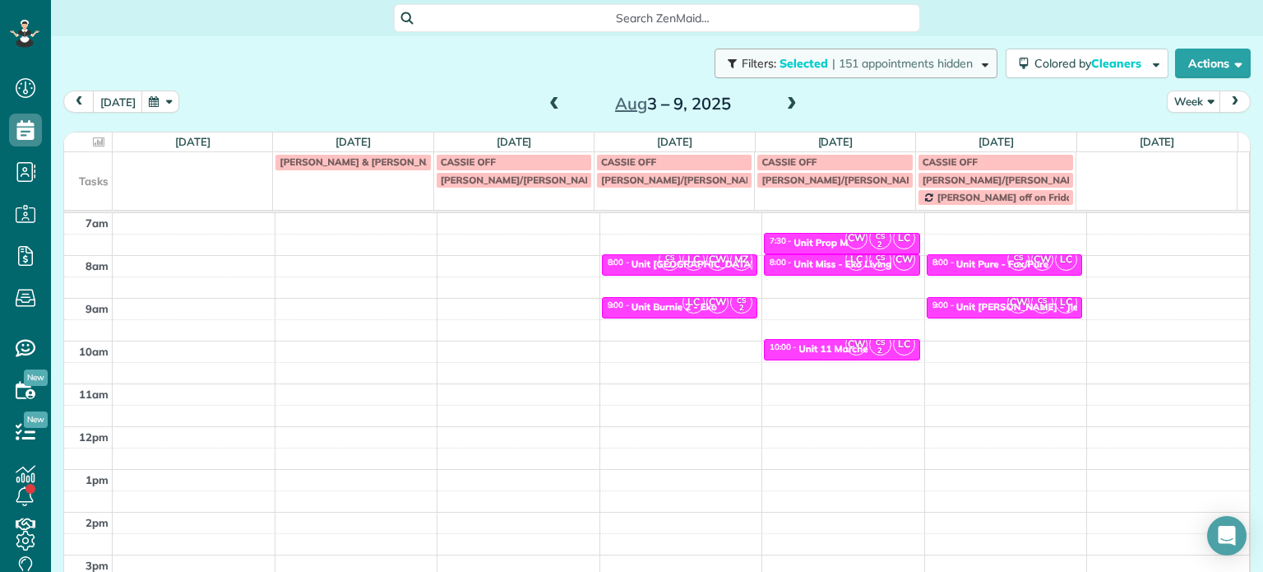
click at [951, 66] on span "| 151 appointments hidden" at bounding box center [902, 63] width 141 height 15
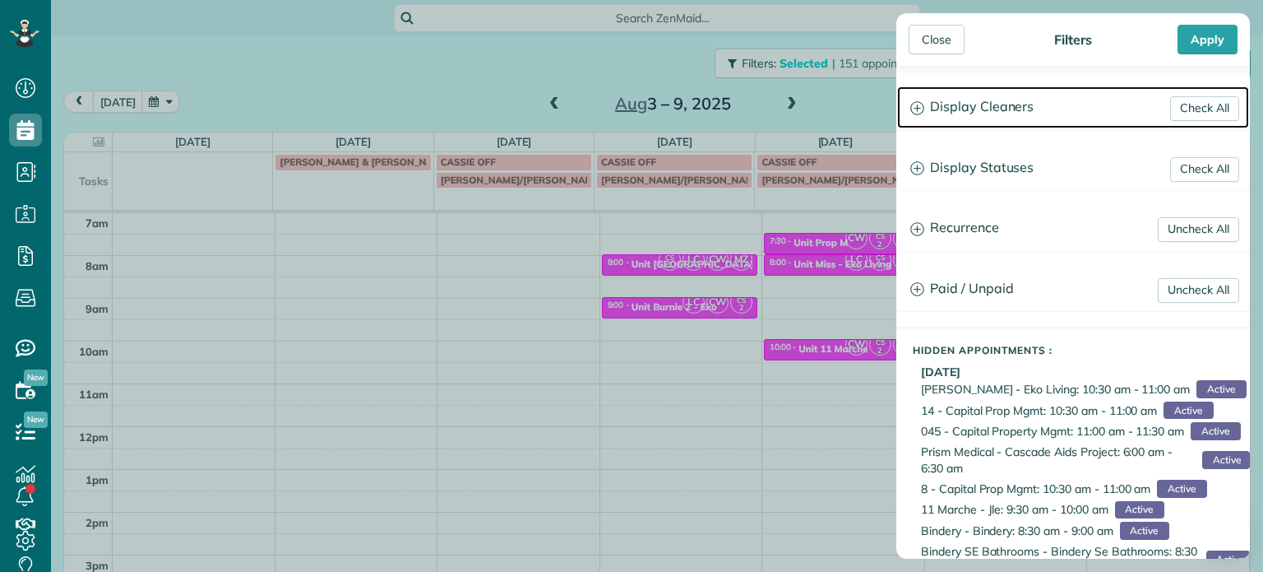
click at [1000, 113] on h3 "Display Cleaners" at bounding box center [1073, 107] width 352 height 42
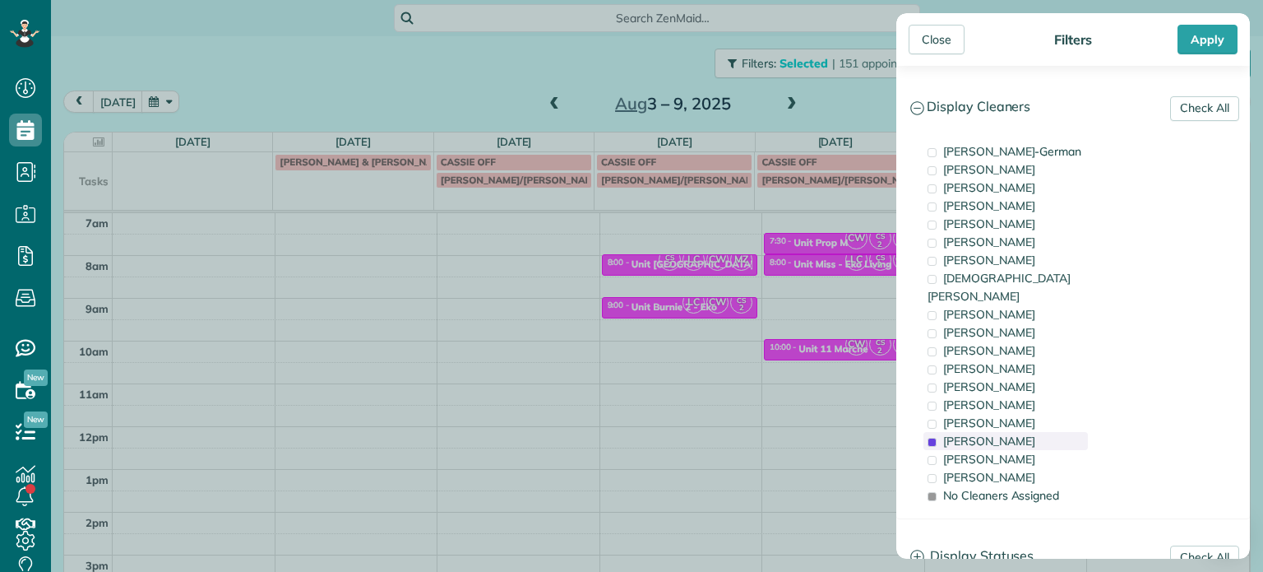
click at [993, 433] on span "[PERSON_NAME]" at bounding box center [989, 440] width 92 height 15
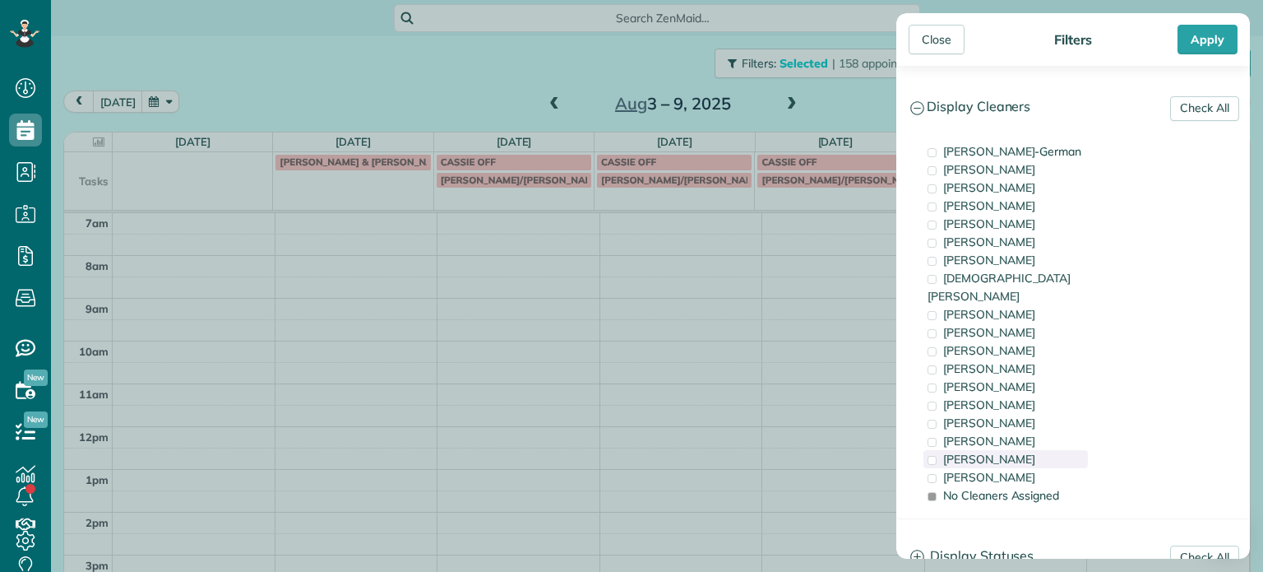
click at [997, 452] on span "[PERSON_NAME]" at bounding box center [989, 459] width 92 height 15
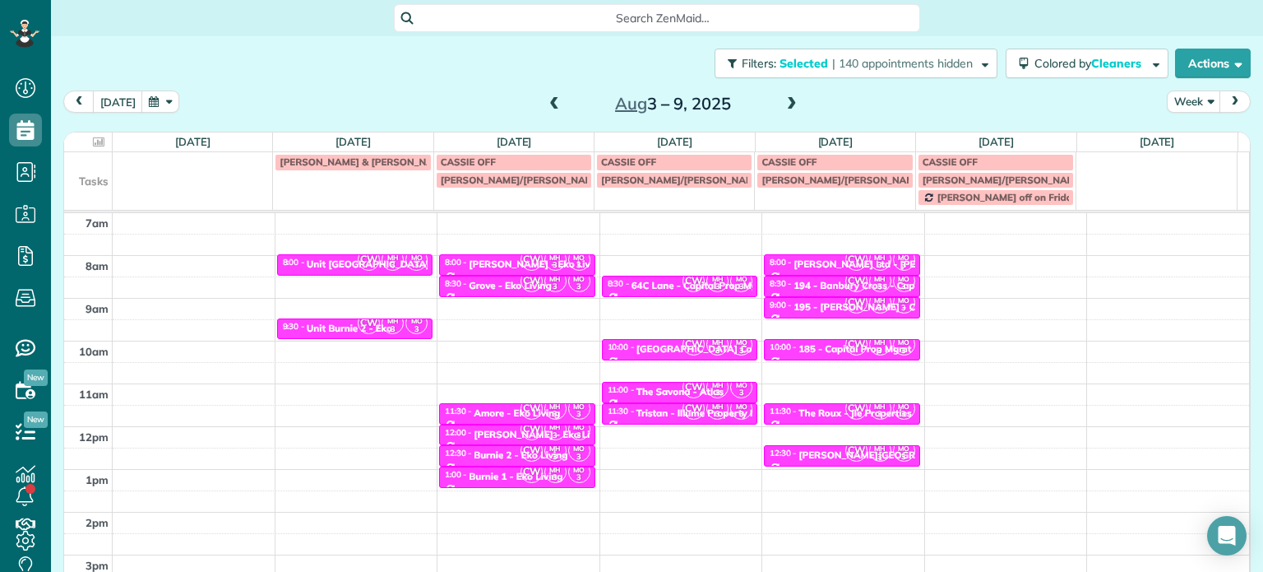
click at [800, 361] on div "Close Filters Apply Check All Display Cleaners [PERSON_NAME]-German [PERSON_NAM…" at bounding box center [631, 286] width 1263 height 572
click at [922, 76] on button "Filters: Selected | 140 appointments hidden" at bounding box center [856, 64] width 283 height 30
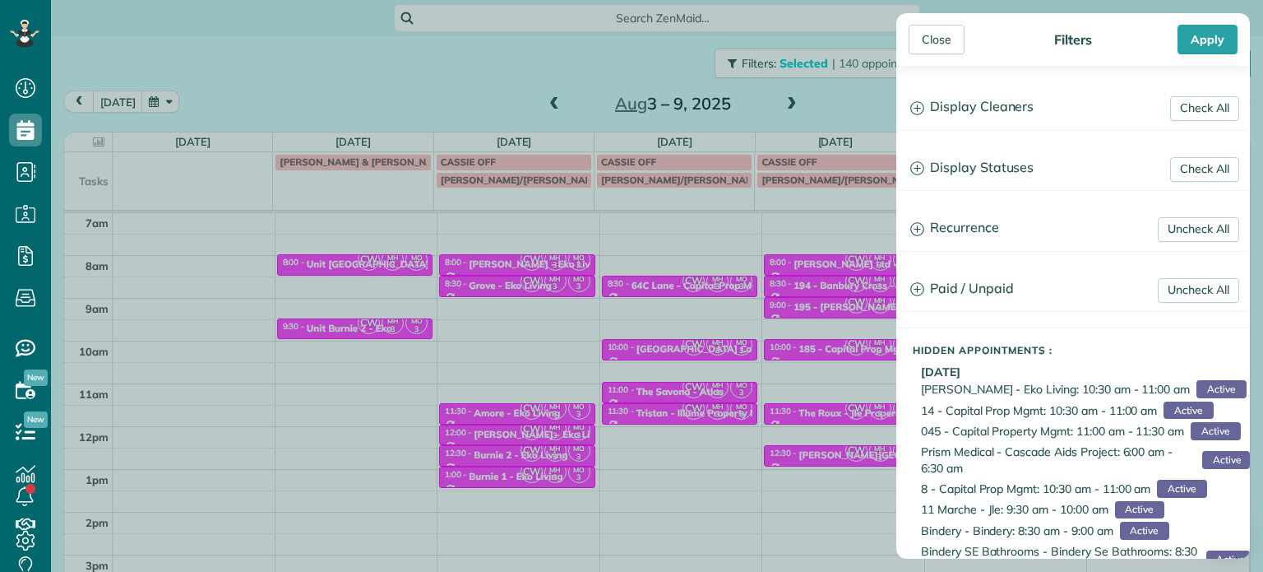
click at [417, 238] on div "Close Filters Apply Check All Display Cleaners [PERSON_NAME]-German [PERSON_NAM…" at bounding box center [631, 286] width 1263 height 572
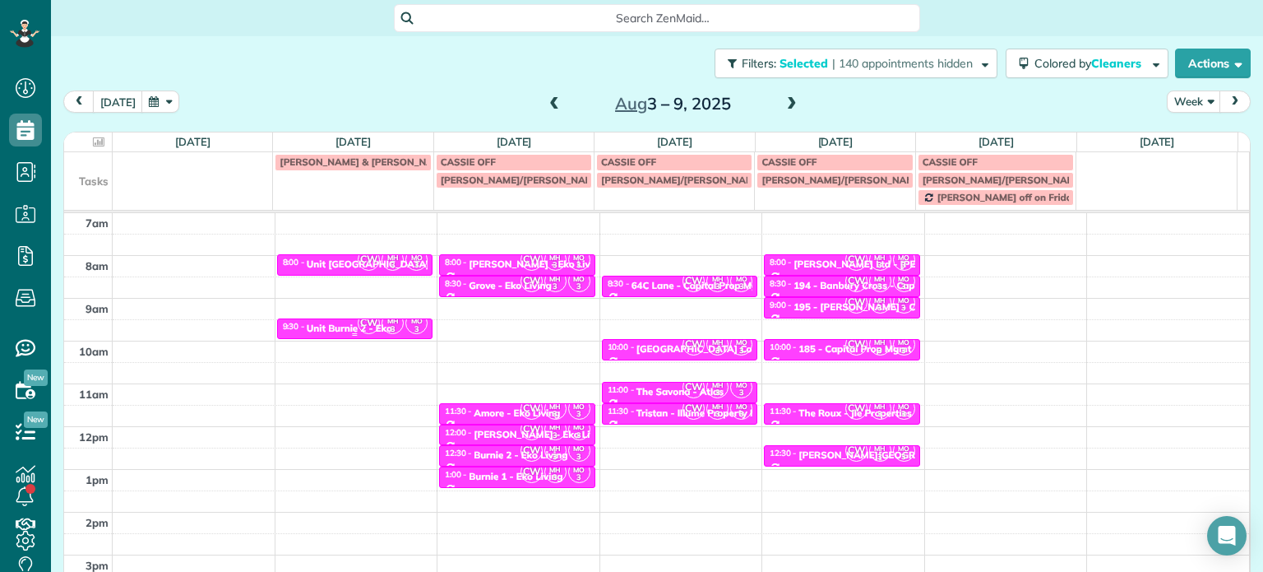
click at [382, 327] on small "3" at bounding box center [392, 330] width 21 height 16
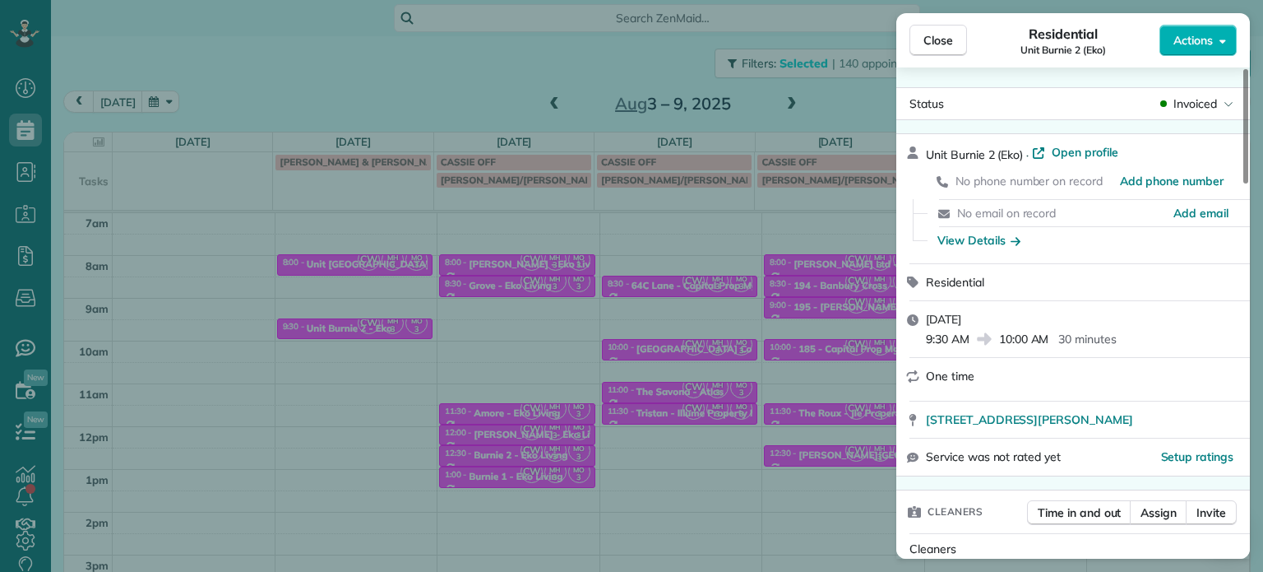
click at [727, 180] on div "Close Residential Unit Burnie 2 (Eko) Actions Status Invoiced Unit Burnie 2 (Ek…" at bounding box center [631, 286] width 1263 height 572
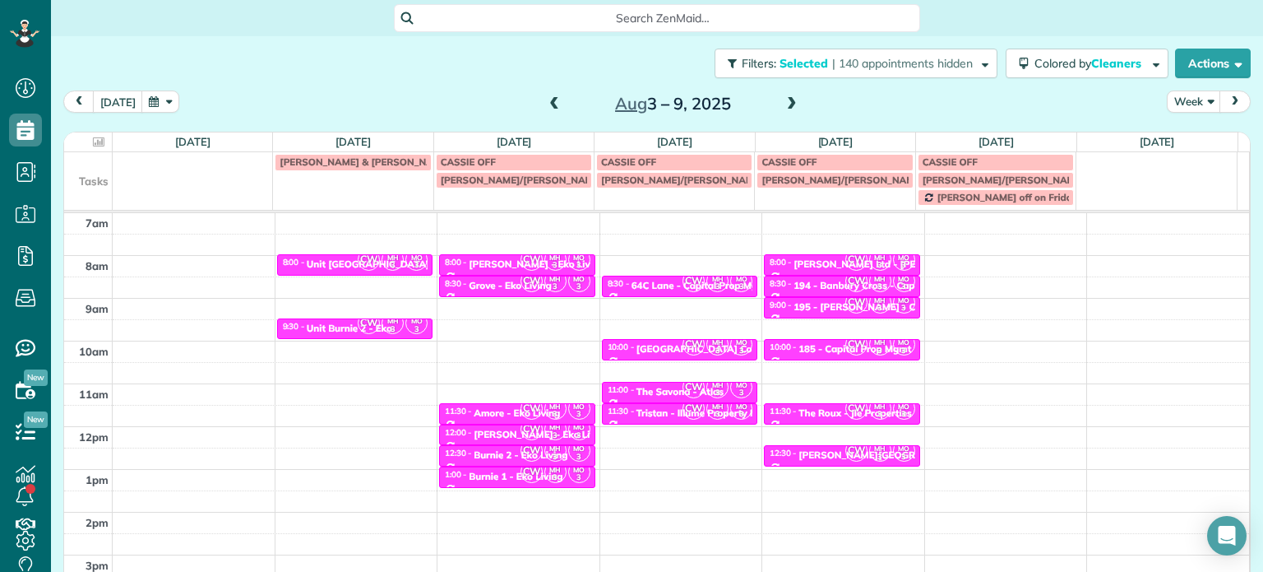
click at [790, 105] on span at bounding box center [792, 104] width 18 height 15
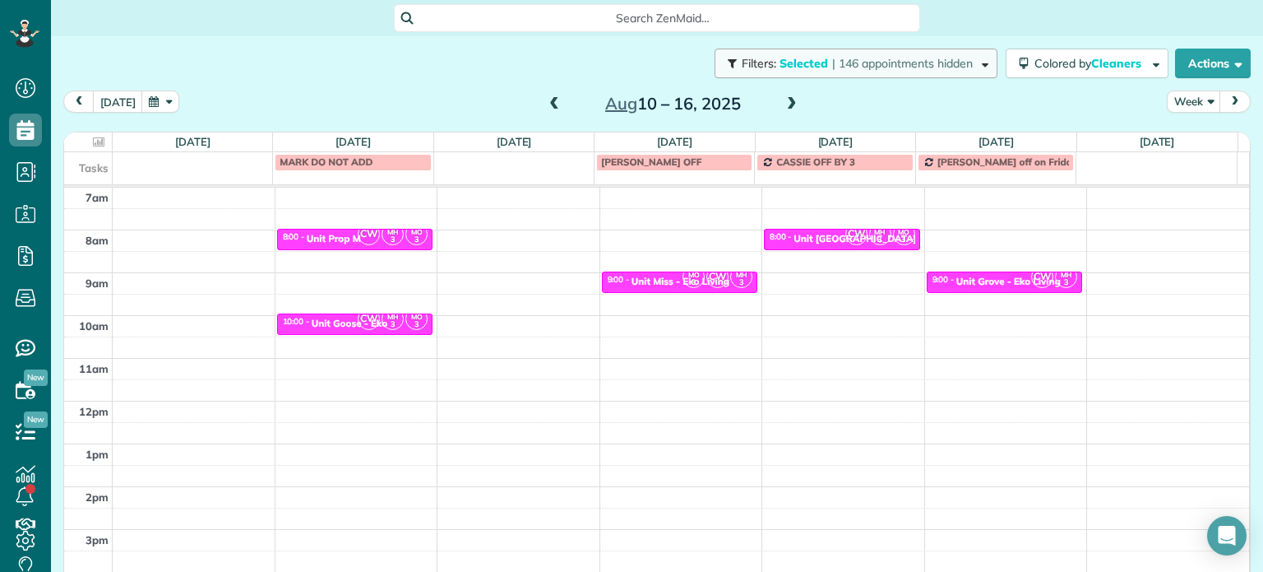
click at [847, 72] on button "Filters: Selected | 146 appointments hidden" at bounding box center [856, 64] width 283 height 30
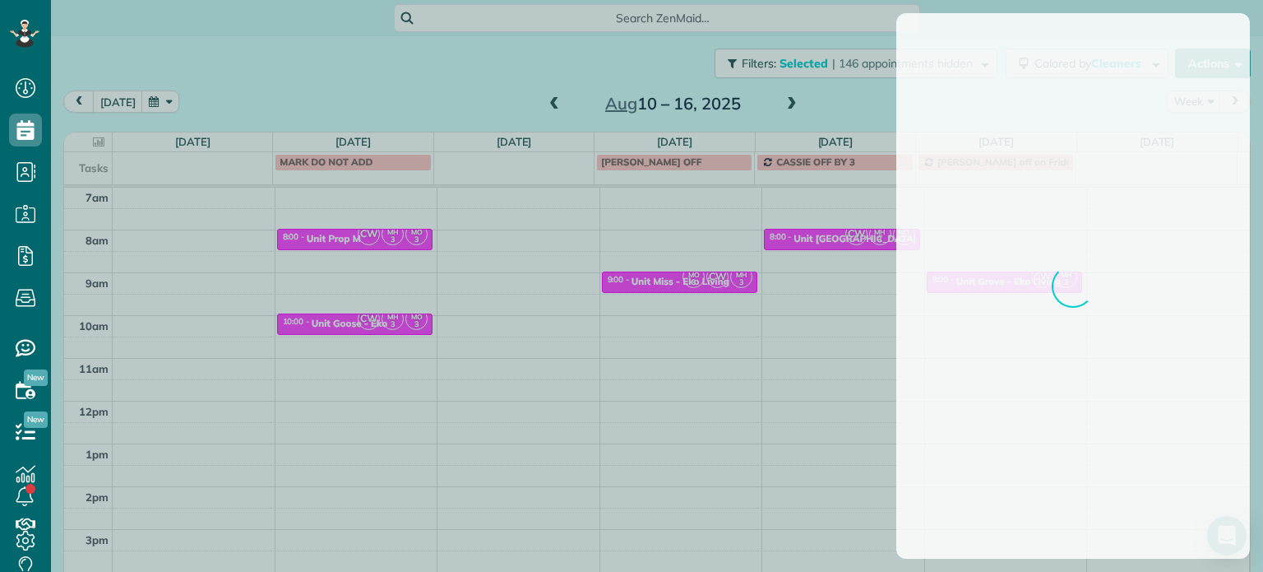
click at [822, 85] on div at bounding box center [631, 286] width 1263 height 572
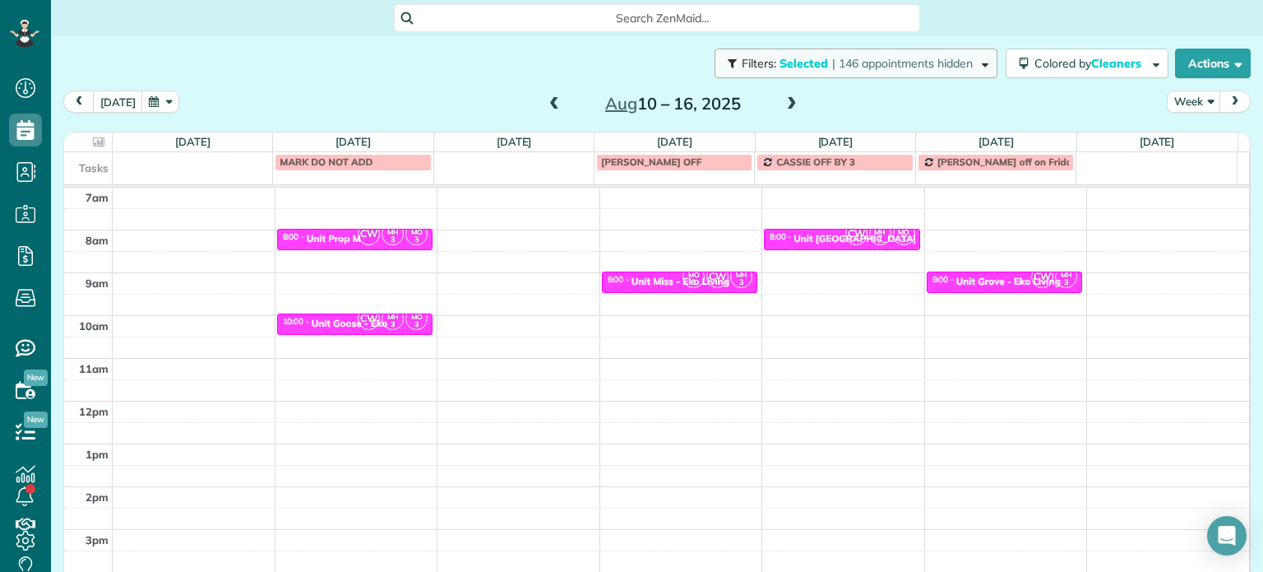
click at [832, 63] on span "| 146 appointments hidden" at bounding box center [902, 63] width 141 height 15
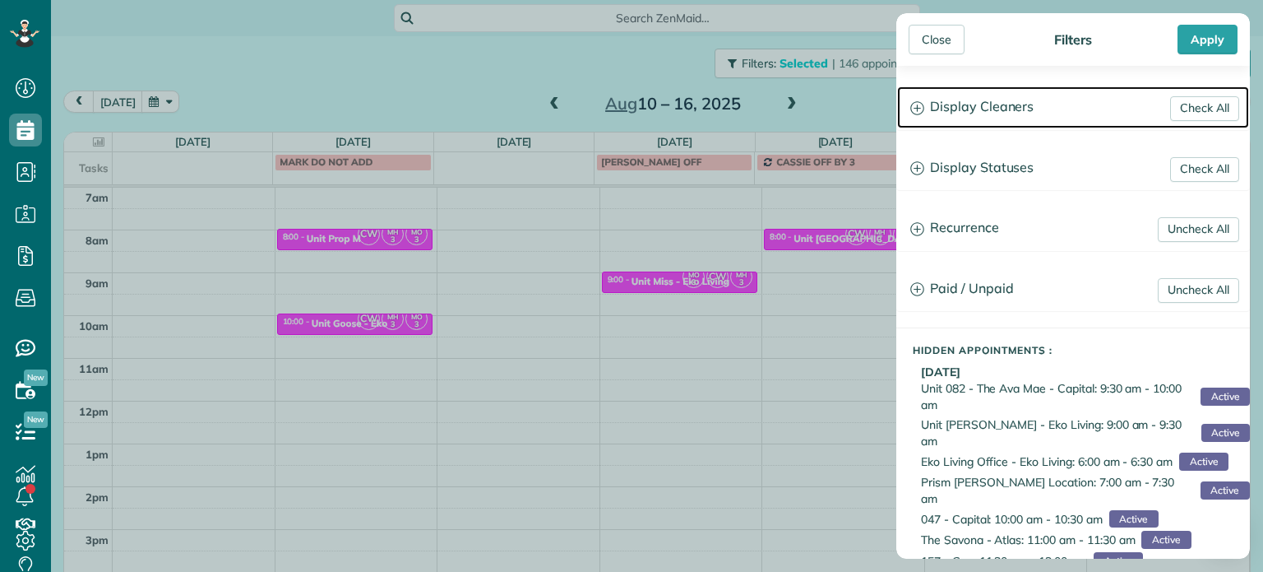
click at [974, 111] on h3 "Display Cleaners" at bounding box center [1073, 107] width 352 height 42
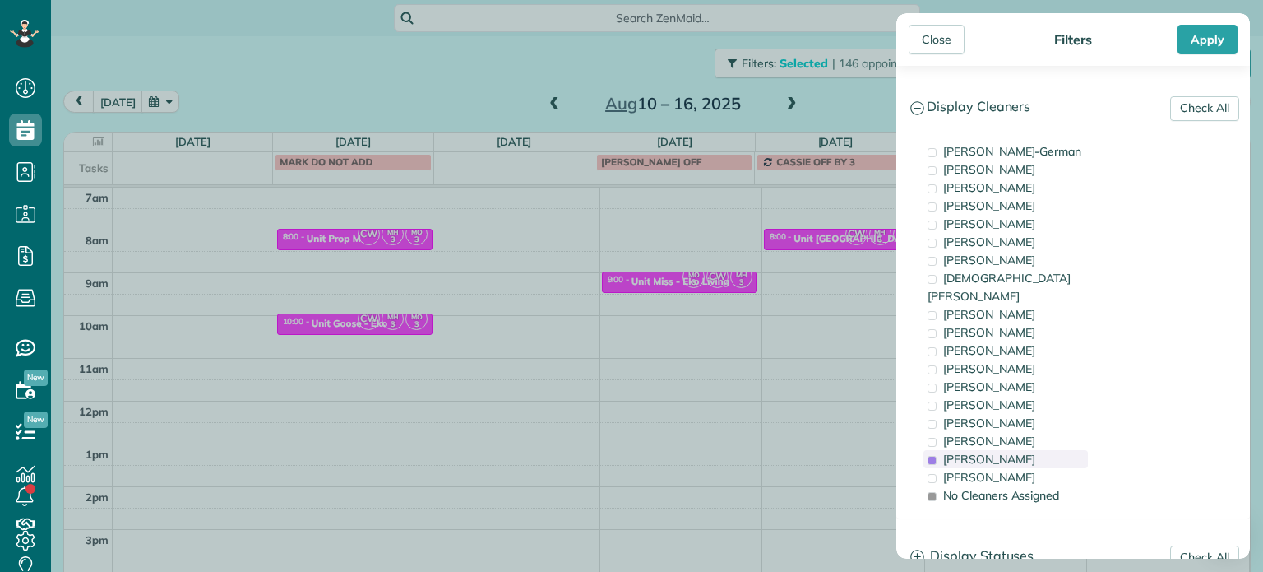
click at [1017, 452] on span "[PERSON_NAME]" at bounding box center [989, 459] width 92 height 15
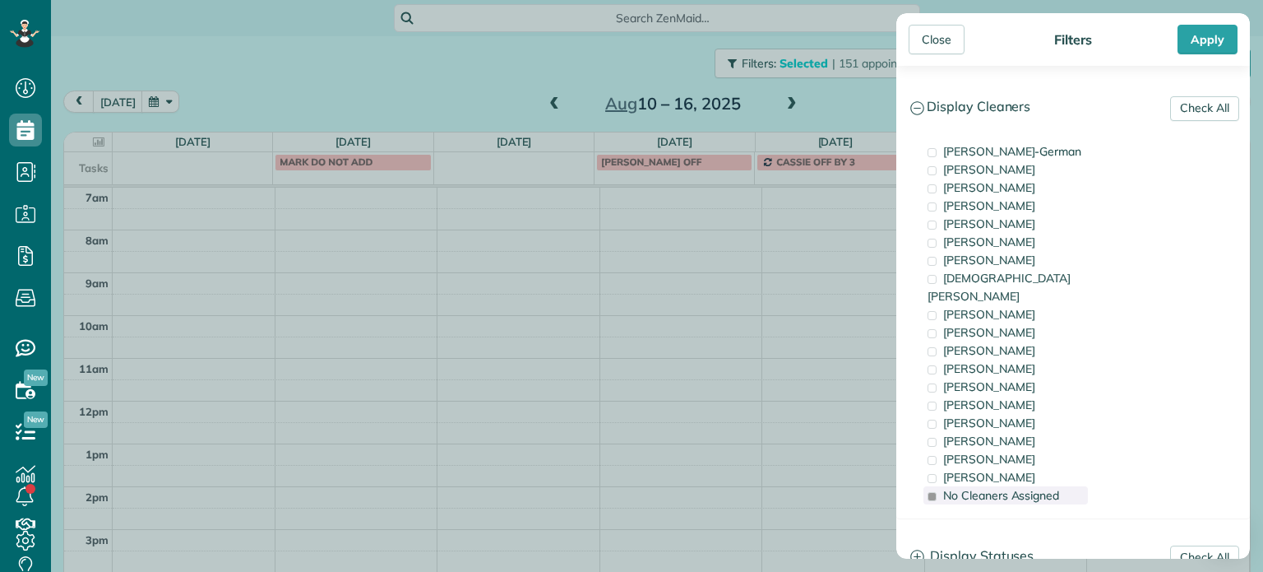
click at [1026, 488] on span "No Cleaners Assigned" at bounding box center [1001, 495] width 116 height 15
click at [1026, 450] on div "[PERSON_NAME]" at bounding box center [1006, 459] width 164 height 18
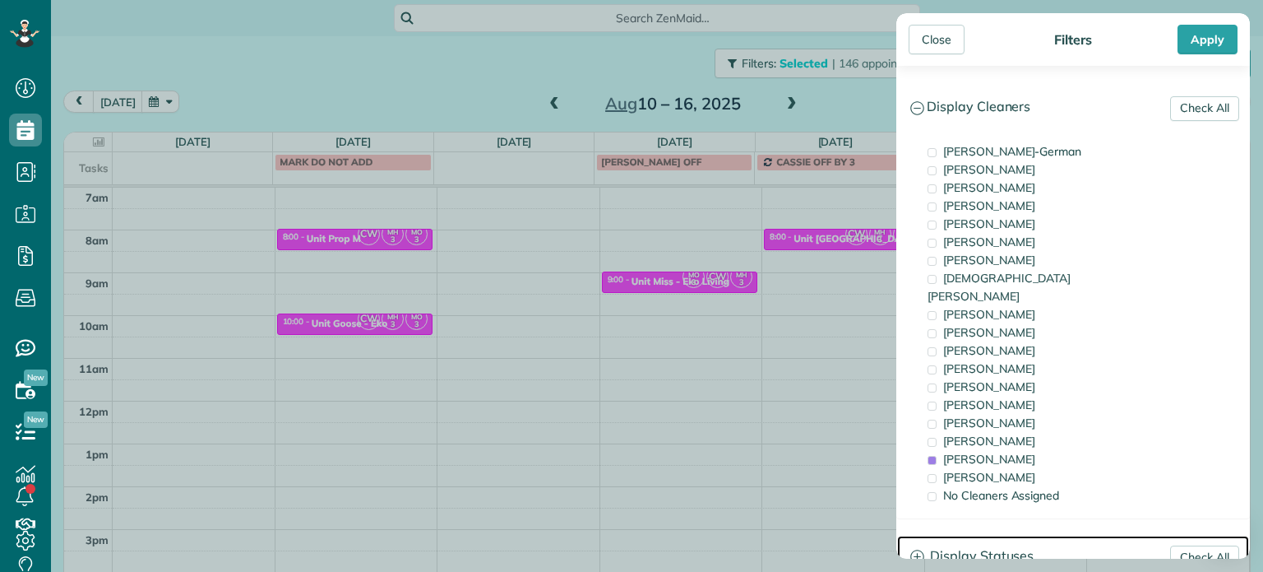
click at [1012, 535] on h3 "Display Statuses" at bounding box center [1073, 556] width 352 height 42
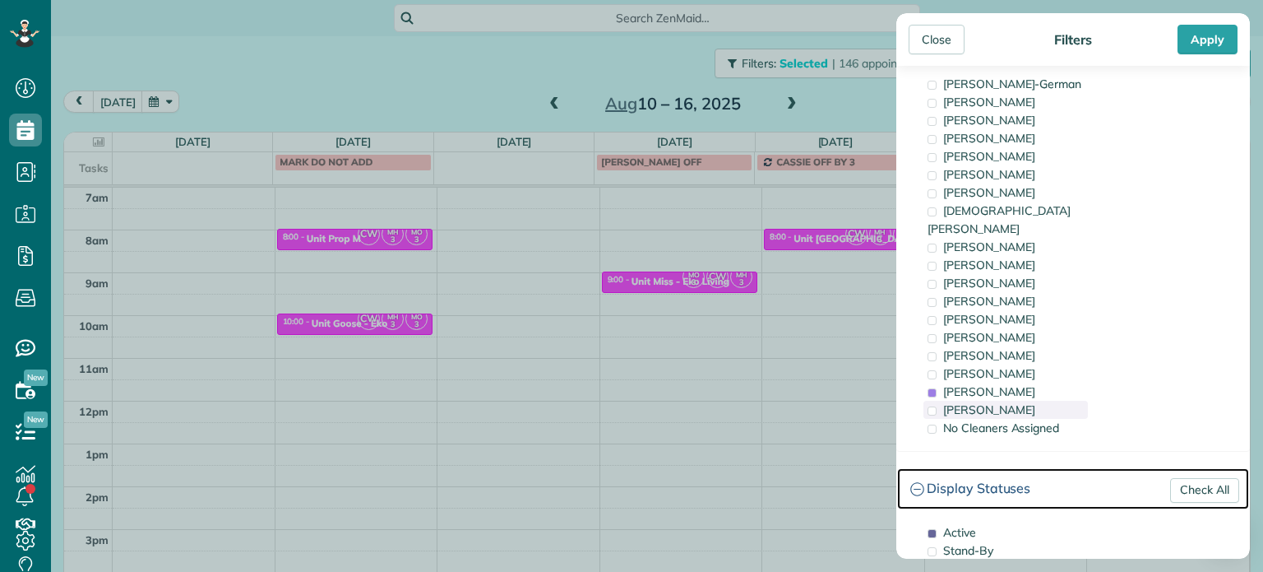
scroll to position [164, 0]
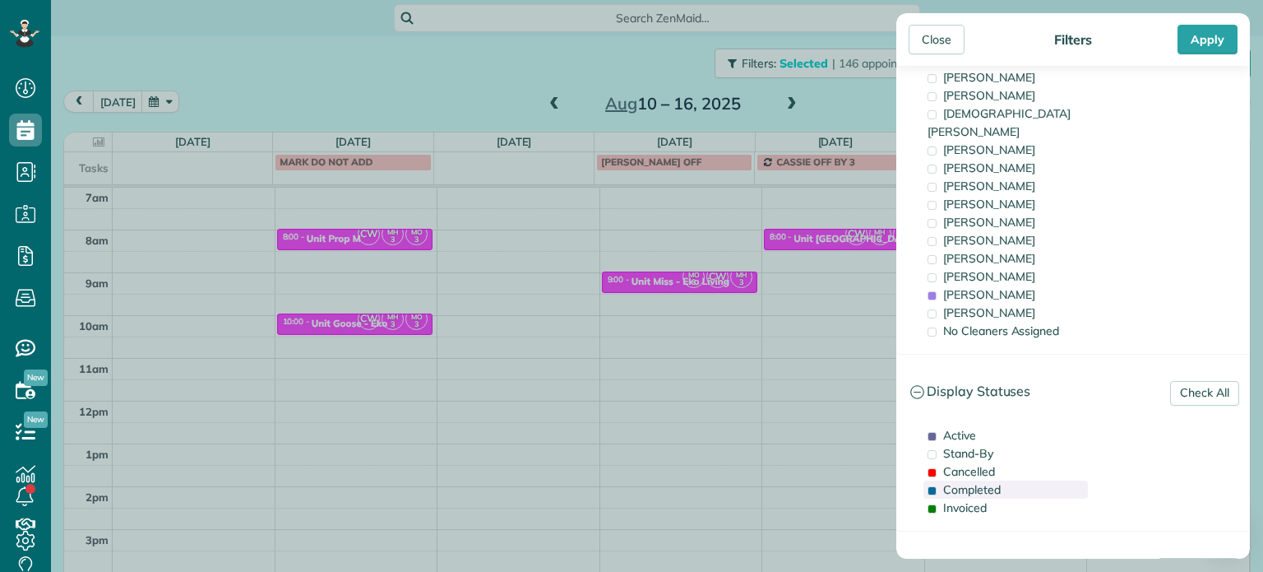
click at [988, 464] on span "Cancelled" at bounding box center [969, 471] width 52 height 15
click at [996, 498] on div "Invoiced" at bounding box center [1006, 507] width 164 height 18
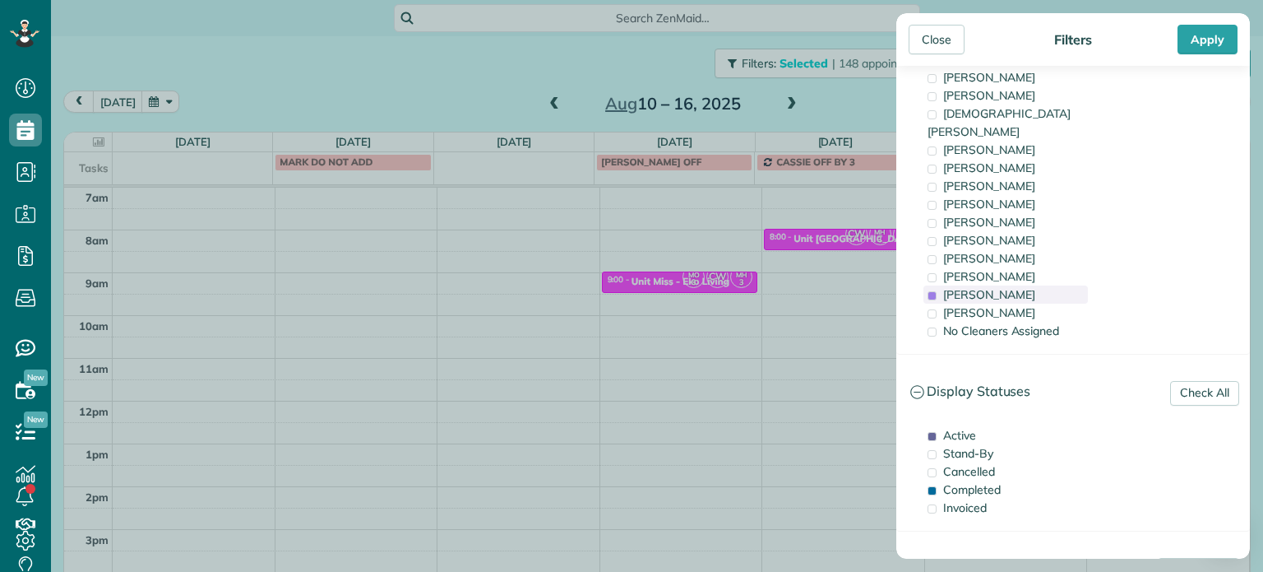
click at [989, 287] on span "[PERSON_NAME]" at bounding box center [989, 294] width 92 height 15
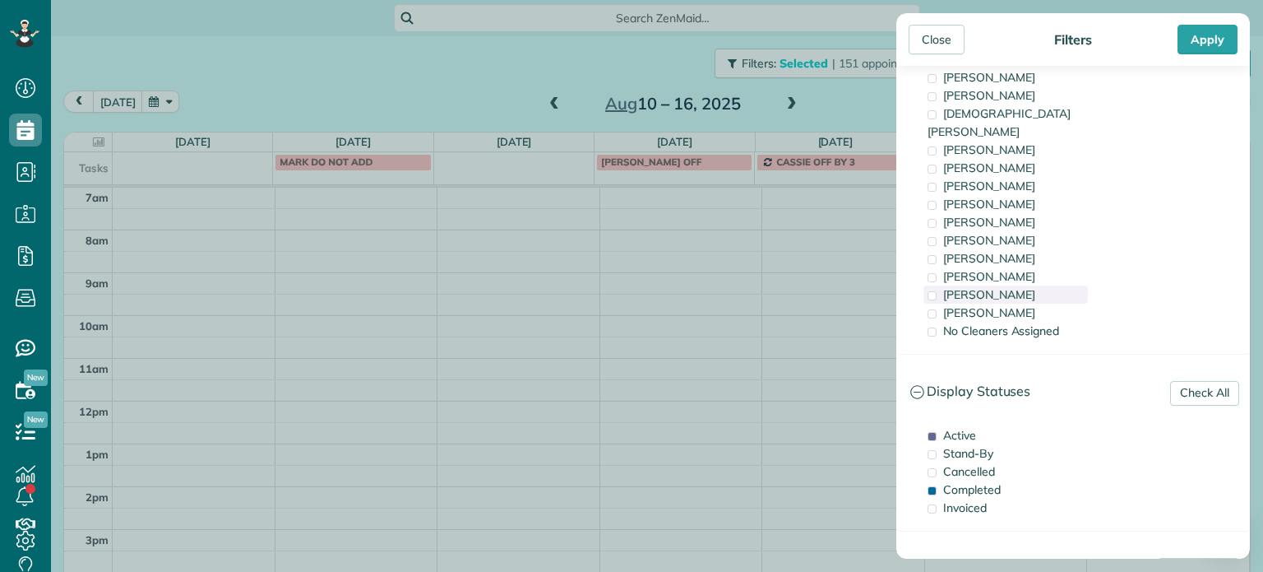
click at [980, 287] on span "[PERSON_NAME]" at bounding box center [989, 294] width 92 height 15
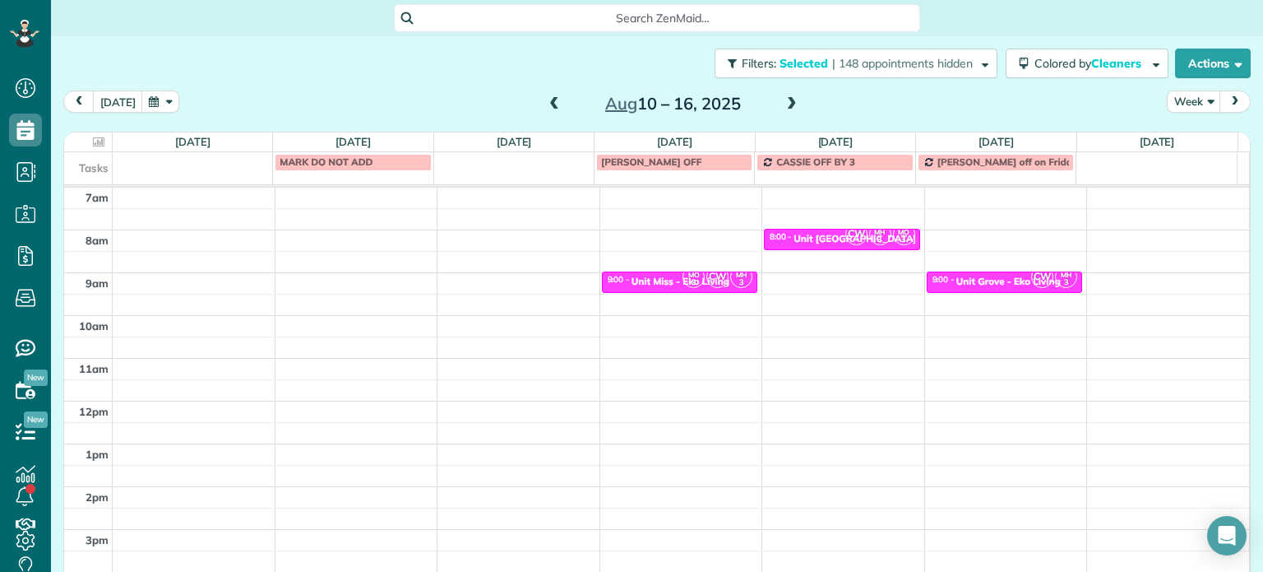
click at [796, 268] on div "Close Filters Apply Check All Display Cleaners [PERSON_NAME]-German [PERSON_NAM…" at bounding box center [631, 286] width 1263 height 572
click at [790, 103] on span at bounding box center [792, 104] width 18 height 15
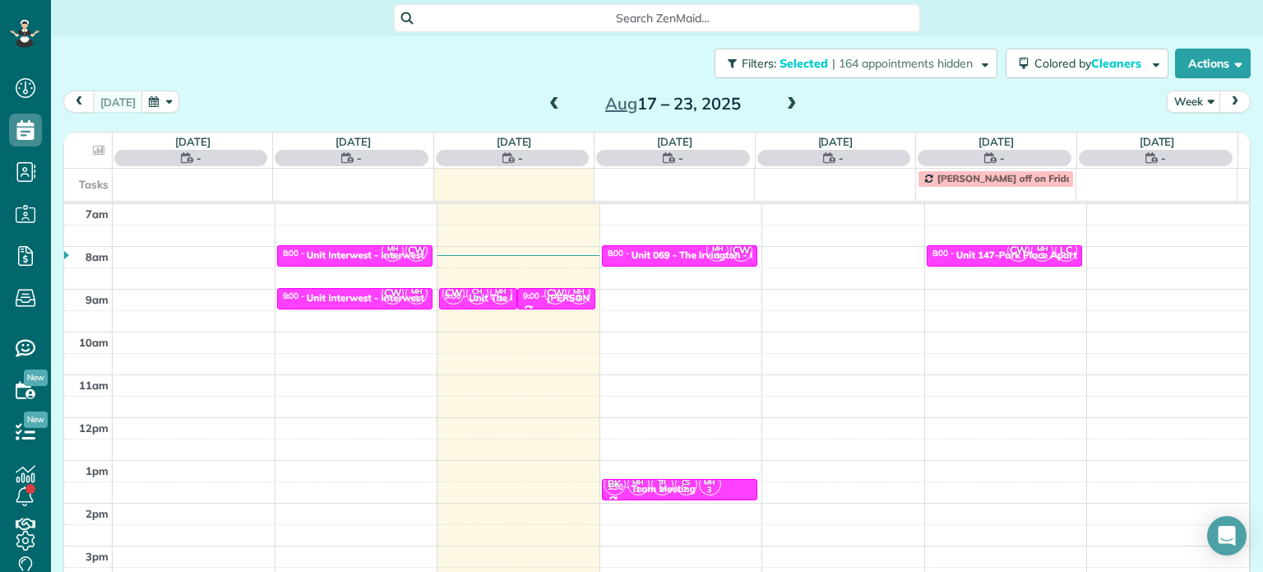
click at [790, 103] on span at bounding box center [792, 104] width 18 height 15
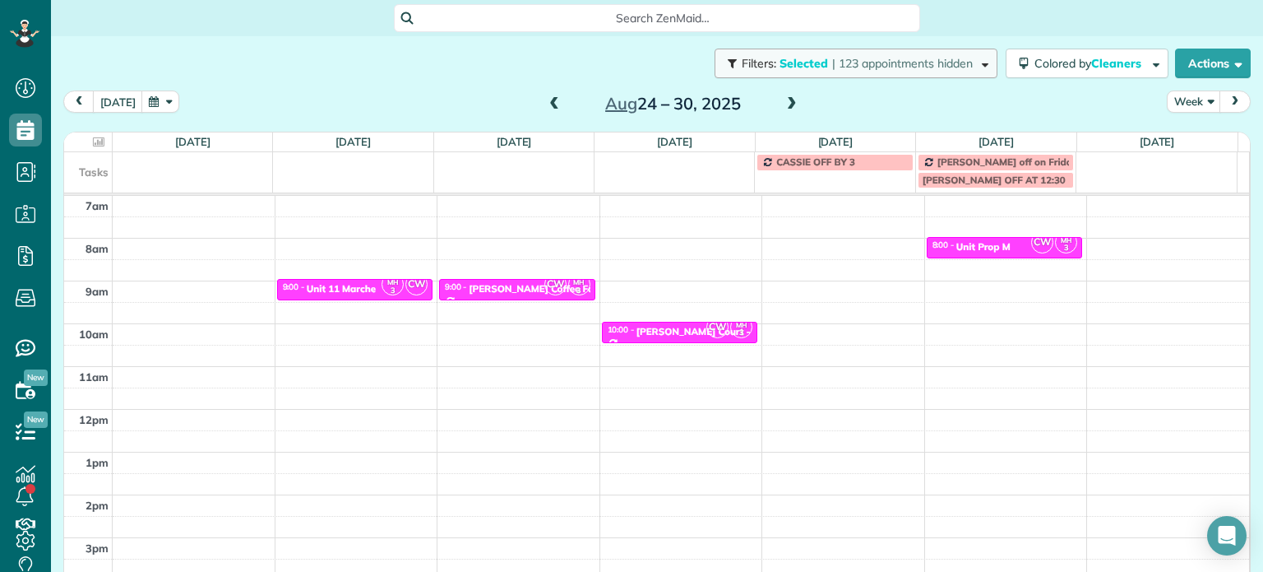
click at [865, 62] on span "| 123 appointments hidden" at bounding box center [902, 63] width 141 height 15
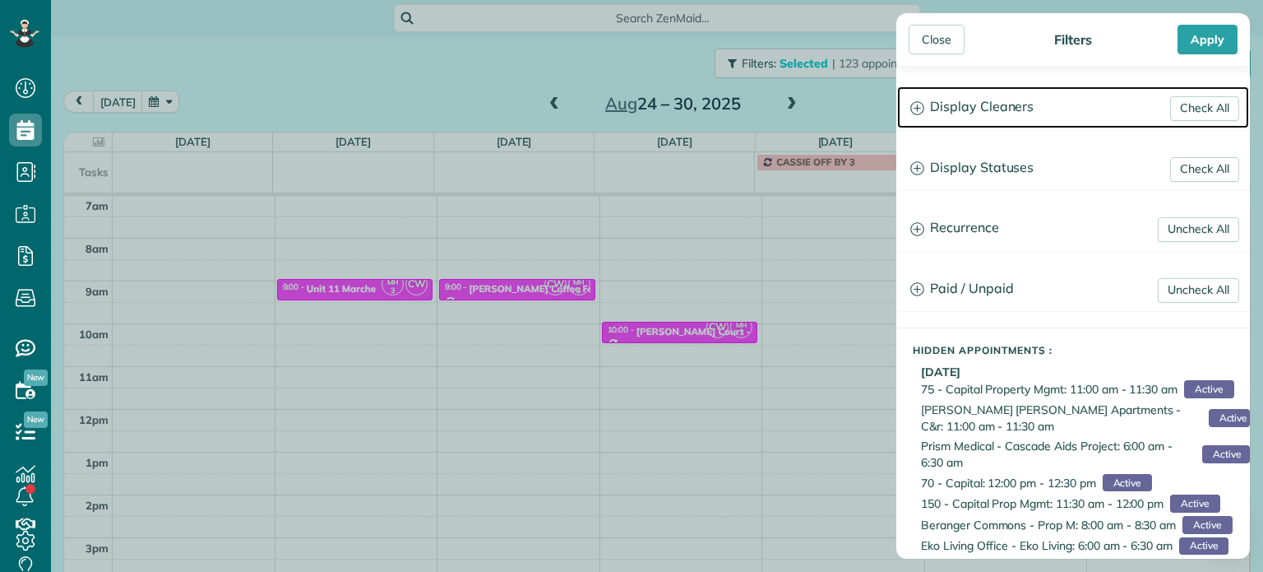
click at [1017, 101] on h3 "Display Cleaners" at bounding box center [1073, 107] width 352 height 42
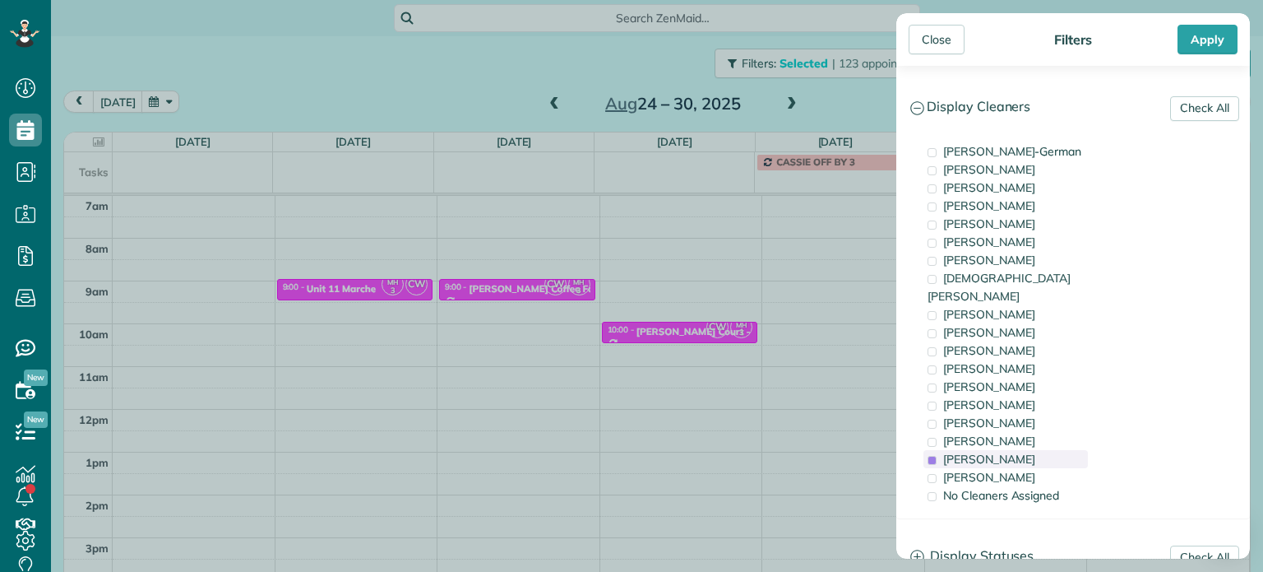
click at [1010, 452] on span "[PERSON_NAME]" at bounding box center [989, 459] width 92 height 15
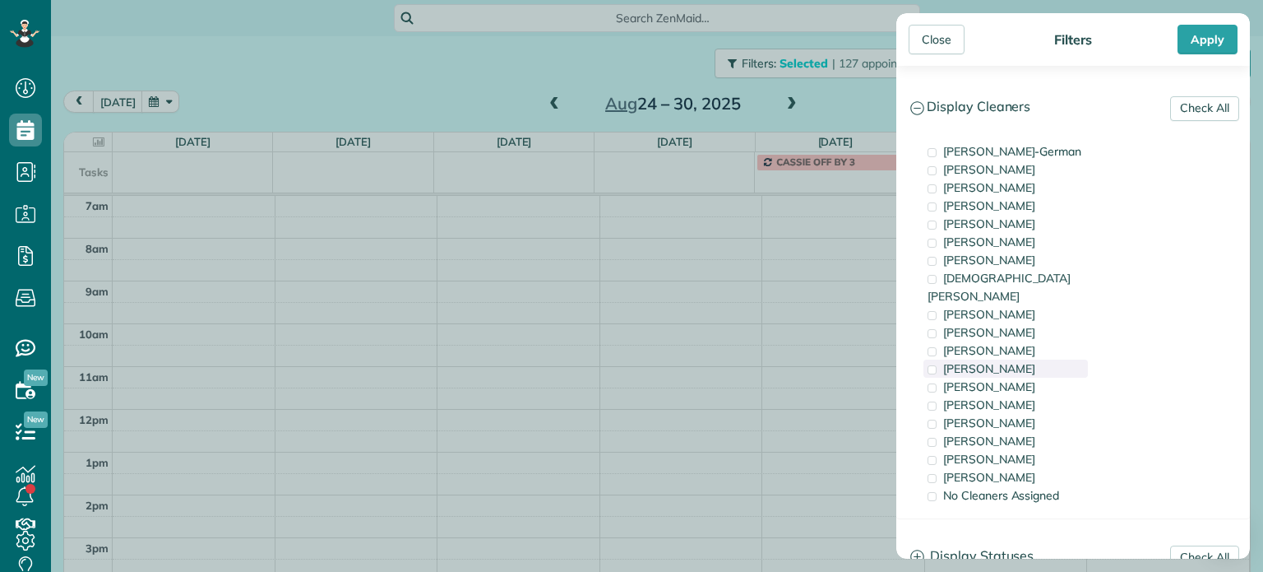
click at [1006, 359] on div "[PERSON_NAME]" at bounding box center [1006, 368] width 164 height 18
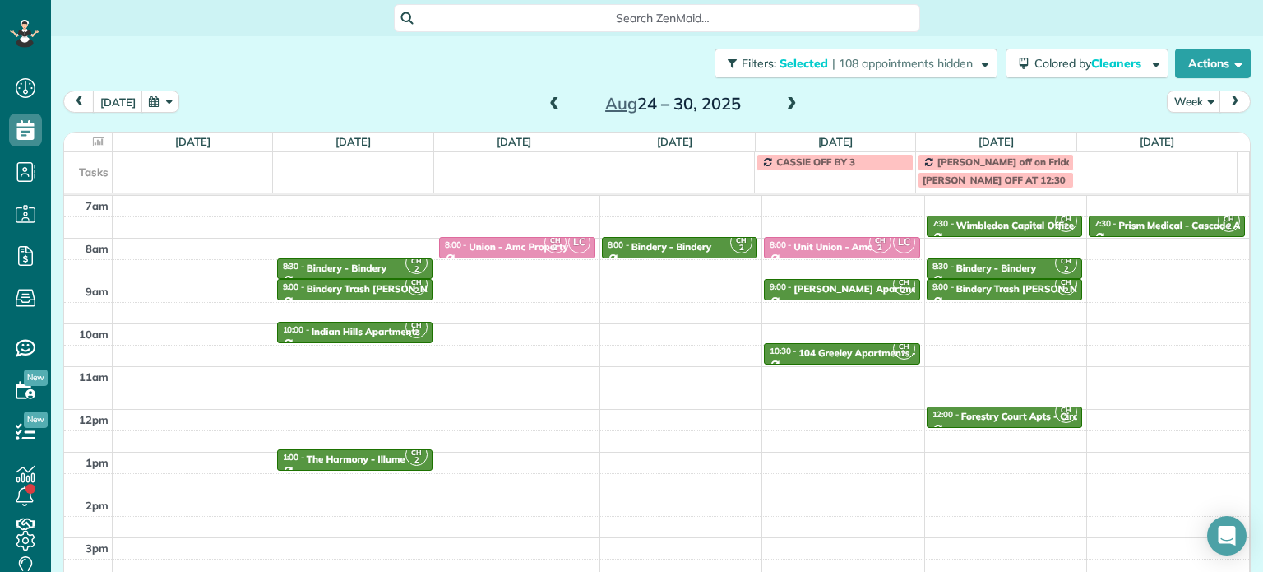
click at [671, 294] on div "Close Filters Apply Check All Display Cleaners [PERSON_NAME]-German [PERSON_NAM…" at bounding box center [631, 286] width 1263 height 572
click at [665, 282] on div "4am 5am 6am 7am 8am 9am 10am 11am 12pm 1pm 2pm 3pm 4pm 5pm CH 2 6:00 - 6:30 Pri…" at bounding box center [656, 366] width 1185 height 598
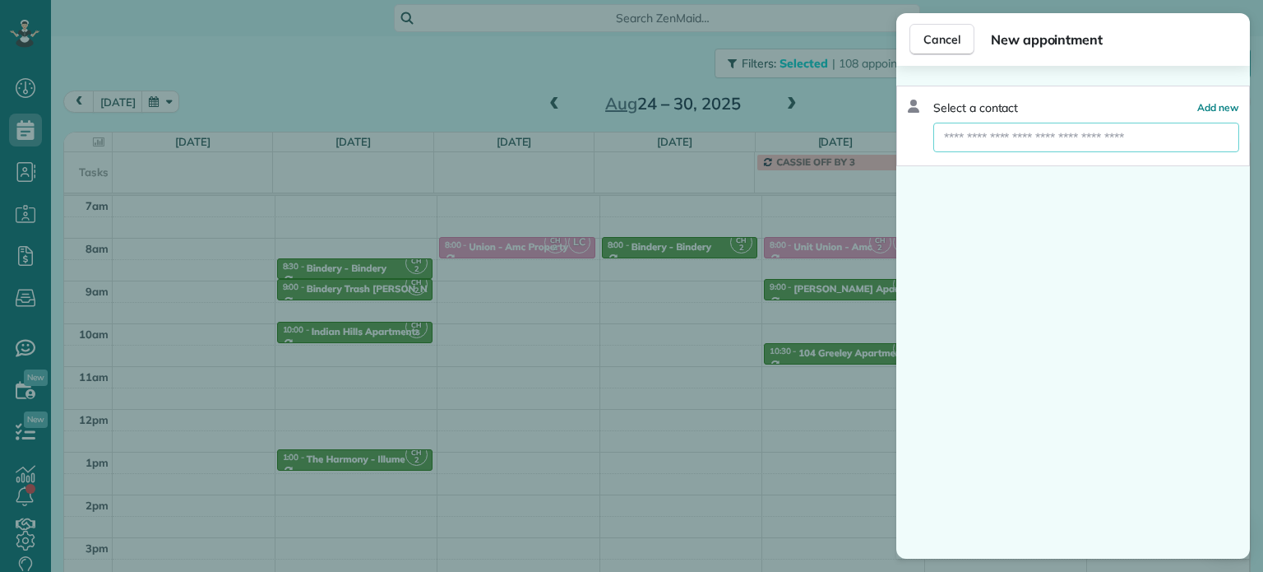
click at [1003, 149] on input "text" at bounding box center [1086, 138] width 306 height 30
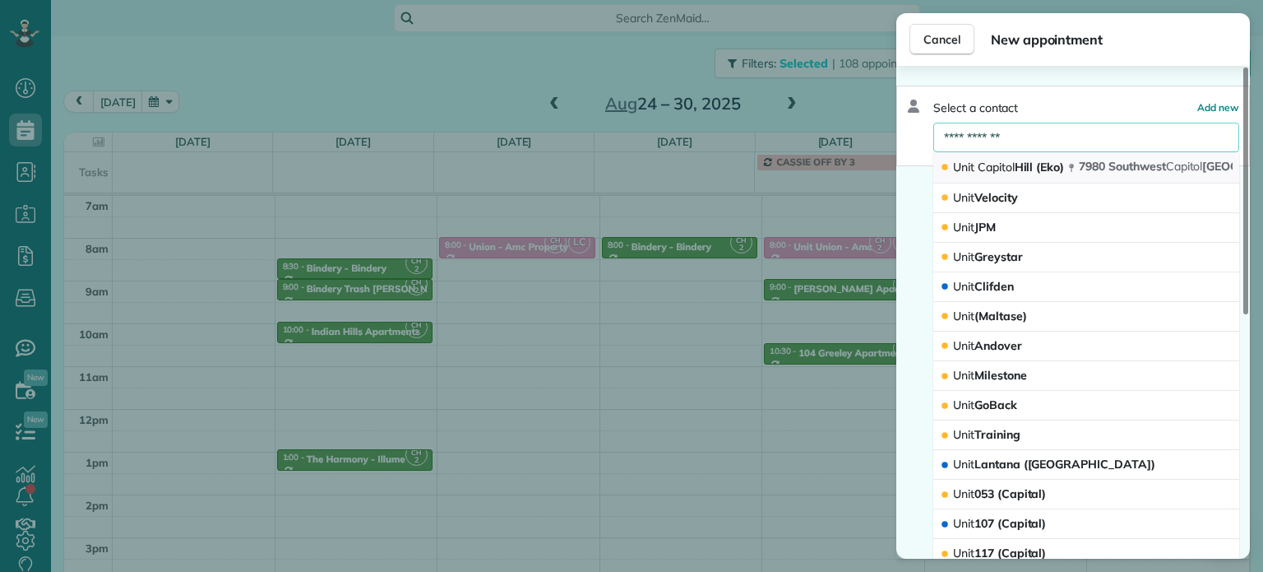
type input "**********"
click at [1013, 167] on span "Capitol" at bounding box center [996, 167] width 37 height 15
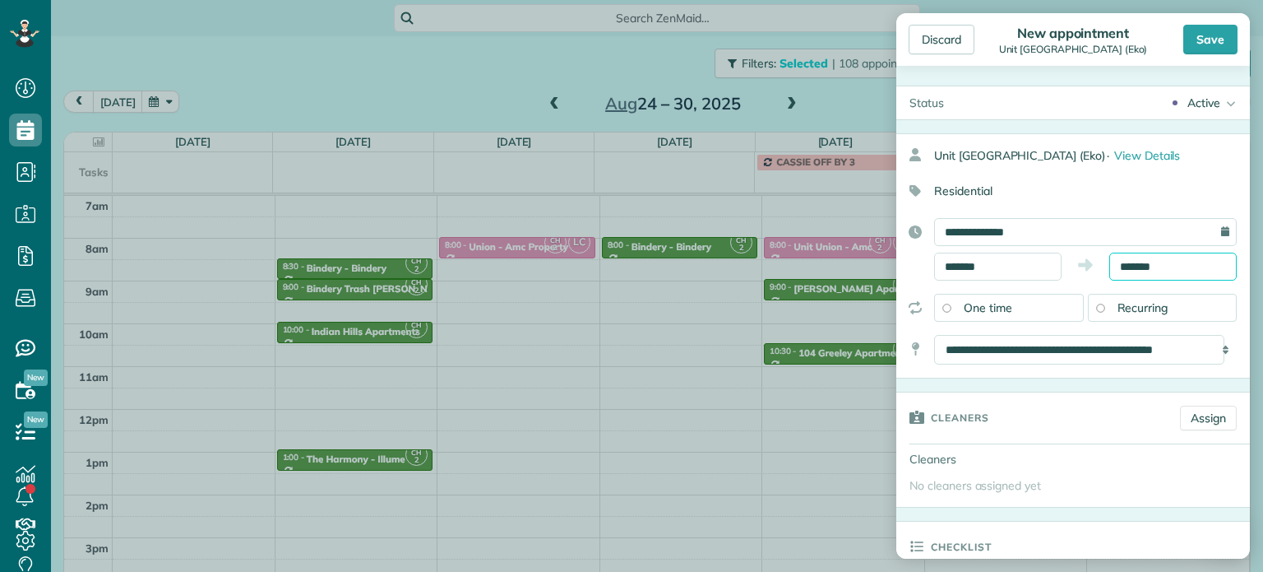
click at [1136, 264] on input "*******" at bounding box center [1172, 266] width 127 height 28
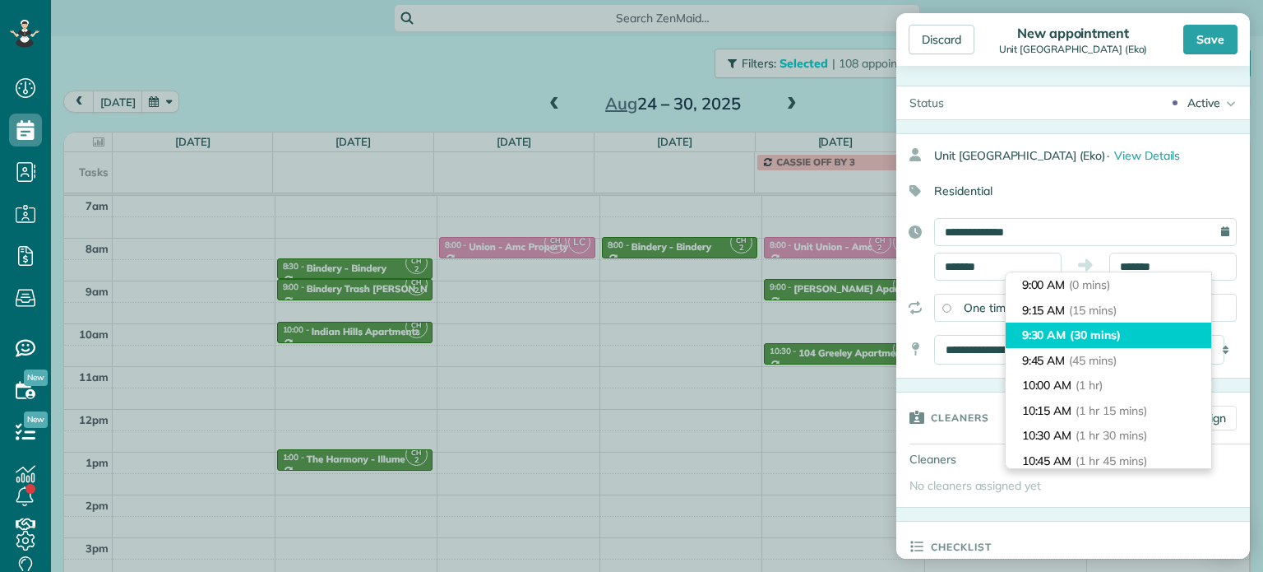
type input "*******"
click at [1115, 331] on span "(30 mins)" at bounding box center [1095, 334] width 51 height 15
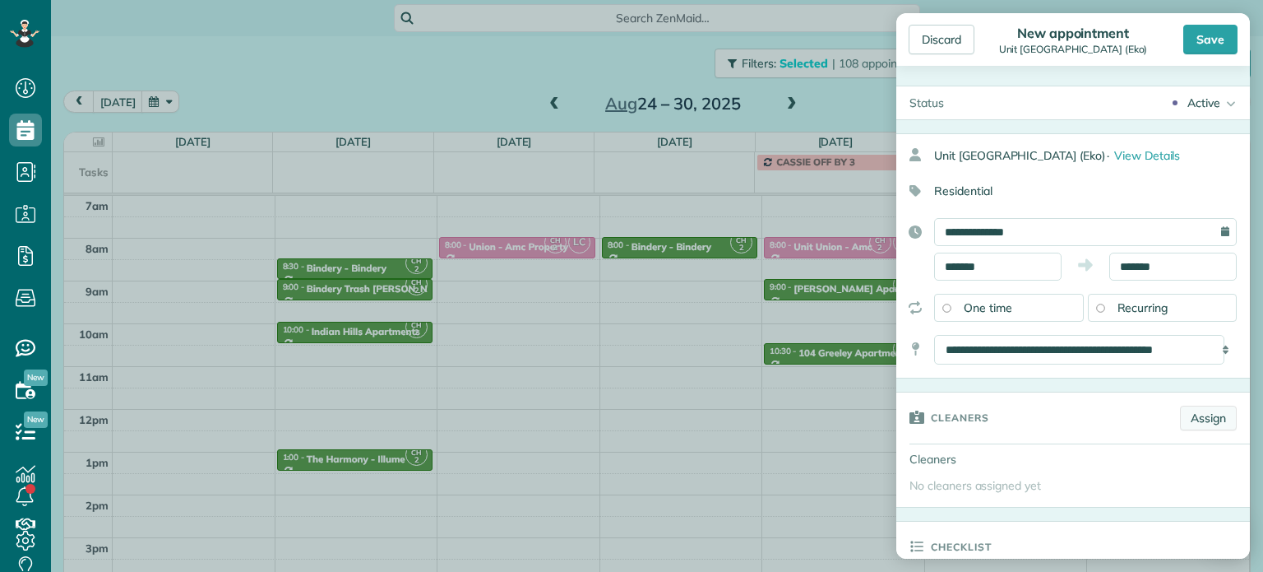
click at [1180, 408] on link "Assign" at bounding box center [1208, 417] width 57 height 25
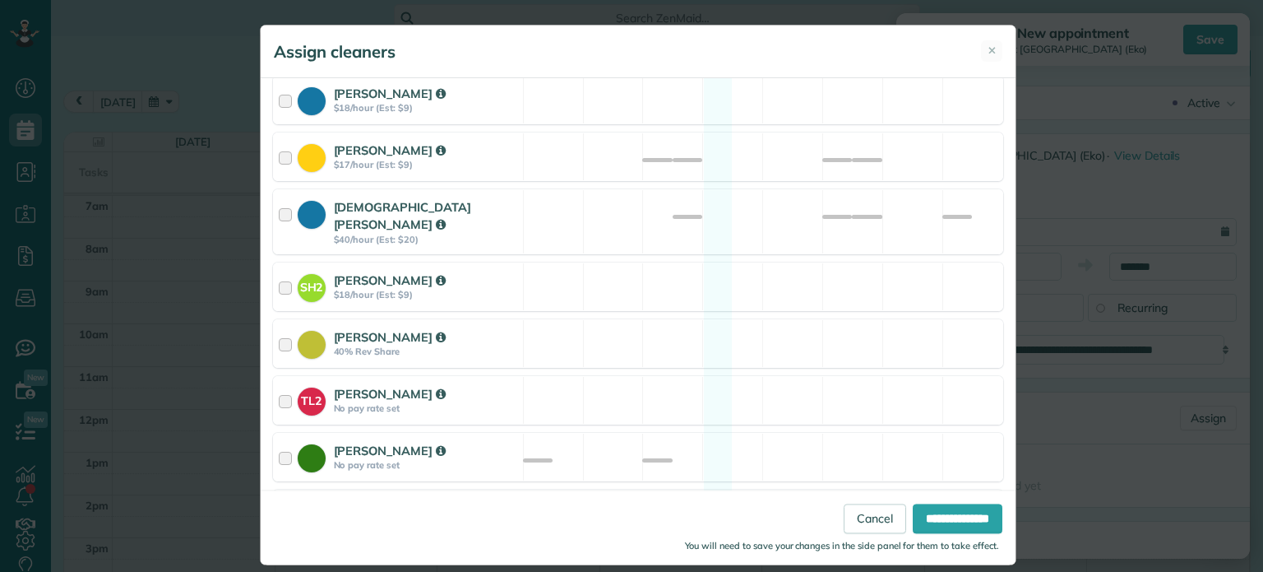
scroll to position [576, 0]
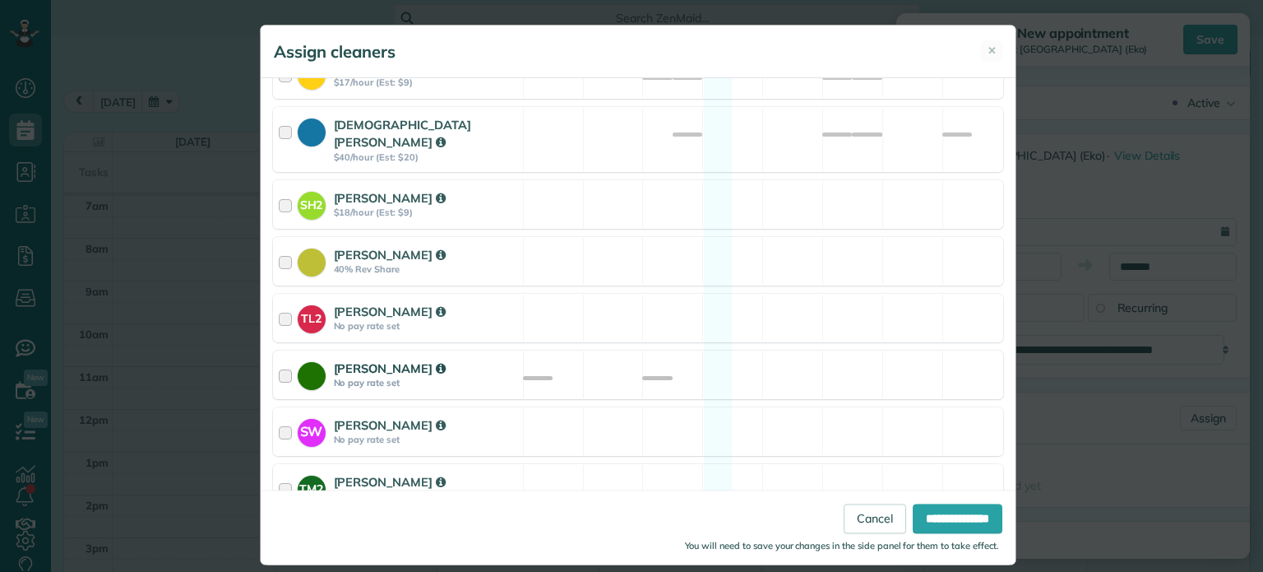
click at [763, 350] on div "[PERSON_NAME] No pay rate set Available" at bounding box center [638, 374] width 730 height 49
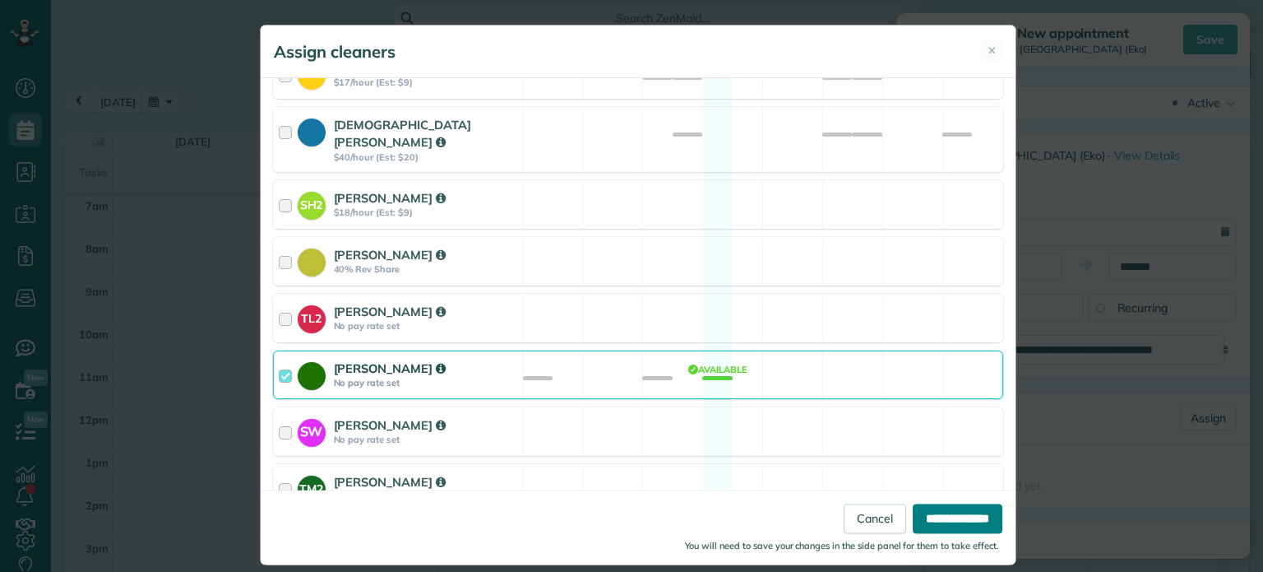
click at [970, 518] on input "**********" at bounding box center [958, 519] width 90 height 30
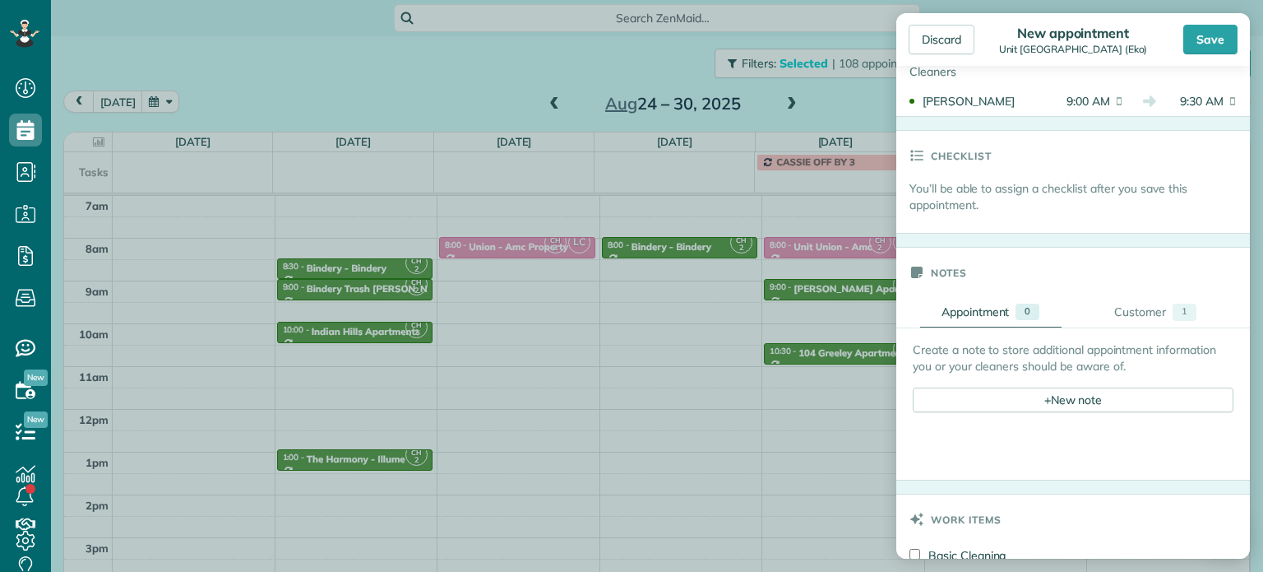
scroll to position [493, 0]
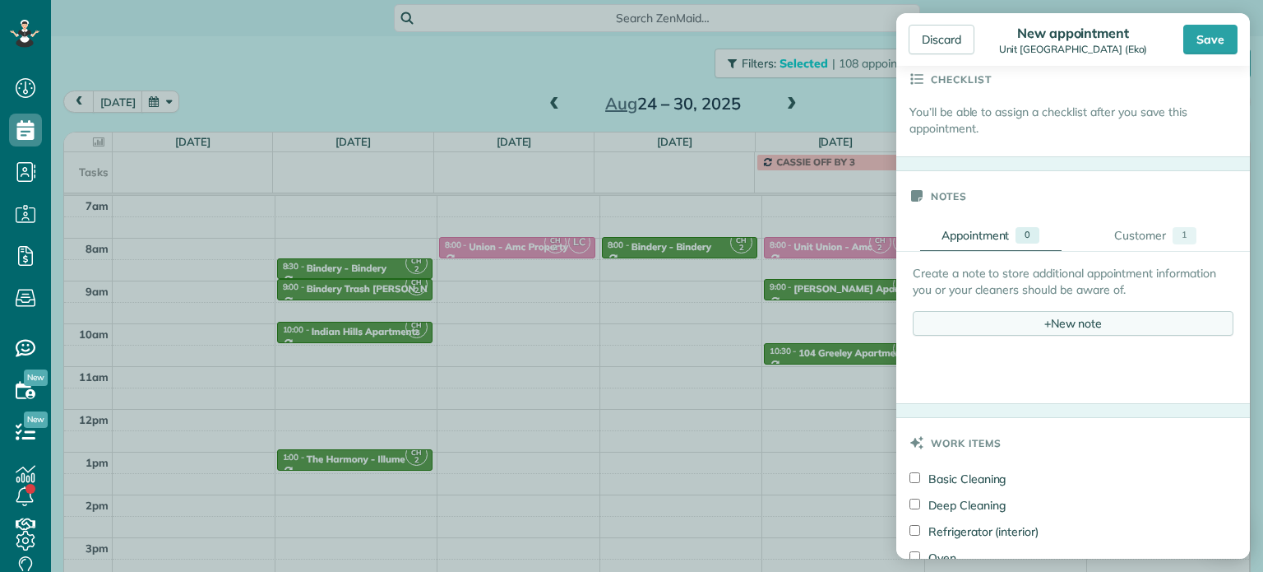
click at [1046, 331] on div "+ New note" at bounding box center [1073, 323] width 321 height 25
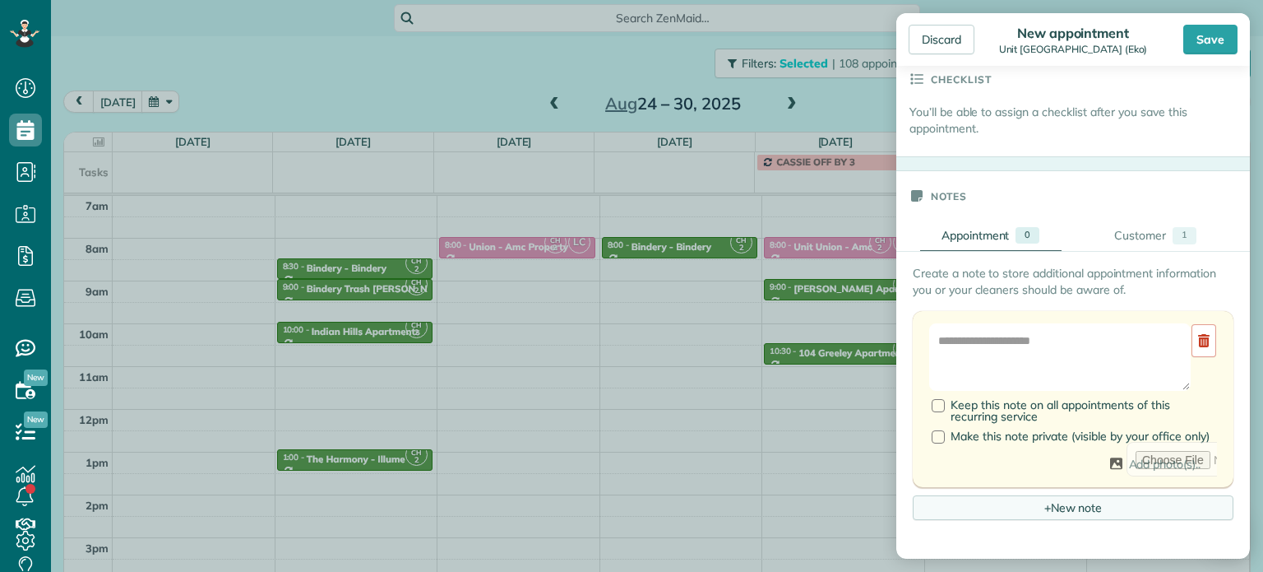
click at [1050, 345] on textarea at bounding box center [1060, 356] width 262 height 67
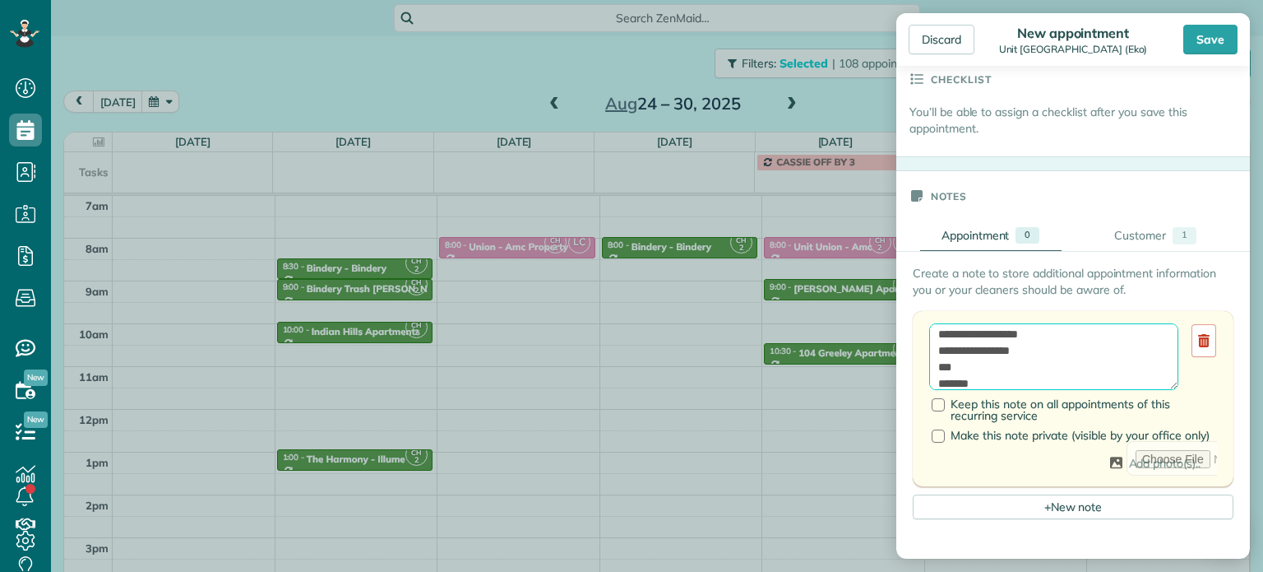
scroll to position [23, 0]
click at [976, 347] on textarea "**********" at bounding box center [1053, 356] width 249 height 67
paste textarea "*********"
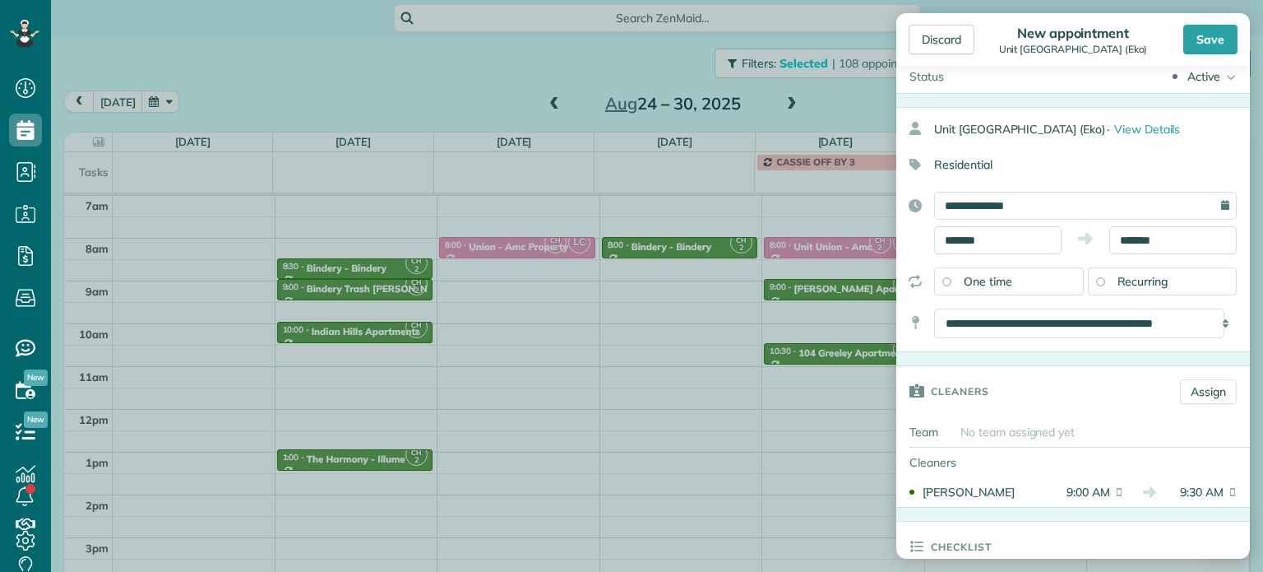
scroll to position [0, 0]
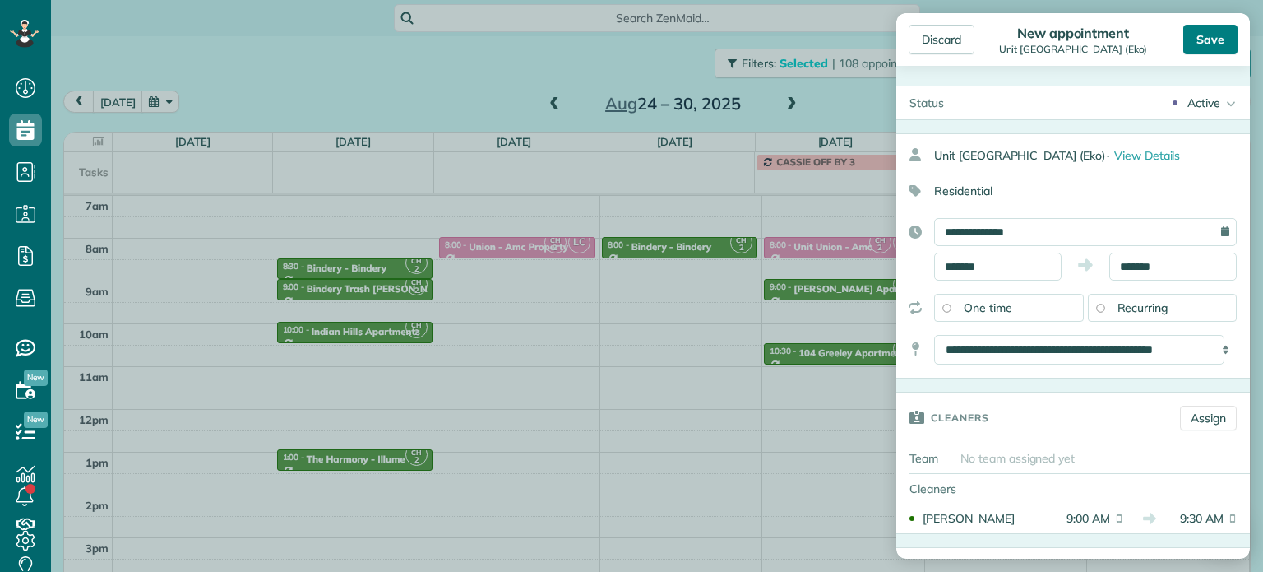
type textarea "**********"
click at [1204, 39] on div "Save" at bounding box center [1210, 40] width 54 height 30
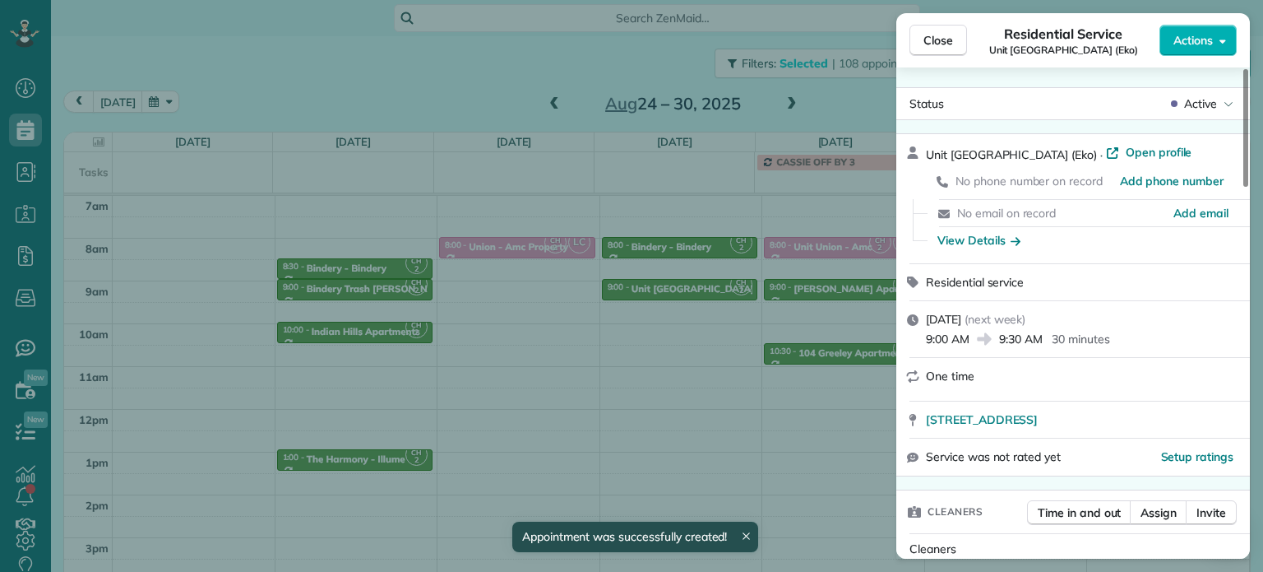
click at [757, 353] on div "Close Residential Service [GEOGRAPHIC_DATA] ([GEOGRAPHIC_DATA]) Actions Status …" at bounding box center [631, 286] width 1263 height 572
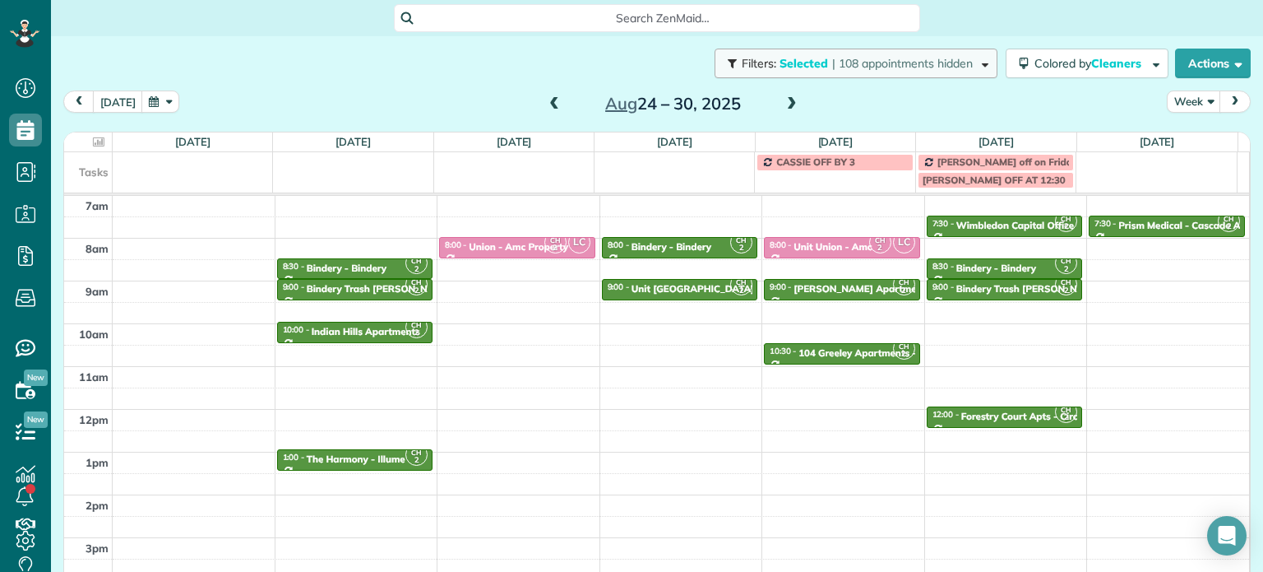
click at [864, 57] on span "| 108 appointments hidden" at bounding box center [902, 63] width 141 height 15
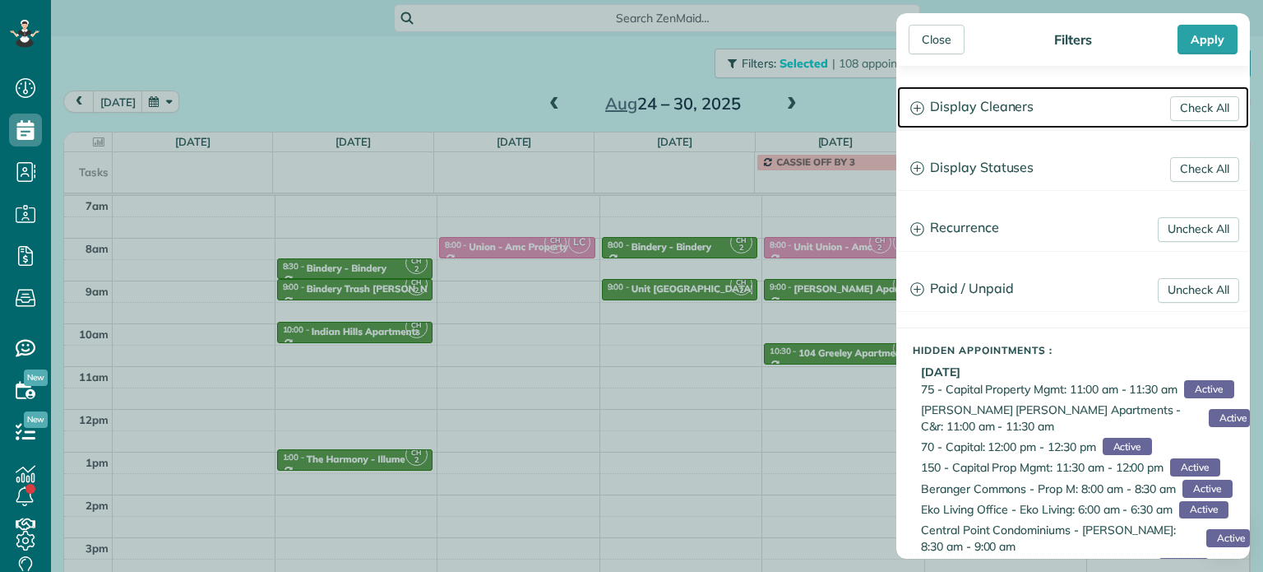
click at [1030, 100] on h3 "Display Cleaners" at bounding box center [1073, 107] width 352 height 42
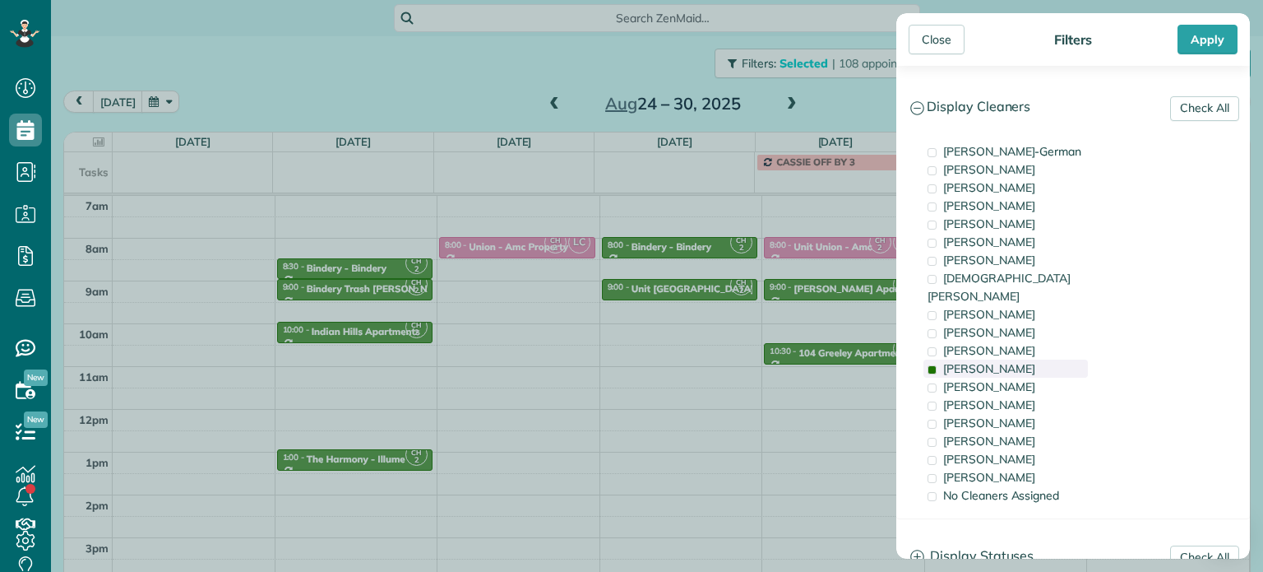
click at [1083, 359] on div "[PERSON_NAME]" at bounding box center [1006, 368] width 164 height 18
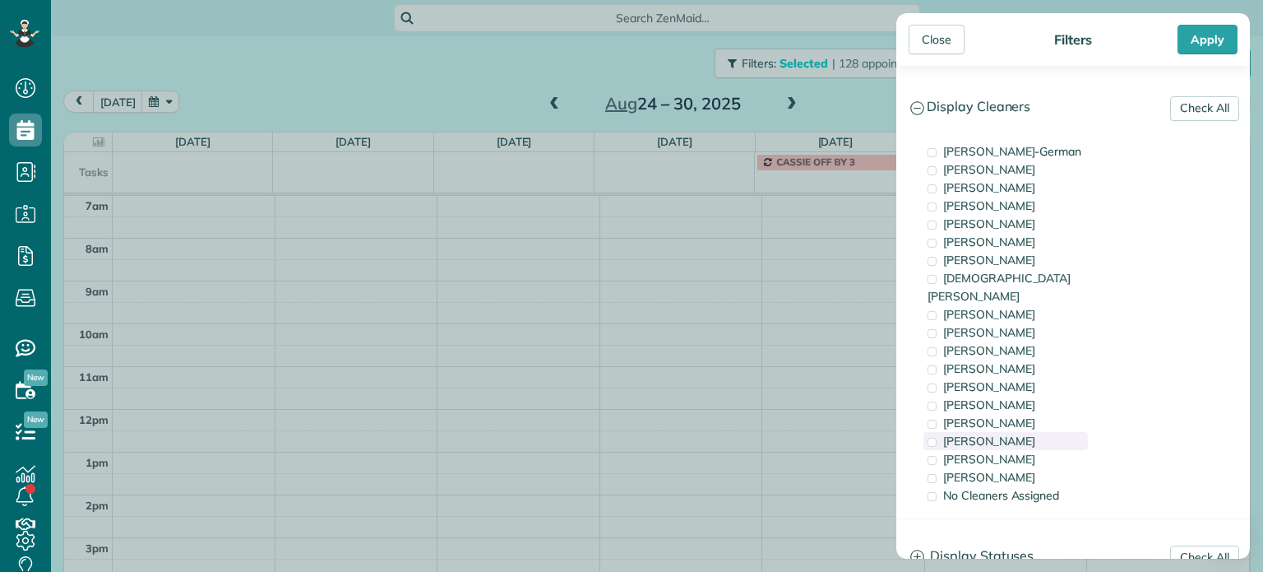
click at [1087, 432] on div "[PERSON_NAME]" at bounding box center [1006, 441] width 164 height 18
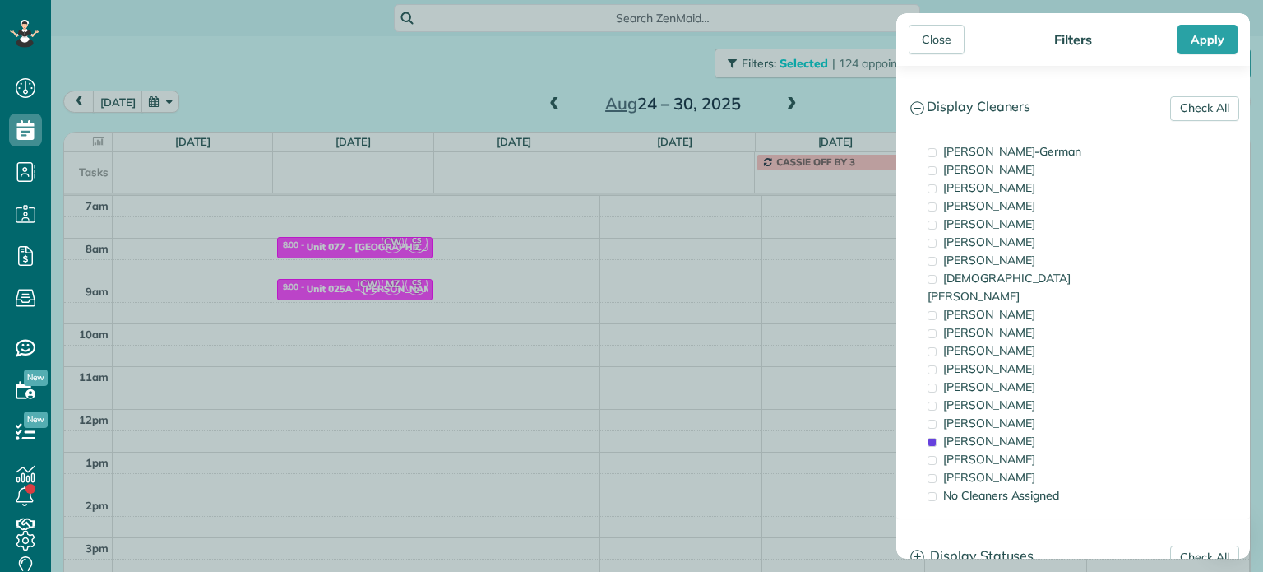
click at [632, 272] on div "Close Filters Apply Check All Display Cleaners [PERSON_NAME]-German [PERSON_NAM…" at bounding box center [631, 286] width 1263 height 572
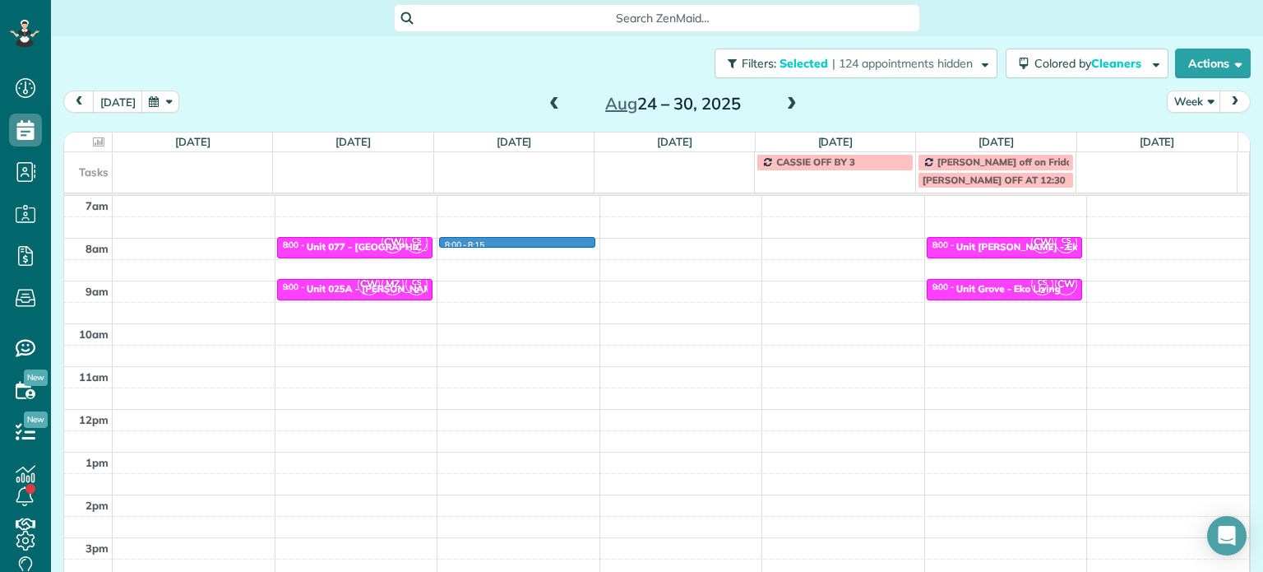
click at [544, 243] on div "4am 5am 6am 7am 8am 9am 10am 11am 12pm 1pm 2pm 3pm 4pm 5pm CW CS 2 8:00 - 8:30 …" at bounding box center [656, 366] width 1185 height 598
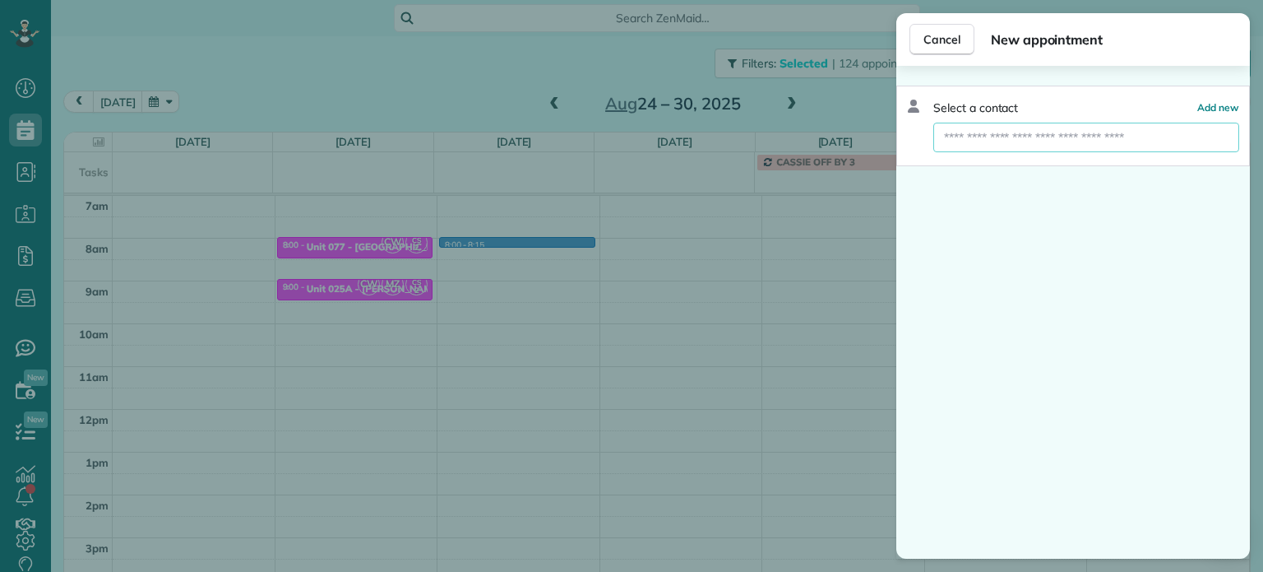
drag, startPoint x: 1048, startPoint y: 137, endPoint x: 1095, endPoint y: 151, distance: 48.7
click at [1048, 137] on input "text" at bounding box center [1086, 138] width 306 height 30
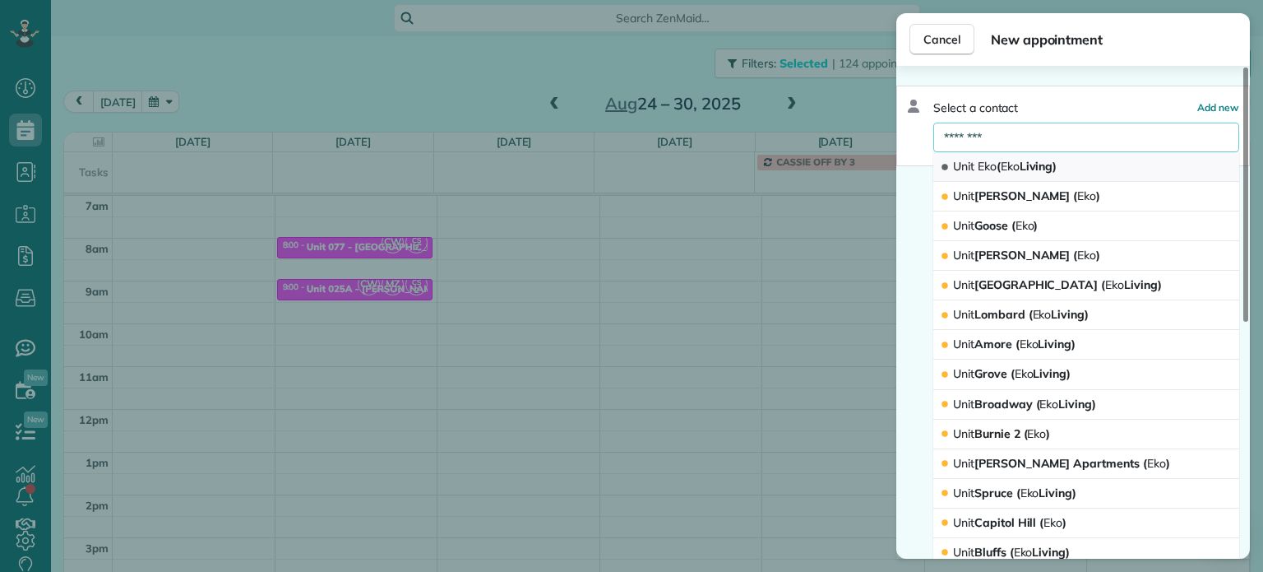
type input "********"
click at [1123, 162] on button "Unit Eko ( Eko Living)" at bounding box center [1086, 167] width 306 height 30
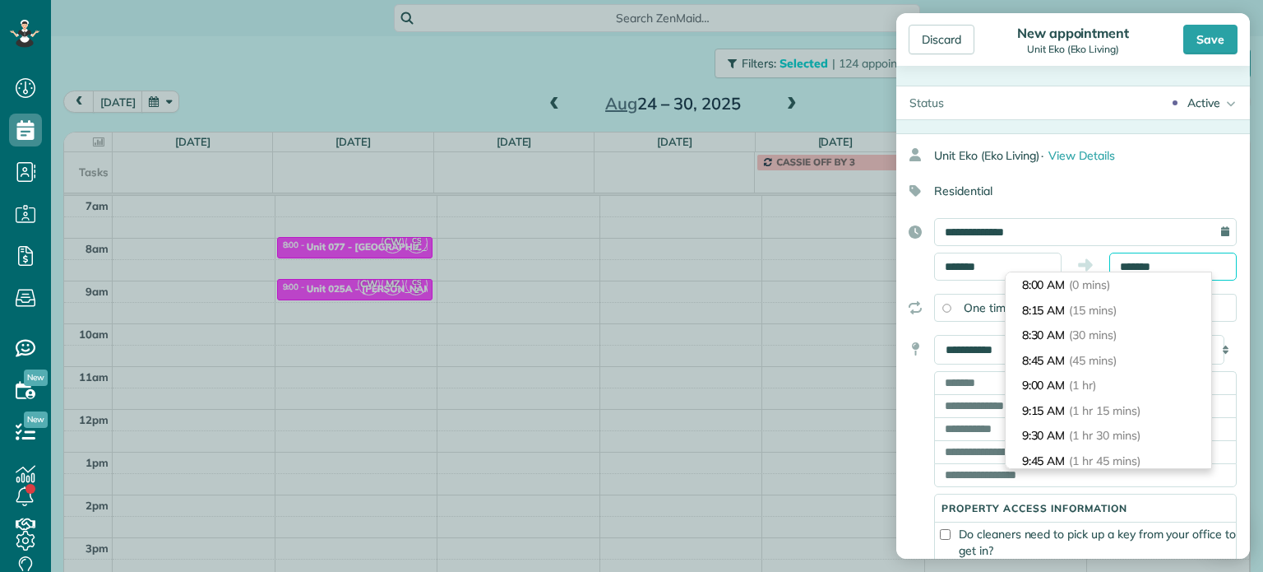
click at [1131, 264] on input "*******" at bounding box center [1172, 266] width 127 height 28
type input "*******"
click at [1115, 333] on span "(30 mins)" at bounding box center [1095, 334] width 51 height 15
click at [966, 379] on input "text" at bounding box center [1085, 382] width 303 height 23
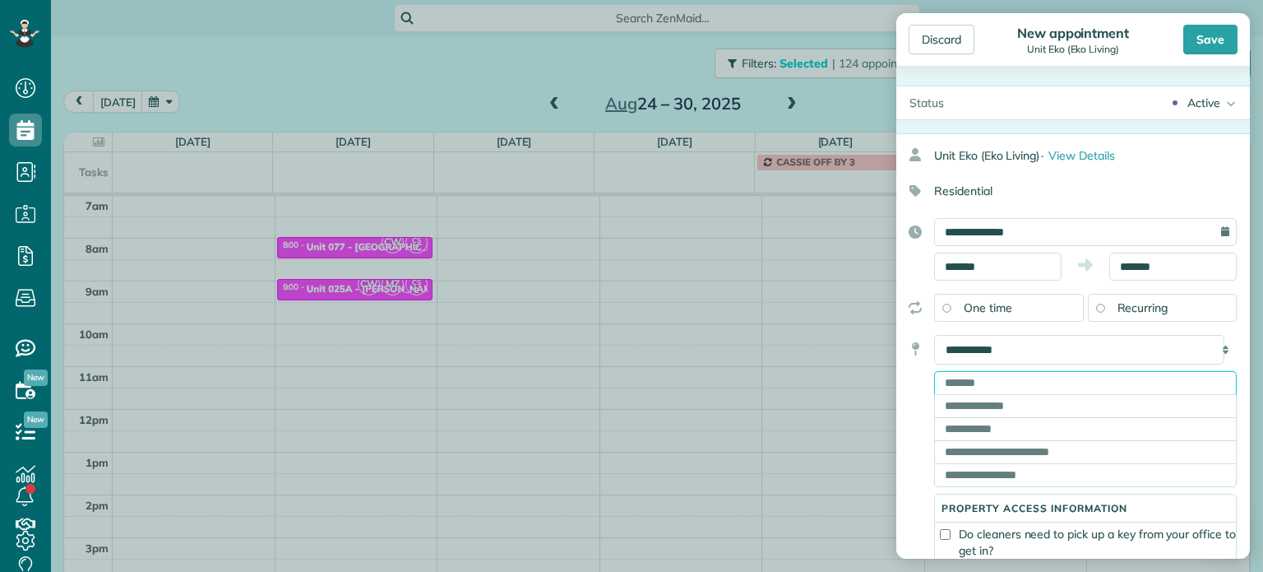
paste input "**********"
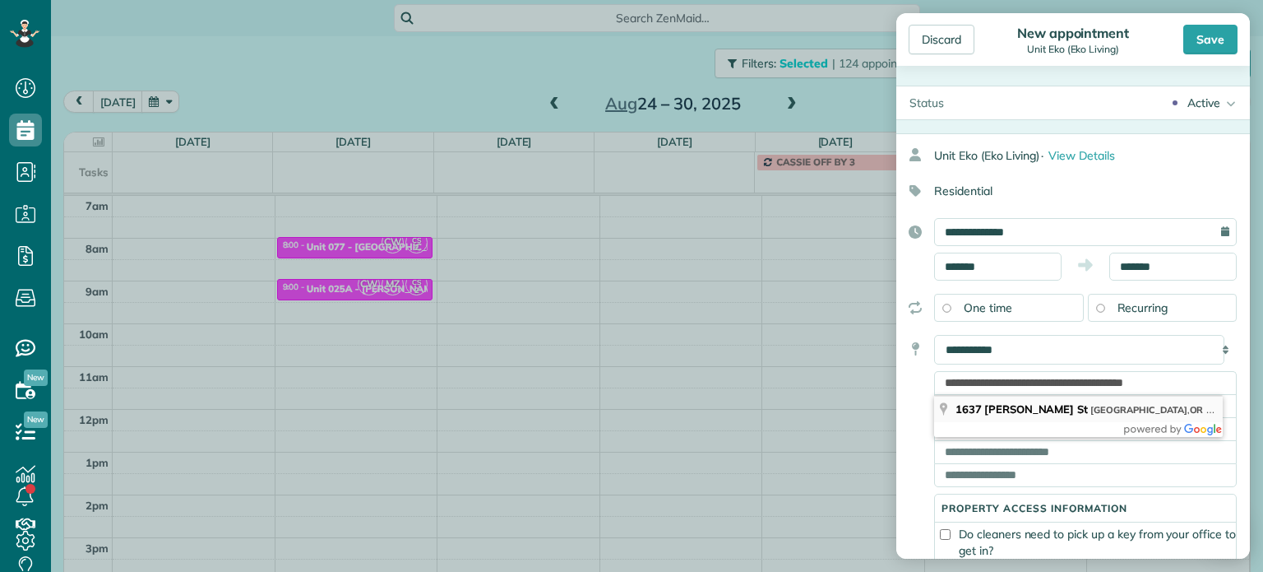
type input "**********"
type input "********"
type input "**"
type input "*****"
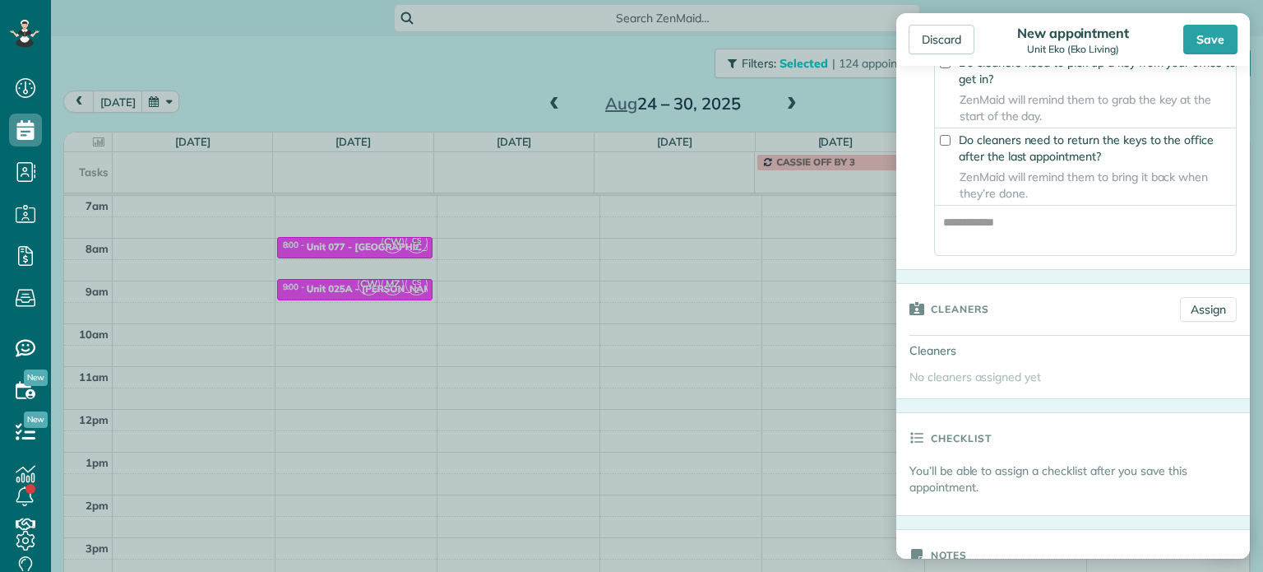
scroll to position [493, 0]
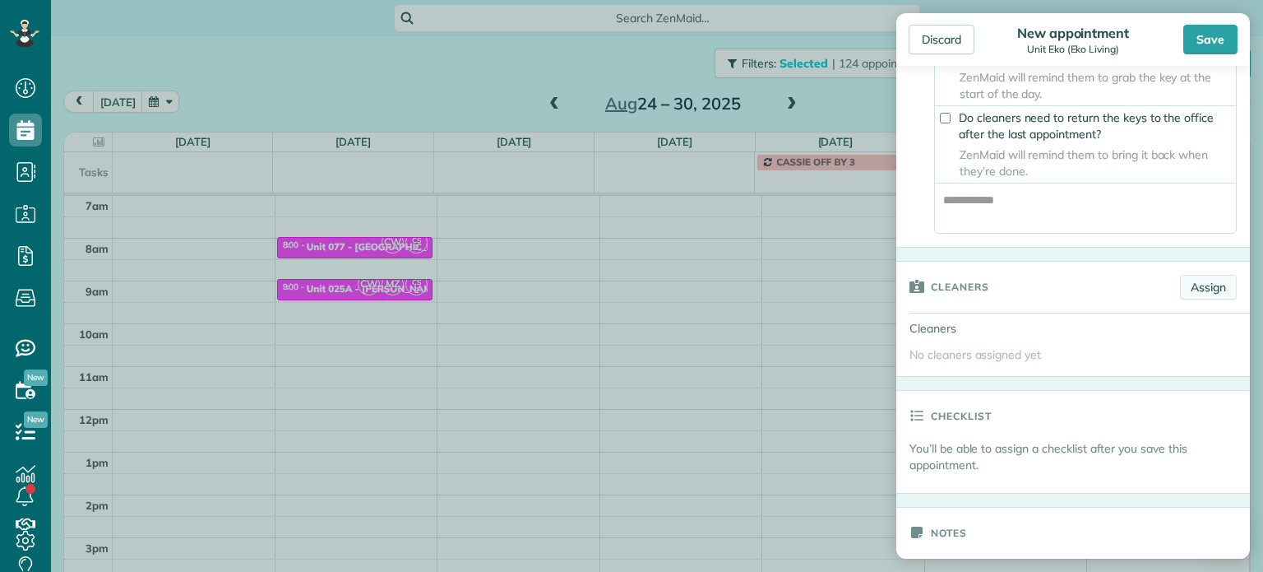
click at [1207, 289] on link "Assign" at bounding box center [1208, 287] width 57 height 25
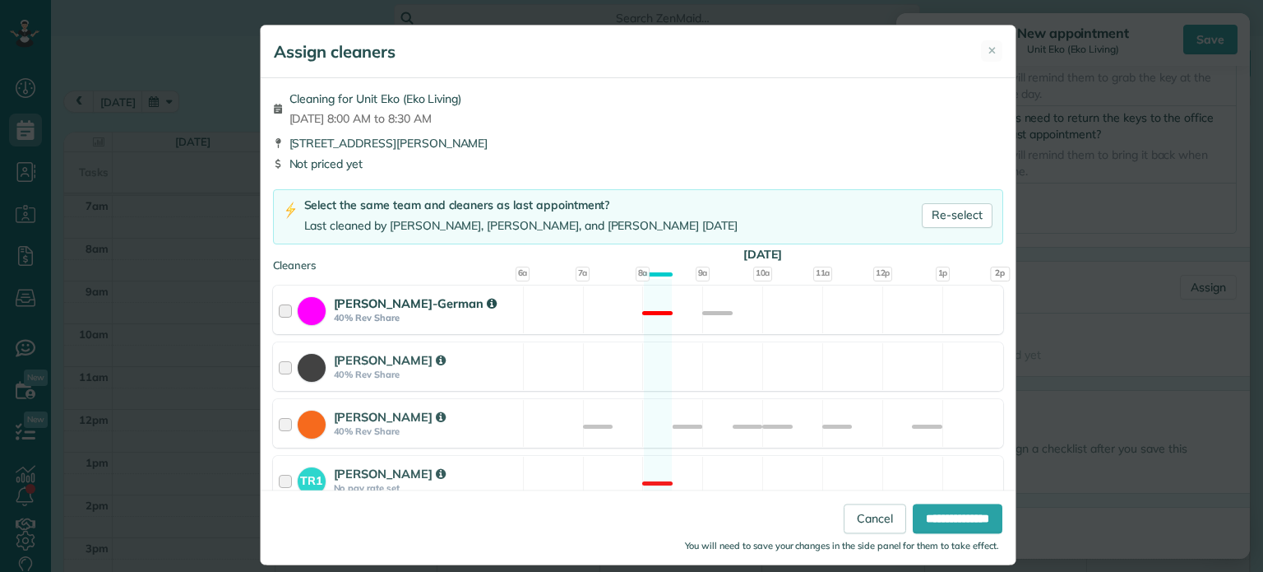
click at [740, 316] on div "[PERSON_NAME]-German 40% Rev Share Not available" at bounding box center [638, 309] width 730 height 49
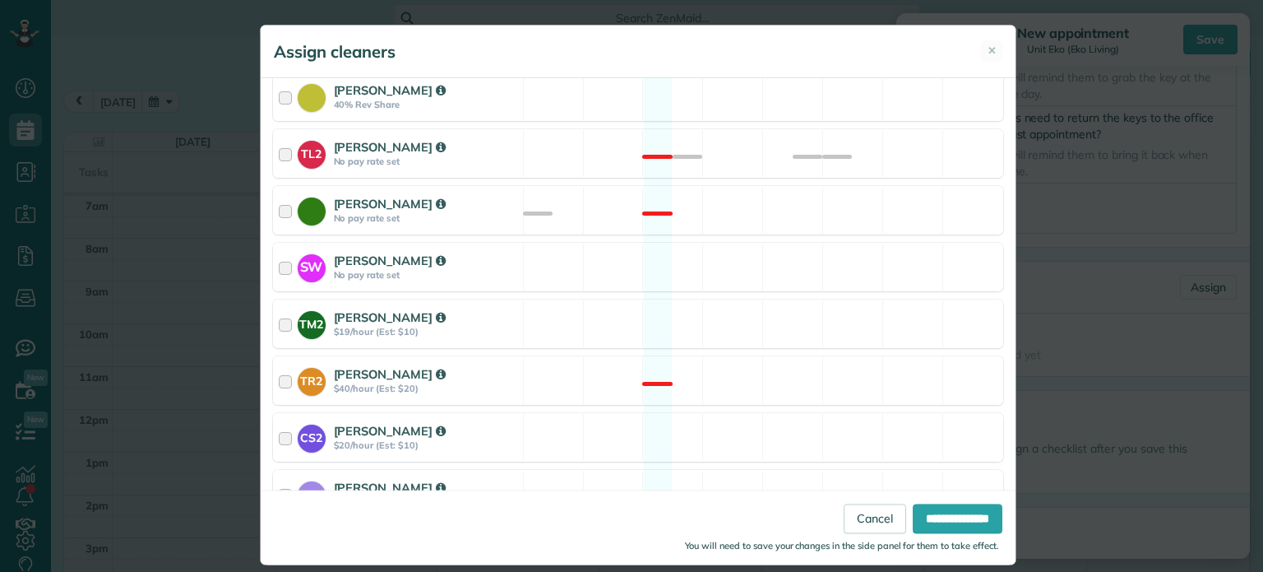
scroll to position [806, 0]
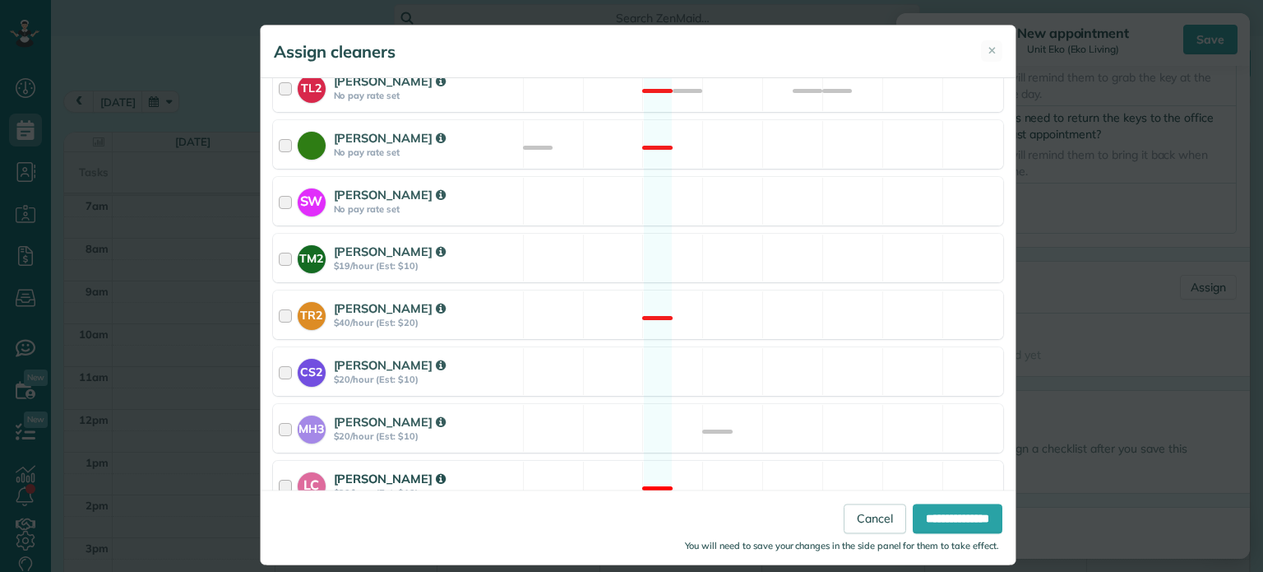
click at [799, 478] on div "LC [PERSON_NAME] $20/hour (Est: $10) Not available" at bounding box center [638, 485] width 730 height 49
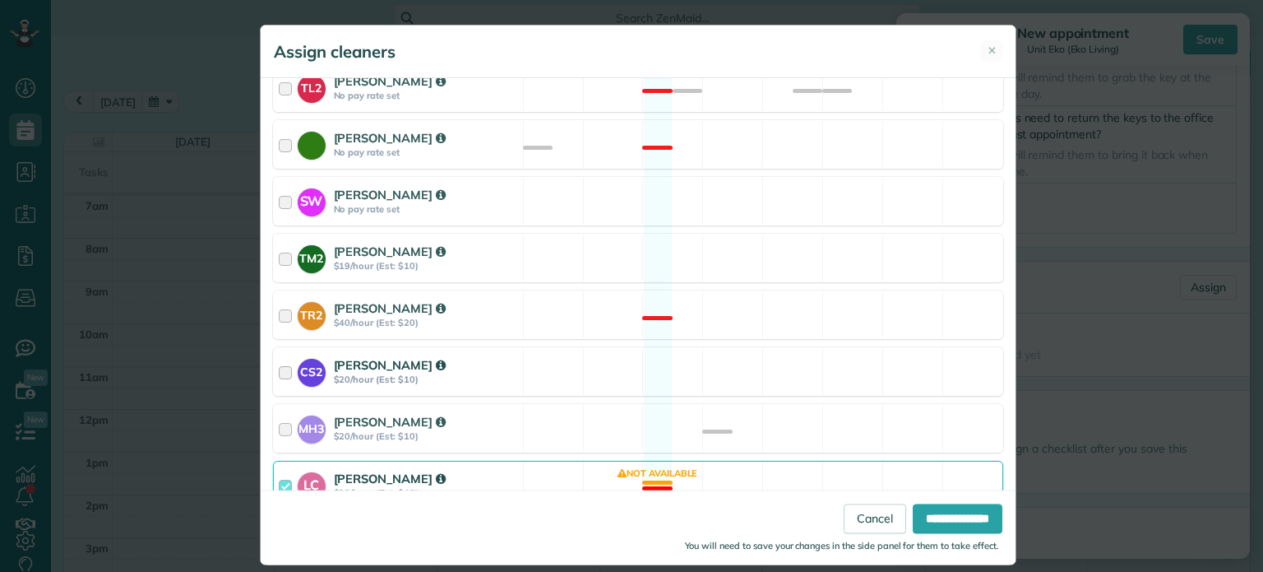
click at [797, 359] on div "CS2 [PERSON_NAME] $20/hour (Est: $10) Available" at bounding box center [638, 371] width 730 height 49
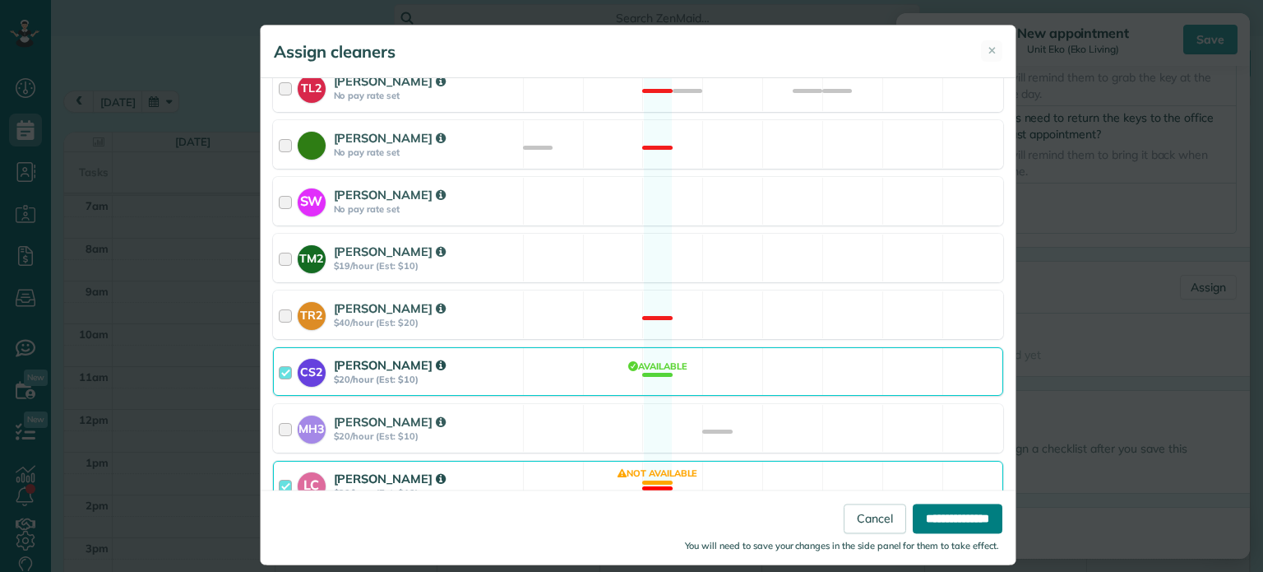
click at [984, 516] on input "**********" at bounding box center [958, 519] width 90 height 30
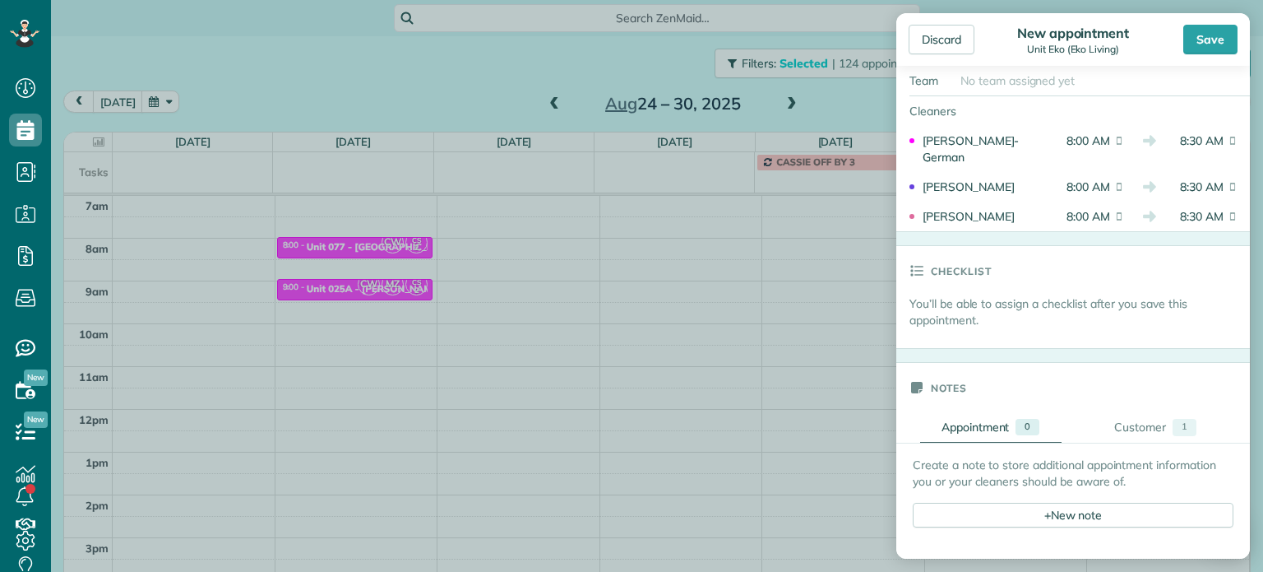
scroll to position [822, 0]
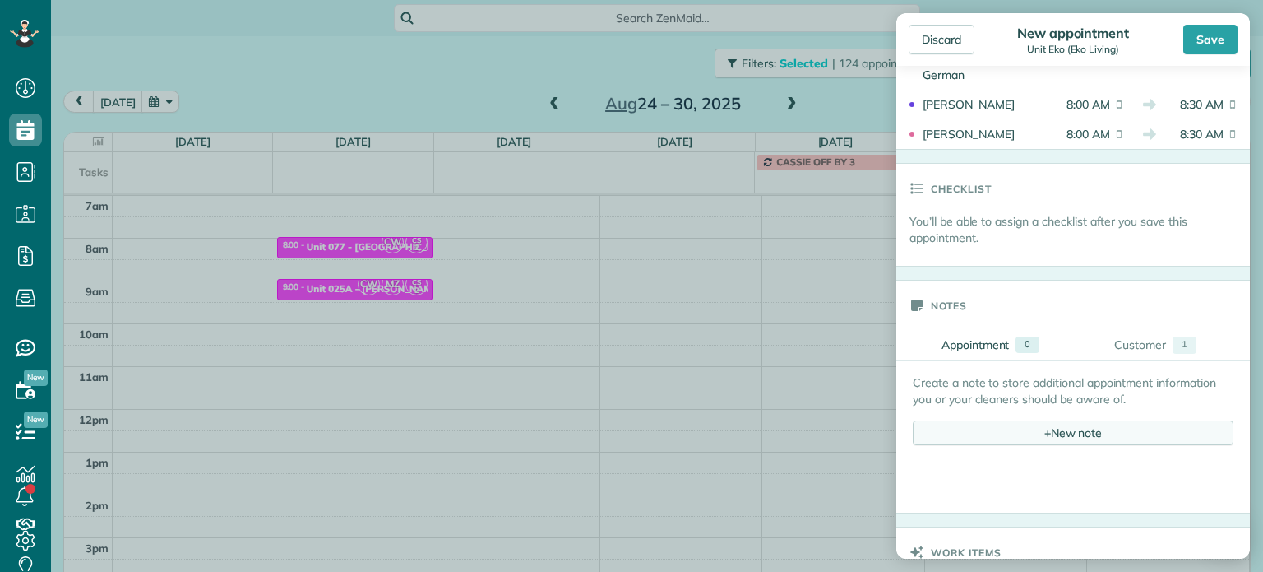
click at [1100, 437] on div "+ New note" at bounding box center [1073, 432] width 321 height 25
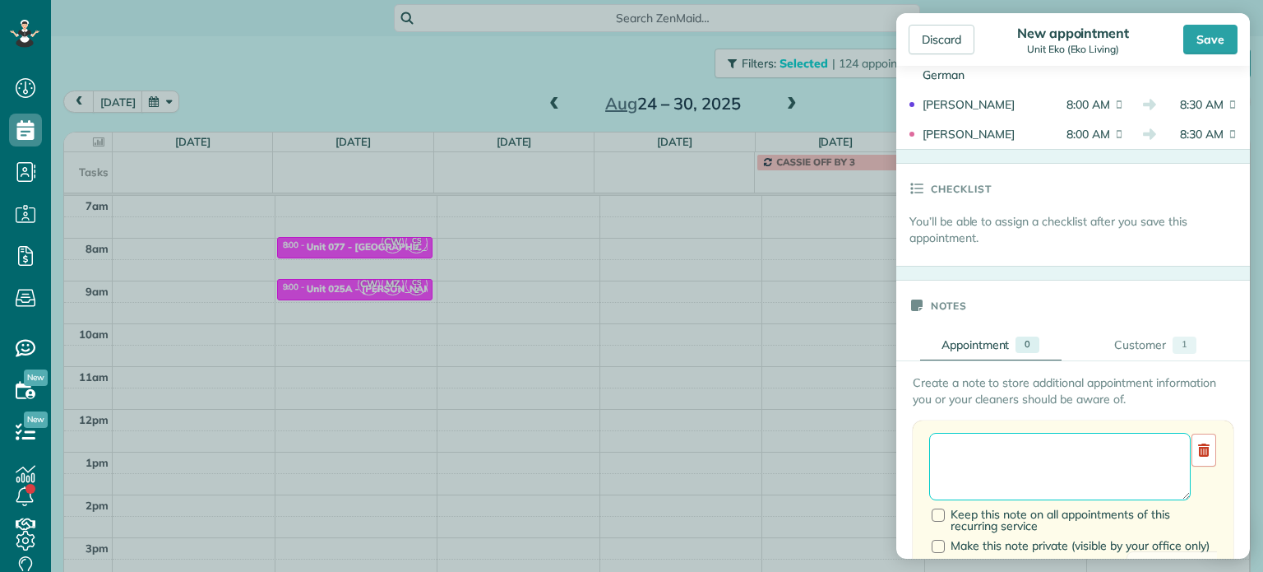
click at [1100, 447] on textarea at bounding box center [1060, 466] width 262 height 67
paste textarea "**********"
click at [973, 446] on textarea "**********" at bounding box center [1053, 466] width 249 height 67
paste textarea "*********"
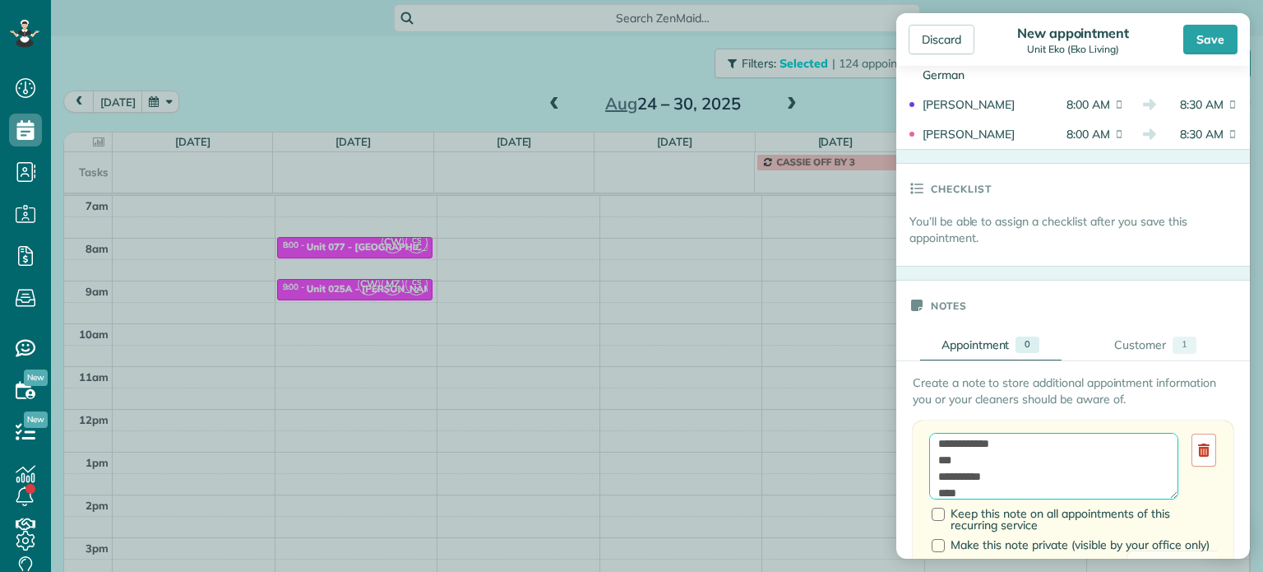
scroll to position [740, 0]
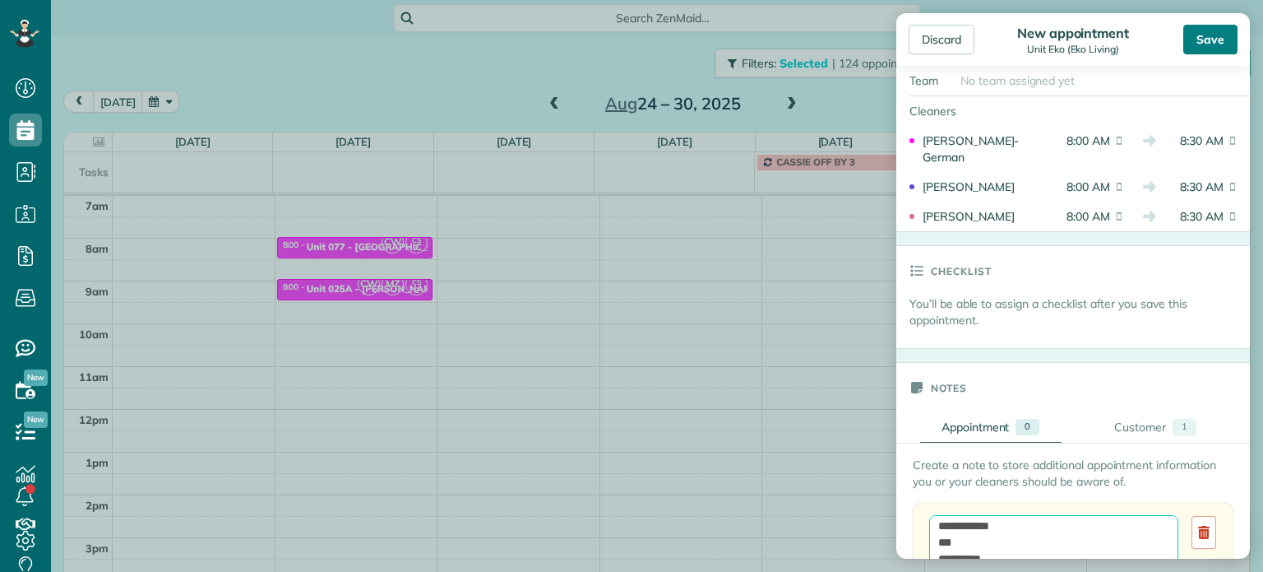
type textarea "**********"
click at [1209, 36] on div "Save" at bounding box center [1210, 40] width 54 height 30
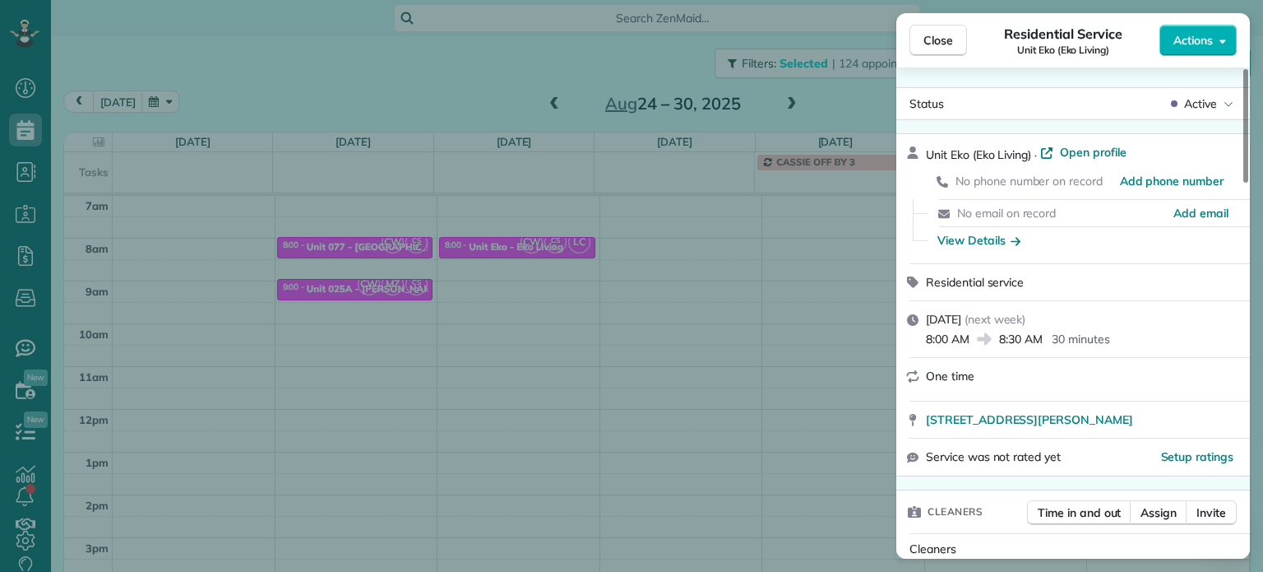
click at [665, 369] on div "Close Residential Service Unit Eko (Eko Living) Actions Status Active Unit Eko …" at bounding box center [631, 286] width 1263 height 572
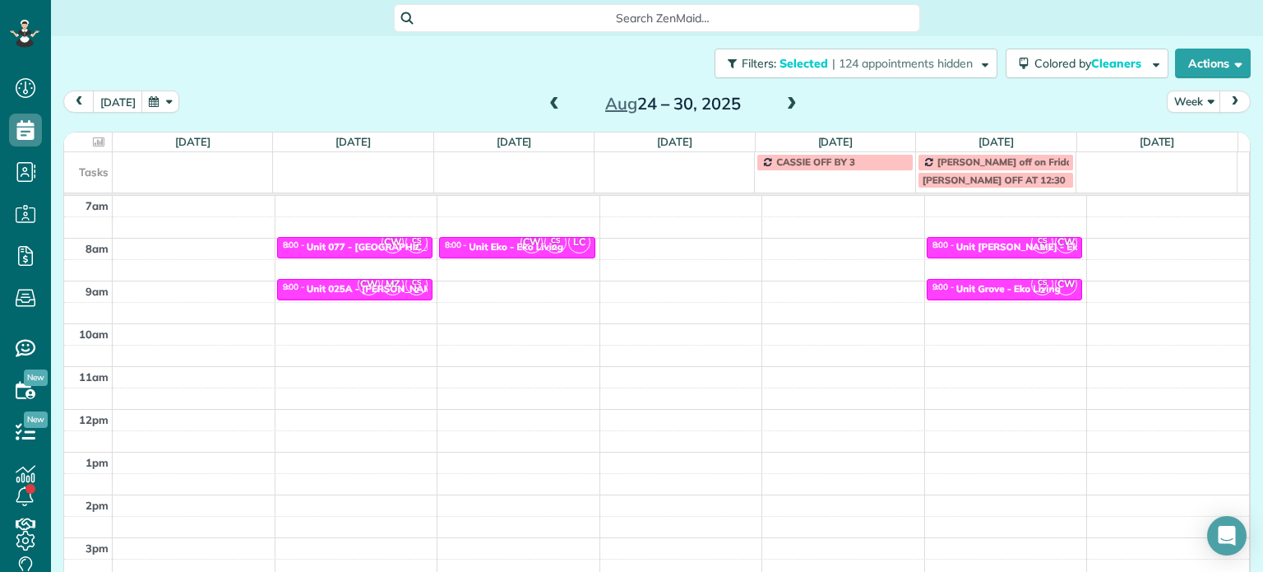
click at [546, 104] on span at bounding box center [554, 104] width 18 height 15
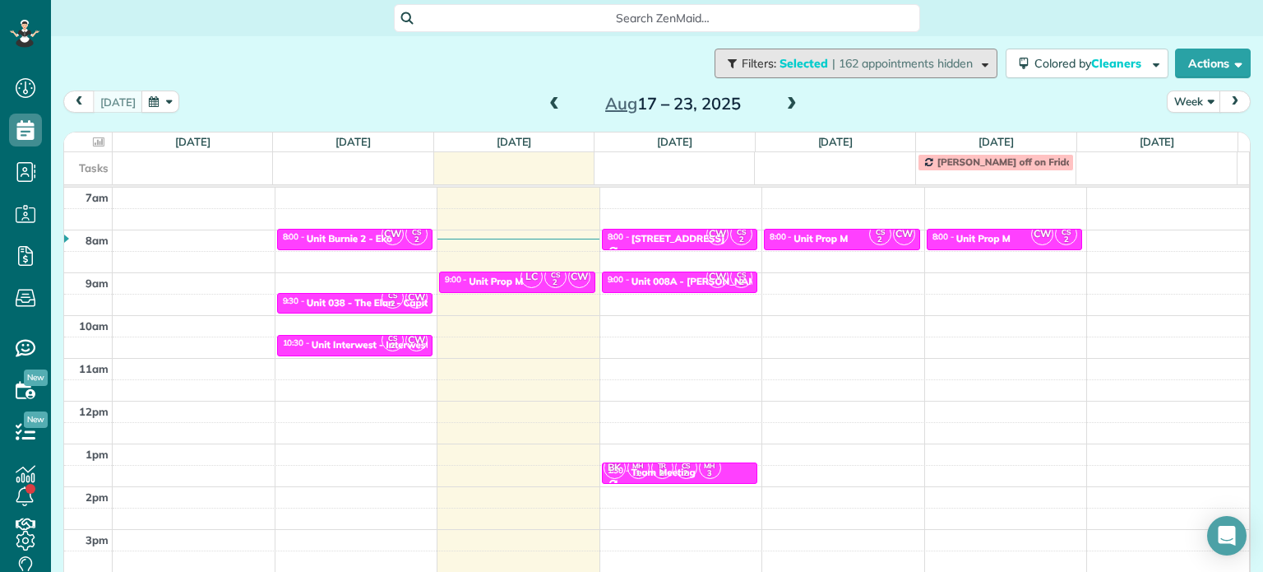
click at [870, 63] on span "| 162 appointments hidden" at bounding box center [902, 63] width 141 height 15
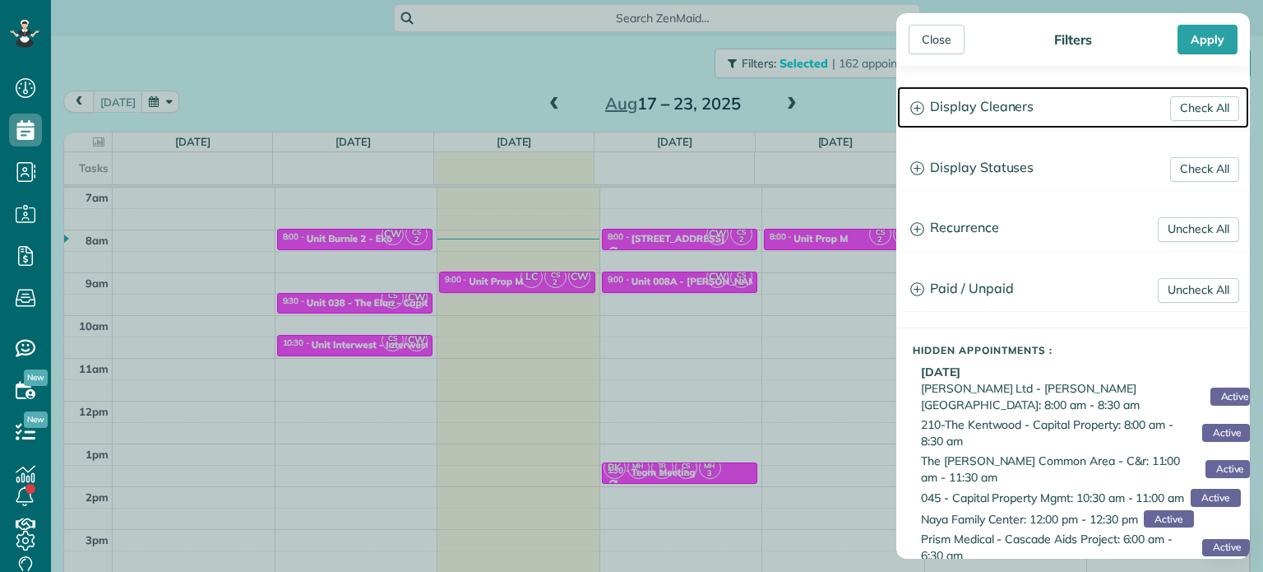
click at [1022, 107] on h3 "Display Cleaners" at bounding box center [1073, 107] width 352 height 42
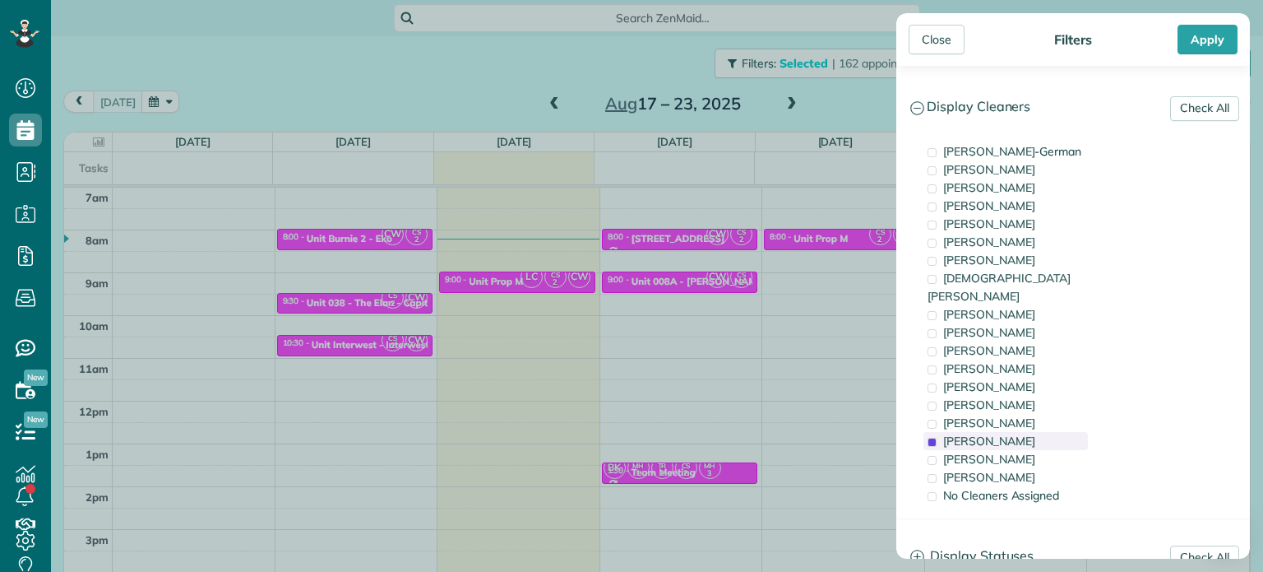
click at [1017, 432] on div "[PERSON_NAME]" at bounding box center [1006, 441] width 164 height 18
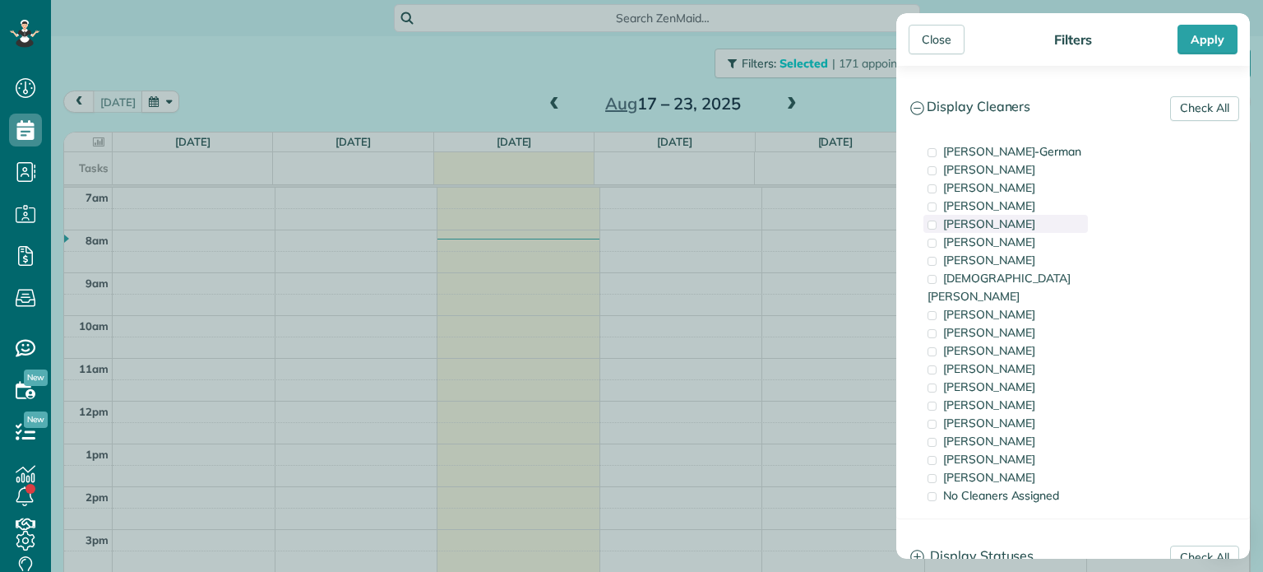
click at [1017, 220] on div "[PERSON_NAME]" at bounding box center [1006, 224] width 164 height 18
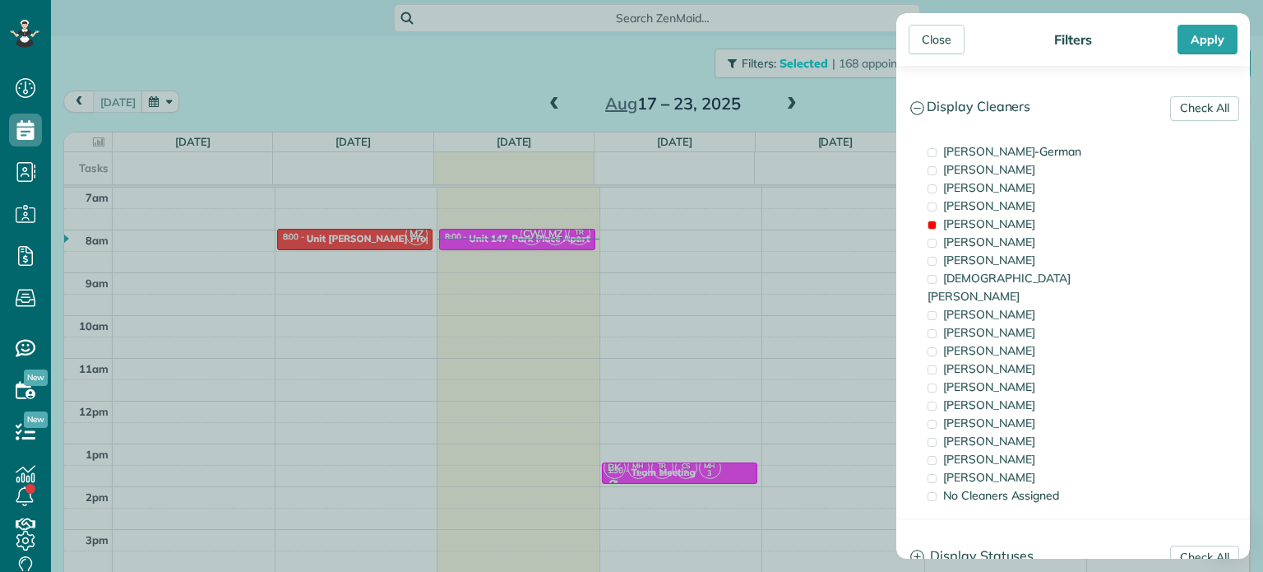
click at [785, 234] on div "Close Filters Apply Check All Display Cleaners [PERSON_NAME]-German [PERSON_NAM…" at bounding box center [631, 286] width 1263 height 572
